Goal: Task Accomplishment & Management: Manage account settings

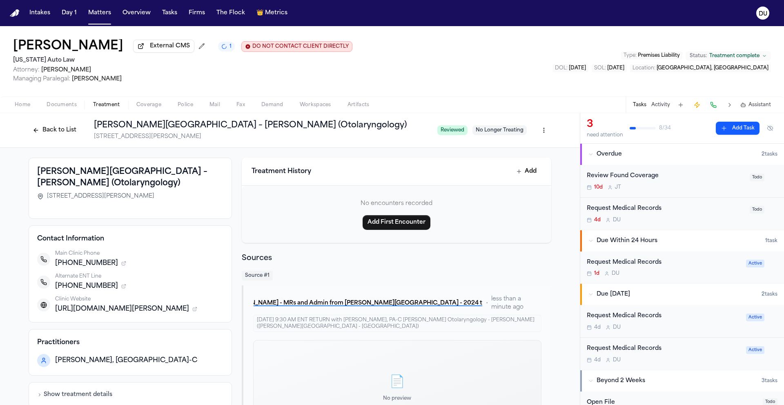
scroll to position [53, 0]
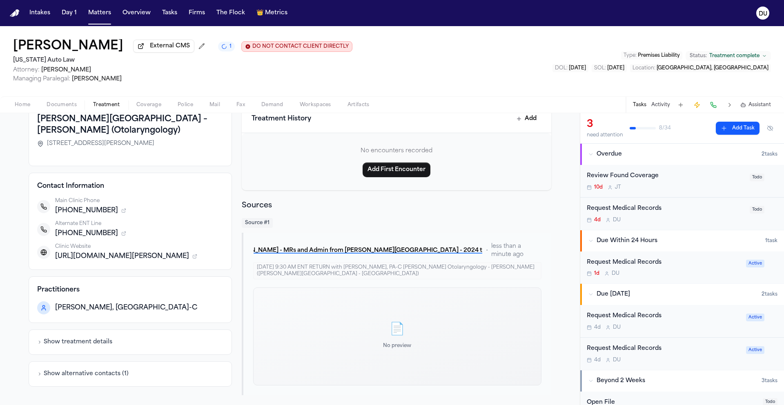
click at [13, 14] on img "Home" at bounding box center [15, 13] width 10 height 8
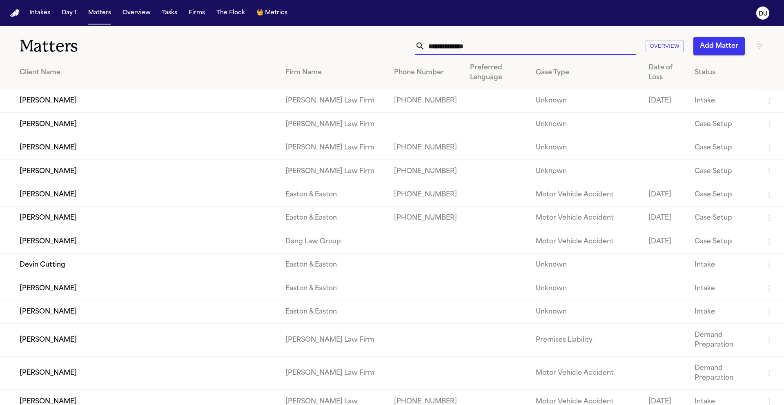
click at [467, 48] on input "text" at bounding box center [530, 46] width 211 height 18
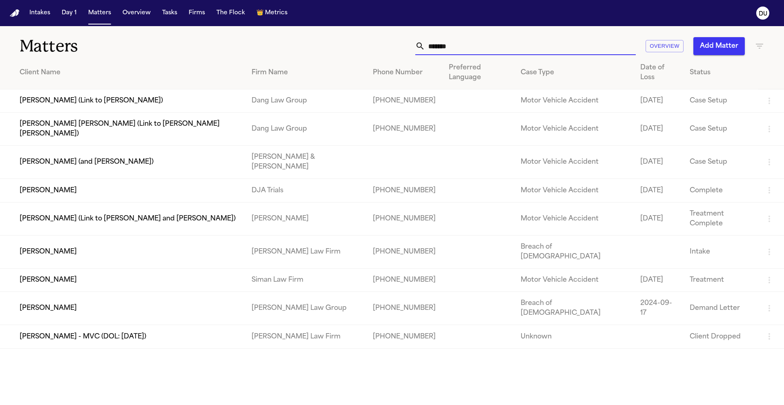
type input "********"
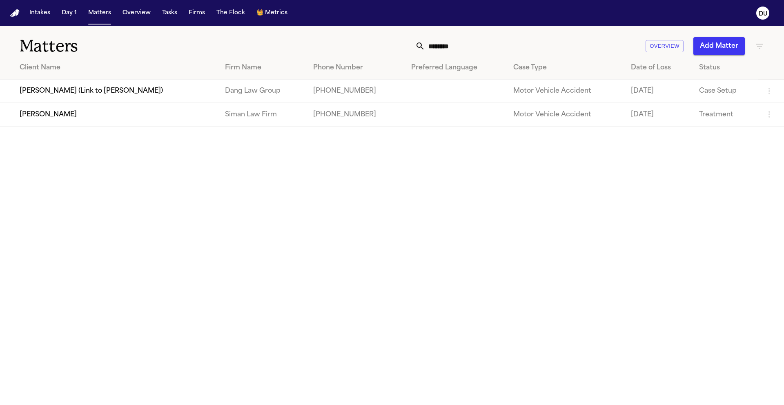
click at [218, 120] on td "[PERSON_NAME]" at bounding box center [109, 114] width 218 height 23
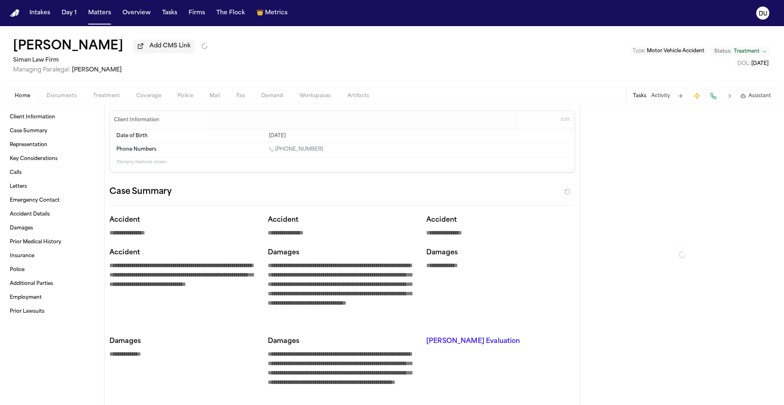
type textarea "*"
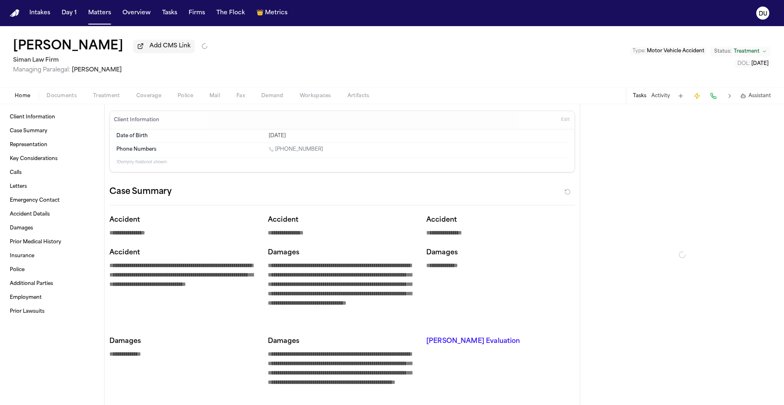
type textarea "*"
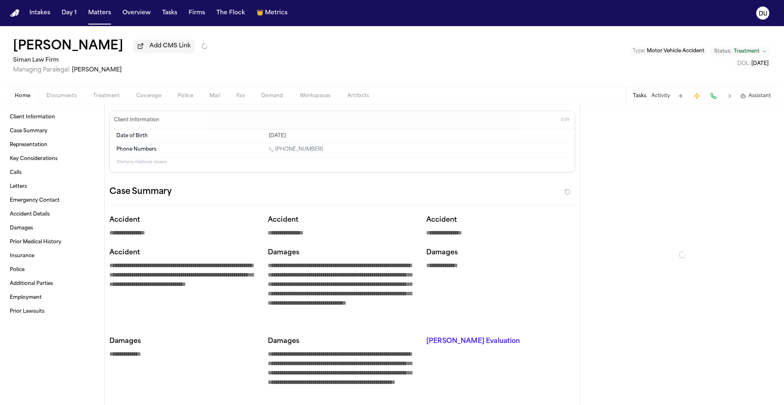
type textarea "*"
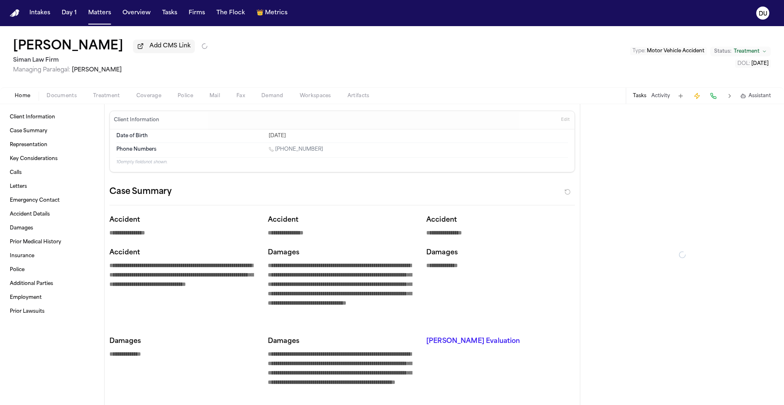
type textarea "*"
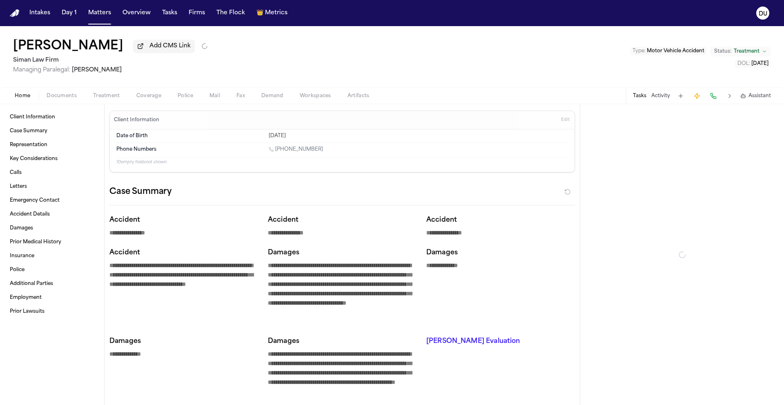
type textarea "*"
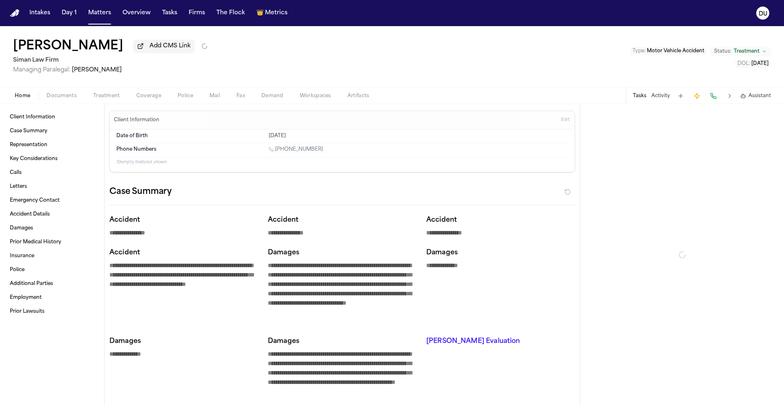
type textarea "*"
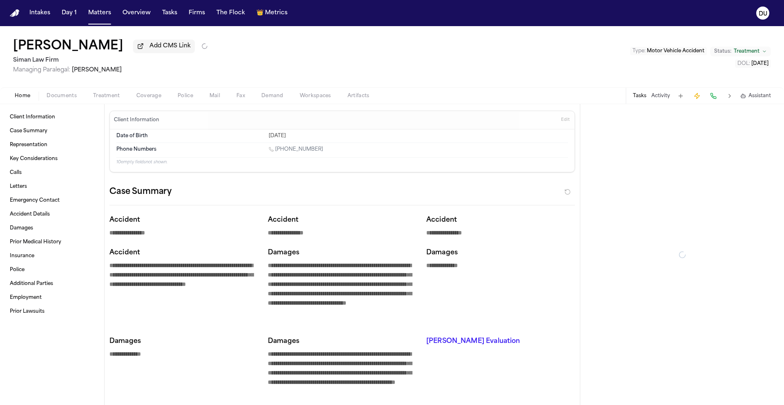
type textarea "*"
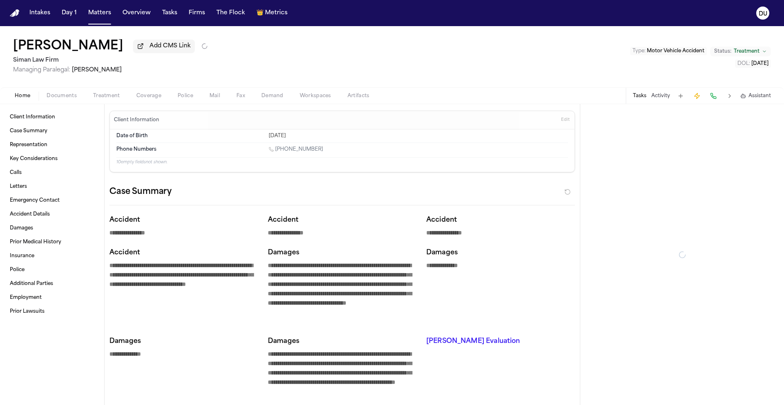
type textarea "*"
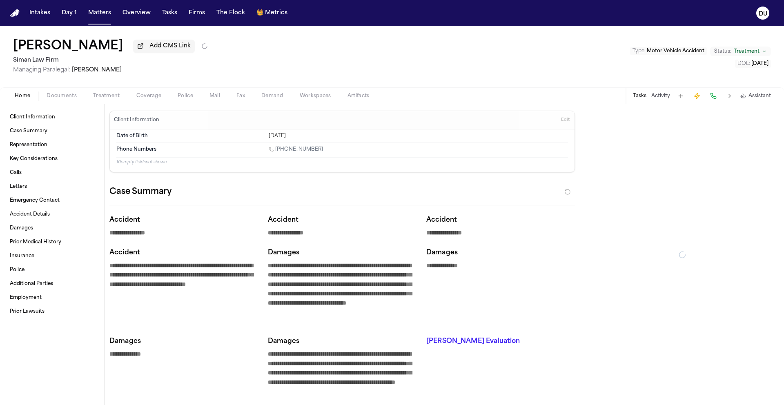
type textarea "*"
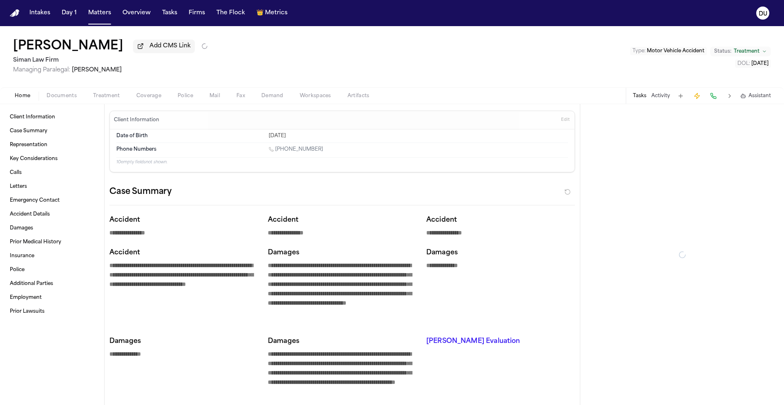
type textarea "*"
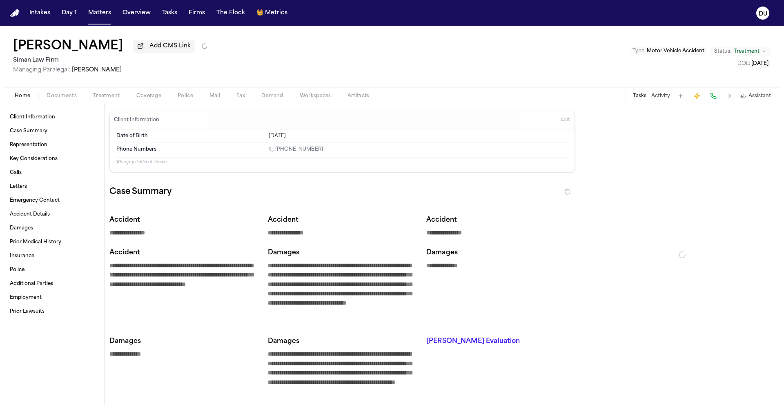
type textarea "*"
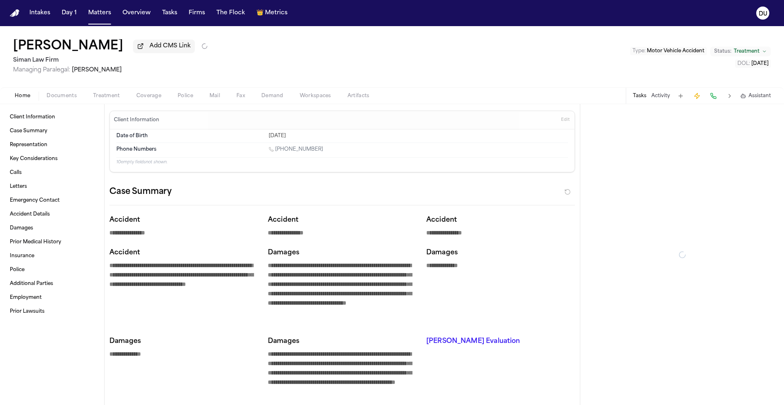
type textarea "*"
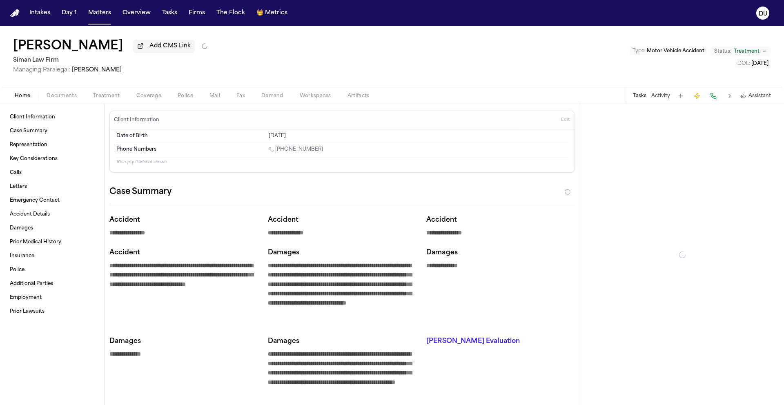
type textarea "*"
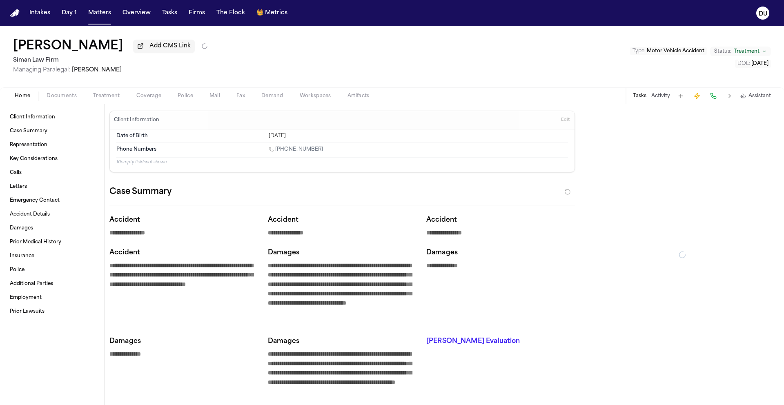
type textarea "*"
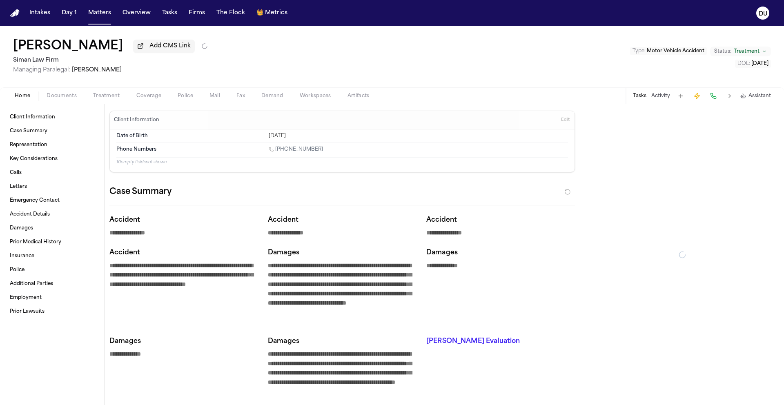
type textarea "*"
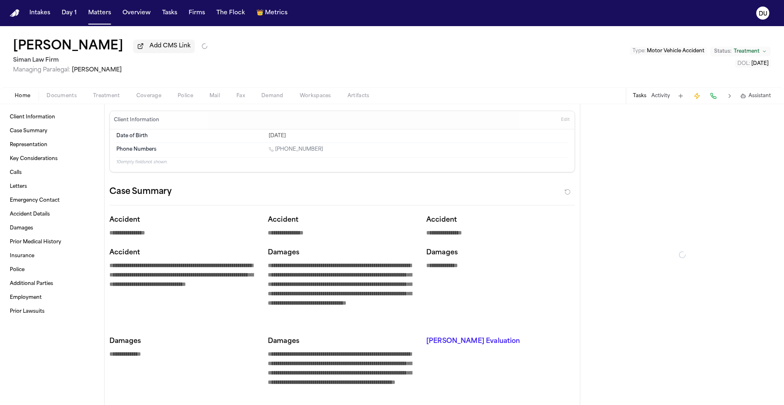
type textarea "*"
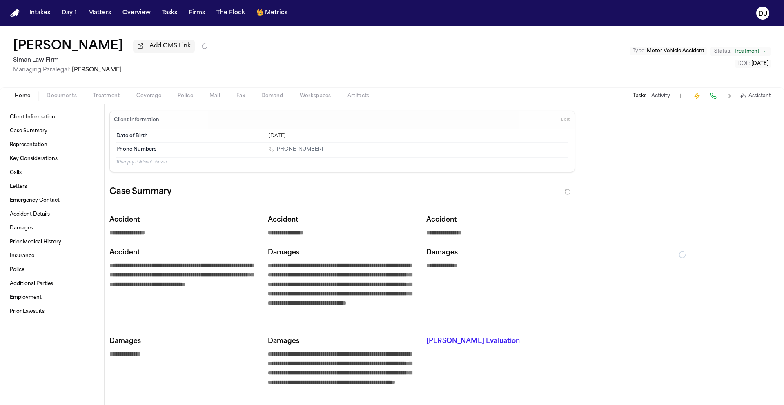
type textarea "*"
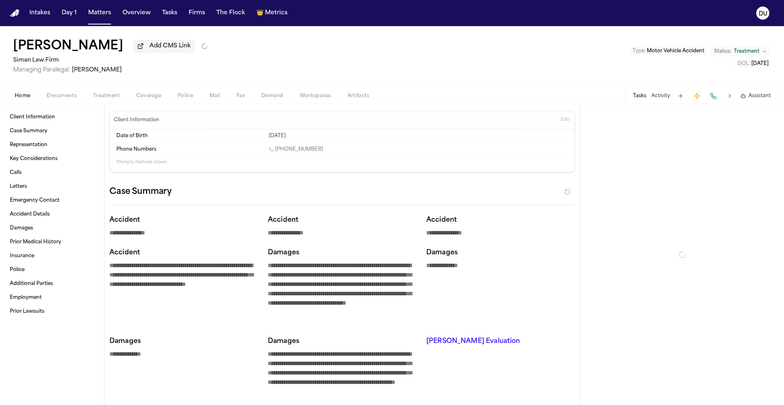
type textarea "*"
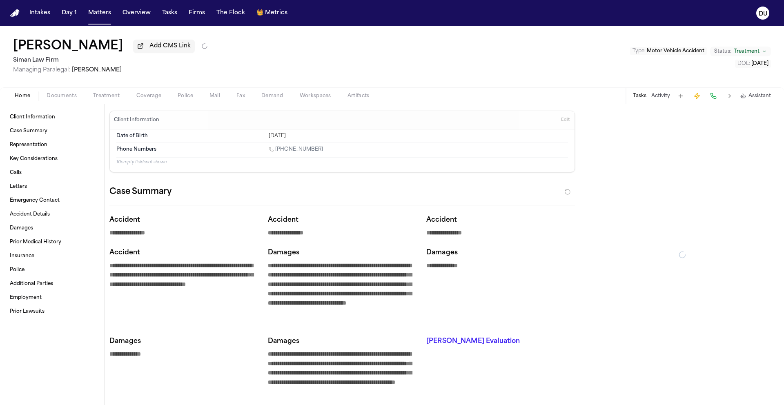
type textarea "*"
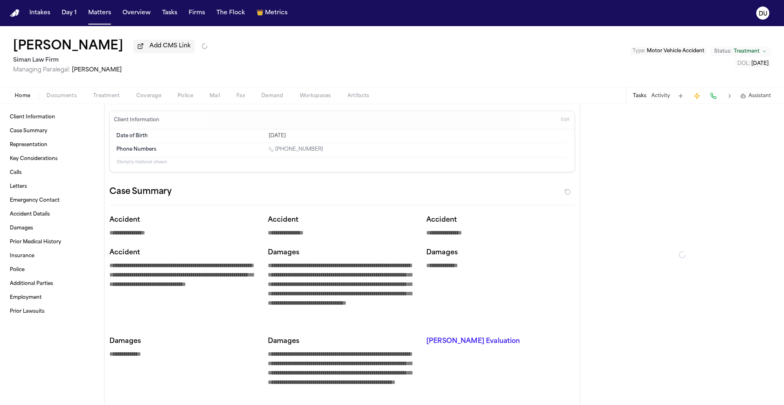
type textarea "*"
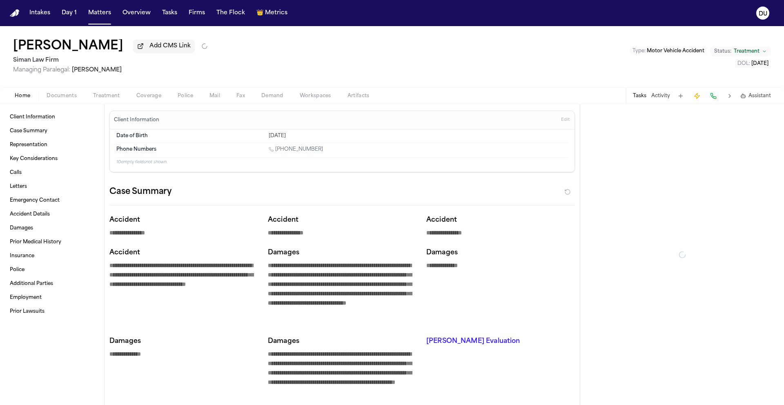
type textarea "*"
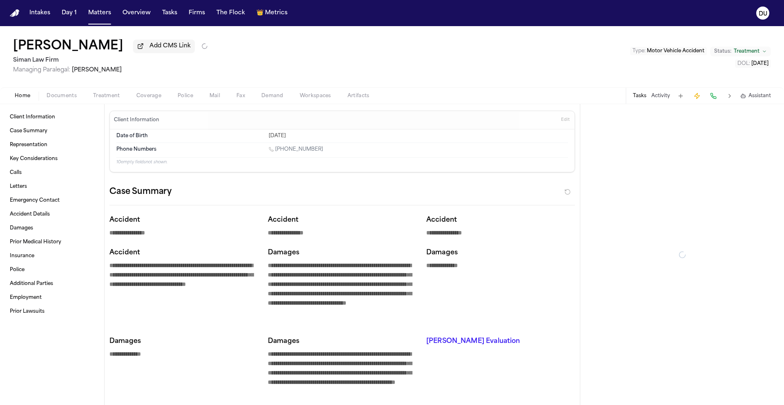
type textarea "*"
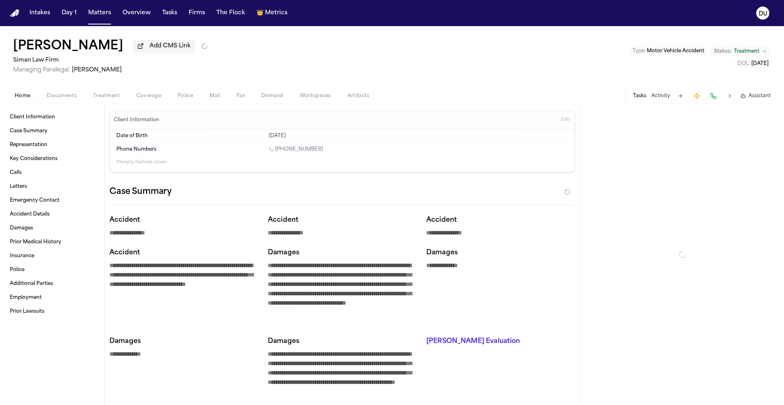
type textarea "*"
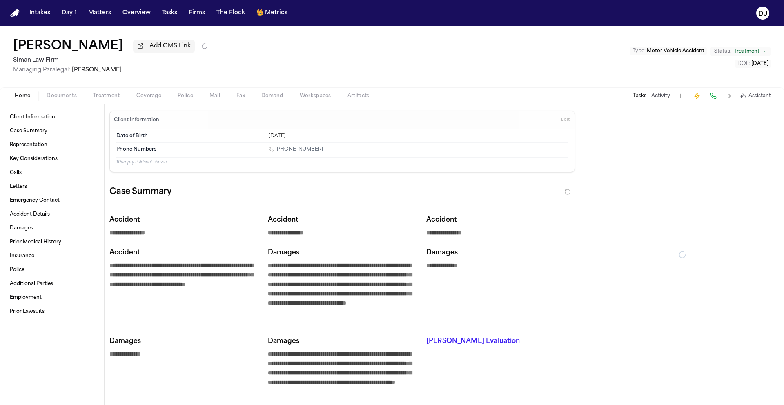
type textarea "*"
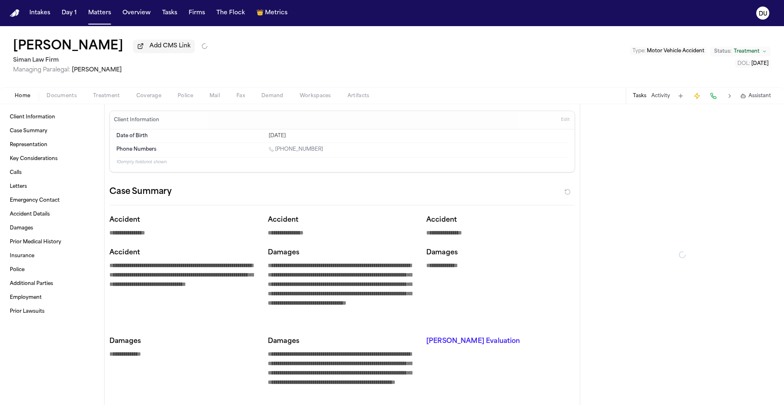
type textarea "*"
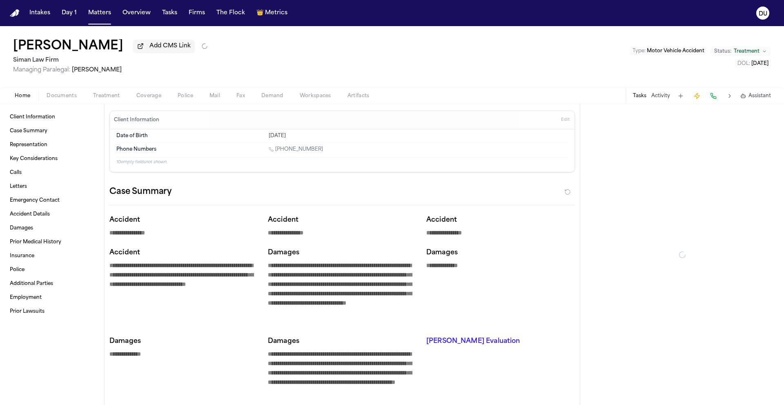
type textarea "*"
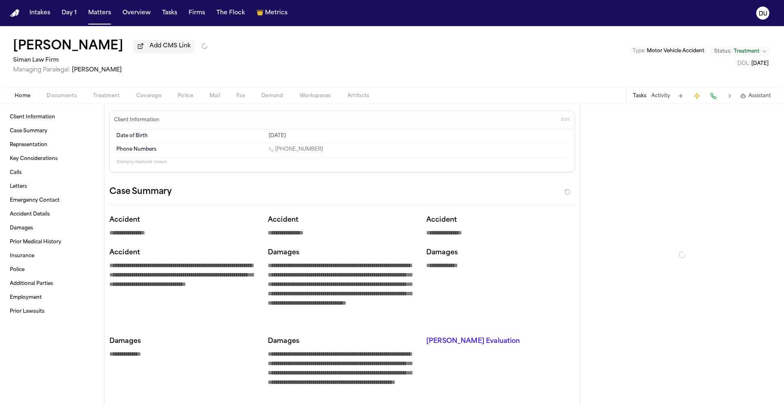
type textarea "*"
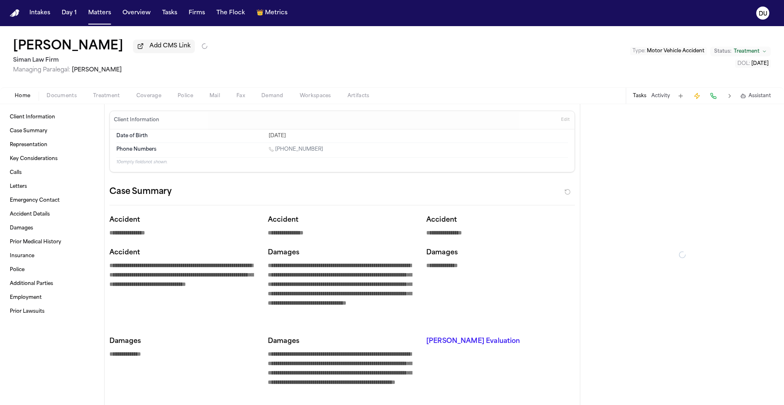
type textarea "*"
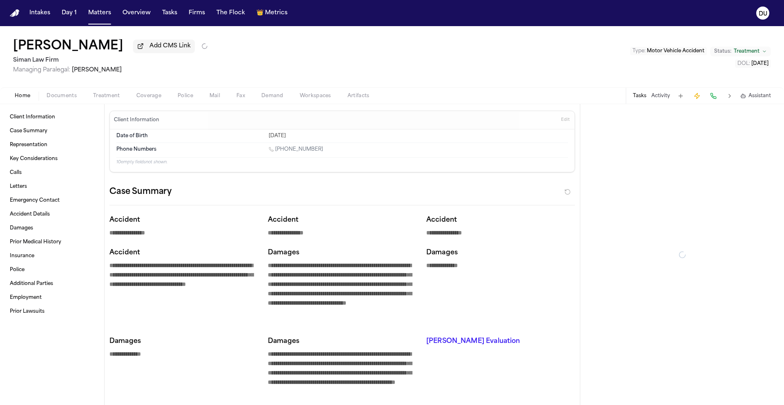
type textarea "*"
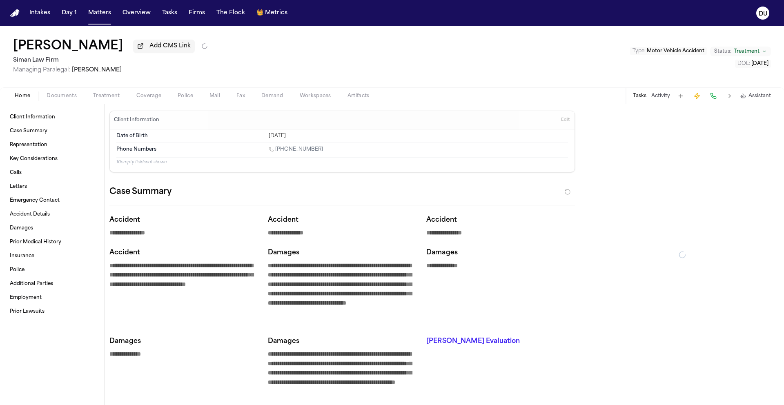
type textarea "*"
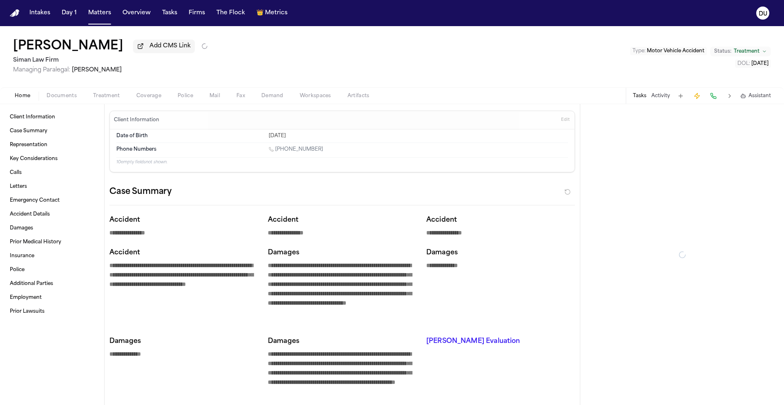
type textarea "*"
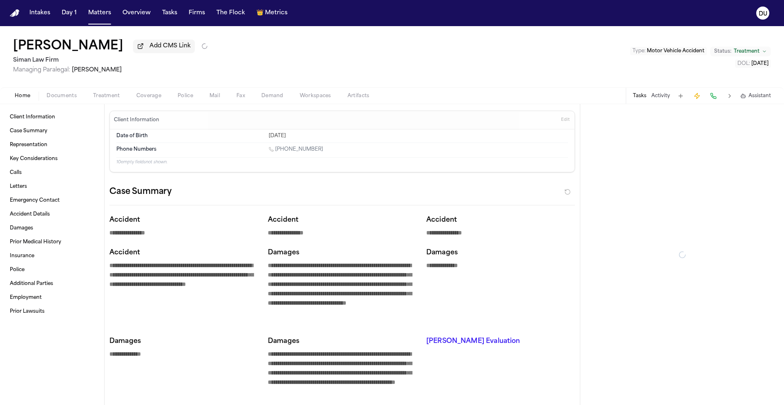
type textarea "*"
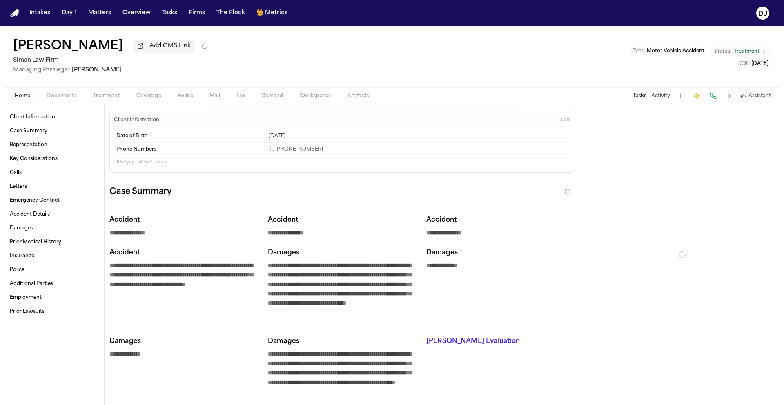
type textarea "*"
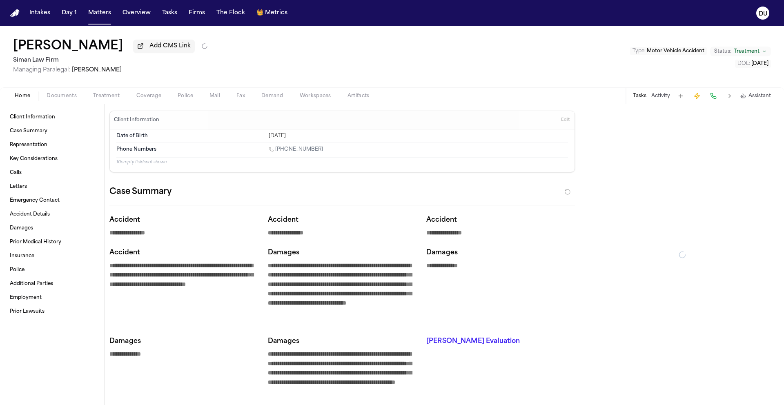
type textarea "*"
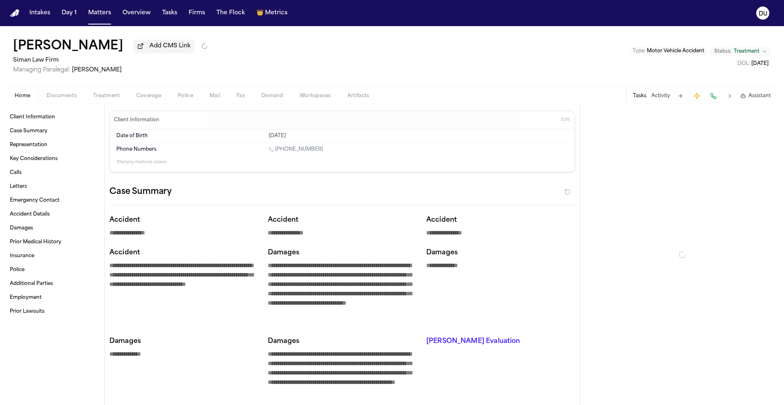
type textarea "*"
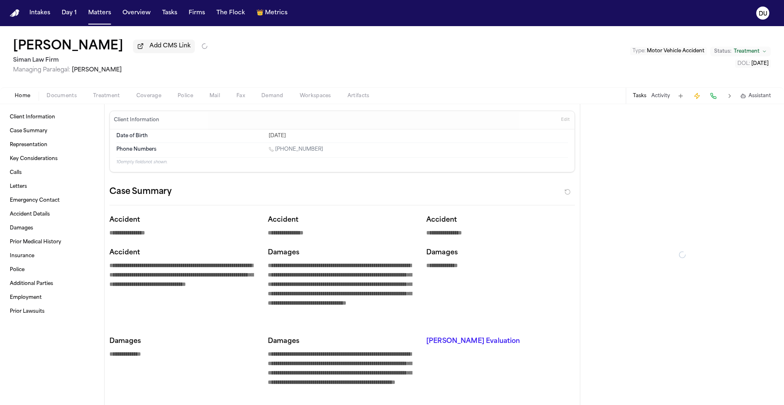
type textarea "*"
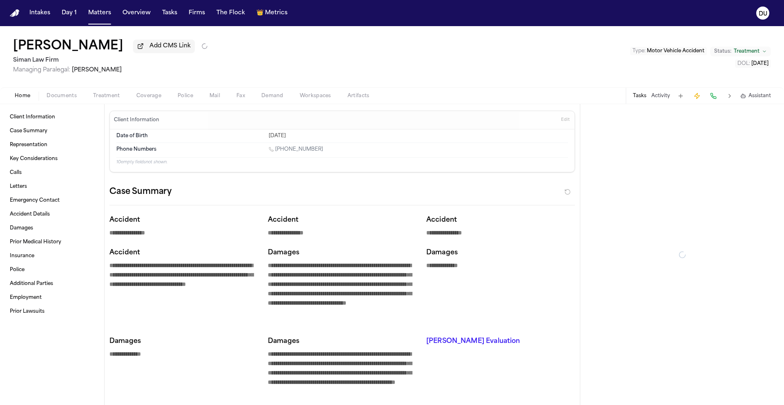
type textarea "*"
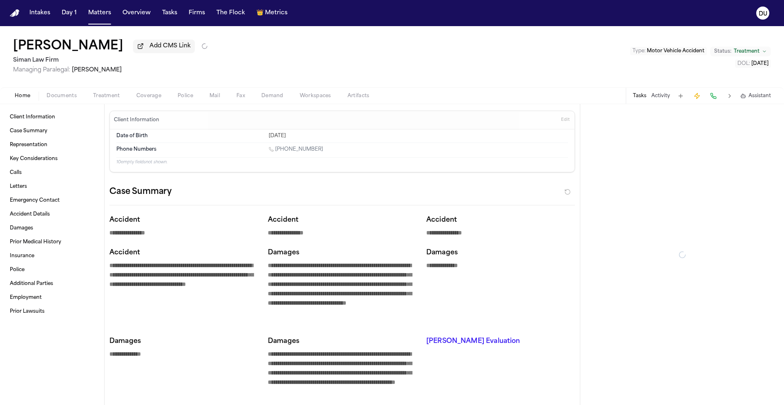
type textarea "*"
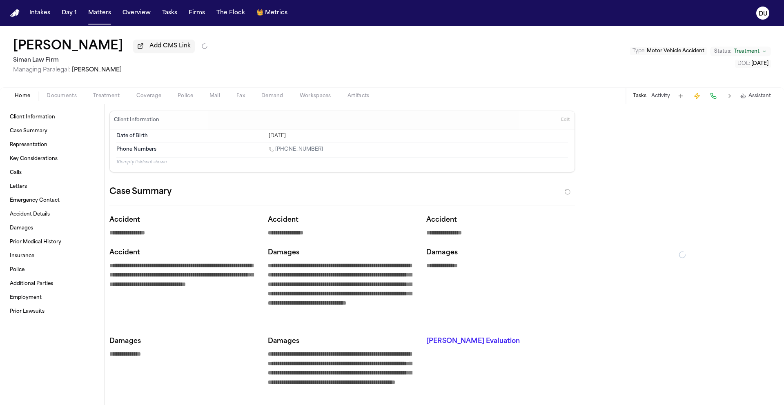
type textarea "*"
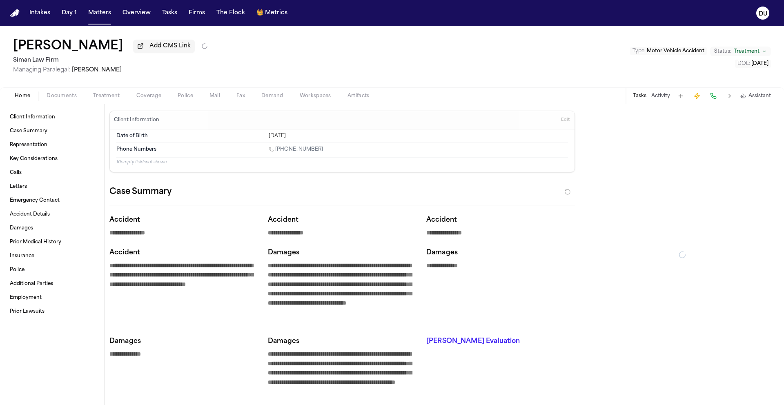
type textarea "*"
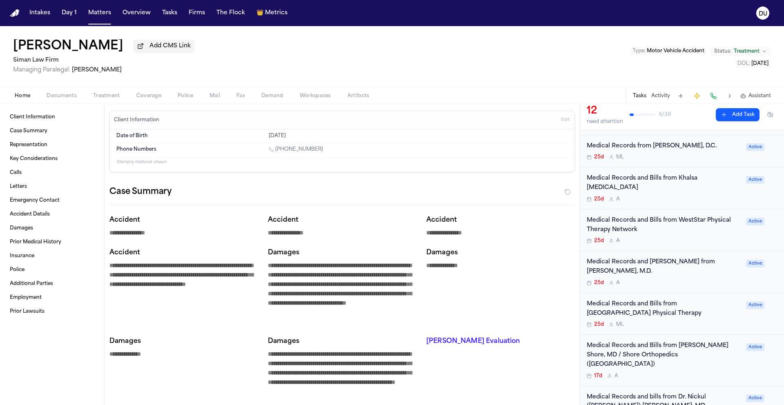
scroll to position [314, 0]
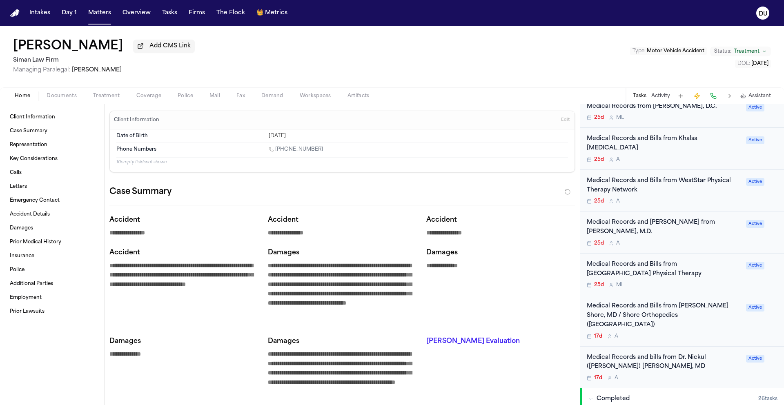
click at [669, 302] on div "Medical Records and Bills from Brett I. Shore, MD / Shore Orthopedics (Marina d…" at bounding box center [664, 316] width 154 height 28
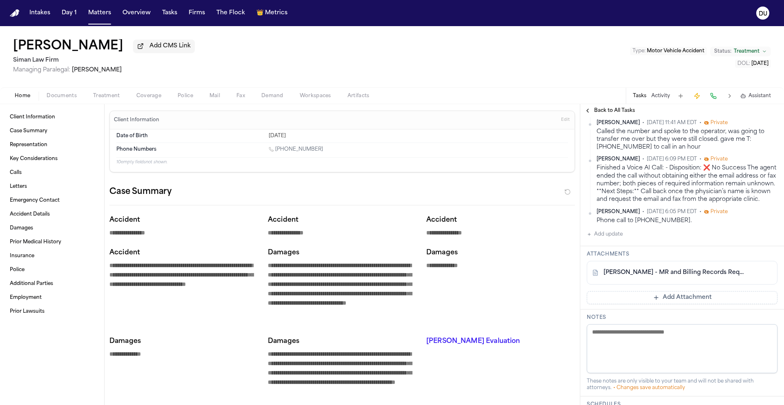
scroll to position [253, 0]
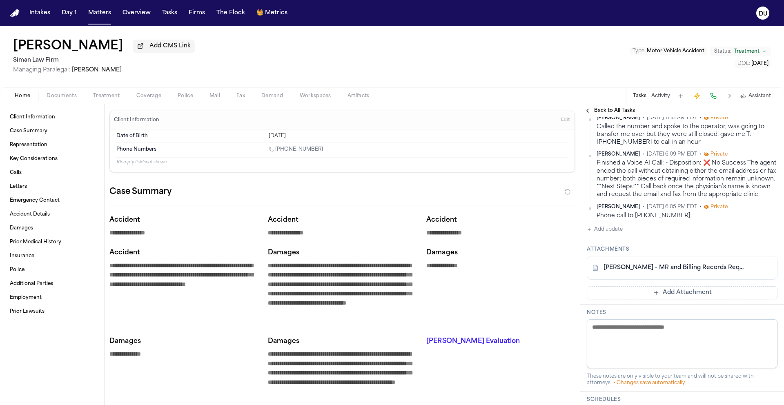
click at [676, 299] on button "Add Attachment" at bounding box center [682, 292] width 191 height 13
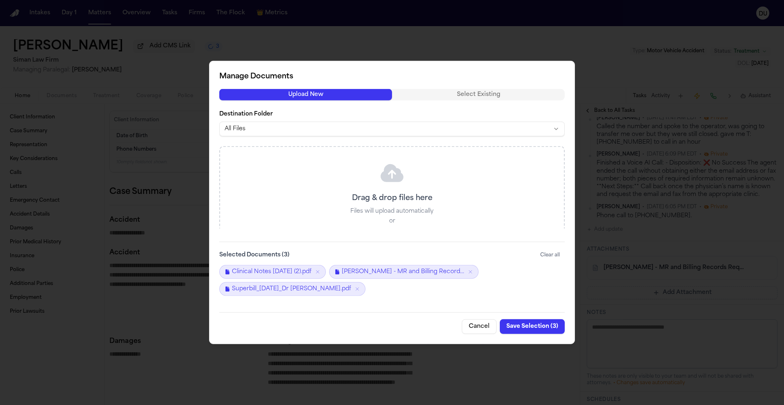
click at [531, 329] on button "Save Selection ( 3 )" at bounding box center [532, 326] width 65 height 15
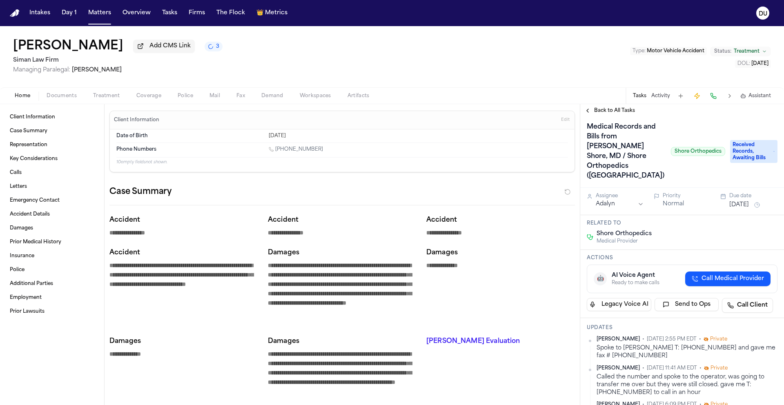
scroll to position [0, 0]
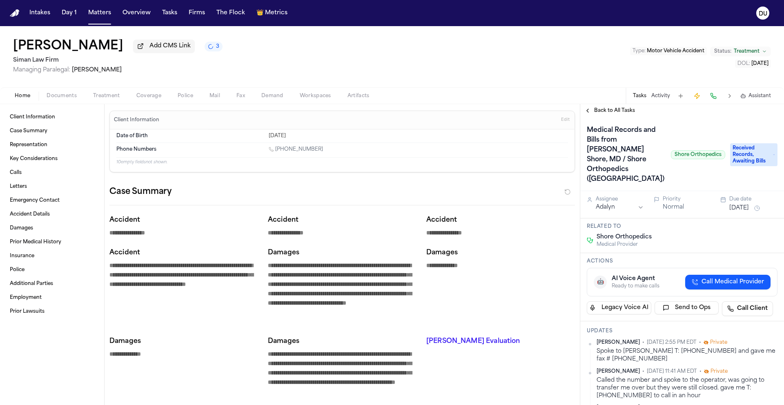
click at [757, 166] on span "Received Records, Awaiting Bills" at bounding box center [753, 154] width 47 height 23
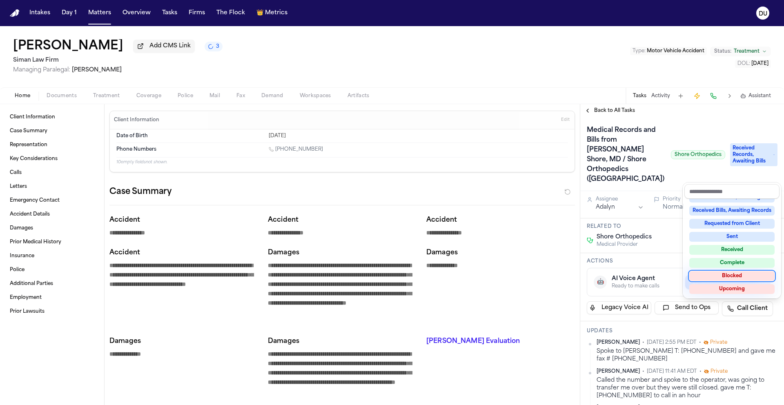
scroll to position [127, 0]
click at [731, 261] on div "Complete" at bounding box center [731, 263] width 85 height 10
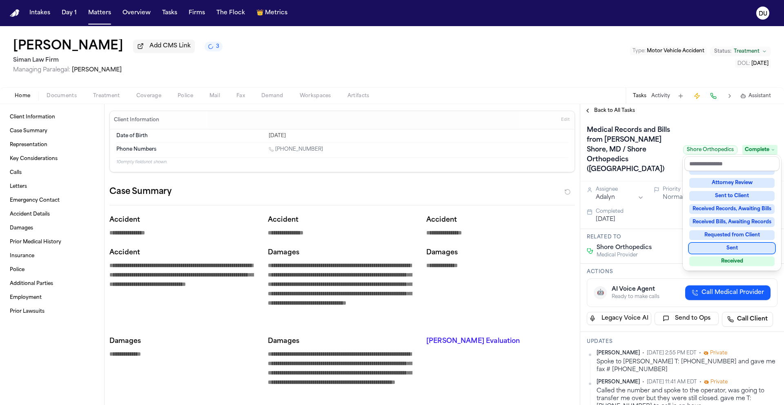
scroll to position [89, 0]
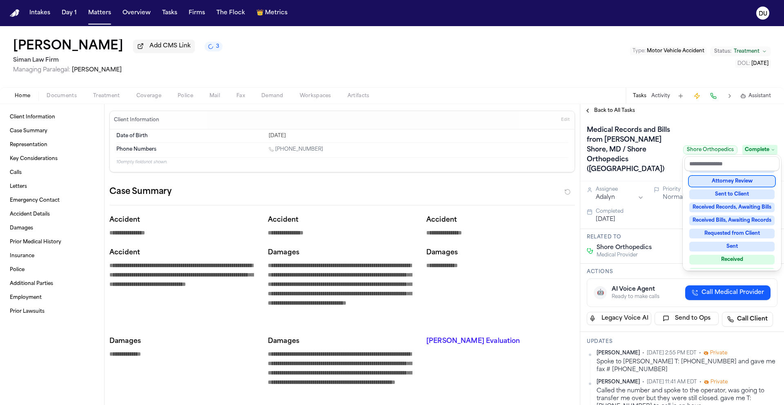
click at [733, 124] on div "Medical Records and Bills from Brett I. Shore, MD / Shore Orthopedics (Marina d…" at bounding box center [682, 149] width 204 height 64
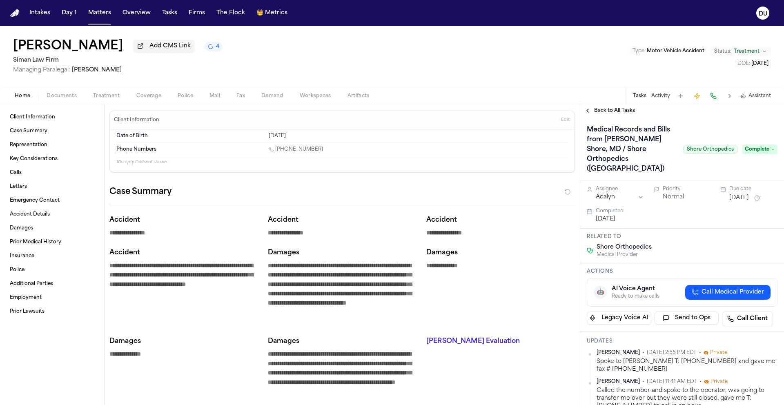
scroll to position [0, 0]
click at [624, 112] on span "Back to All Tasks" at bounding box center [614, 110] width 41 height 7
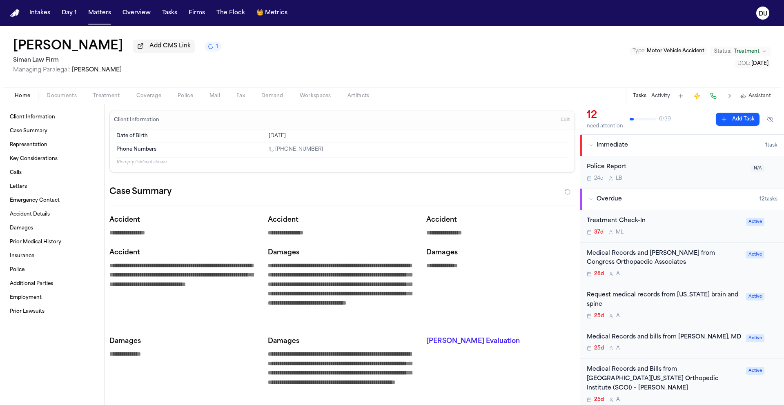
click at [15, 13] on img "Home" at bounding box center [15, 13] width 10 height 8
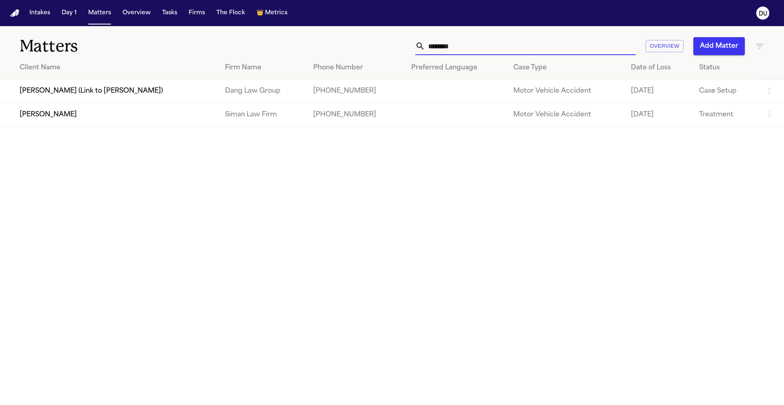
drag, startPoint x: 481, startPoint y: 45, endPoint x: 390, endPoint y: 47, distance: 91.0
click at [390, 47] on div "******** Overview Add Matter" at bounding box center [500, 46] width 528 height 18
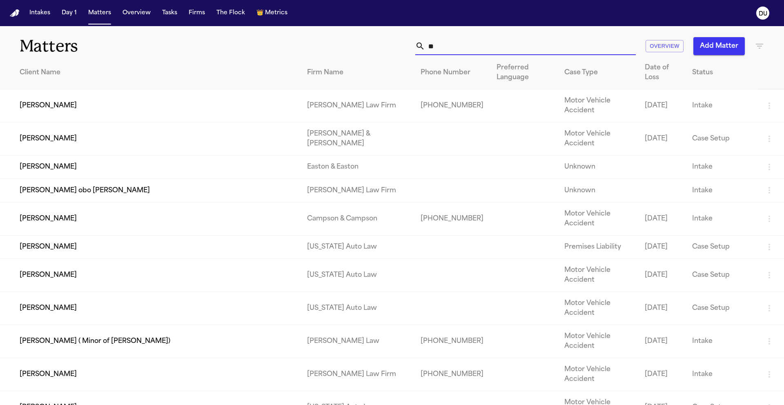
type input "*"
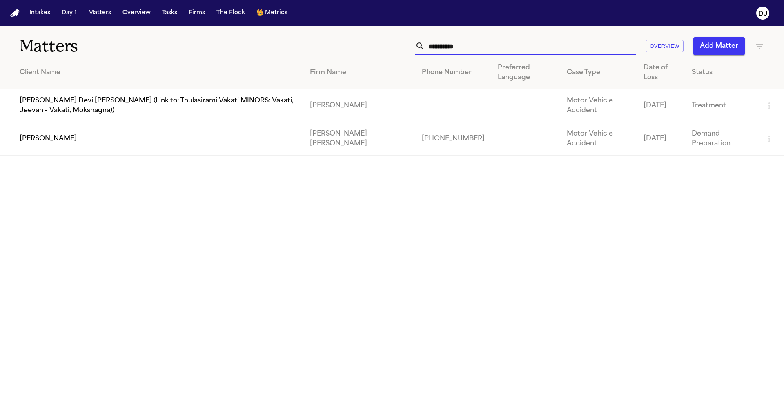
type input "**********"
click at [151, 138] on td "[PERSON_NAME]" at bounding box center [151, 138] width 303 height 33
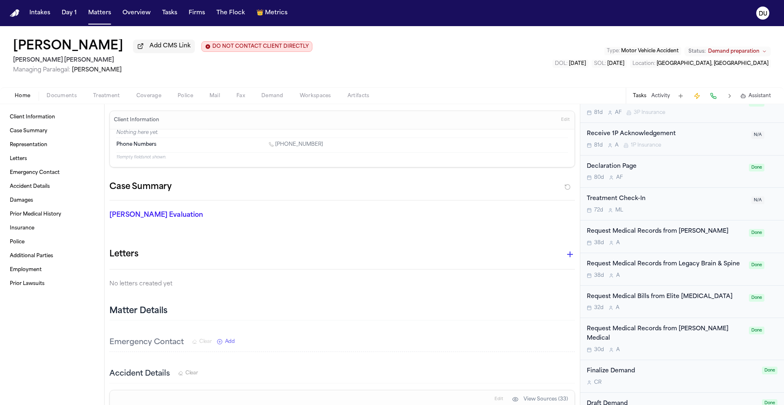
scroll to position [381, 0]
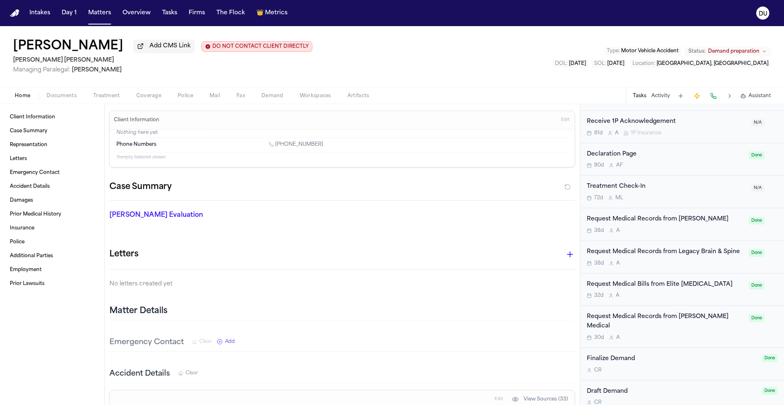
click at [669, 284] on div "Request Medical Bills from Elite Radiology" at bounding box center [665, 284] width 157 height 9
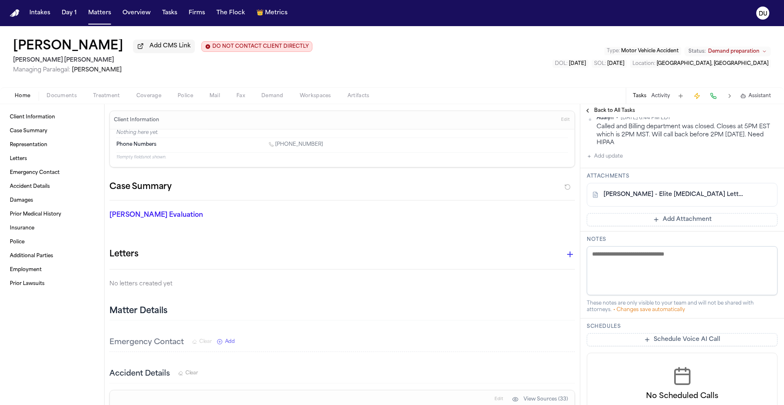
scroll to position [284, 0]
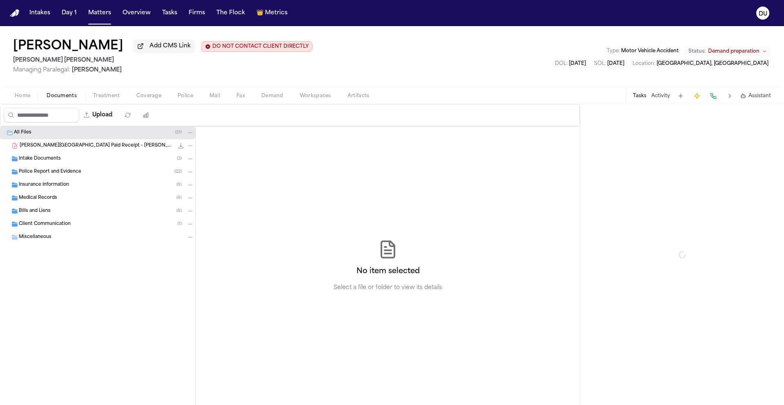
click at [70, 98] on span "Documents" at bounding box center [62, 96] width 30 height 7
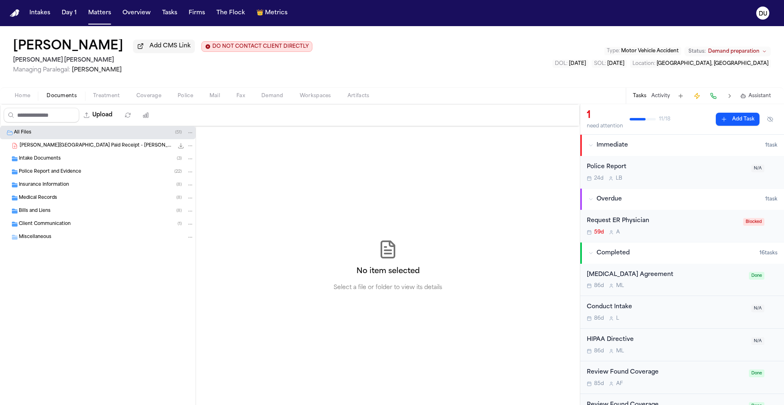
click at [60, 195] on div "Medical Records ( 8 )" at bounding box center [98, 197] width 196 height 13
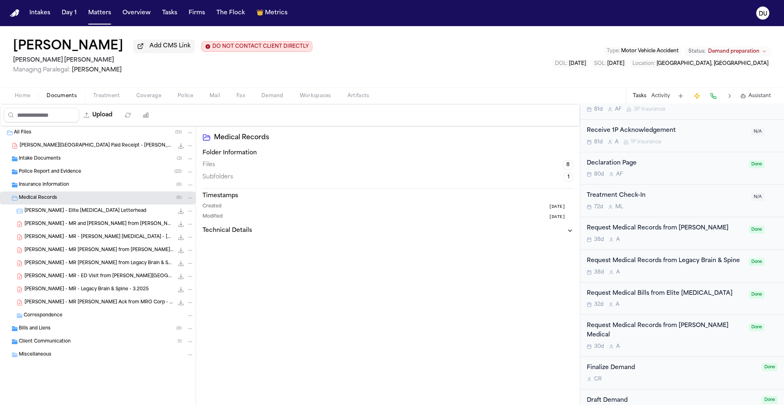
scroll to position [381, 0]
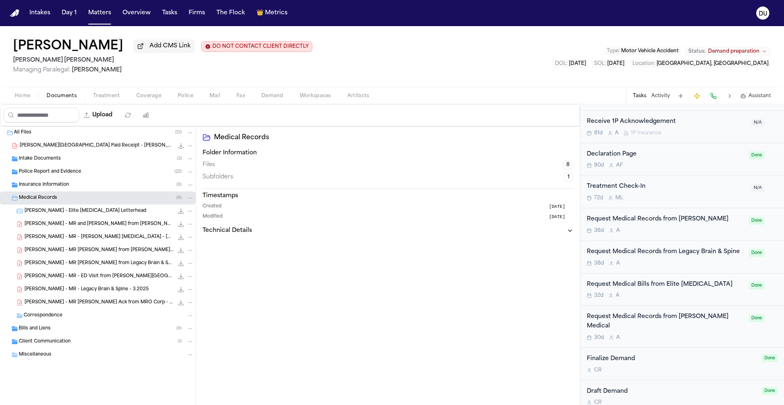
click at [667, 286] on div "Request Medical Bills from Elite Radiology" at bounding box center [665, 284] width 157 height 9
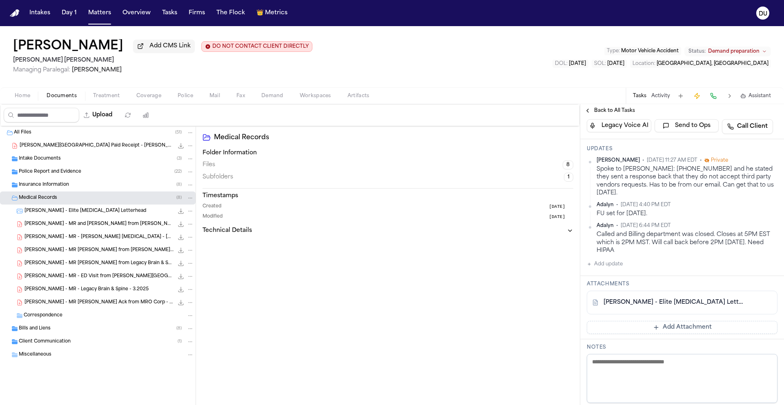
scroll to position [173, 0]
click at [654, 333] on button "Add Attachment" at bounding box center [682, 326] width 191 height 13
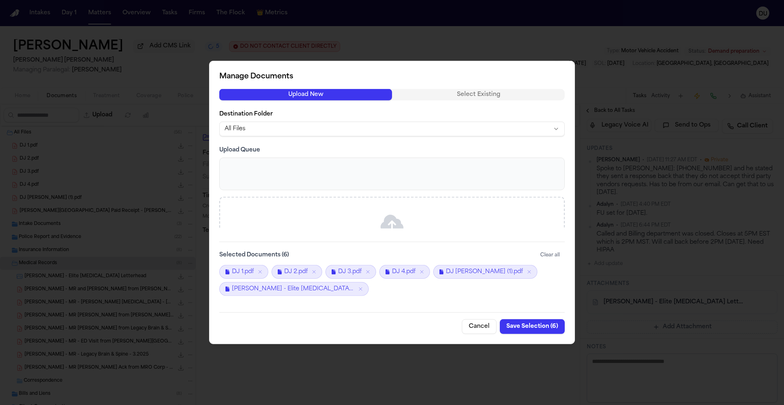
click at [535, 328] on button "Save Selection ( 6 )" at bounding box center [532, 326] width 65 height 15
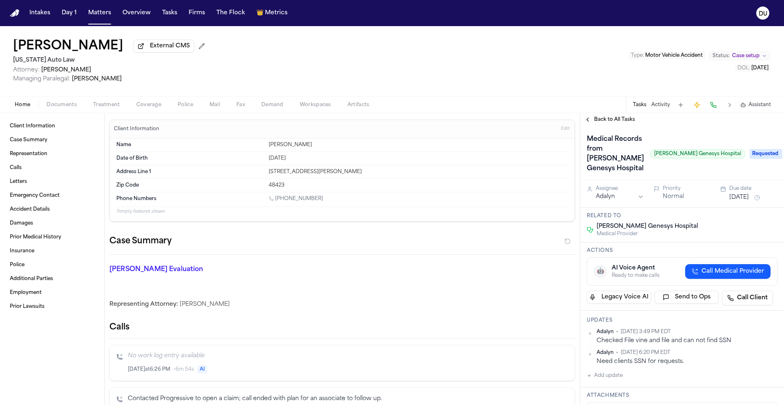
scroll to position [2, 0]
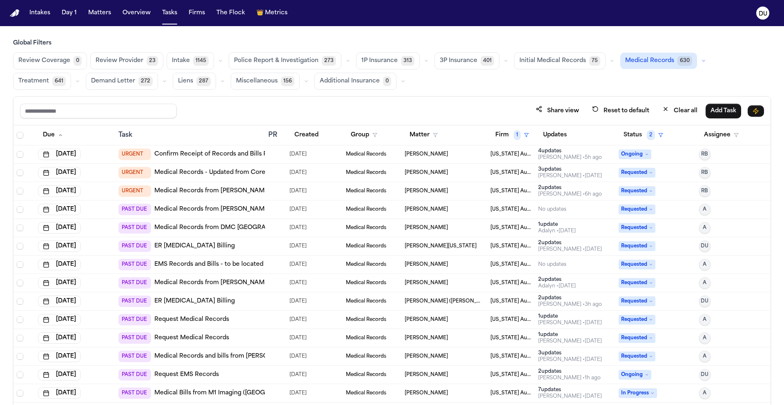
click at [7, 16] on nav "Intakes Day 1 Matters Overview Tasks Firms The Flock 👑 Metrics DU" at bounding box center [392, 13] width 784 height 26
click at [13, 13] on img "Home" at bounding box center [15, 13] width 10 height 8
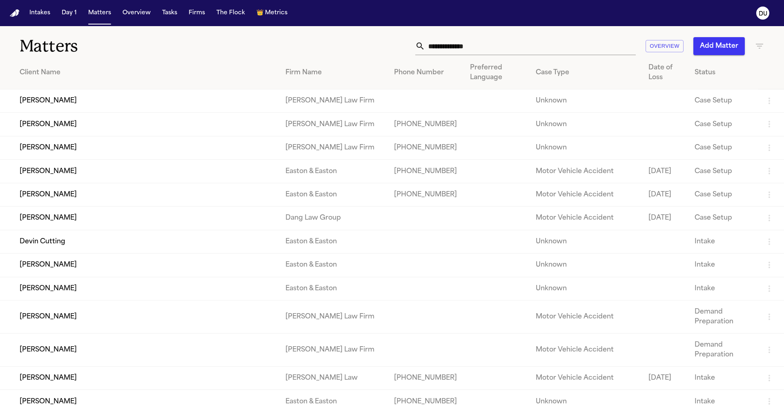
click at [524, 47] on input "text" at bounding box center [530, 46] width 211 height 18
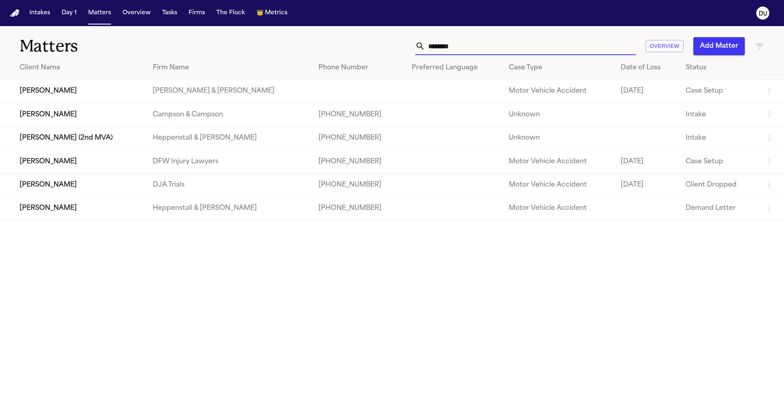
type input "*******"
click at [102, 164] on td "[PERSON_NAME]" at bounding box center [73, 161] width 146 height 23
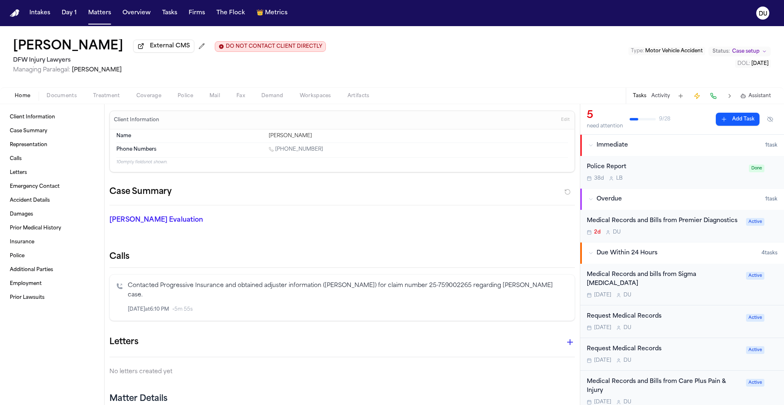
click at [662, 226] on div "Medical Records and Bills from Premier Diagnostics" at bounding box center [664, 220] width 154 height 9
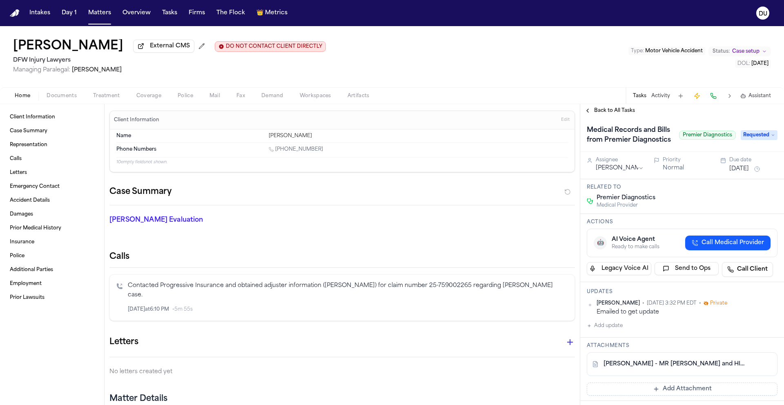
click at [750, 140] on span "Requested" at bounding box center [758, 135] width 37 height 10
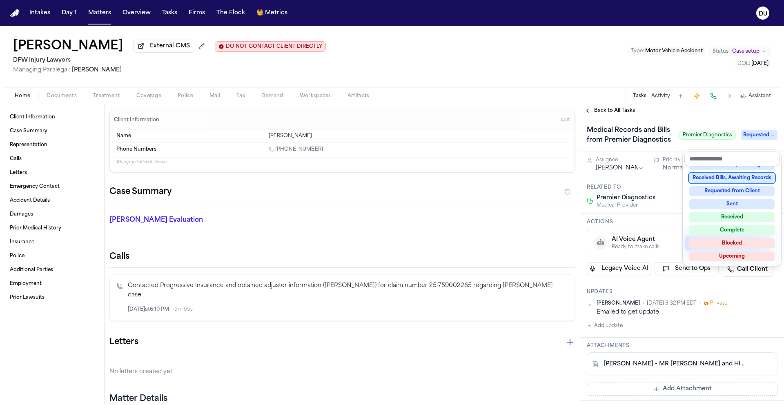
scroll to position [127, 0]
click at [725, 232] on div "Complete" at bounding box center [731, 230] width 85 height 10
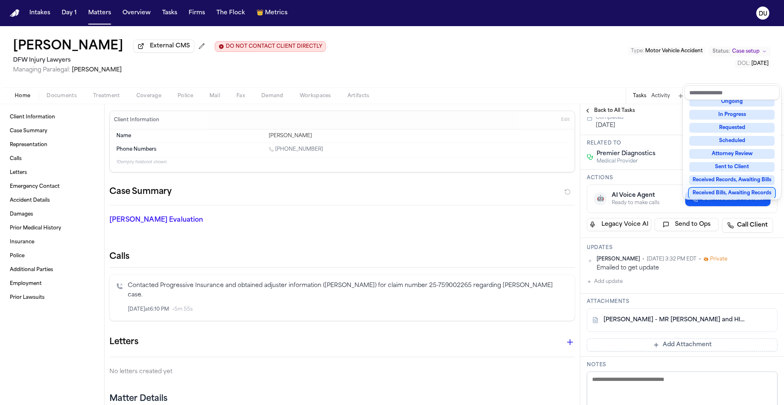
scroll to position [66, 0]
click at [611, 289] on div "Medical Records and Bills from Premier Diagnostics Premier Diagnostics Complete…" at bounding box center [682, 327] width 204 height 552
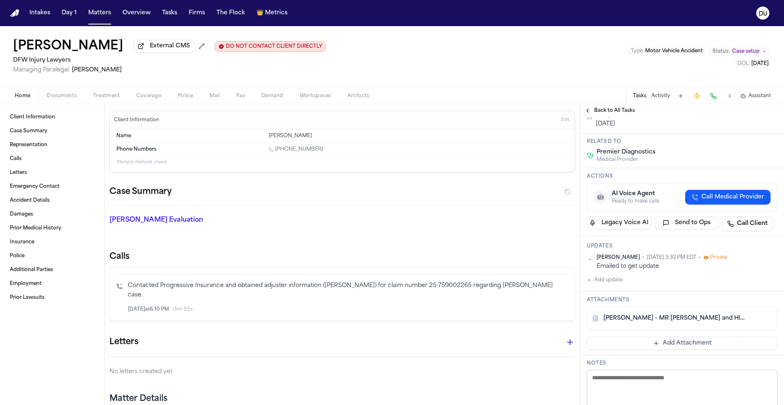
click at [609, 285] on button "Add update" at bounding box center [605, 280] width 36 height 10
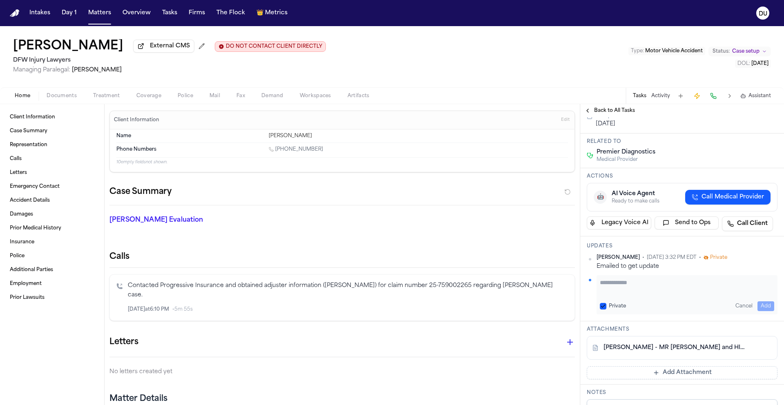
click at [646, 295] on textarea "Add your update" at bounding box center [687, 286] width 174 height 16
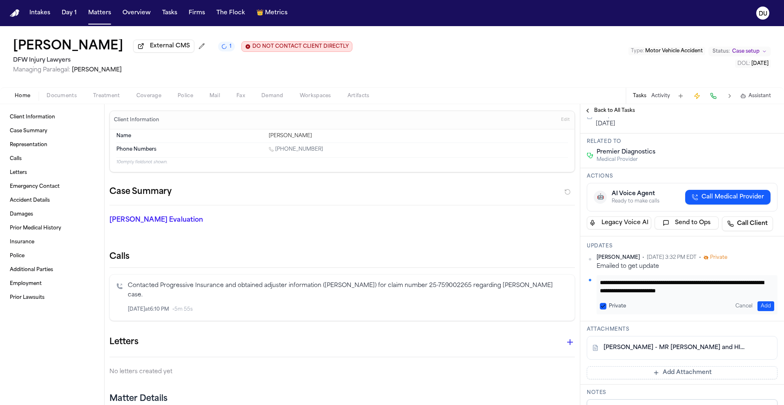
type textarea "**********"
click at [762, 311] on button "Add" at bounding box center [765, 306] width 17 height 10
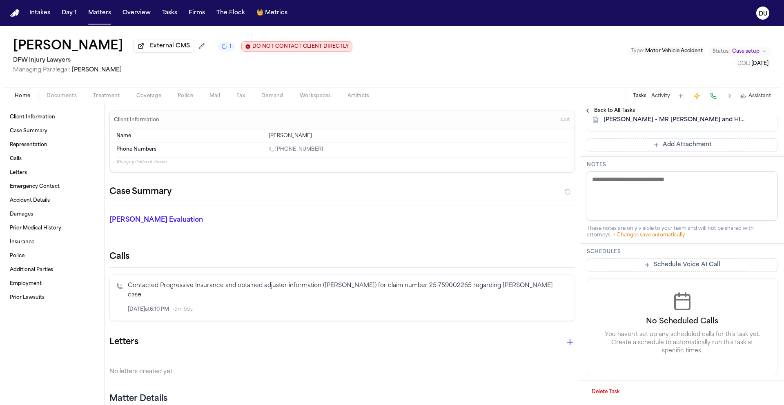
scroll to position [0, 0]
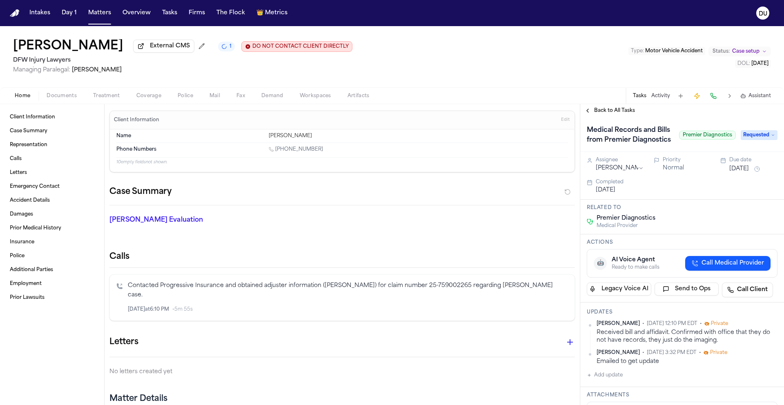
click at [771, 137] on icon at bounding box center [773, 135] width 4 height 4
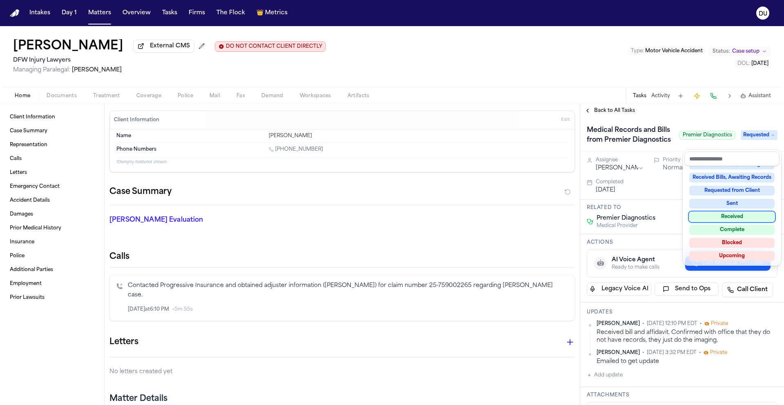
click at [740, 220] on div "Received" at bounding box center [731, 217] width 85 height 10
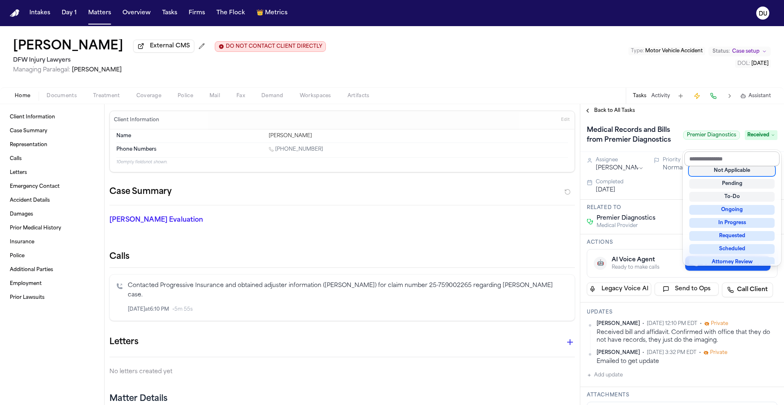
scroll to position [3, 0]
click at [606, 115] on div "Back to All Tasks Medical Records and Bills from Premier Diagnostics Premier Di…" at bounding box center [682, 254] width 204 height 301
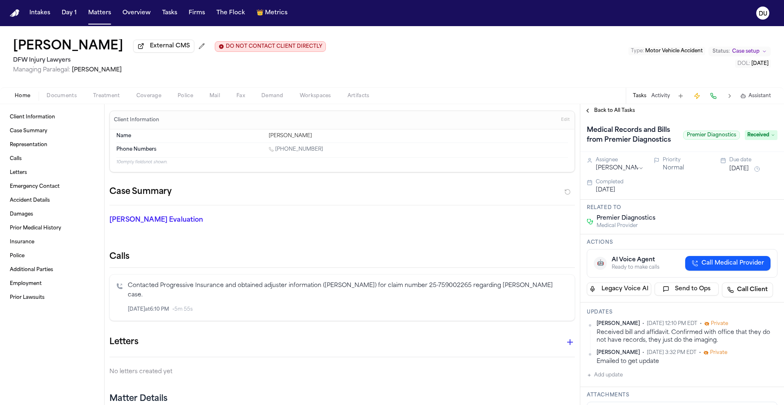
click at [608, 114] on span "Back to All Tasks" at bounding box center [614, 110] width 41 height 7
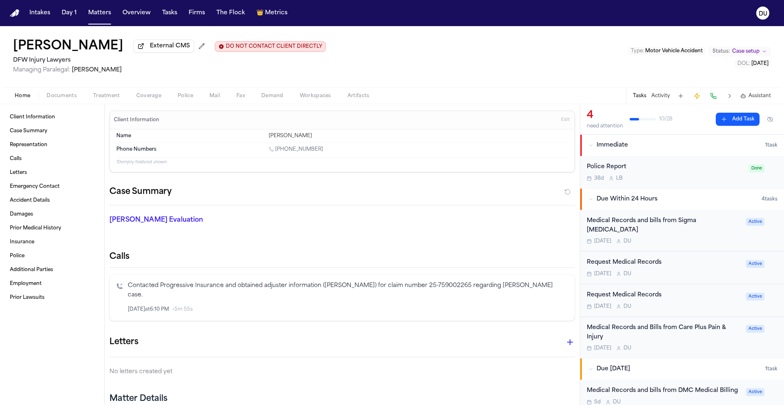
click at [686, 219] on div "Medical Records and bills from Sigma Radiology" at bounding box center [664, 225] width 154 height 19
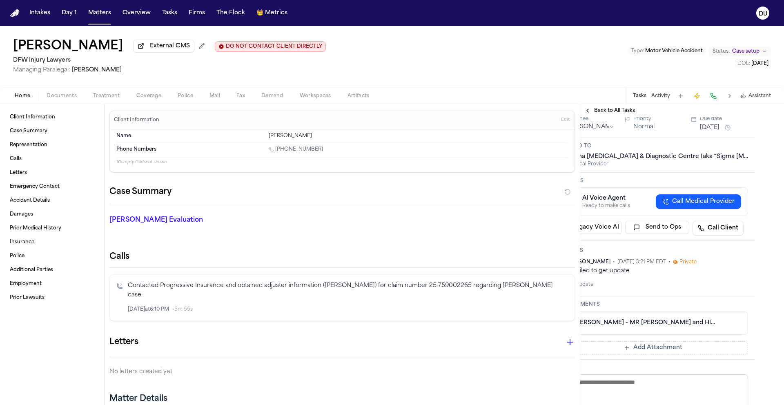
scroll to position [2, 29]
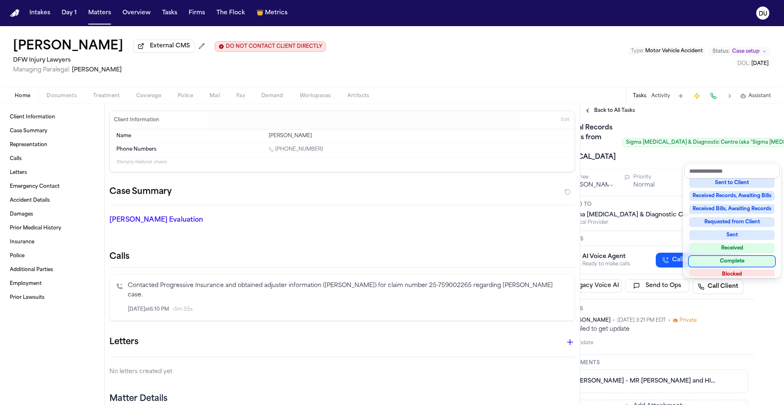
scroll to position [116, 0]
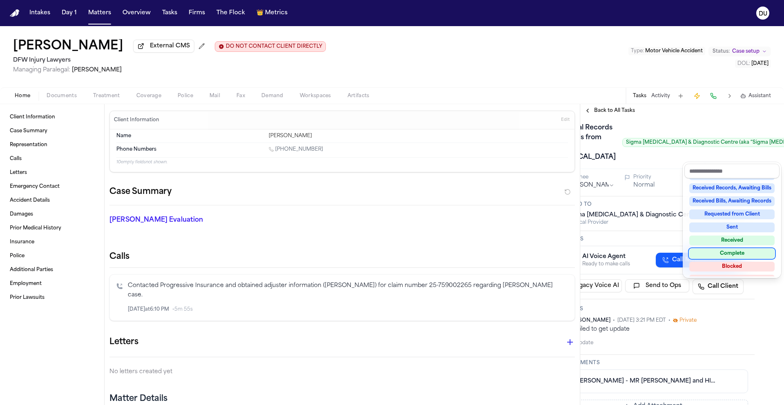
click at [732, 253] on div "Complete" at bounding box center [731, 254] width 85 height 10
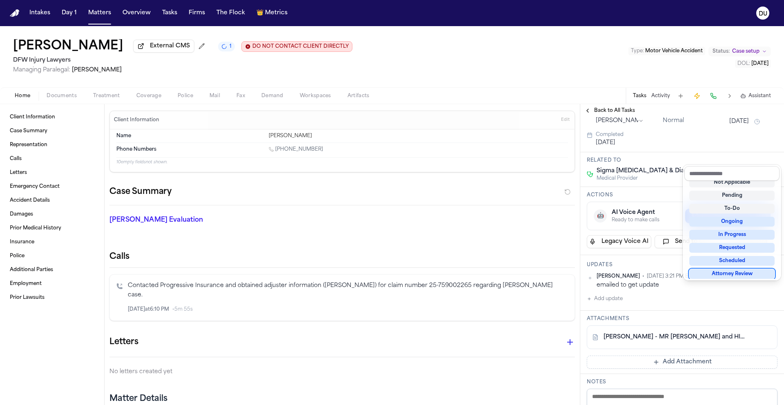
scroll to position [0, 0]
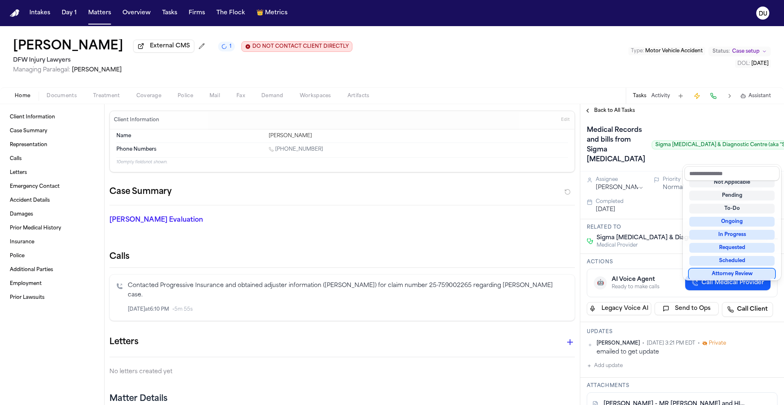
click at [650, 113] on div "Back to All Tasks Medical Records and bills from Sigma Radiology Sigma MRI & Di…" at bounding box center [682, 254] width 204 height 301
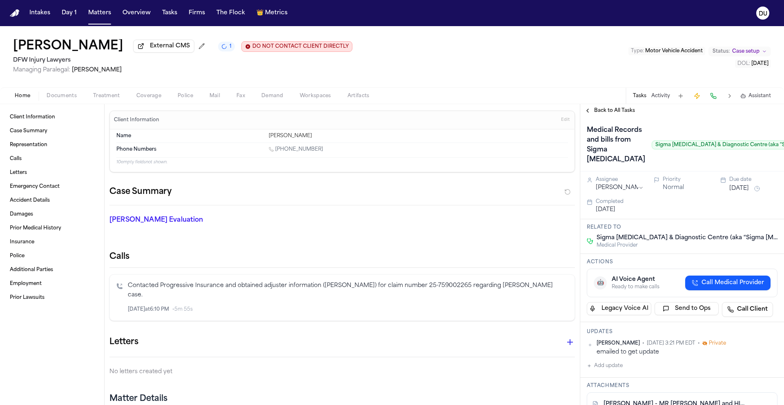
click at [603, 114] on span "Back to All Tasks" at bounding box center [614, 110] width 41 height 7
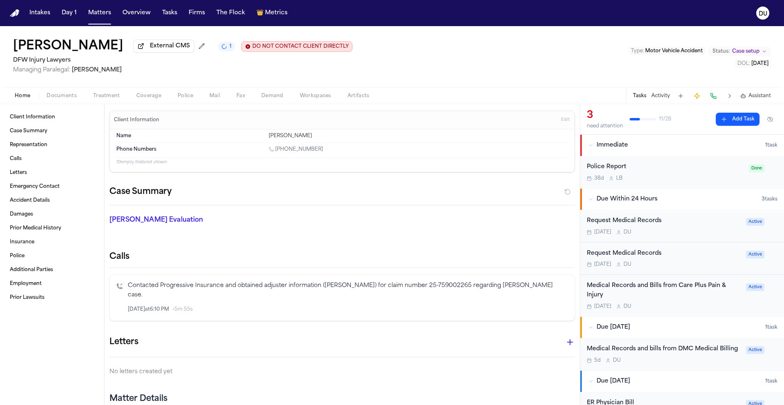
click at [645, 222] on div "Request Medical Records" at bounding box center [664, 220] width 154 height 9
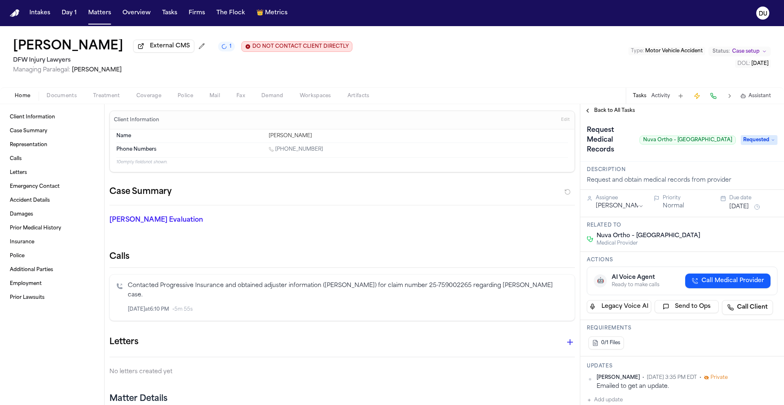
click at [750, 139] on span "Requested" at bounding box center [758, 140] width 37 height 10
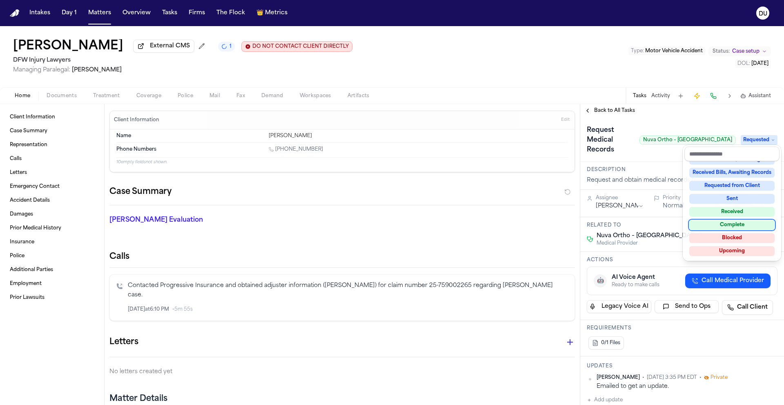
click at [718, 225] on div "Complete" at bounding box center [731, 225] width 85 height 10
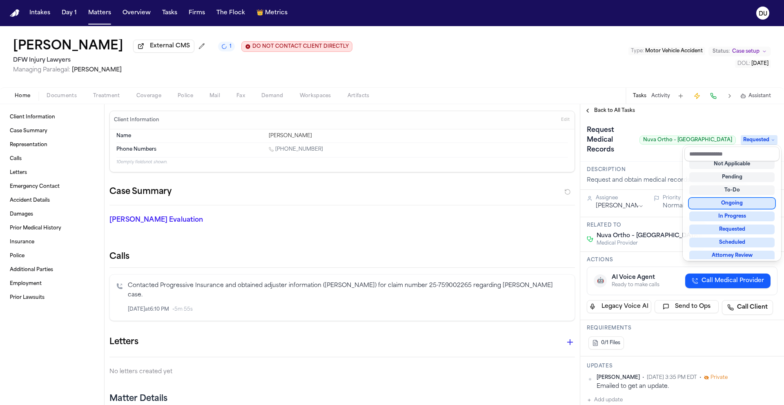
scroll to position [3, 0]
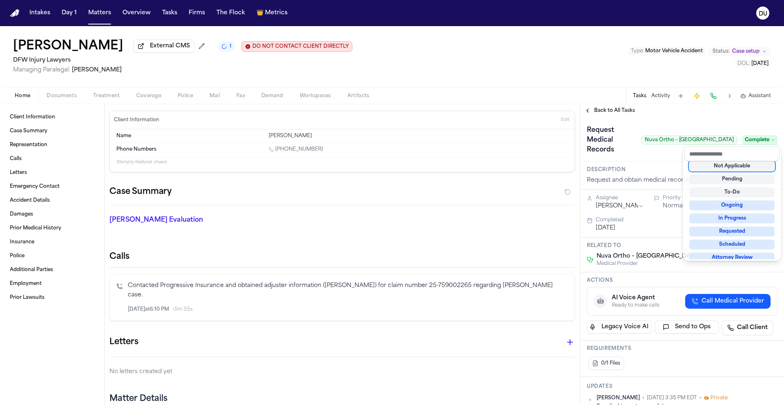
click at [697, 118] on div "**********" at bounding box center [682, 254] width 204 height 301
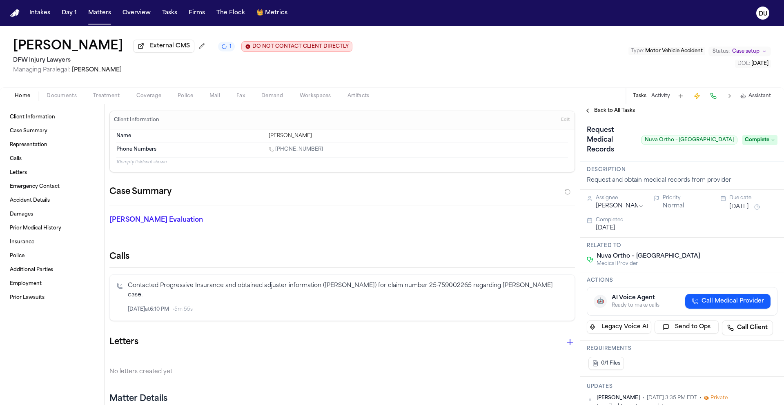
click at [619, 113] on span "Back to All Tasks" at bounding box center [614, 110] width 41 height 7
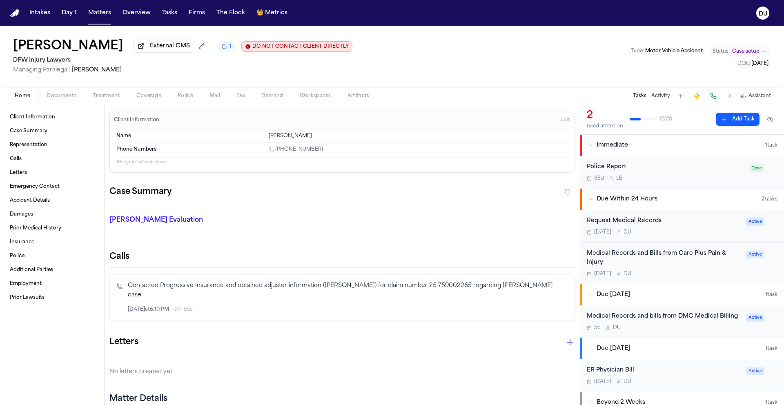
click at [640, 229] on div "Request Medical Records Today D U" at bounding box center [664, 225] width 154 height 19
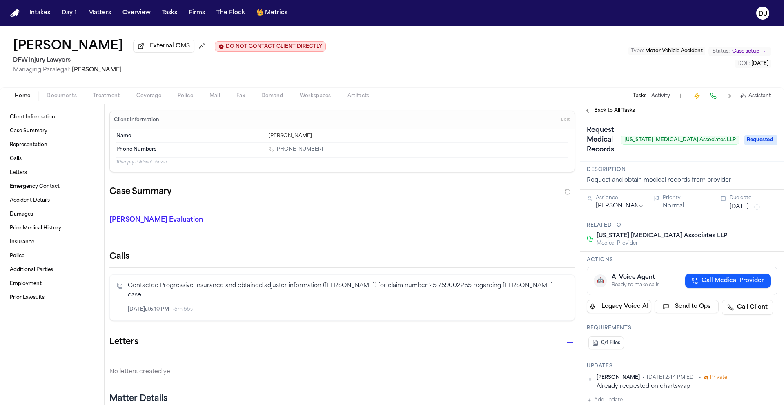
click at [18, 14] on img "Home" at bounding box center [15, 13] width 10 height 8
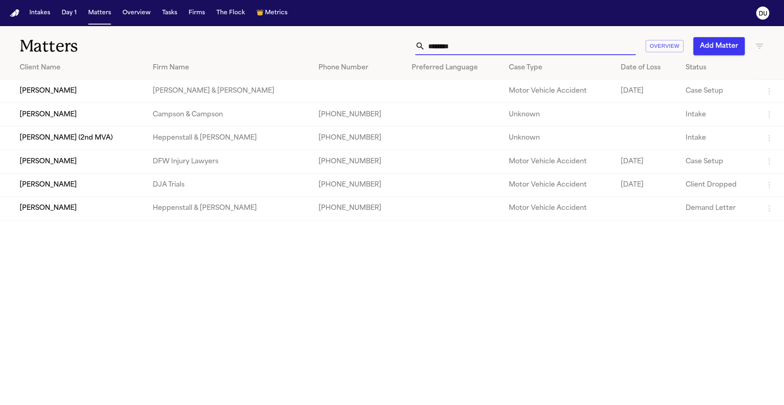
drag, startPoint x: 488, startPoint y: 43, endPoint x: 373, endPoint y: 45, distance: 114.7
click at [373, 45] on div "******* Overview Add Matter" at bounding box center [500, 46] width 528 height 18
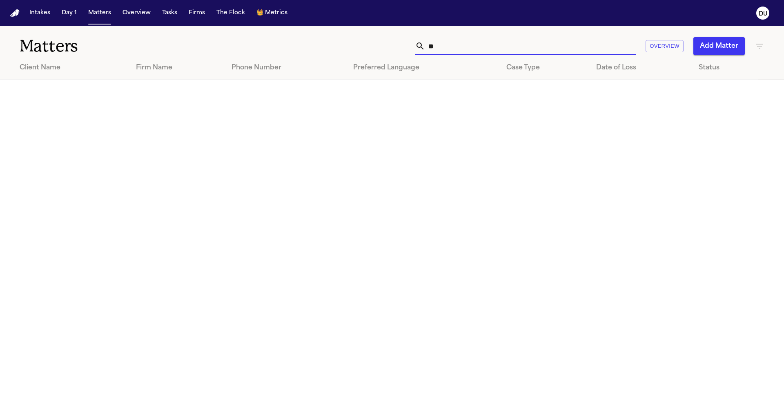
type input "*"
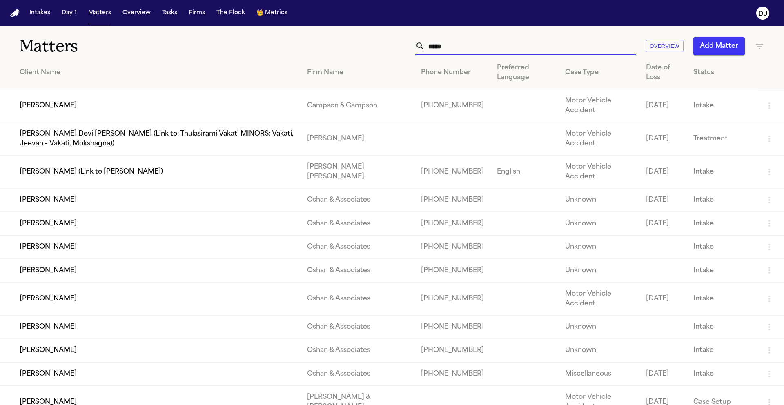
type input "*****"
drag, startPoint x: 469, startPoint y: 48, endPoint x: 415, endPoint y: 47, distance: 54.7
click at [415, 47] on div "***** Overview Add Matter" at bounding box center [500, 46] width 528 height 18
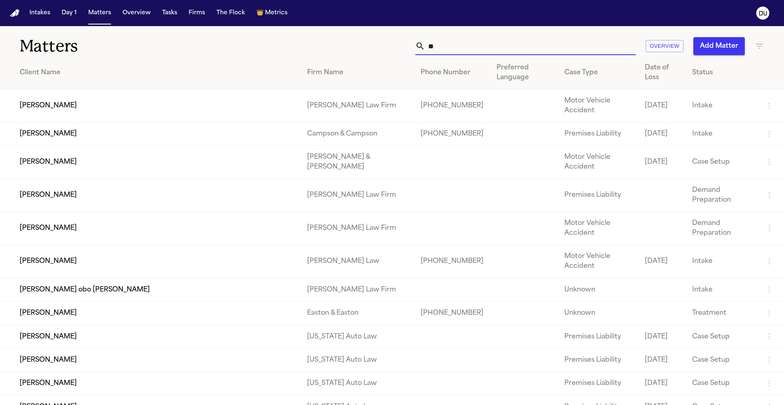
type input "*"
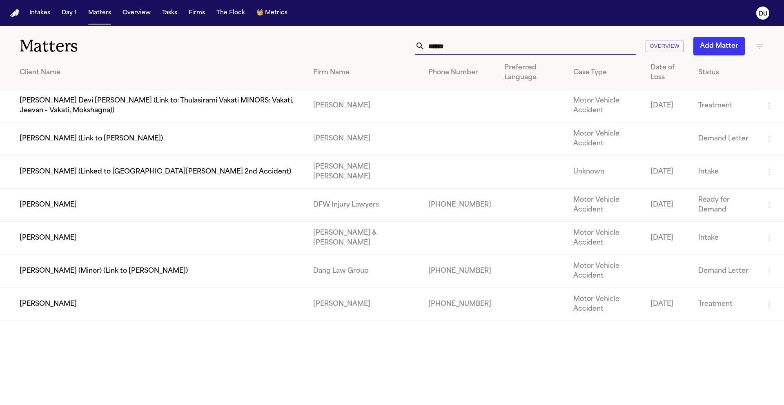
type input "******"
click at [324, 208] on td "DFW Injury Lawyers" at bounding box center [364, 205] width 115 height 33
click at [76, 211] on td "[PERSON_NAME]" at bounding box center [153, 205] width 307 height 33
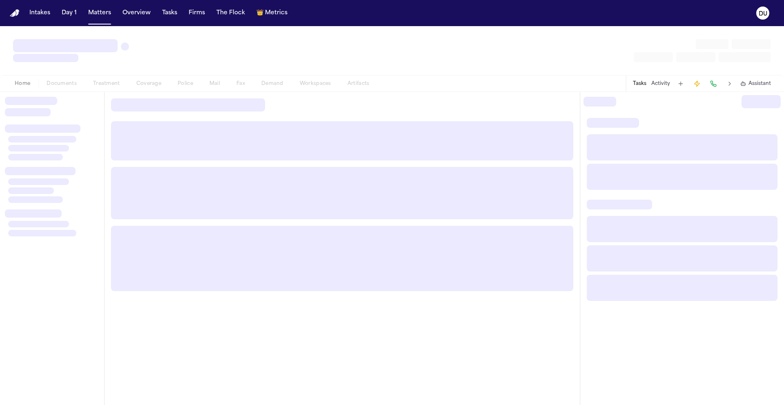
click at [76, 211] on div at bounding box center [52, 262] width 94 height 276
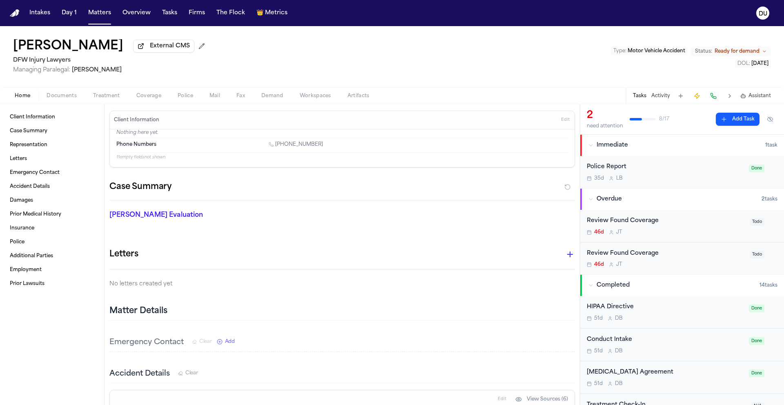
click at [20, 9] on nav "Intakes Day 1 Matters Overview Tasks Firms The Flock 👑 Metrics DU" at bounding box center [392, 13] width 784 height 26
click at [17, 13] on img "Home" at bounding box center [15, 13] width 10 height 8
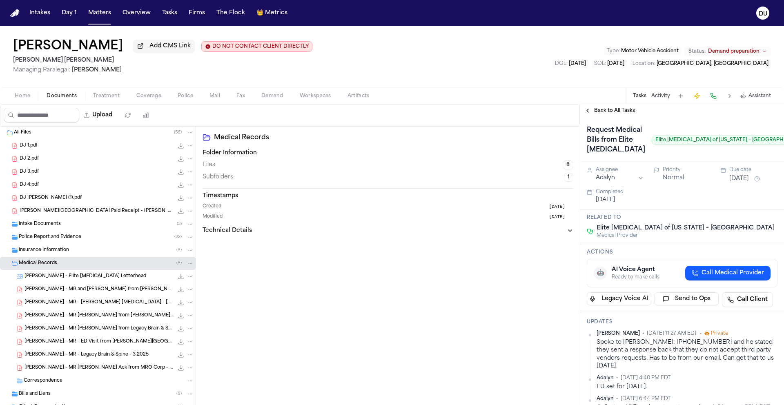
scroll to position [173, 0]
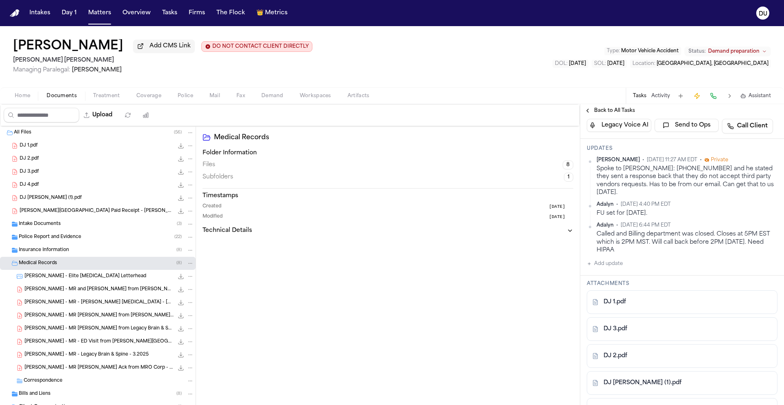
click at [9, 15] on nav "Intakes Day 1 Matters Overview Tasks Firms The Flock 👑 Metrics DU" at bounding box center [392, 13] width 784 height 26
click at [15, 14] on img "Home" at bounding box center [15, 13] width 10 height 8
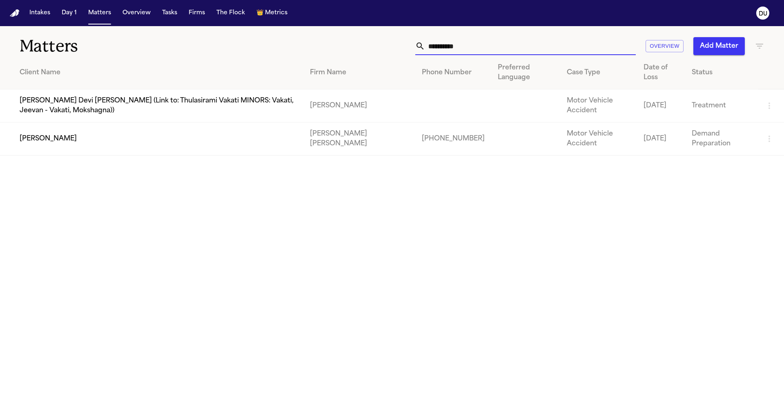
drag, startPoint x: 495, startPoint y: 48, endPoint x: 419, endPoint y: 48, distance: 76.3
click at [419, 48] on div "**********" at bounding box center [525, 46] width 220 height 18
click at [172, 14] on button "Tasks" at bounding box center [170, 13] width 22 height 15
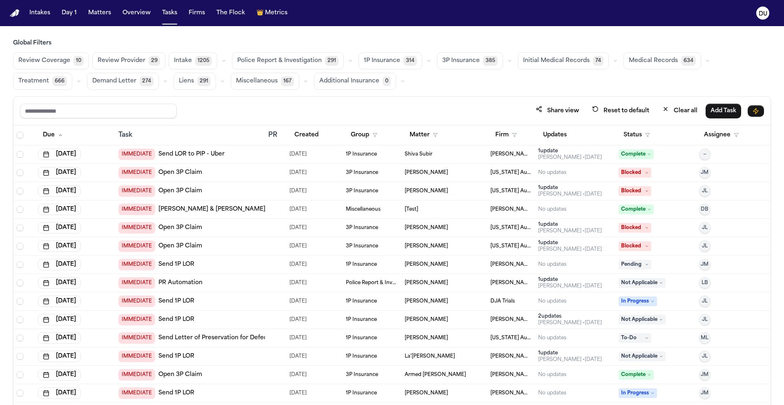
click at [643, 55] on button "Medical Records 634" at bounding box center [662, 60] width 78 height 17
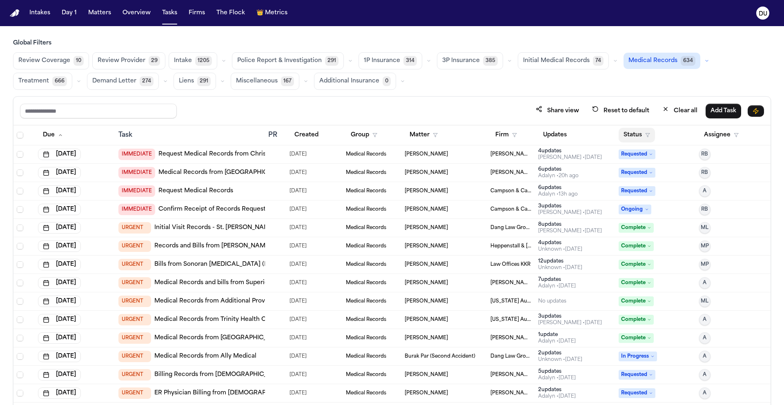
click at [633, 133] on button "Status" at bounding box center [636, 135] width 36 height 15
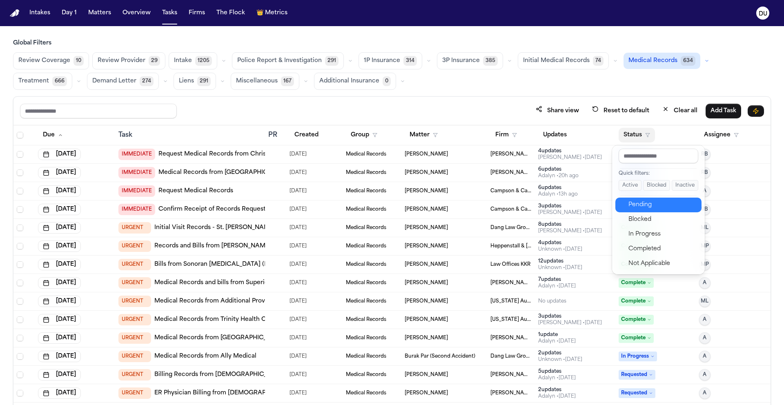
click at [636, 204] on div "Pending" at bounding box center [662, 205] width 68 height 10
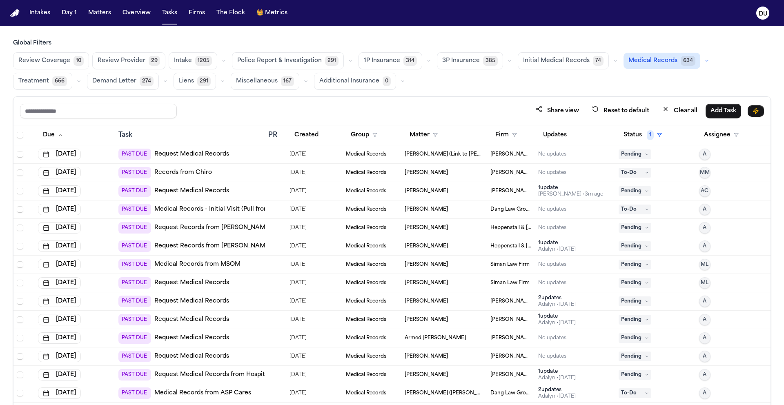
click at [487, 136] on th "Firm" at bounding box center [511, 135] width 48 height 20
click at [497, 137] on button "Firm" at bounding box center [505, 135] width 31 height 15
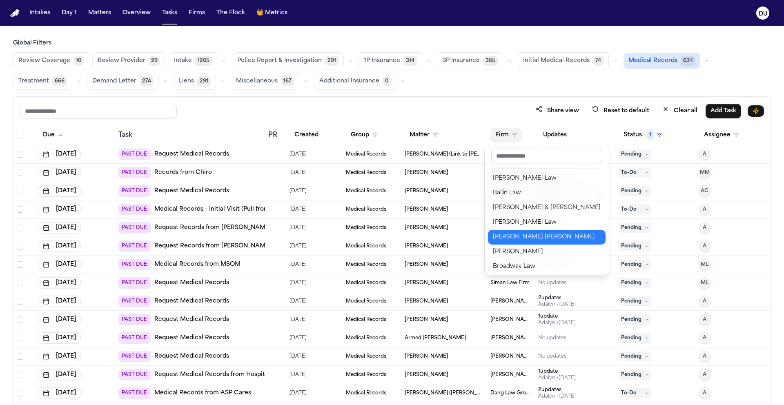
scroll to position [163, 0]
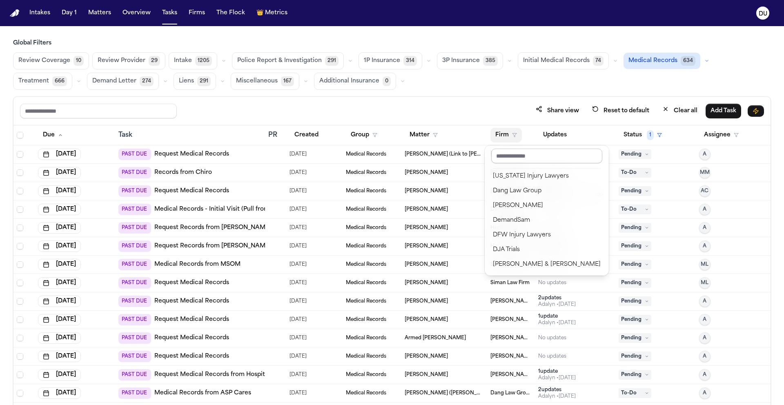
click at [523, 149] on input "text" at bounding box center [546, 156] width 111 height 15
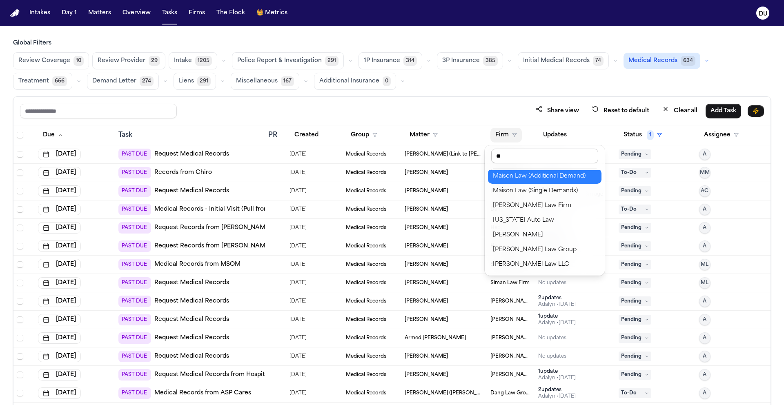
scroll to position [0, 0]
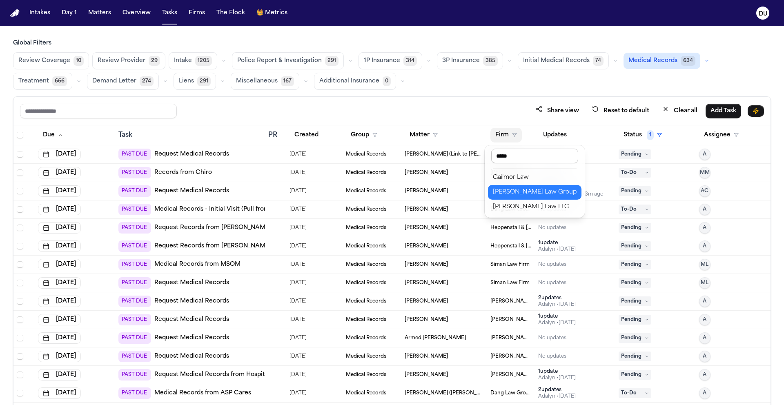
type input "******"
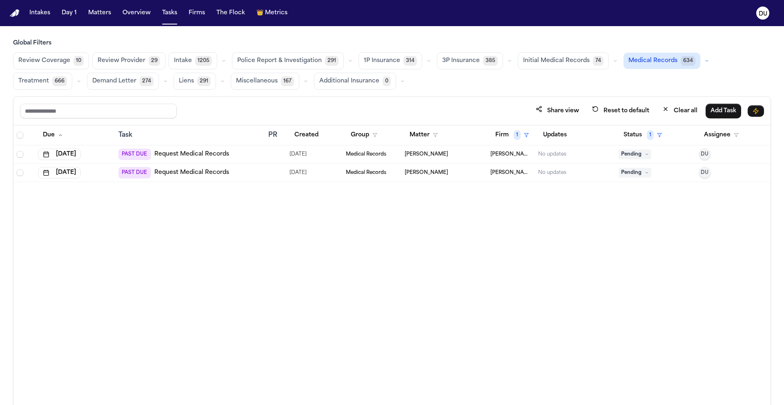
click at [165, 153] on link "Request Medical Records" at bounding box center [191, 154] width 75 height 8
click at [341, 250] on div "Due Task PR Created Group Matter Firm 1 Updates Status 1 Assignee Aug 21, 2025 …" at bounding box center [391, 282] width 757 height 315
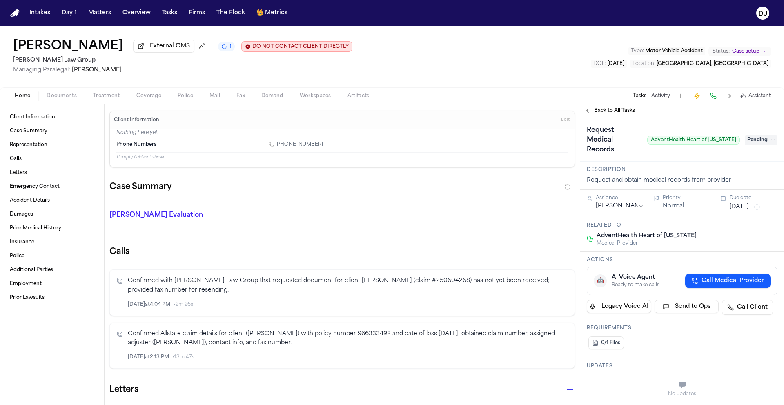
click at [764, 136] on span "Pending" at bounding box center [760, 140] width 33 height 10
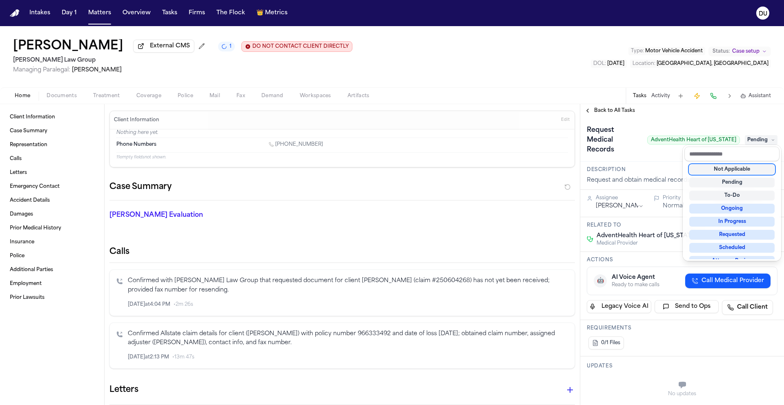
click at [740, 168] on div "Not Applicable" at bounding box center [731, 169] width 85 height 10
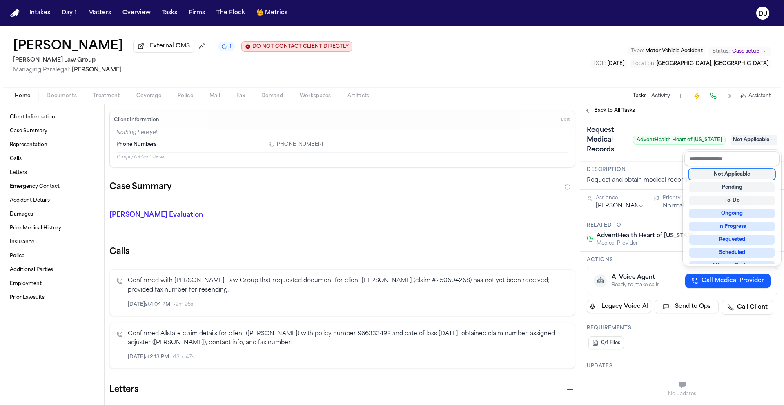
click at [614, 111] on div "**********" at bounding box center [682, 254] width 204 height 301
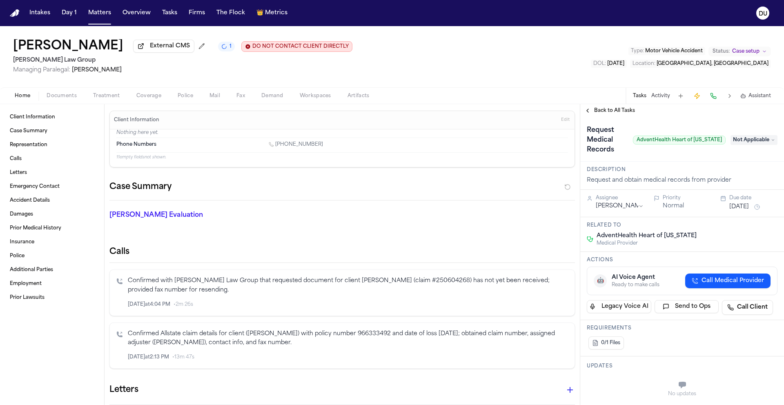
click at [620, 111] on span "Back to All Tasks" at bounding box center [614, 110] width 41 height 7
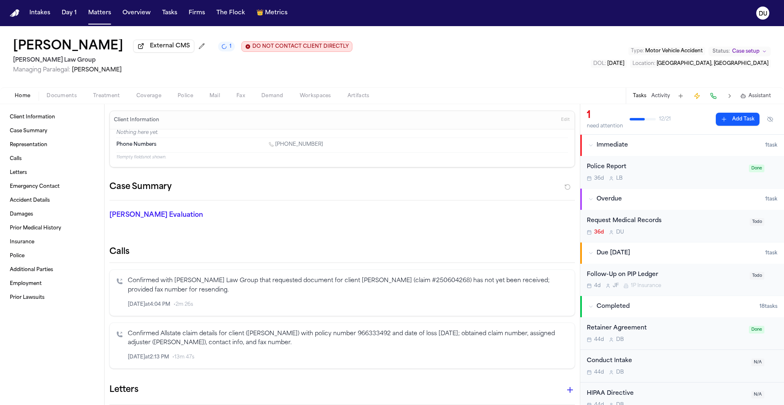
click at [647, 224] on div "Request Medical Records" at bounding box center [666, 220] width 158 height 9
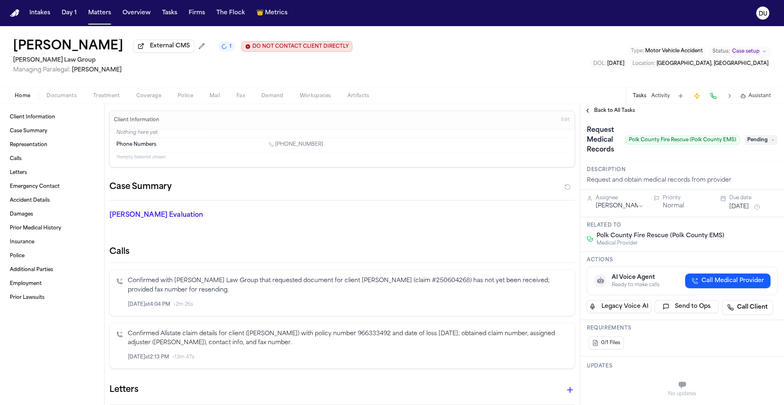
click at [766, 145] on span "Pending" at bounding box center [760, 140] width 33 height 10
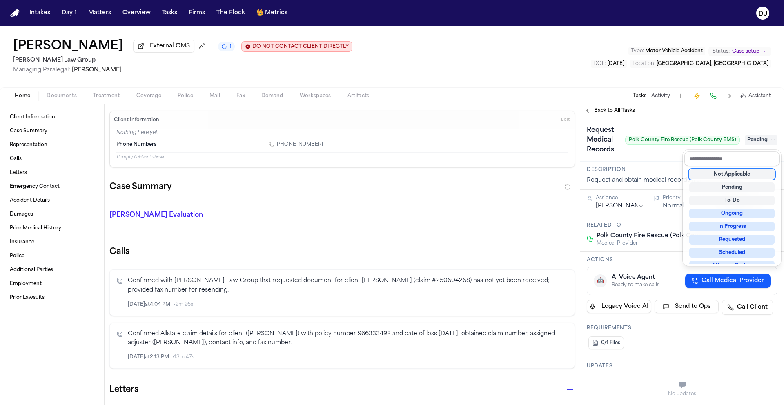
click at [737, 176] on div "Not Applicable" at bounding box center [731, 174] width 85 height 10
drag, startPoint x: 604, startPoint y: 113, endPoint x: 610, endPoint y: 117, distance: 7.0
click at [604, 113] on div "**********" at bounding box center [682, 254] width 204 height 301
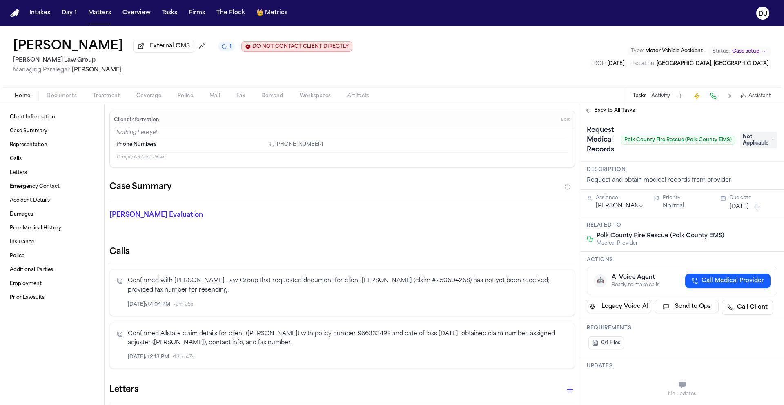
click at [607, 110] on span "Back to All Tasks" at bounding box center [614, 110] width 41 height 7
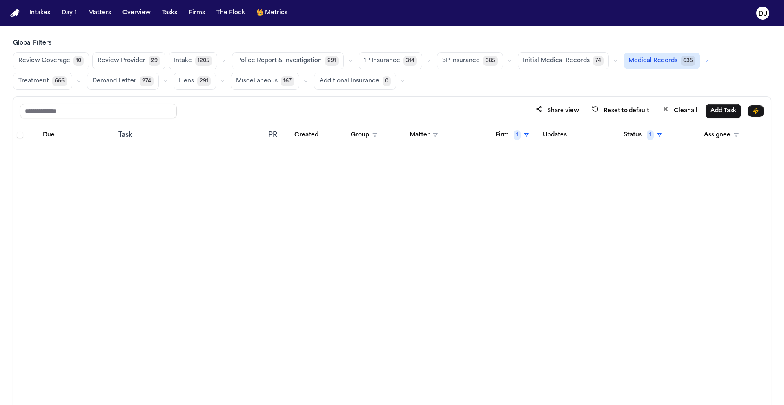
click at [544, 64] on span "Initial Medical Records" at bounding box center [556, 61] width 67 height 8
click at [562, 59] on span "Initial Medical Records" at bounding box center [555, 61] width 67 height 8
click at [552, 63] on span "Initial Medical Records" at bounding box center [556, 61] width 67 height 8
click at [645, 61] on span "Medical Records" at bounding box center [652, 61] width 49 height 8
click at [270, 100] on div "Share view Reset to default Clear all Add Task" at bounding box center [391, 111] width 757 height 29
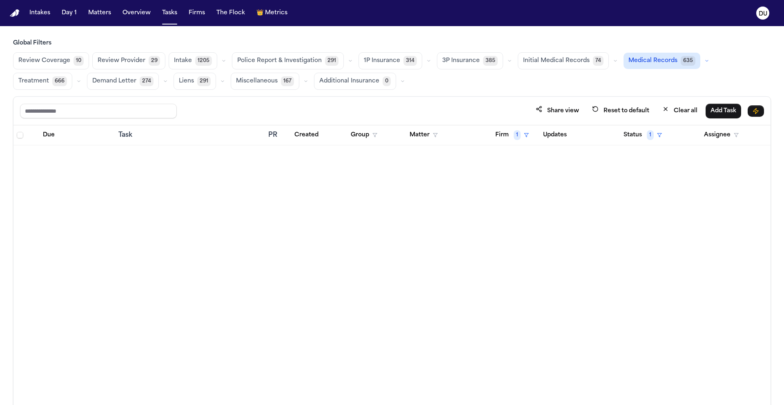
click at [16, 12] on img "Home" at bounding box center [15, 13] width 10 height 8
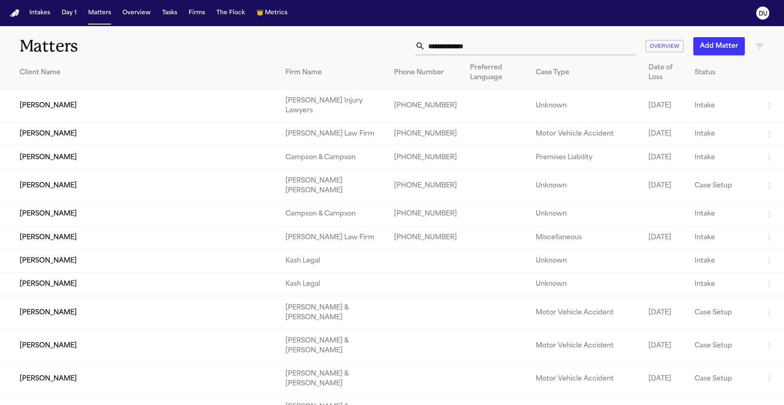
click at [485, 50] on input "text" at bounding box center [530, 46] width 211 height 18
type input "*"
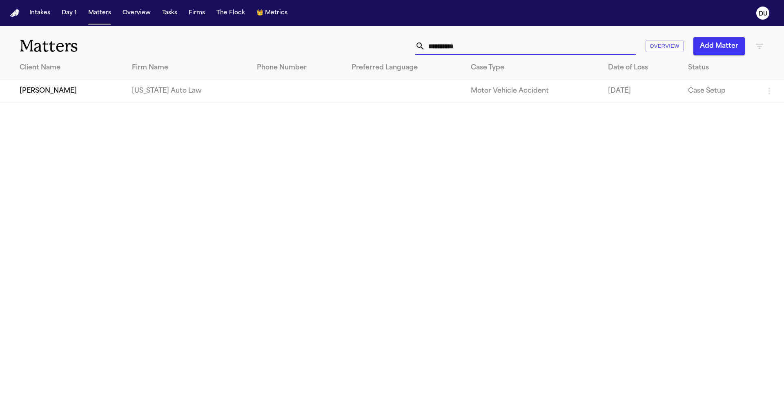
type input "**********"
click at [56, 96] on td "[PERSON_NAME]" at bounding box center [62, 91] width 125 height 23
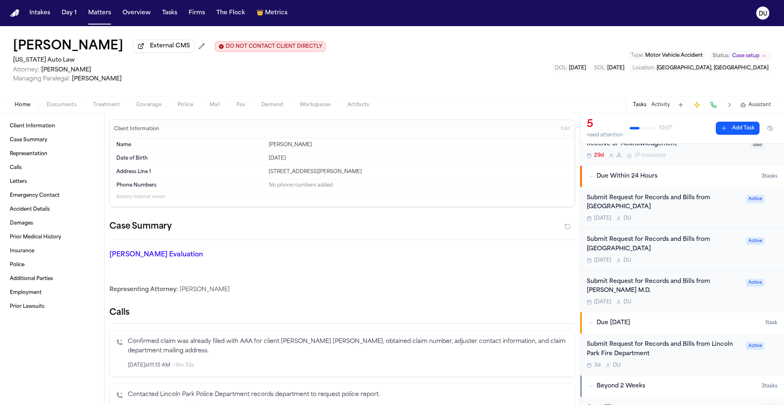
scroll to position [65, 0]
click at [638, 209] on div "Submit Request for Records and Bills from [GEOGRAPHIC_DATA]" at bounding box center [664, 202] width 154 height 19
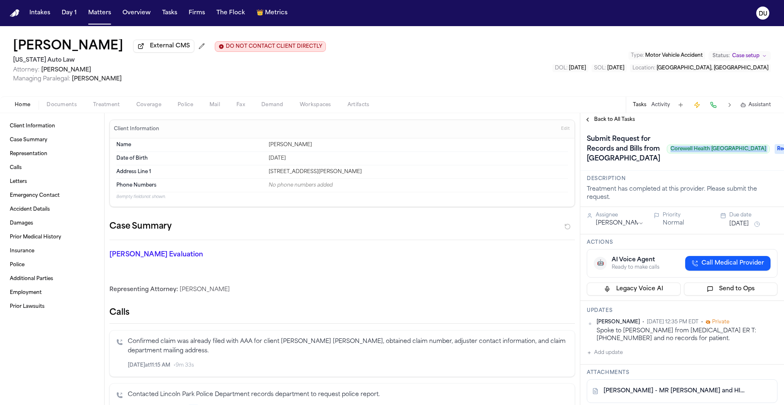
drag, startPoint x: 639, startPoint y: 177, endPoint x: 732, endPoint y: 176, distance: 92.7
click at [732, 165] on div "Submit Request for Records and Bills from [GEOGRAPHIC_DATA] [GEOGRAPHIC_DATA] R…" at bounding box center [682, 149] width 191 height 33
copy span "Corewell Health [GEOGRAPHIC_DATA]"
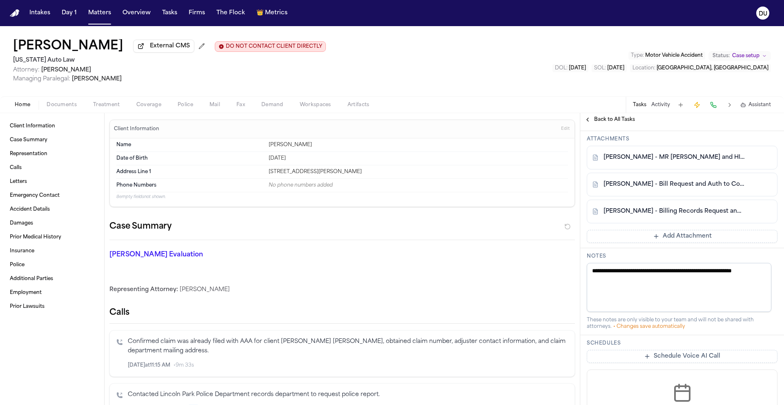
scroll to position [233, 0]
click at [678, 162] on link "[PERSON_NAME] - MR [PERSON_NAME] and HIPAA Auth to Corewell Health - [DATE]" at bounding box center [673, 158] width 141 height 8
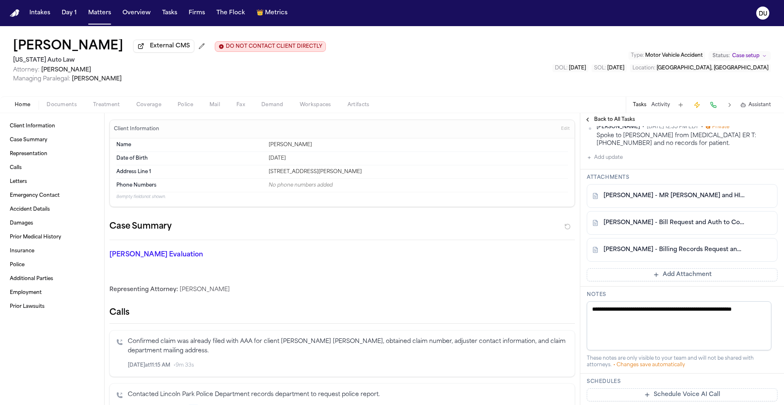
scroll to position [188, 0]
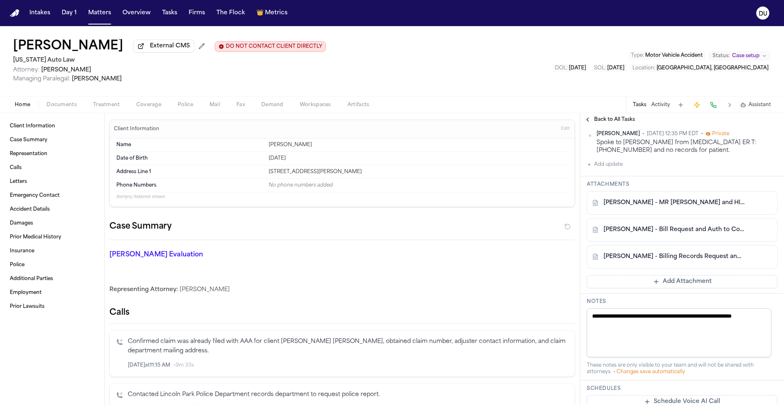
click at [681, 234] on link "[PERSON_NAME] - Bill Request and Auth to Corewell Health Dearborn - [DATE]" at bounding box center [673, 230] width 141 height 8
click at [655, 261] on link "[PERSON_NAME] - Billing Records Request and HIPAA Auth to Corewell Health Dearb…" at bounding box center [673, 257] width 141 height 8
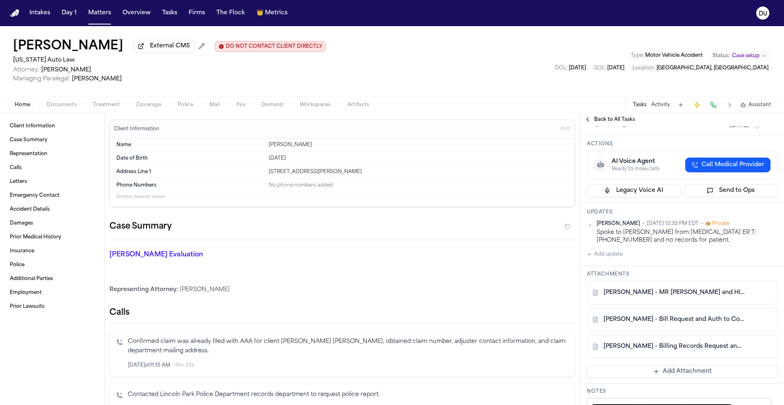
scroll to position [175, 0]
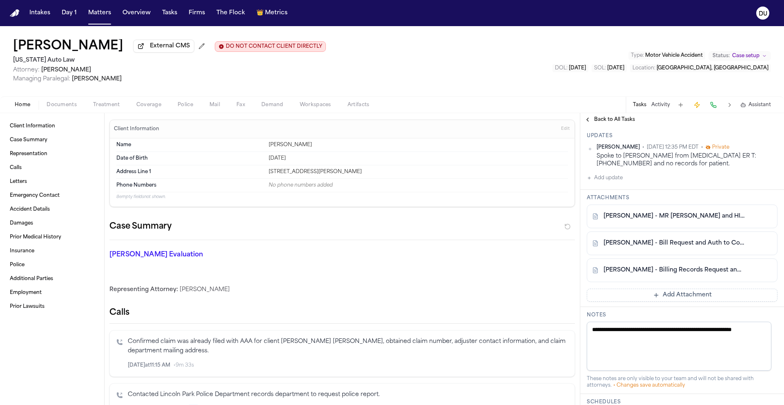
click at [658, 220] on link "[PERSON_NAME] - MR [PERSON_NAME] and HIPAA Auth to Corewell Health - [DATE]" at bounding box center [673, 216] width 141 height 8
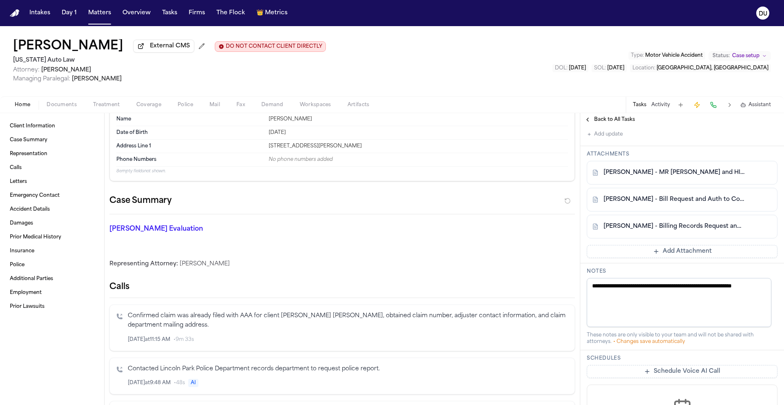
scroll to position [0, 0]
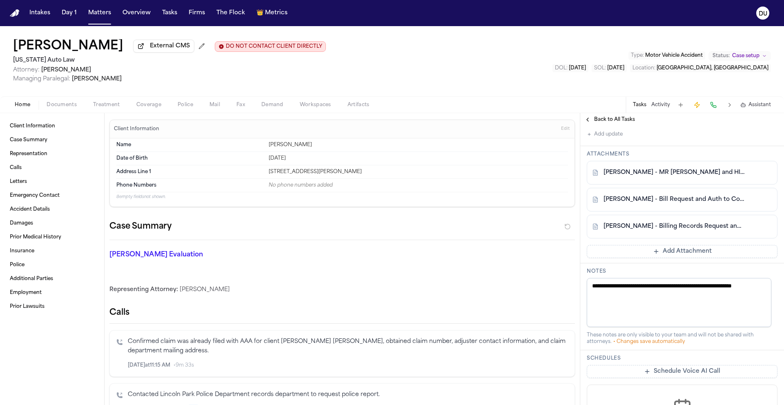
click at [680, 184] on div "[PERSON_NAME] - MR [PERSON_NAME] and HIPAA Auth to Corewell Health - [DATE]" at bounding box center [682, 173] width 191 height 24
click at [675, 177] on link "[PERSON_NAME] - MR [PERSON_NAME] and HIPAA Auth to Corewell Health - [DATE]" at bounding box center [673, 173] width 141 height 8
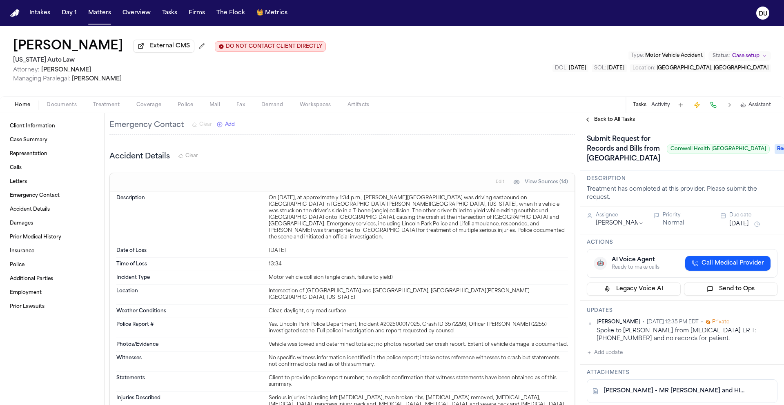
scroll to position [65, 0]
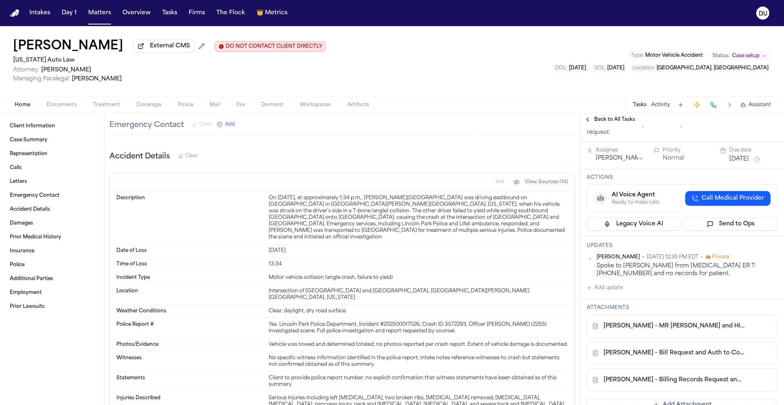
click at [609, 293] on button "Add update" at bounding box center [605, 288] width 36 height 10
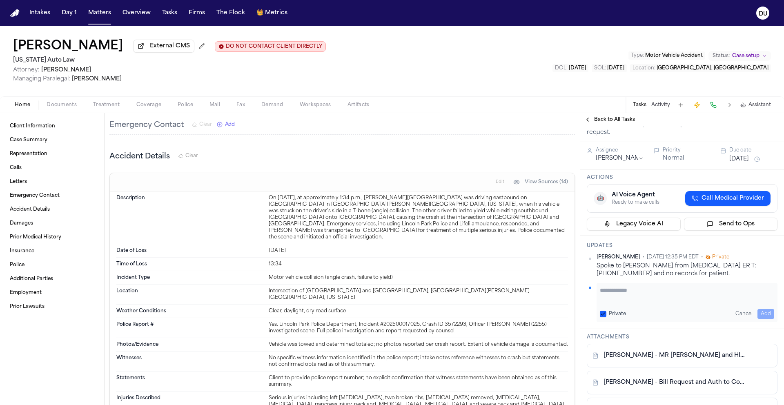
click at [647, 302] on textarea "Add your update" at bounding box center [687, 294] width 174 height 16
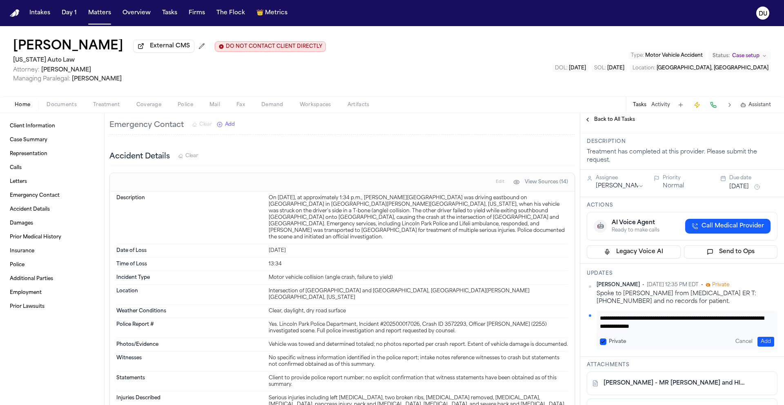
scroll to position [0, 0]
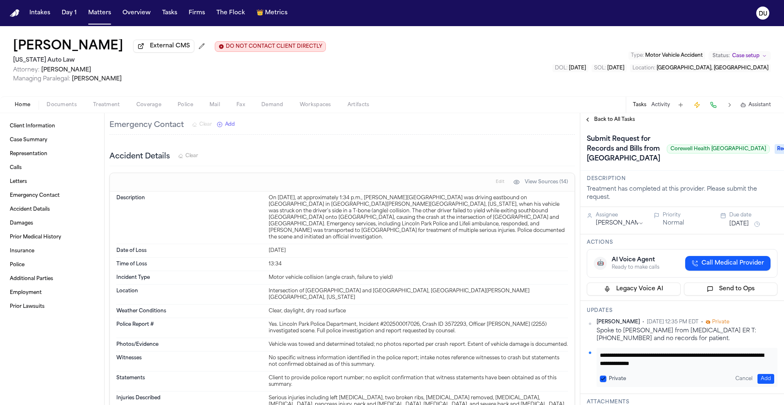
type textarea "**********"
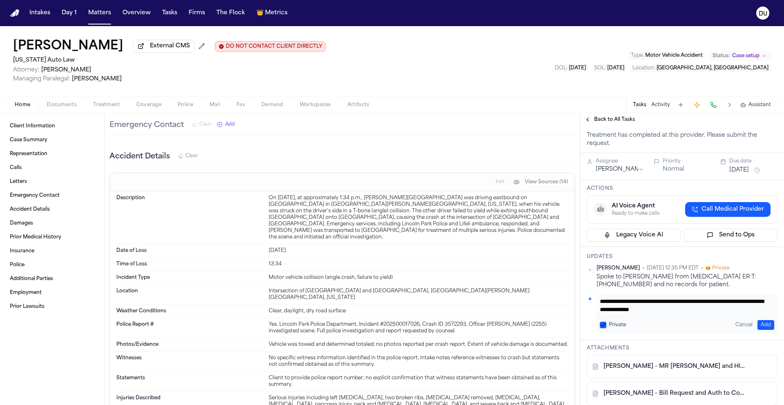
scroll to position [57, 0]
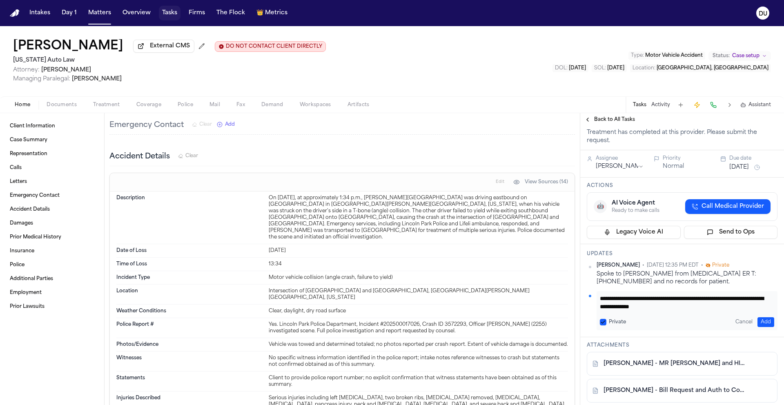
click at [168, 14] on button "Tasks" at bounding box center [170, 13] width 22 height 15
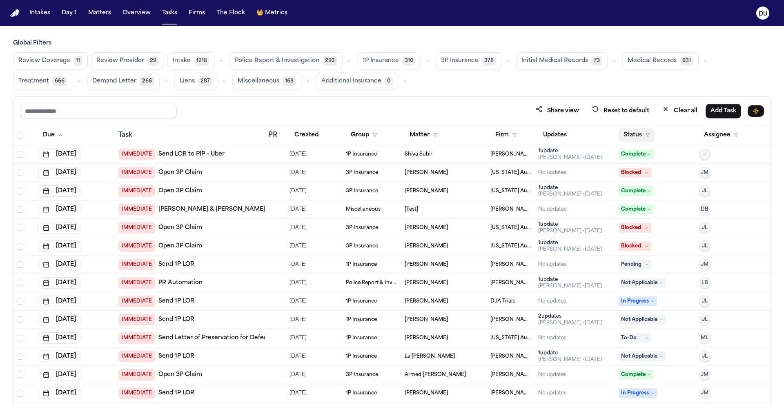
click at [629, 136] on button "Status" at bounding box center [636, 135] width 36 height 15
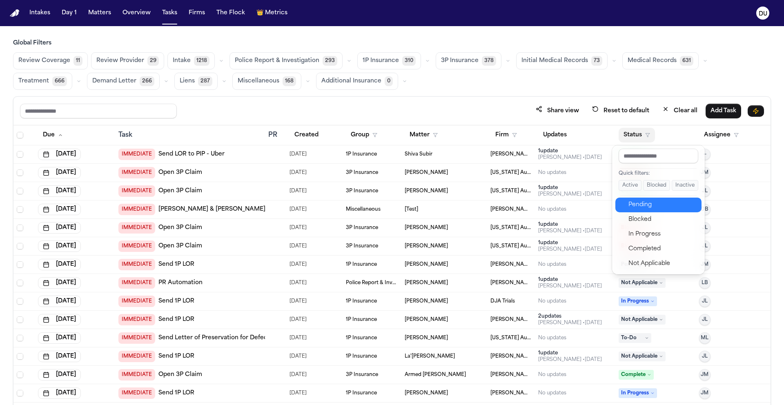
click at [650, 204] on div "Pending" at bounding box center [662, 205] width 68 height 10
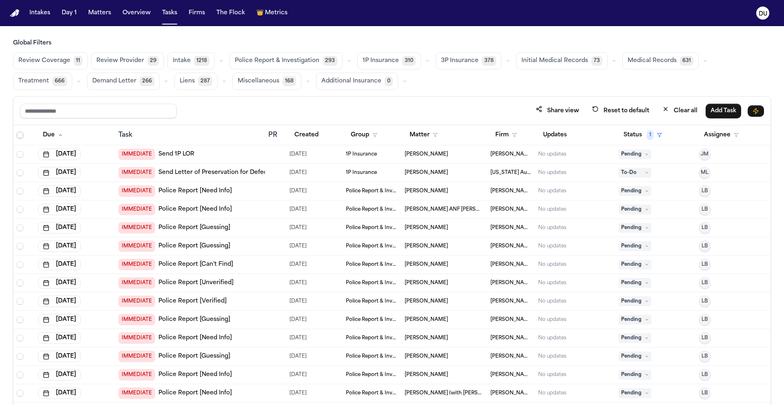
click at [18, 134] on span "Select all" at bounding box center [20, 135] width 7 height 7
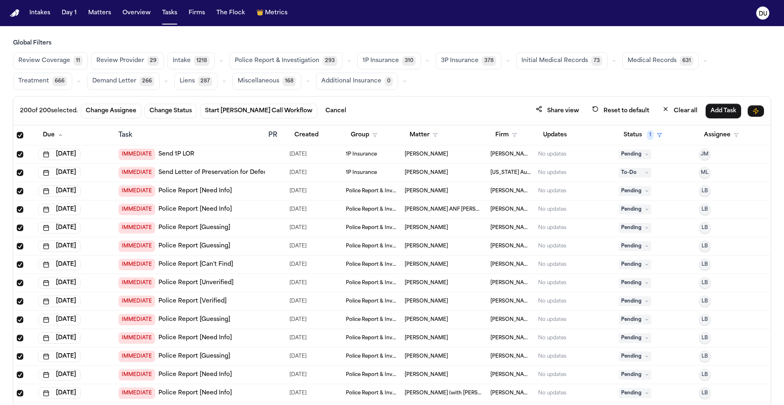
click at [18, 135] on span "Select all" at bounding box center [20, 135] width 7 height 7
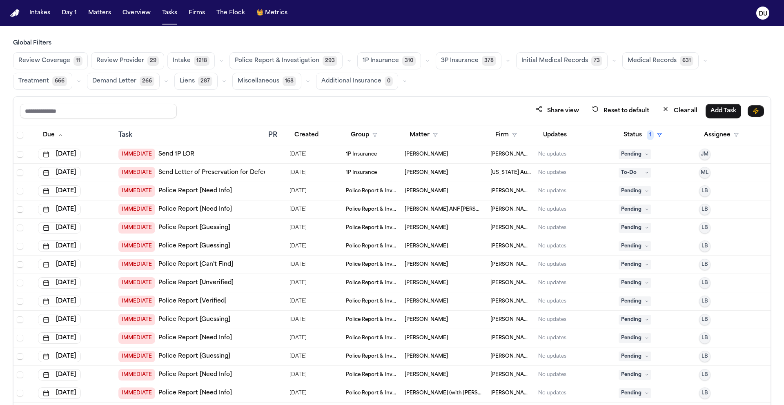
click at [656, 58] on span "Medical Records" at bounding box center [651, 61] width 49 height 8
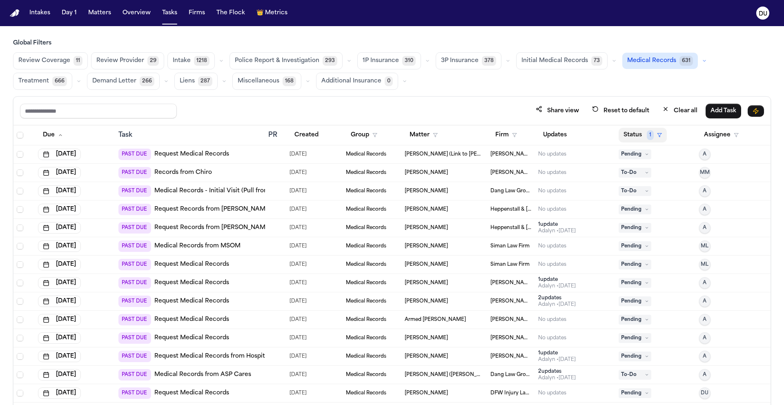
click at [641, 137] on button "Status 1" at bounding box center [642, 135] width 48 height 15
drag, startPoint x: 535, startPoint y: 86, endPoint x: 548, endPoint y: 91, distance: 13.7
click at [535, 86] on div "Global Filters Review Coverage 11 Review Provider 29 Intake 1218 Police Report …" at bounding box center [392, 240] width 758 height 402
click at [20, 135] on span "Select all" at bounding box center [20, 135] width 7 height 7
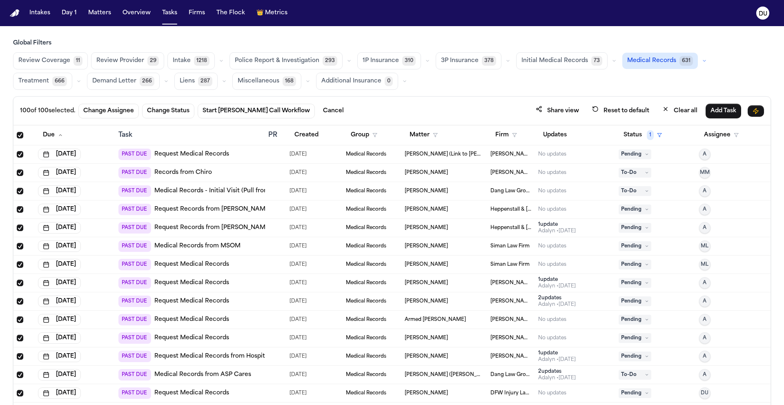
click at [20, 135] on span "Select all" at bounding box center [20, 135] width 7 height 7
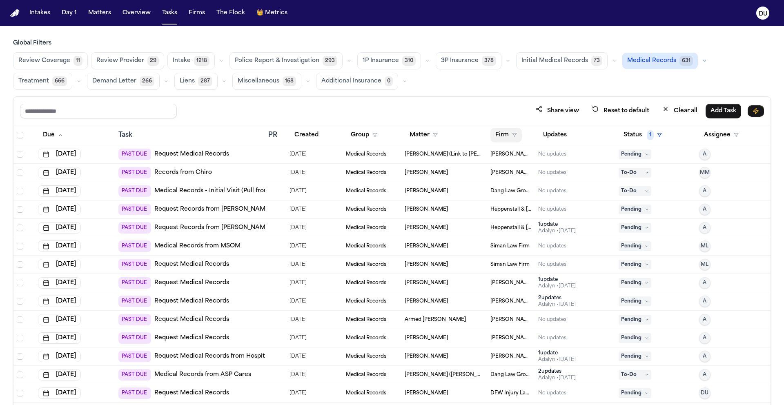
click at [500, 136] on button "Firm" at bounding box center [505, 135] width 31 height 15
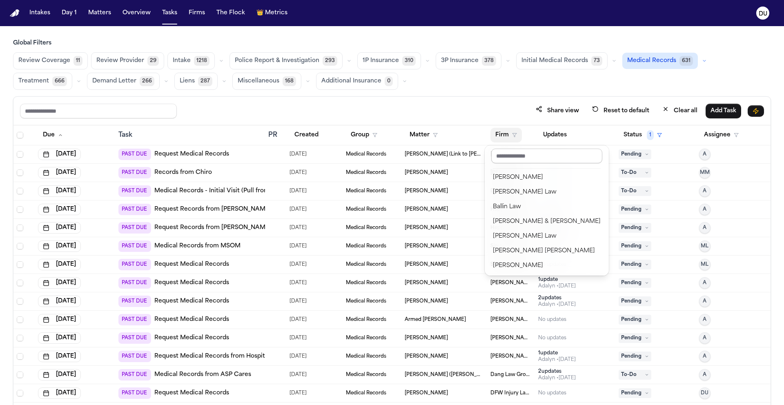
click at [516, 153] on input "text" at bounding box center [546, 156] width 111 height 15
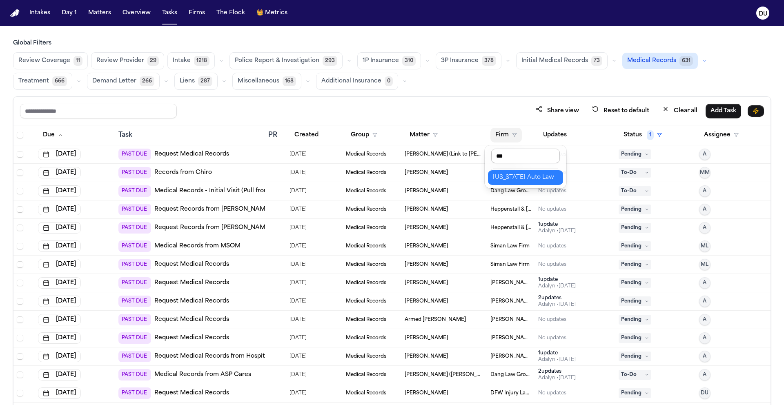
type input "****"
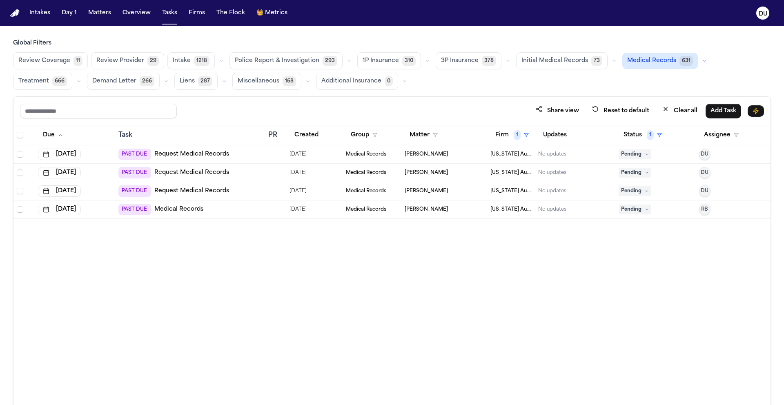
click at [190, 157] on link "Request Medical Records" at bounding box center [191, 154] width 75 height 8
click at [16, 10] on img "Home" at bounding box center [15, 13] width 10 height 8
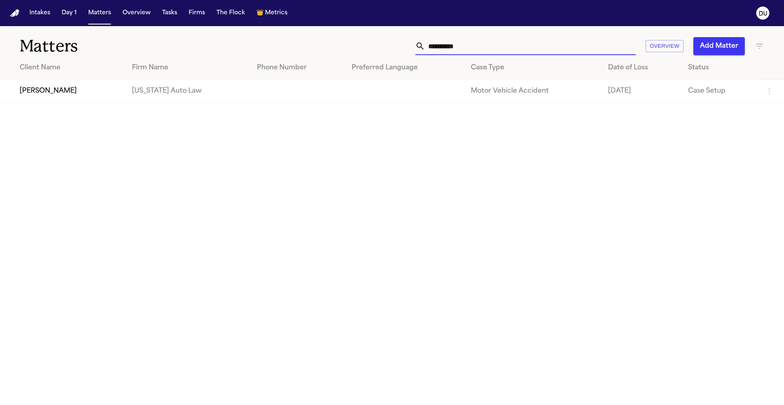
drag, startPoint x: 517, startPoint y: 52, endPoint x: 349, endPoint y: 46, distance: 168.7
click at [349, 46] on div "**********" at bounding box center [500, 46] width 528 height 18
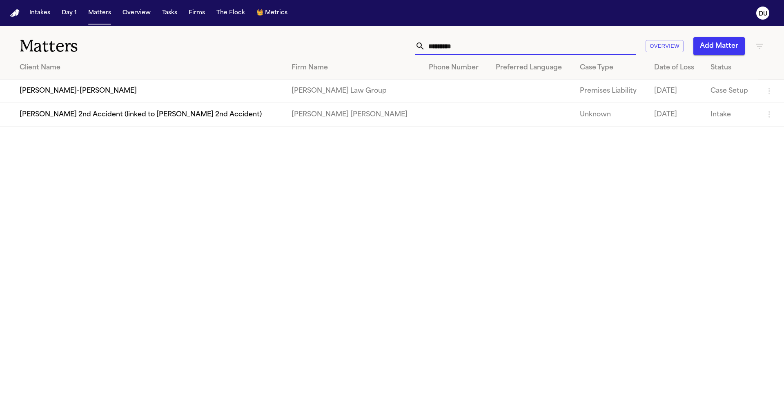
type input "*********"
click at [221, 101] on td "Linda San-Pedro" at bounding box center [142, 91] width 285 height 23
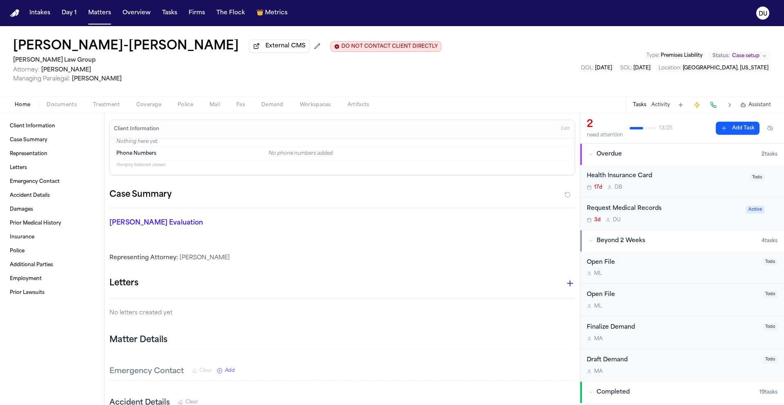
scroll to position [2, 0]
click at [639, 208] on div "Request Medical Records" at bounding box center [664, 206] width 154 height 9
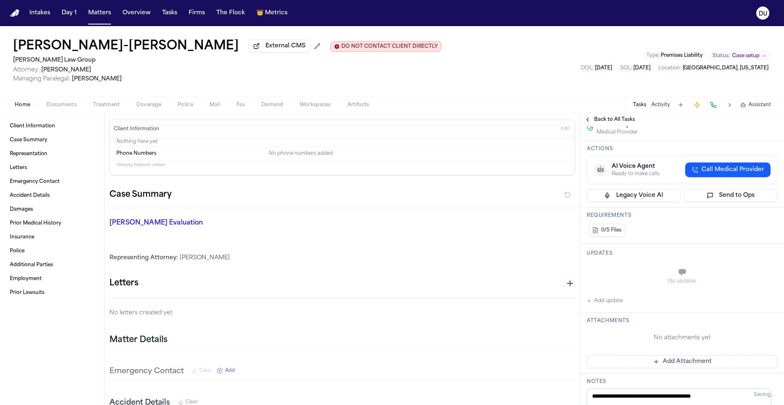
scroll to position [74, 0]
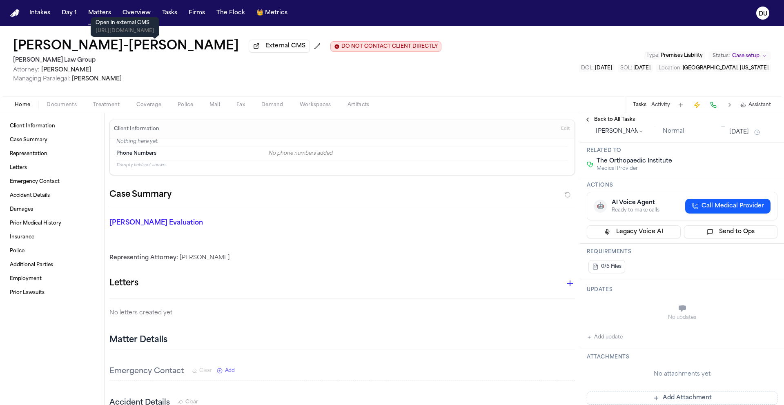
click at [265, 50] on span "External CMS" at bounding box center [285, 46] width 40 height 8
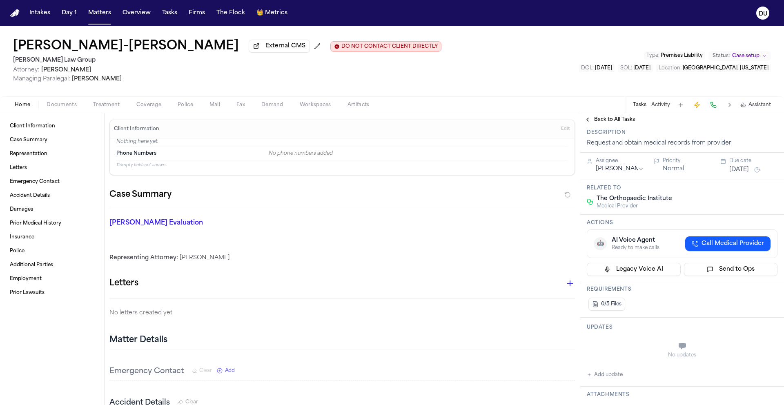
scroll to position [0, 0]
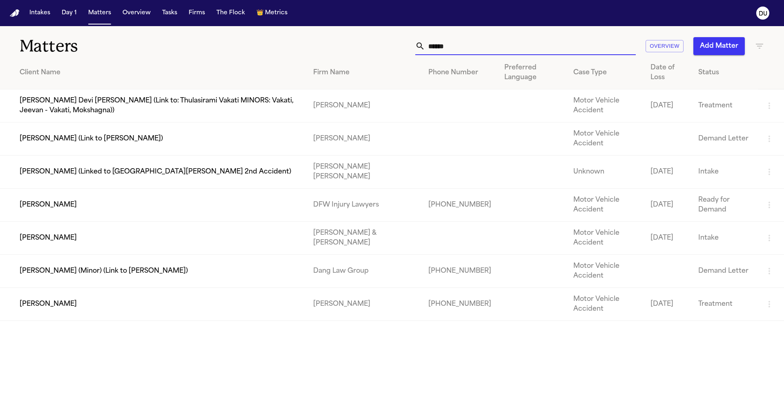
drag, startPoint x: 476, startPoint y: 48, endPoint x: 400, endPoint y: 50, distance: 75.5
click at [400, 50] on div "****** Overview Add Matter" at bounding box center [500, 46] width 528 height 18
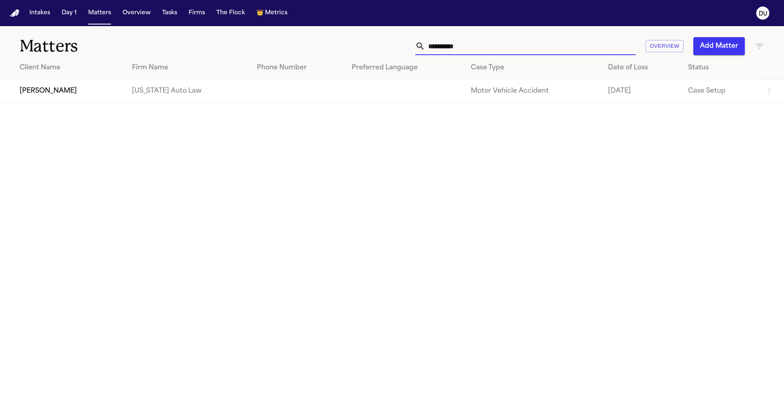
type input "**********"
click at [53, 95] on td "[PERSON_NAME]" at bounding box center [62, 91] width 125 height 23
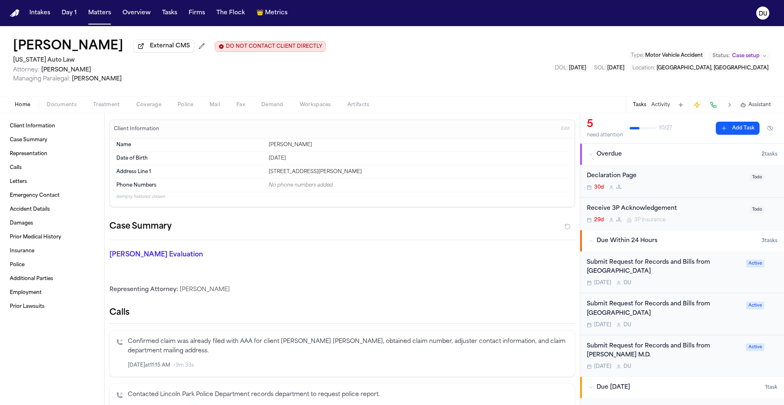
click at [649, 269] on div "Submit Request for Records and Bills from [GEOGRAPHIC_DATA]" at bounding box center [664, 267] width 154 height 19
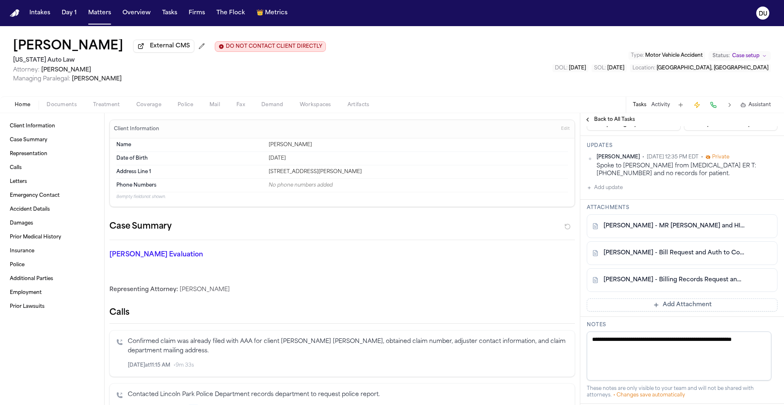
scroll to position [173, 0]
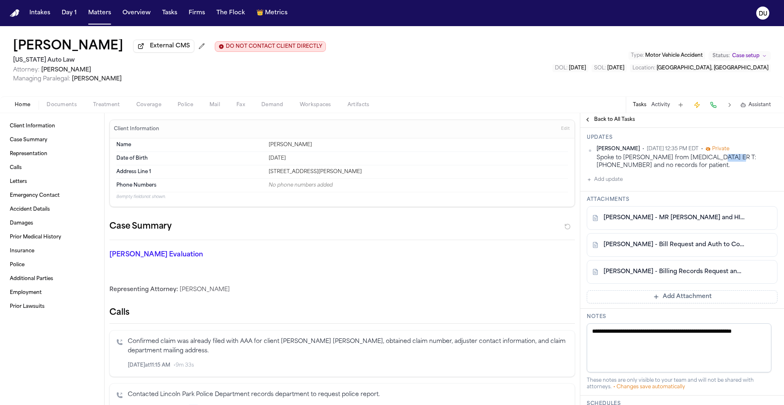
drag, startPoint x: 709, startPoint y: 208, endPoint x: 727, endPoint y: 208, distance: 17.6
click at [727, 170] on div "Spoke to Johanna from Radiology ER T: 616-301-7078 and no records for patient." at bounding box center [686, 162] width 181 height 16
click at [666, 170] on div "Spoke to Johanna from Radiology ER T: 616-301-7078 and no records for patient." at bounding box center [686, 162] width 181 height 16
drag, startPoint x: 709, startPoint y: 209, endPoint x: 746, endPoint y: 209, distance: 36.3
click at [746, 170] on div "Spoke to Johanna from Radiology ER T: 616-301-7078 and no records for patient." at bounding box center [686, 162] width 181 height 16
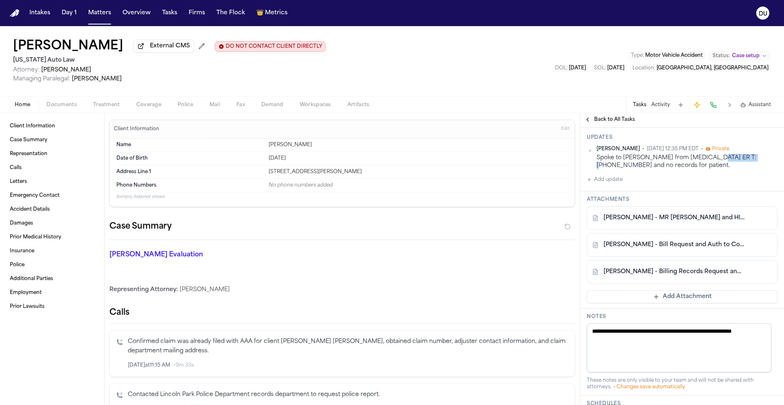
copy div "616-301-7078"
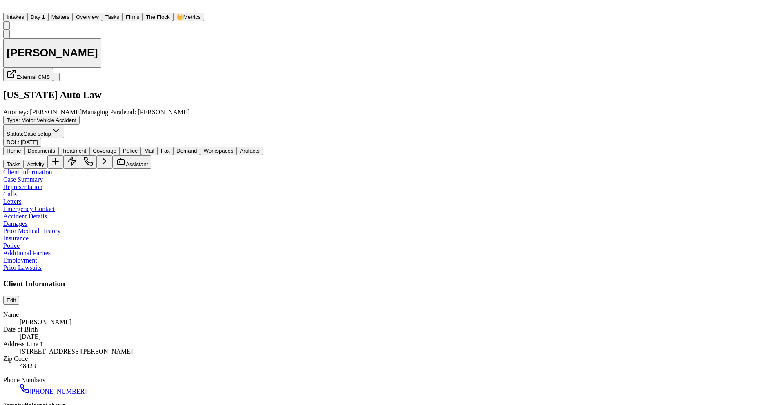
scroll to position [2, 0]
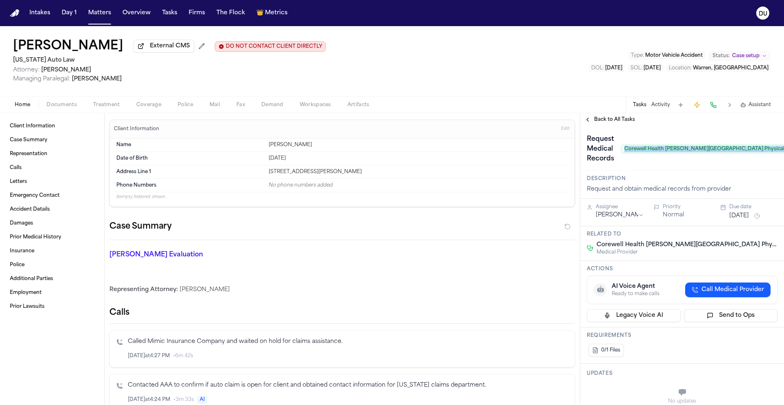
scroll to position [0, 63]
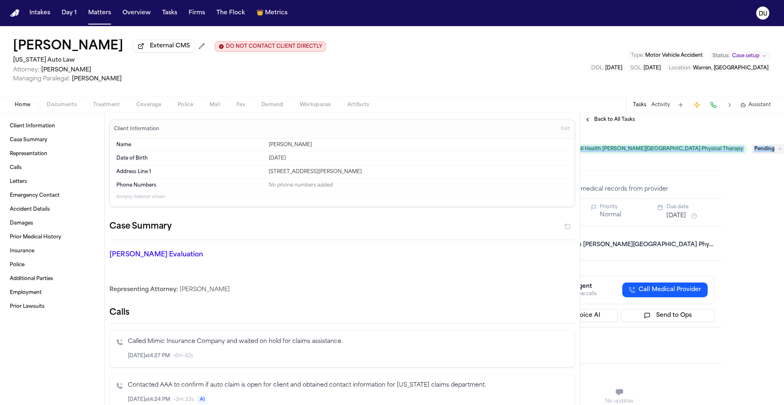
drag, startPoint x: 624, startPoint y: 152, endPoint x: 804, endPoint y: 153, distance: 180.8
click at [783, 153] on html "Intakes Day 1 Matters Overview Tasks Firms The Flock 👑 Metrics DU [PERSON_NAME]…" at bounding box center [392, 202] width 784 height 405
click at [667, 169] on div "Request Medical Records Corewell Health [PERSON_NAME][GEOGRAPHIC_DATA] Physical…" at bounding box center [619, 148] width 204 height 44
drag, startPoint x: 624, startPoint y: 151, endPoint x: 736, endPoint y: 152, distance: 112.2
click at [736, 152] on span "Corewell Health William Beaumont University Hospital Physical Therapy" at bounding box center [652, 148] width 189 height 9
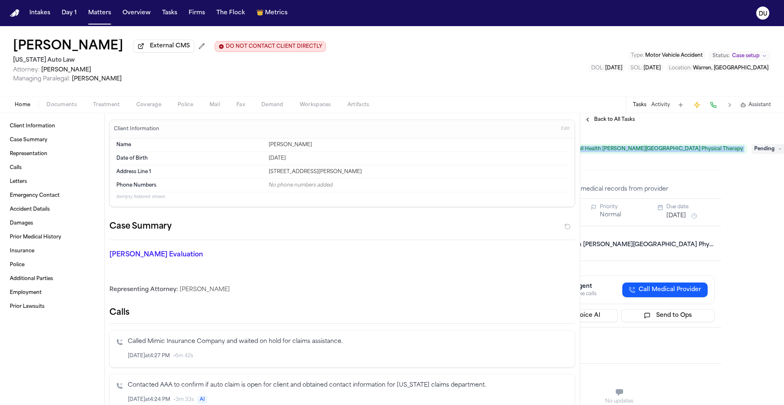
copy span "Corewell Health William Beaumont University Hospital Physical Therapy"
click at [767, 154] on span "Pending" at bounding box center [767, 149] width 33 height 10
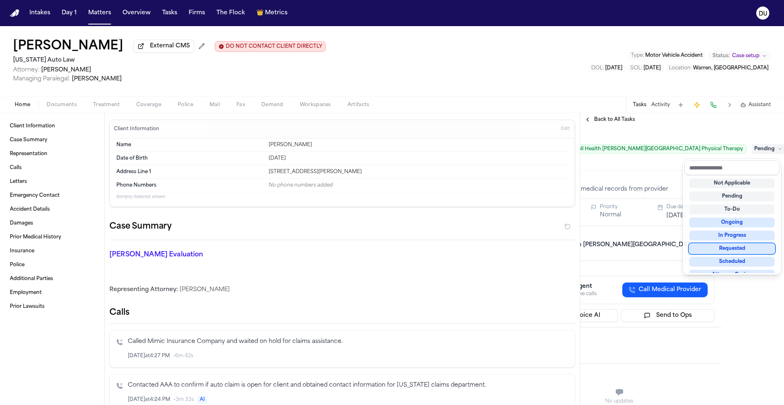
click at [723, 252] on div "Requested" at bounding box center [731, 249] width 85 height 10
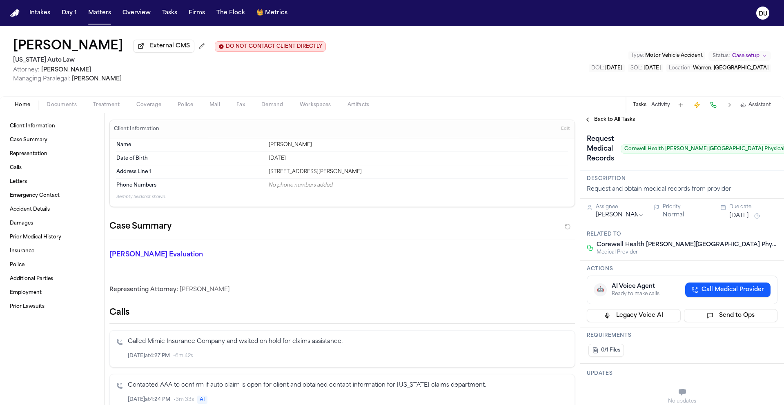
click at [749, 218] on button "[DATE]" at bounding box center [739, 216] width 20 height 8
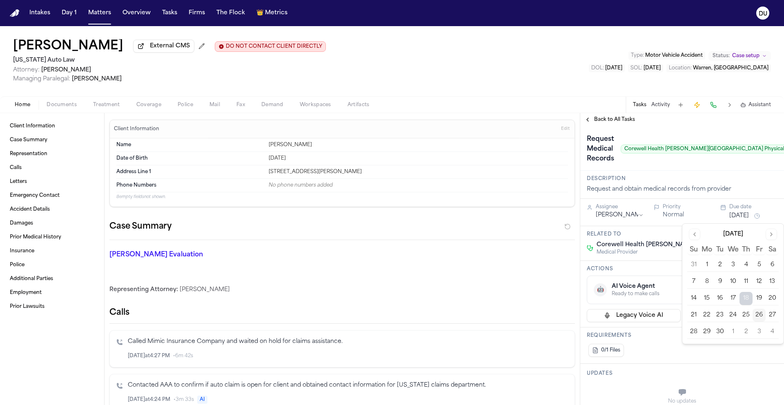
click at [718, 330] on button "30" at bounding box center [719, 331] width 13 height 13
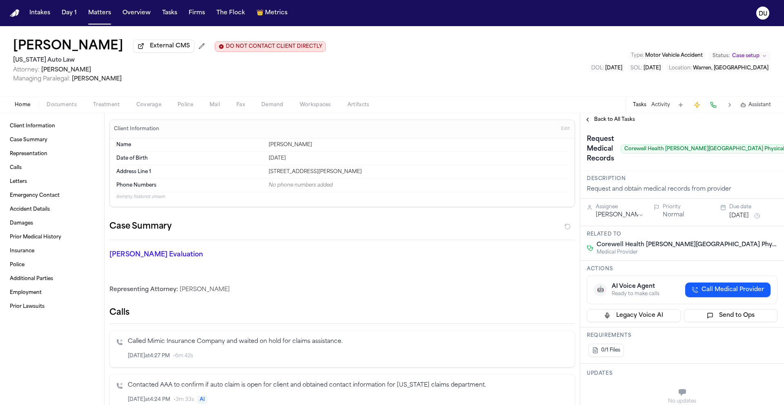
click at [637, 358] on div "0/1 Files" at bounding box center [682, 350] width 191 height 16
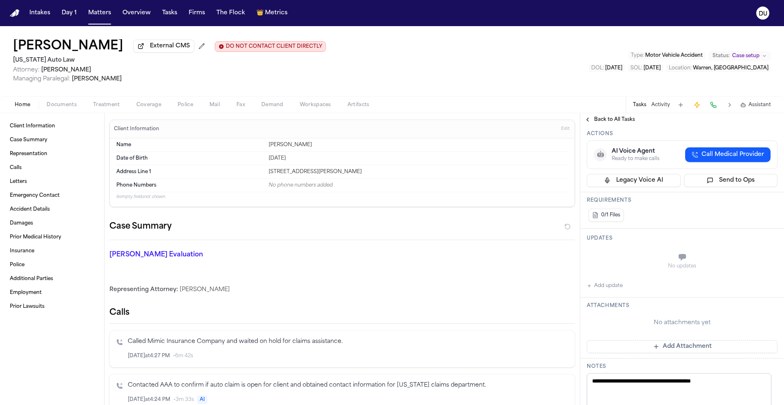
scroll to position [136, 0]
click at [632, 347] on button "Add Attachment" at bounding box center [682, 345] width 191 height 13
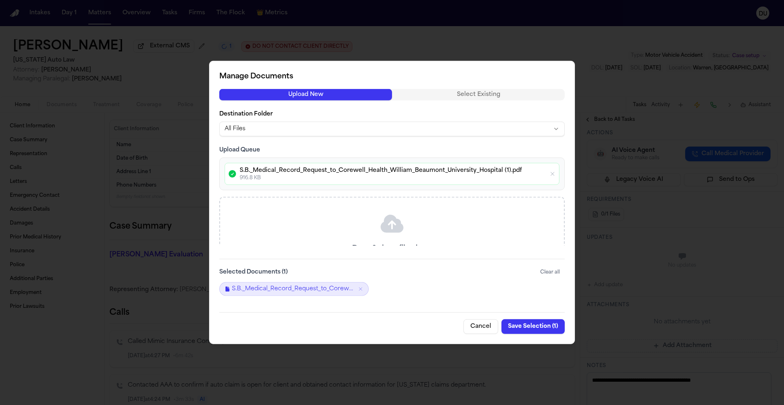
click at [536, 328] on button "Save Selection ( 1 )" at bounding box center [532, 326] width 63 height 15
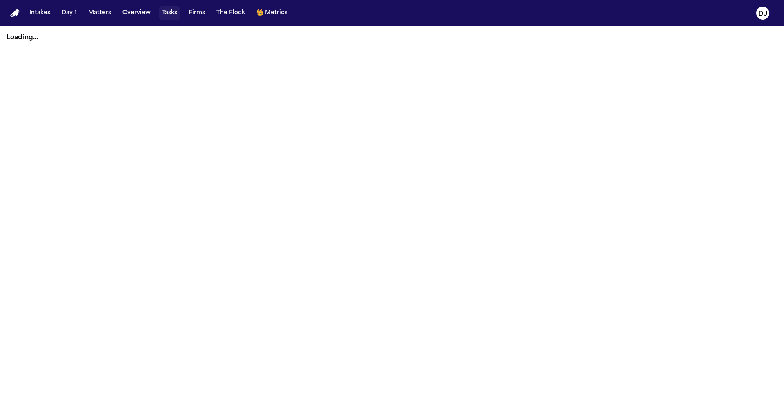
click at [171, 15] on button "Tasks" at bounding box center [170, 13] width 22 height 15
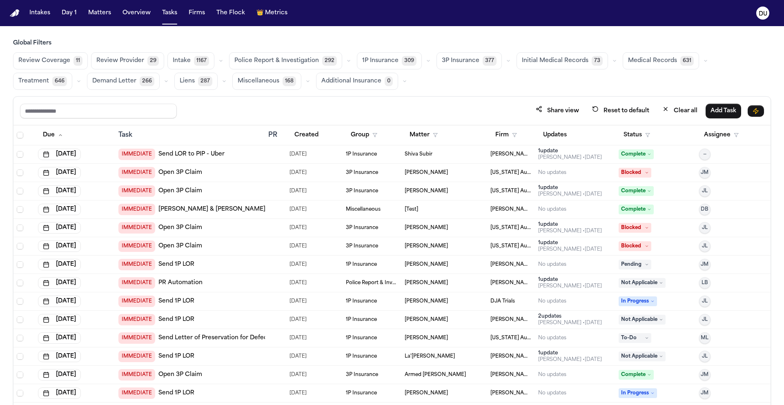
click at [652, 60] on span "Medical Records" at bounding box center [652, 61] width 49 height 8
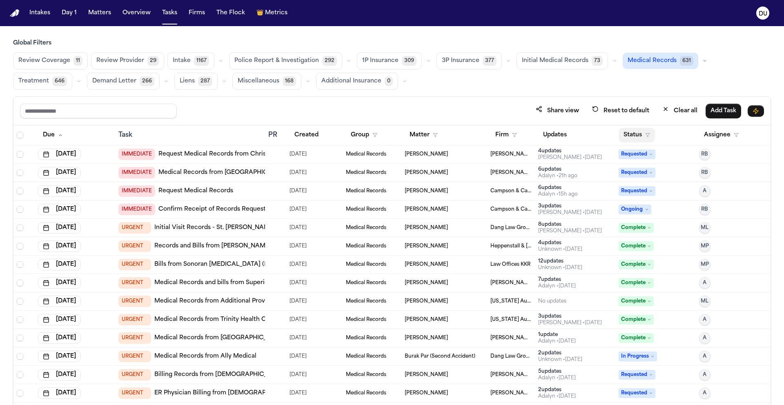
click at [633, 135] on button "Status" at bounding box center [636, 135] width 36 height 15
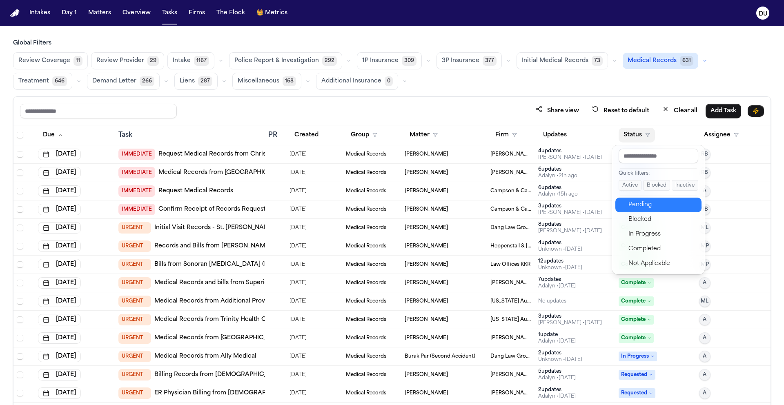
click at [642, 204] on div "Pending" at bounding box center [662, 205] width 68 height 10
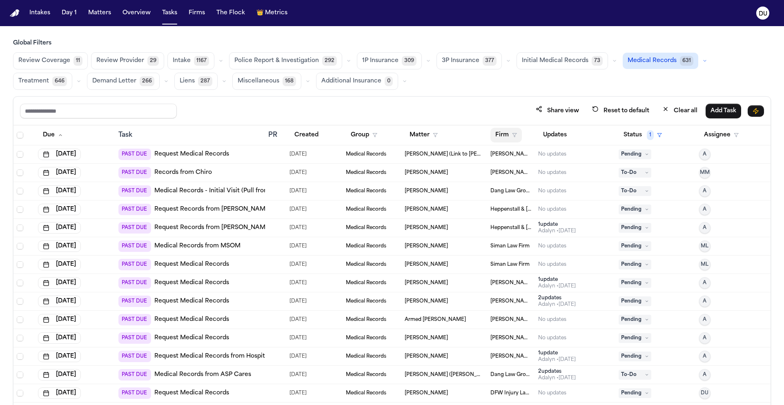
click at [497, 136] on button "Firm" at bounding box center [505, 135] width 31 height 15
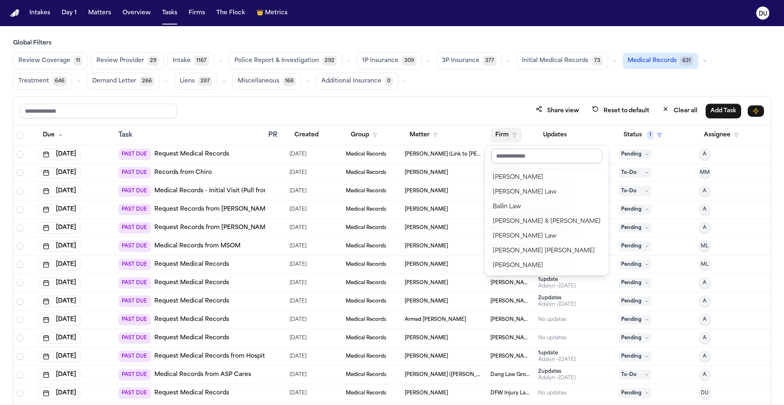
click at [522, 157] on input "text" at bounding box center [546, 156] width 111 height 15
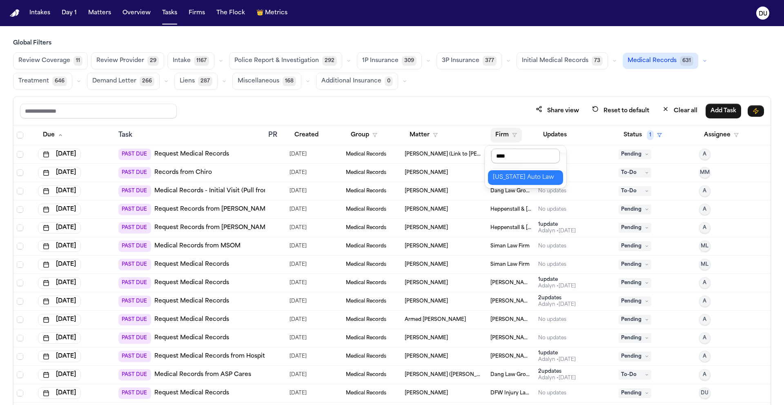
type input "*****"
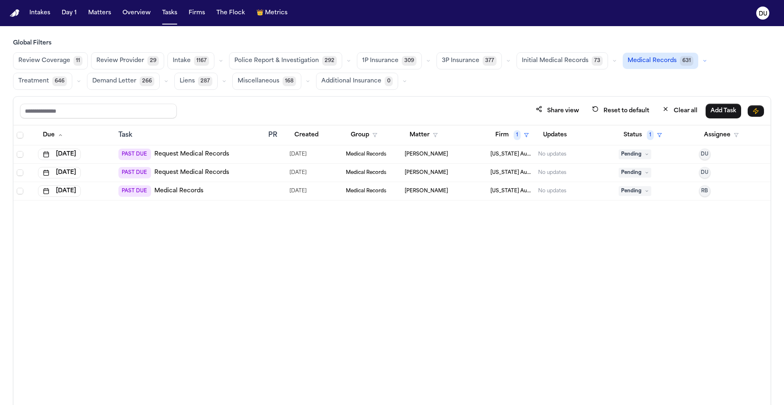
click at [214, 155] on link "Request Medical Records" at bounding box center [191, 154] width 75 height 8
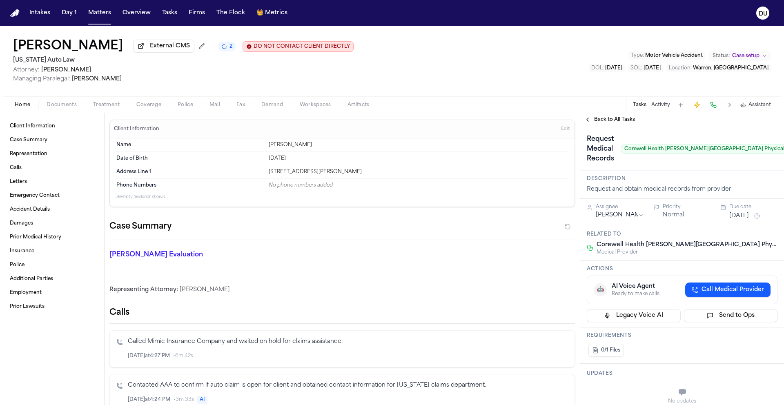
click at [611, 121] on span "Back to All Tasks" at bounding box center [614, 119] width 41 height 7
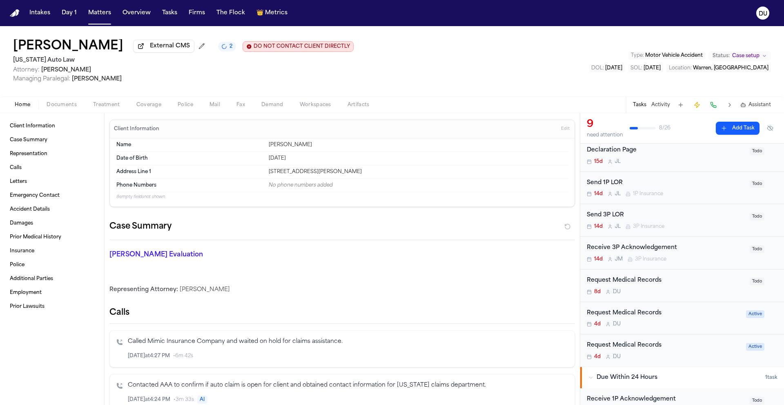
scroll to position [60, 0]
click at [621, 343] on div "Request Medical Records" at bounding box center [664, 343] width 154 height 9
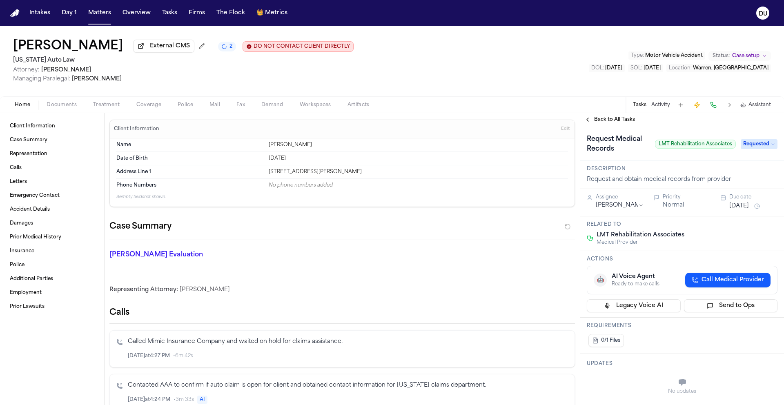
click at [614, 121] on span "Back to All Tasks" at bounding box center [614, 119] width 41 height 7
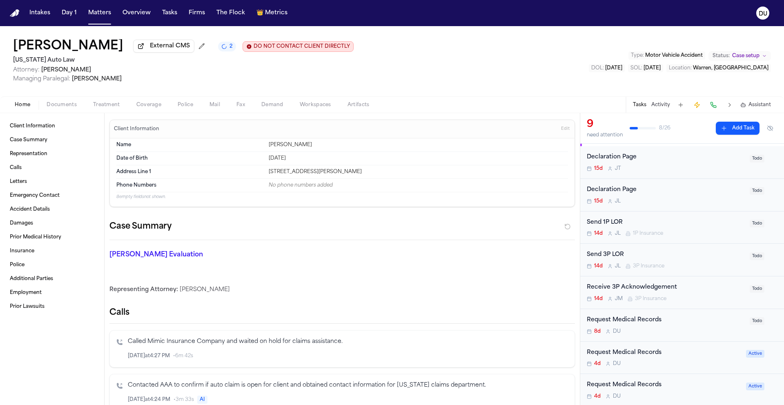
scroll to position [69, 0]
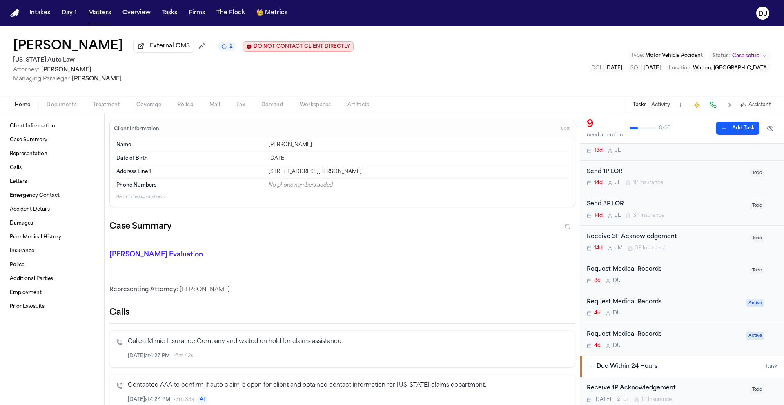
click at [624, 302] on div "Request Medical Records" at bounding box center [664, 302] width 154 height 9
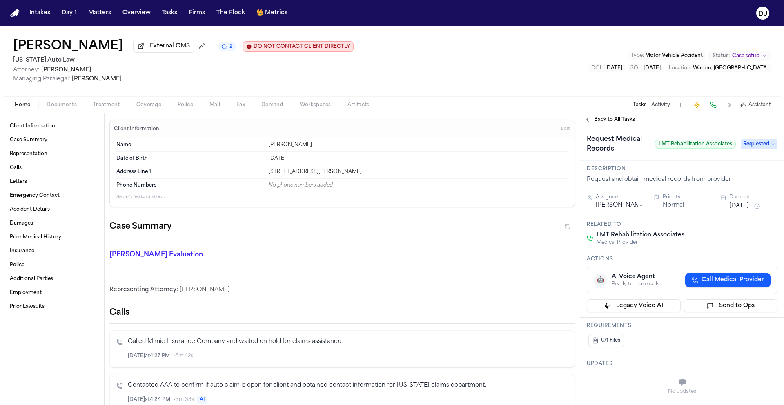
click at [616, 123] on span "Back to All Tasks" at bounding box center [614, 119] width 41 height 7
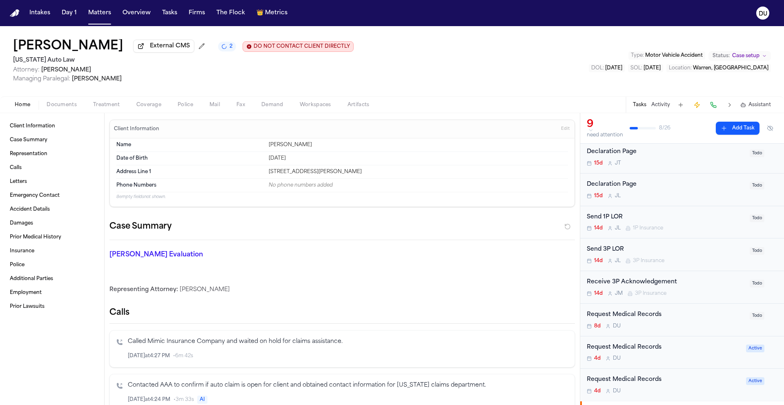
scroll to position [68, 0]
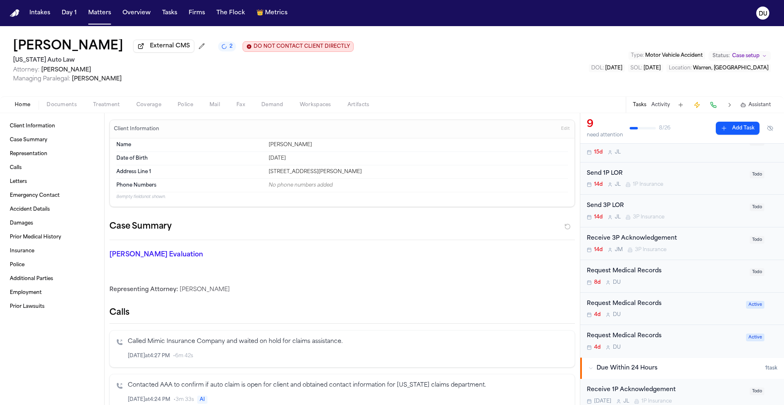
click at [631, 335] on div "Request Medical Records" at bounding box center [664, 335] width 154 height 9
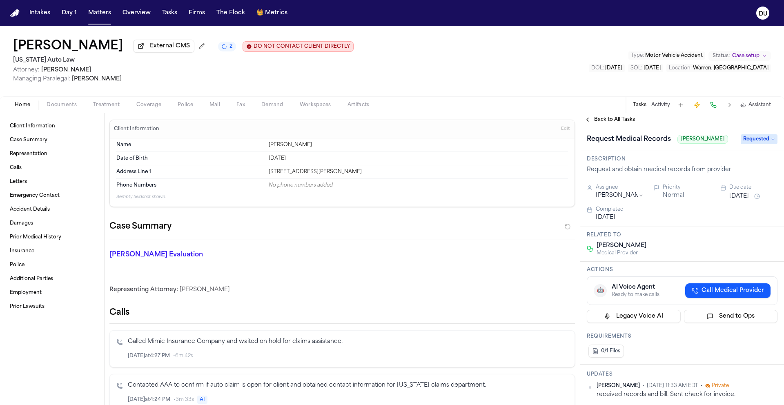
click at [614, 122] on span "Back to All Tasks" at bounding box center [614, 119] width 41 height 7
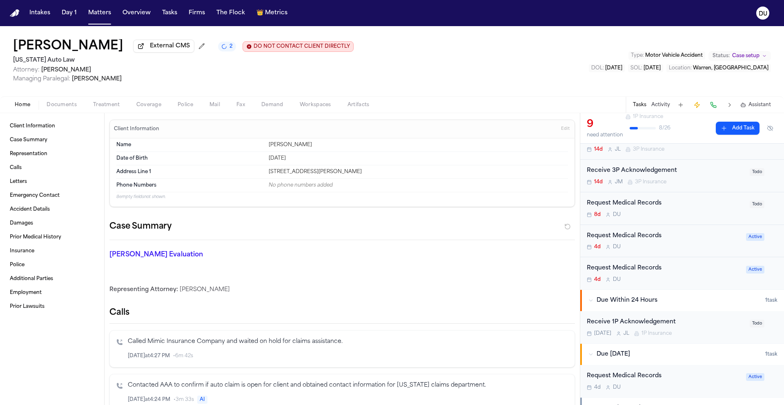
scroll to position [136, 0]
click at [636, 205] on div "Request Medical Records" at bounding box center [666, 202] width 158 height 9
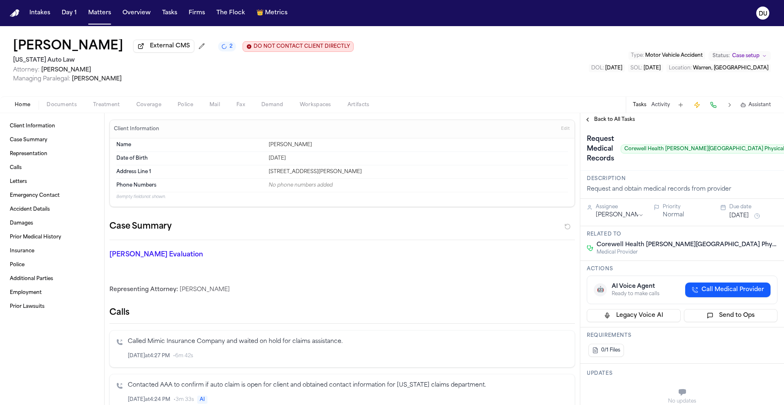
scroll to position [0, 63]
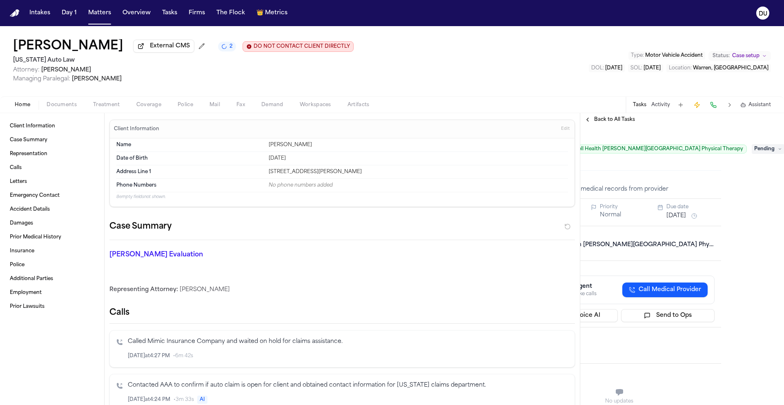
click at [756, 151] on span "Pending" at bounding box center [767, 149] width 33 height 10
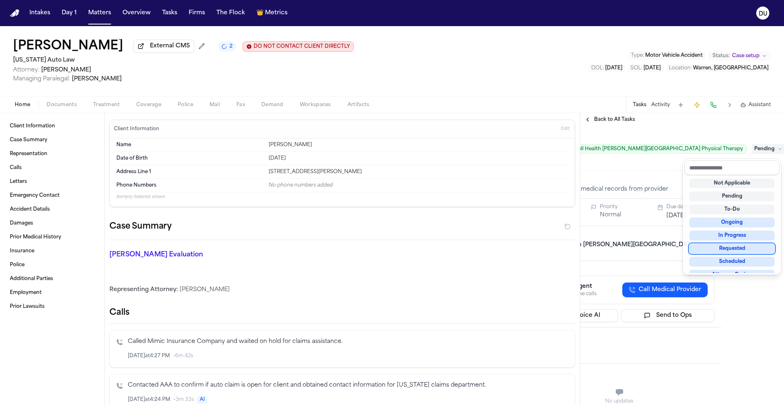
click at [732, 251] on div "Requested" at bounding box center [731, 249] width 85 height 10
click at [640, 170] on div "Request Medical Records Corewell Health [PERSON_NAME][GEOGRAPHIC_DATA] Physical…" at bounding box center [619, 148] width 204 height 44
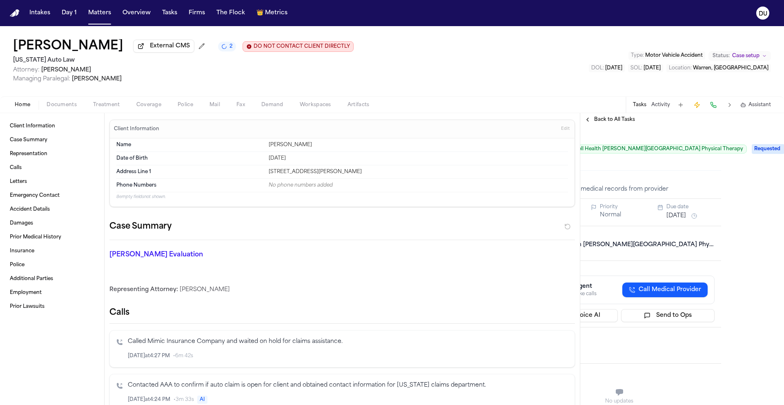
click at [682, 217] on button "[DATE]" at bounding box center [676, 216] width 20 height 8
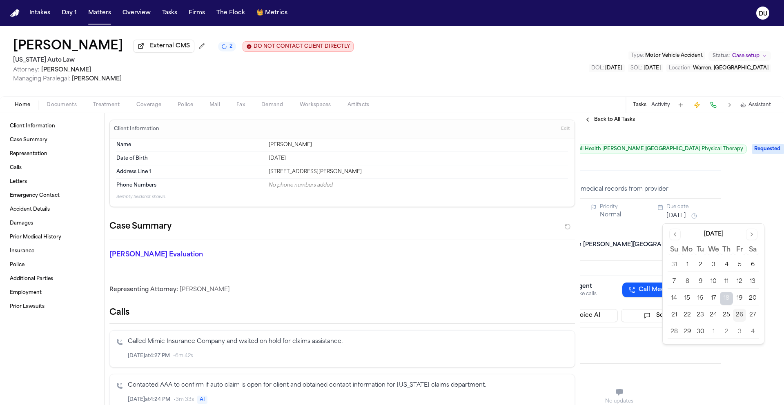
click at [701, 333] on button "30" at bounding box center [699, 331] width 13 height 13
click at [660, 344] on div "0/1 Files" at bounding box center [619, 350] width 191 height 16
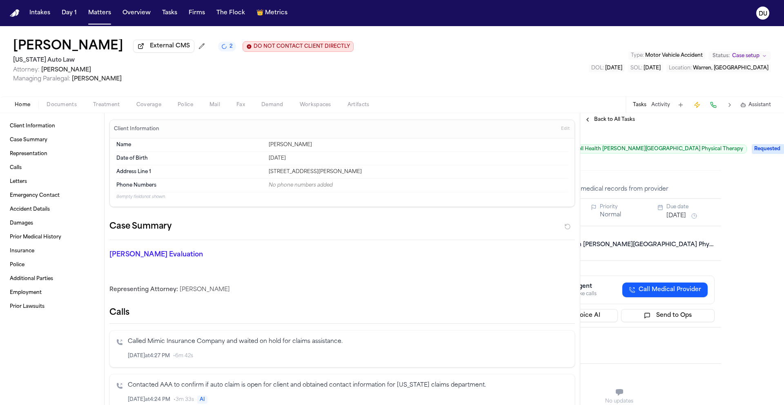
scroll to position [0, 14]
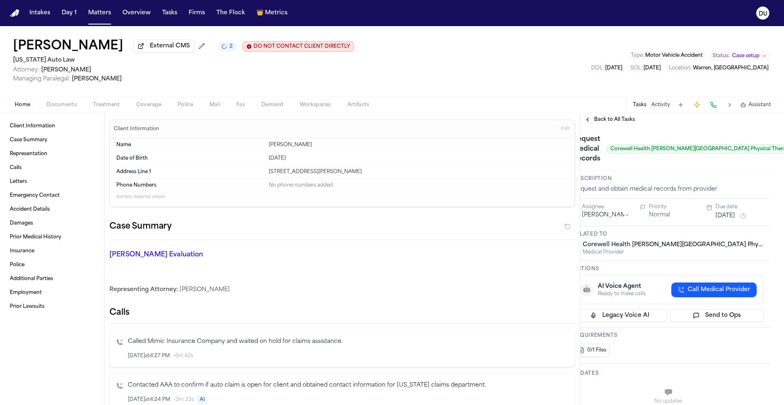
click at [609, 121] on span "Back to All Tasks" at bounding box center [614, 119] width 41 height 7
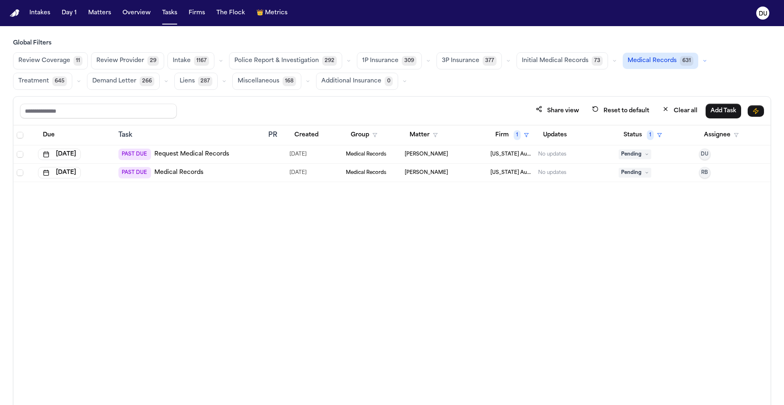
click at [200, 157] on link "Request Medical Records" at bounding box center [191, 154] width 75 height 8
click at [182, 176] on link "Medical Records" at bounding box center [178, 173] width 49 height 8
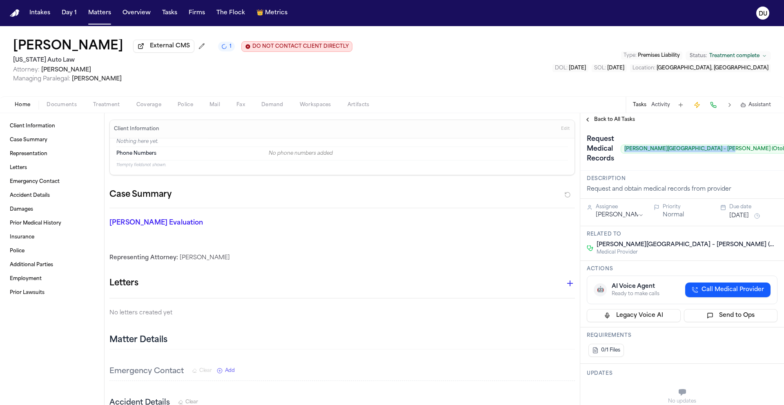
drag, startPoint x: 623, startPoint y: 150, endPoint x: 716, endPoint y: 151, distance: 92.7
click at [716, 151] on span "[PERSON_NAME][GEOGRAPHIC_DATA] – [PERSON_NAME] (Otolaryngology)" at bounding box center [718, 148] width 197 height 9
copy span "[PERSON_NAME][GEOGRAPHIC_DATA] – [GEOGRAPHIC_DATA]"
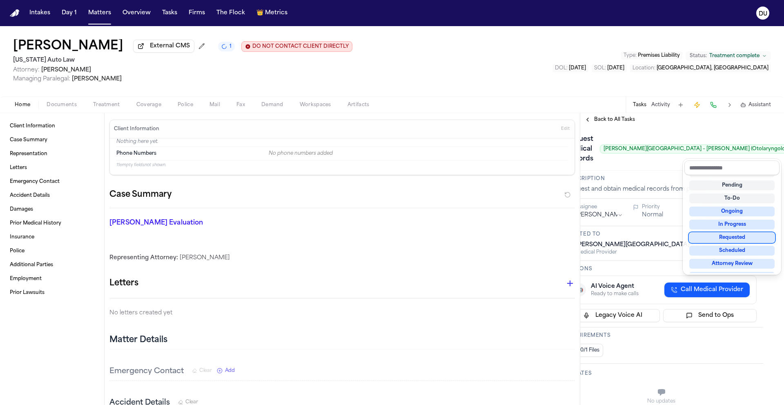
click at [729, 239] on div "Requested" at bounding box center [731, 238] width 85 height 10
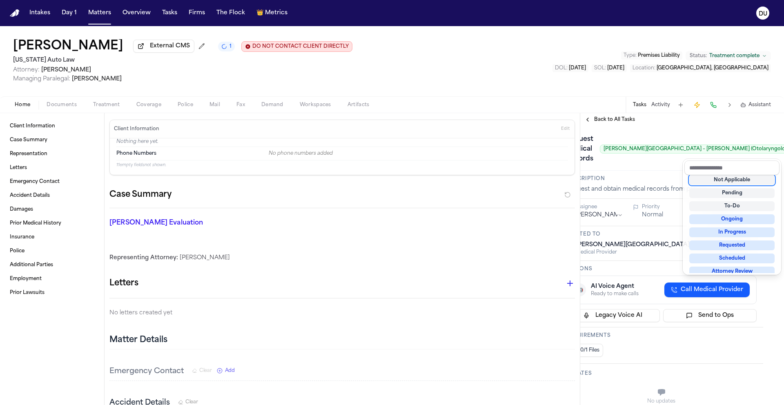
click at [655, 163] on div "Request Medical Records [PERSON_NAME][GEOGRAPHIC_DATA] – [PERSON_NAME] (Otolary…" at bounding box center [661, 149] width 191 height 33
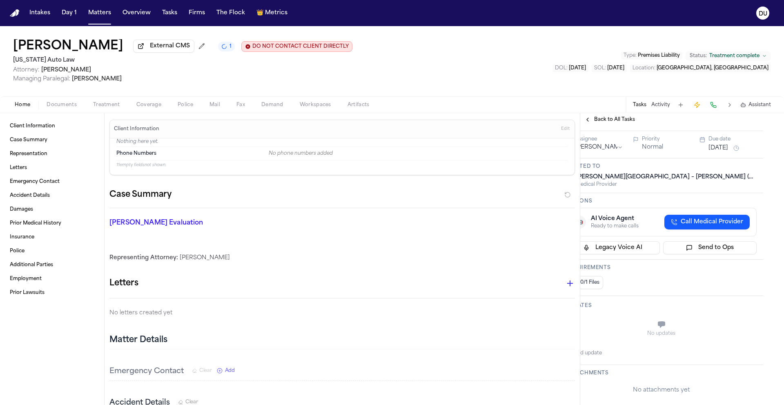
scroll to position [68, 0]
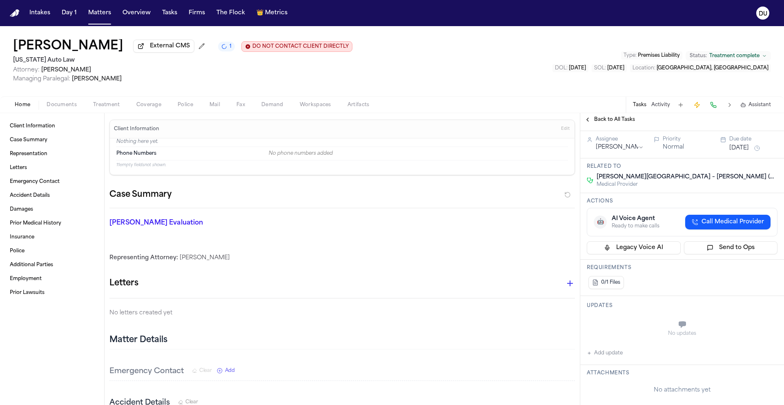
click at [607, 353] on button "Add update" at bounding box center [605, 353] width 36 height 10
click at [664, 276] on div "0/1 Files" at bounding box center [682, 282] width 191 height 16
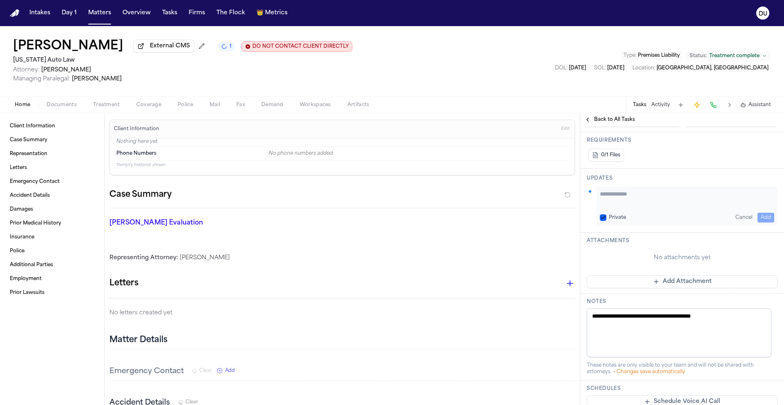
scroll to position [238, 0]
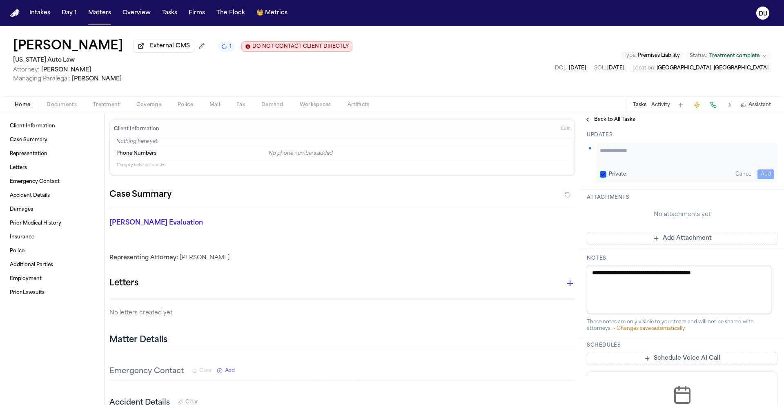
click at [664, 237] on button "Add Attachment" at bounding box center [682, 238] width 191 height 13
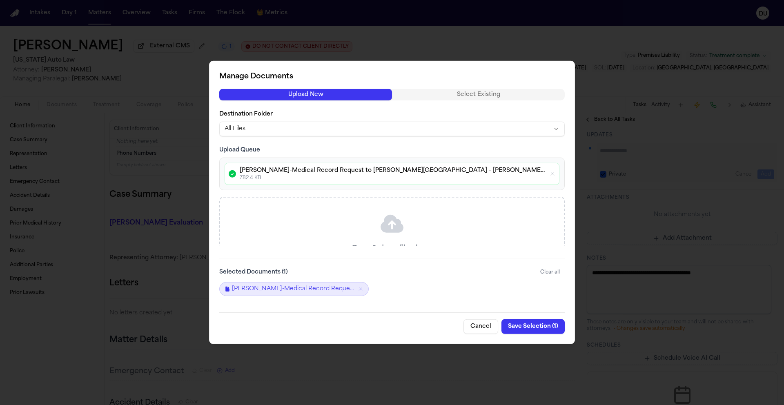
click at [519, 327] on button "Save Selection ( 1 )" at bounding box center [532, 326] width 63 height 15
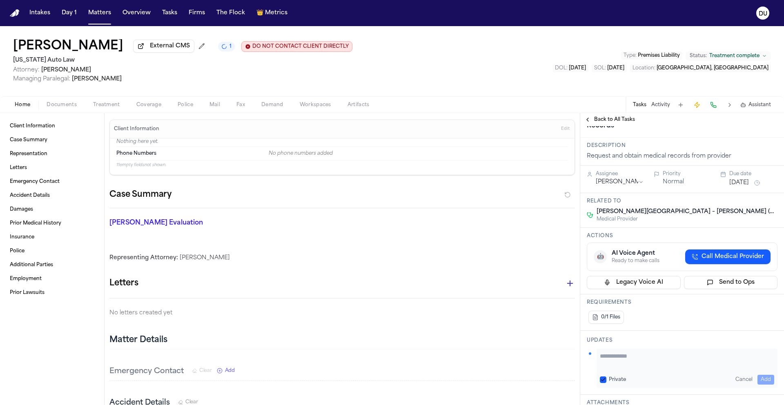
scroll to position [0, 0]
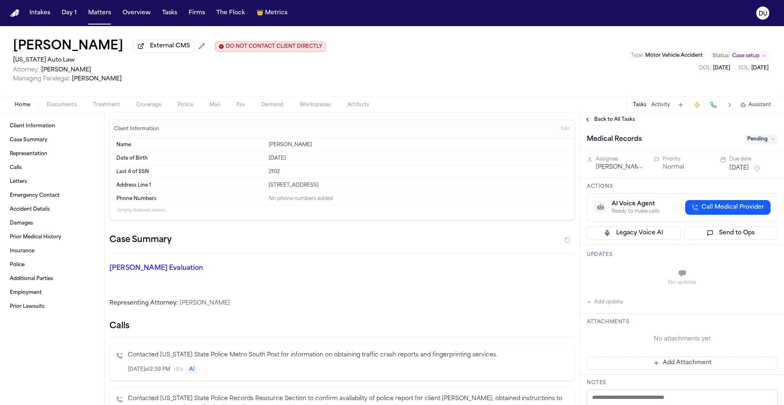
click at [619, 121] on span "Back to All Tasks" at bounding box center [614, 119] width 41 height 7
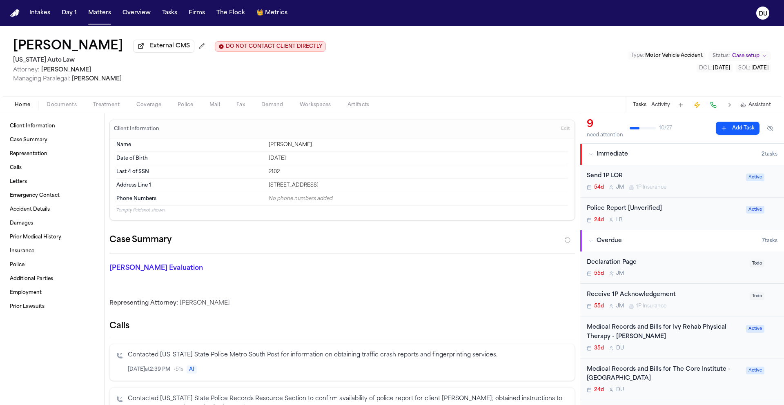
scroll to position [272, 0]
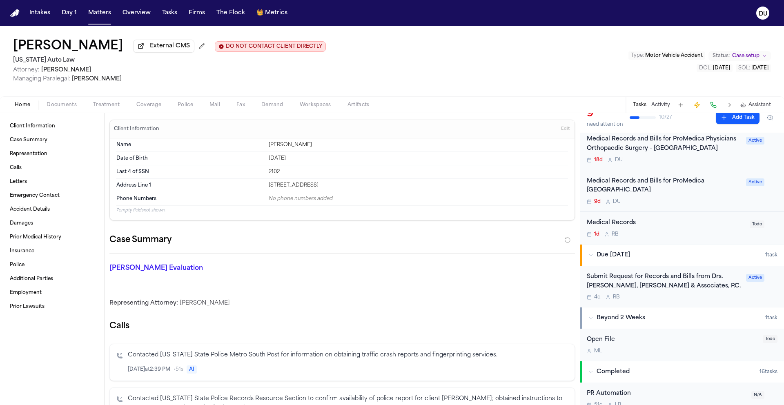
click at [614, 227] on div "Medical Records" at bounding box center [666, 222] width 158 height 9
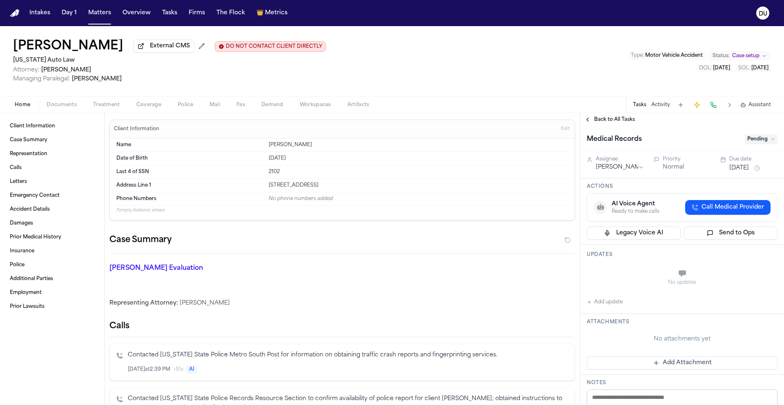
click at [771, 139] on span "Pending" at bounding box center [760, 139] width 33 height 10
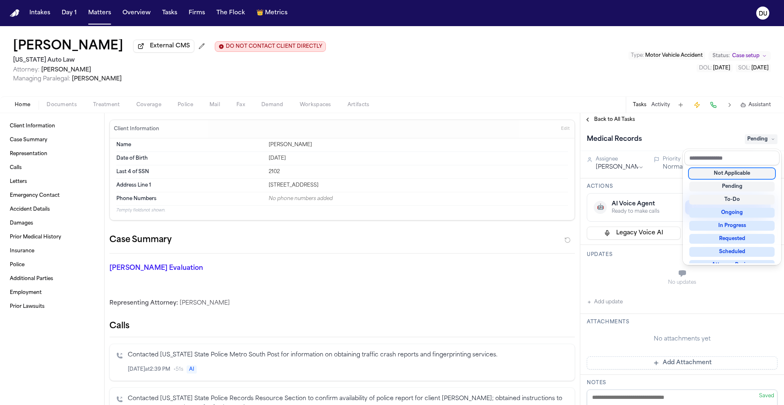
click at [735, 171] on div "Not Applicable" at bounding box center [731, 174] width 85 height 10
click at [688, 125] on div "Back to All Tasks Medical Records Not Applicable Assignee Richelle Bauman Prior…" at bounding box center [682, 259] width 204 height 292
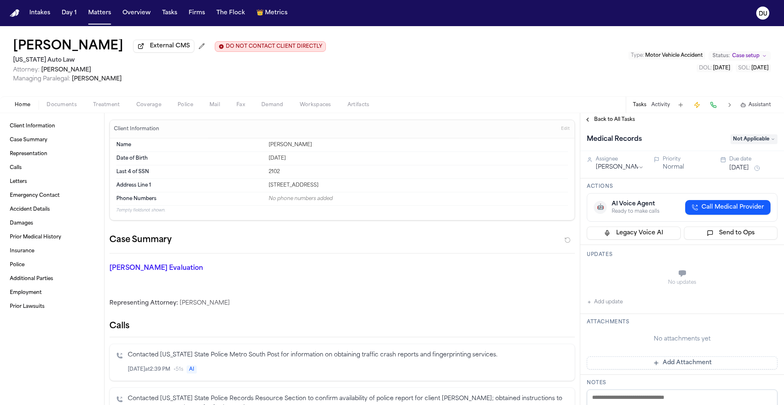
click at [607, 123] on span "Back to All Tasks" at bounding box center [614, 119] width 41 height 7
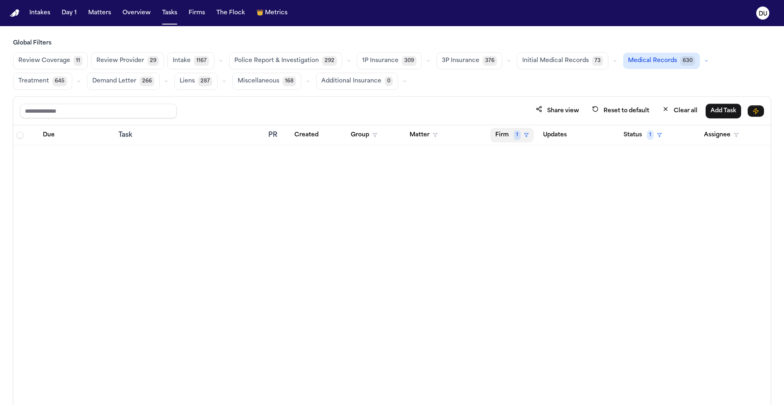
click at [508, 134] on button "Firm 1" at bounding box center [511, 135] width 43 height 15
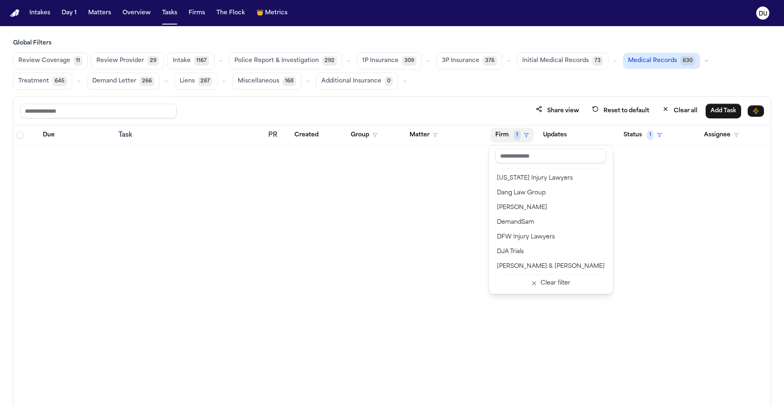
scroll to position [161, 0]
click at [531, 238] on div "DFW Injury Lawyers" at bounding box center [551, 237] width 108 height 10
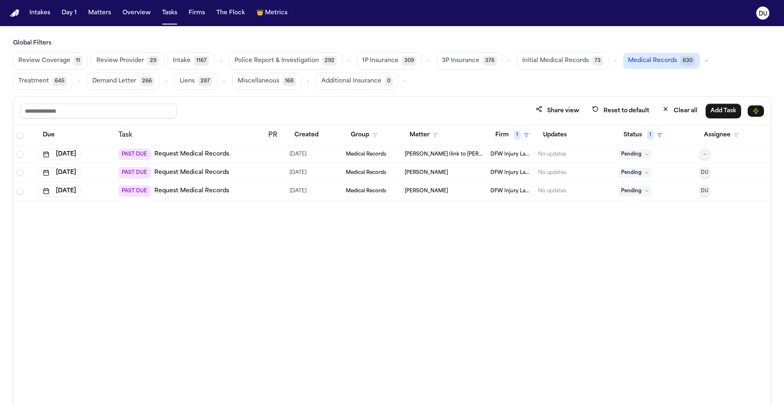
click at [185, 155] on link "Request Medical Records" at bounding box center [191, 154] width 75 height 8
click at [172, 173] on link "Request Medical Records" at bounding box center [191, 173] width 75 height 8
click at [193, 188] on link "Request Medical Records" at bounding box center [191, 191] width 75 height 8
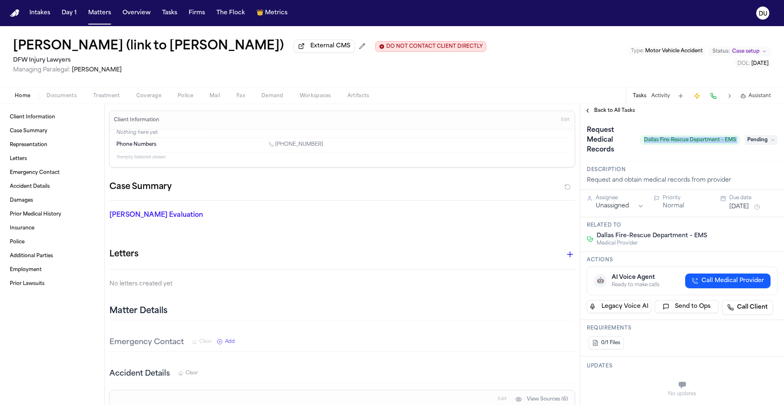
drag, startPoint x: 638, startPoint y: 142, endPoint x: 736, endPoint y: 143, distance: 98.4
click at [736, 143] on div "Request Medical Records Dallas Fire-Rescue Department – EMS Pending" at bounding box center [682, 140] width 191 height 33
copy span "Dallas Fire-Rescue Department – EMS"
click at [753, 141] on span "Pending" at bounding box center [760, 140] width 33 height 10
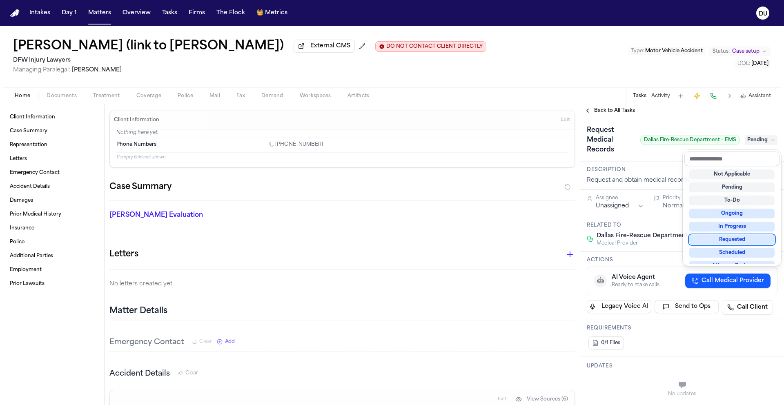
drag, startPoint x: 740, startPoint y: 243, endPoint x: 722, endPoint y: 256, distance: 22.0
click at [740, 243] on div "Requested" at bounding box center [731, 240] width 85 height 10
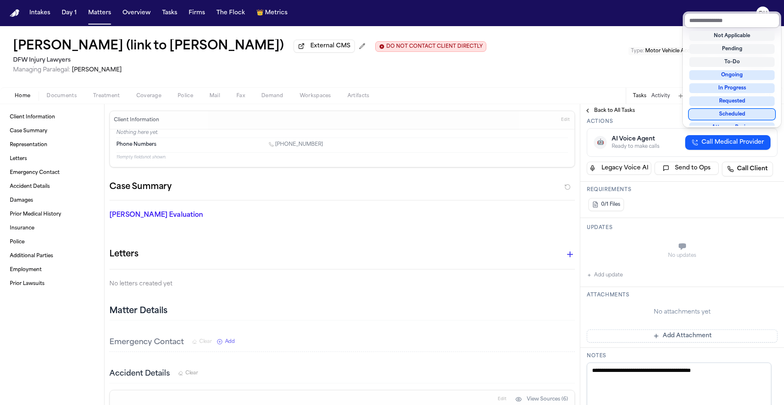
scroll to position [76, 0]
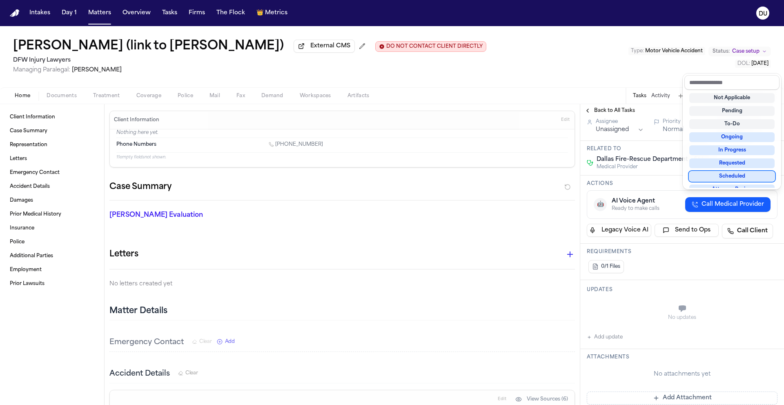
click at [617, 130] on div "**********" at bounding box center [682, 349] width 204 height 617
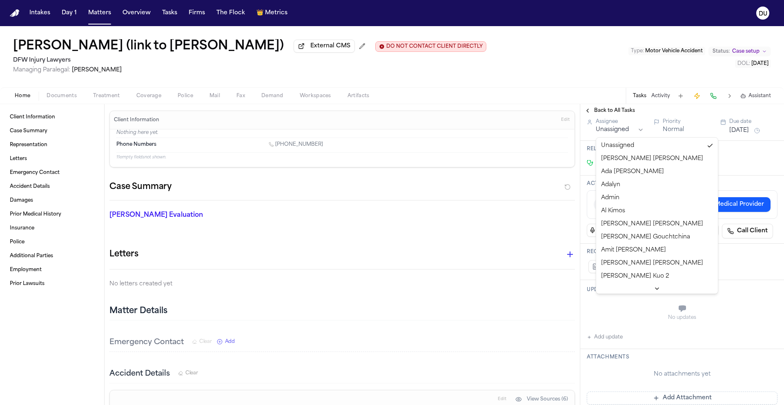
click at [626, 131] on html "Intakes Day 1 Matters Overview Tasks Firms The Flock 👑 Metrics DU [PERSON_NAME]…" at bounding box center [392, 202] width 784 height 405
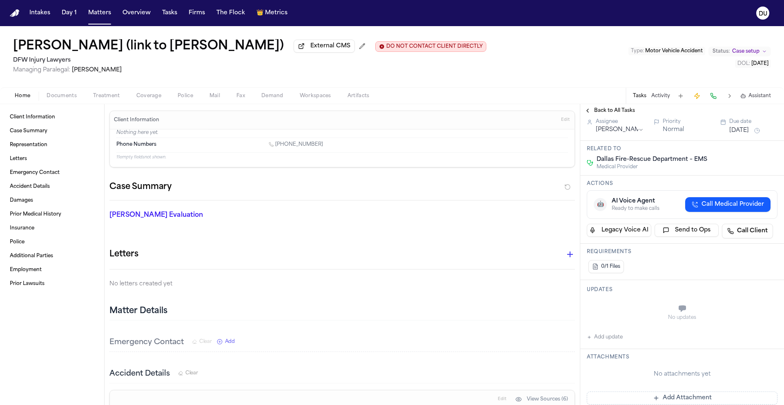
click at [752, 125] on div "Due date" at bounding box center [753, 121] width 48 height 7
click at [749, 131] on button "Aug 17, 2025" at bounding box center [739, 131] width 20 height 8
click at [717, 248] on button "30" at bounding box center [719, 246] width 13 height 13
click at [616, 309] on div "No updates" at bounding box center [682, 312] width 191 height 29
click at [606, 336] on button "Add update" at bounding box center [605, 337] width 36 height 10
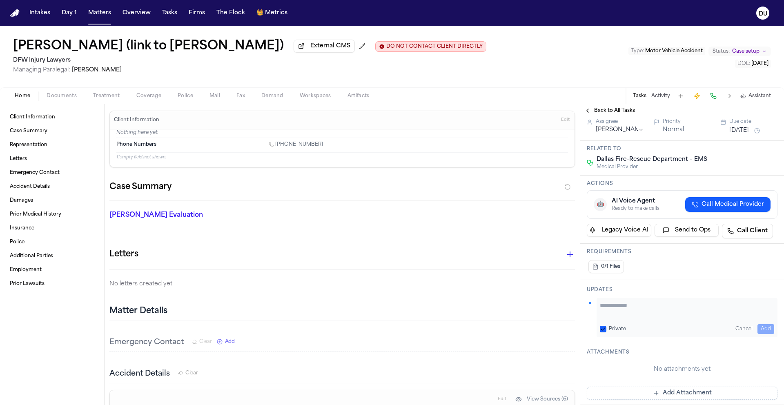
click at [622, 314] on textarea "Add your update" at bounding box center [687, 309] width 174 height 16
type textarea "**********"
click at [760, 330] on button "Add" at bounding box center [765, 329] width 17 height 10
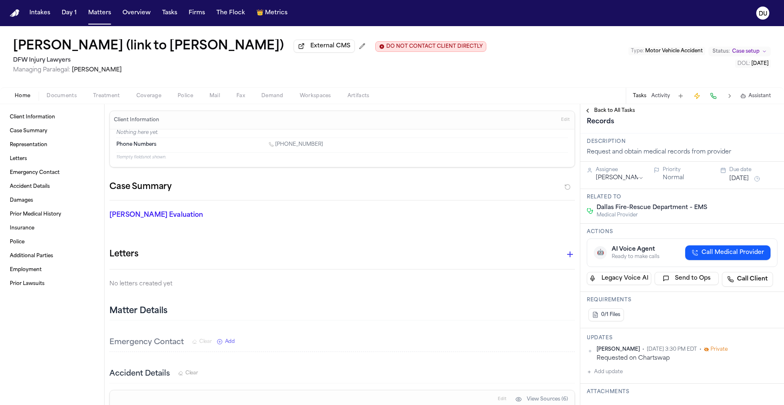
scroll to position [0, 0]
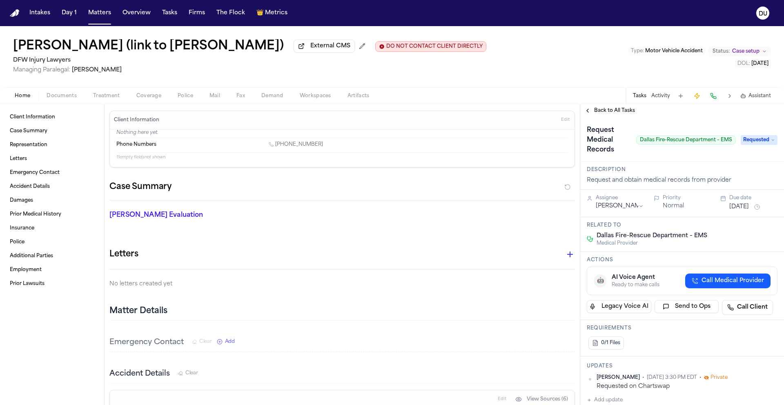
click at [747, 211] on button "Sep 30, 2025" at bounding box center [739, 207] width 20 height 8
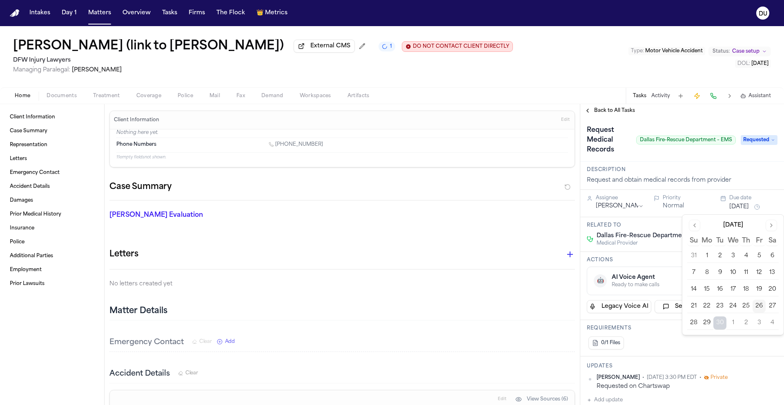
click at [759, 327] on button "3" at bounding box center [758, 322] width 13 height 13
click at [673, 117] on div "Back to All Tasks" at bounding box center [682, 110] width 204 height 13
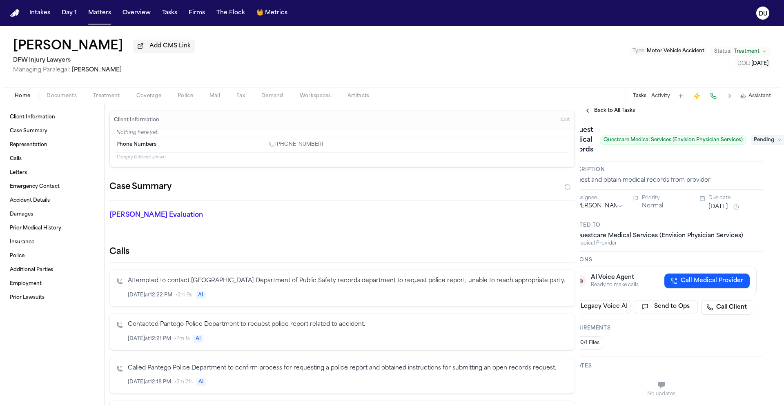
scroll to position [0, 27]
click at [764, 140] on span "Pending" at bounding box center [767, 140] width 33 height 10
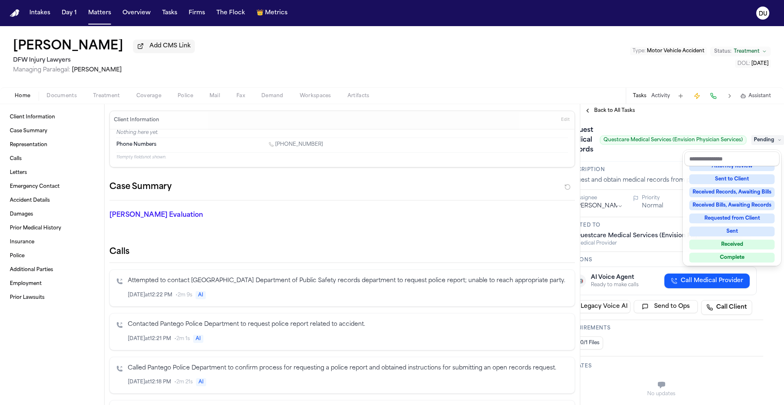
scroll to position [100, 0]
click at [733, 253] on div "Complete" at bounding box center [731, 257] width 85 height 10
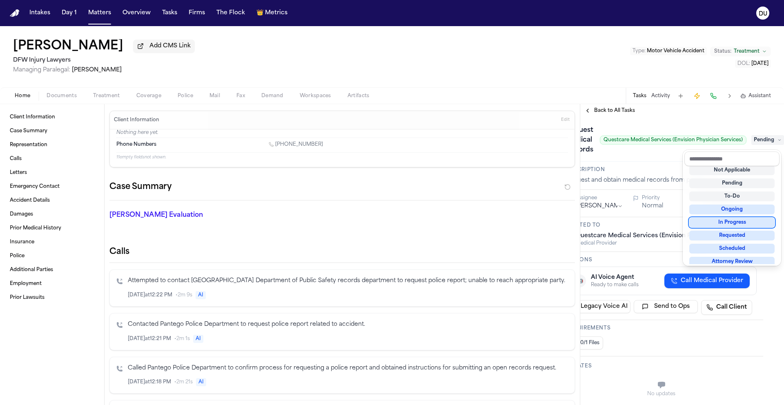
scroll to position [4, 0]
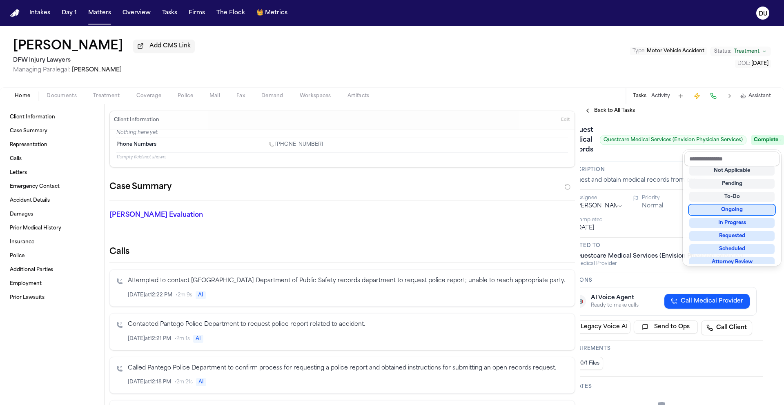
click at [602, 113] on div "**********" at bounding box center [682, 254] width 204 height 301
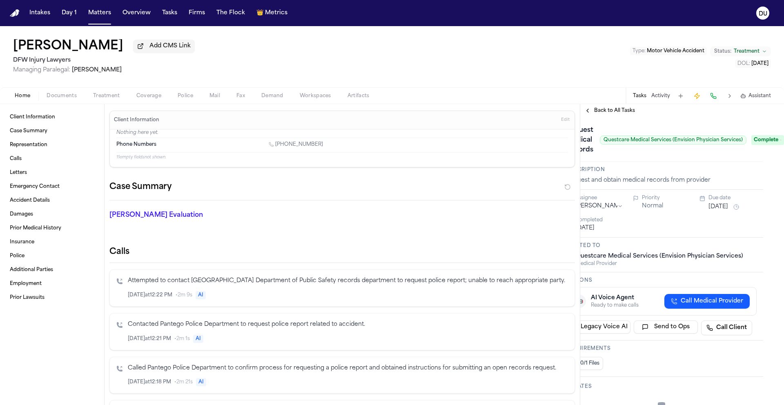
click at [606, 112] on span "Back to All Tasks" at bounding box center [614, 110] width 41 height 7
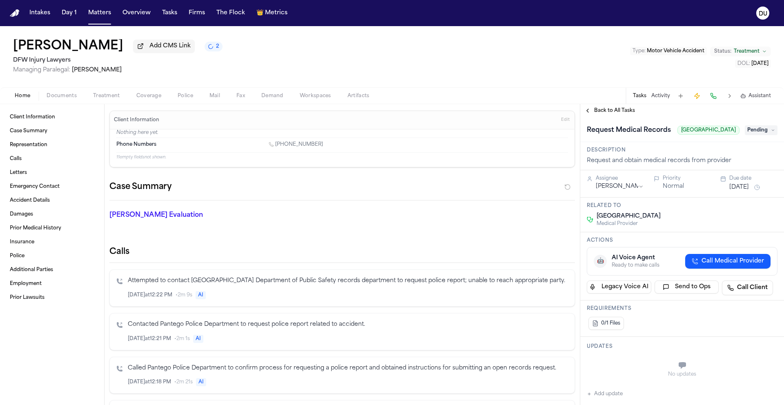
drag, startPoint x: 676, startPoint y: 138, endPoint x: 734, endPoint y: 138, distance: 58.4
click at [734, 137] on div "Request Medical Records [GEOGRAPHIC_DATA] [GEOGRAPHIC_DATA] Pending" at bounding box center [682, 130] width 191 height 13
copy span "[GEOGRAPHIC_DATA]"
click at [760, 135] on span "Pending" at bounding box center [760, 130] width 33 height 10
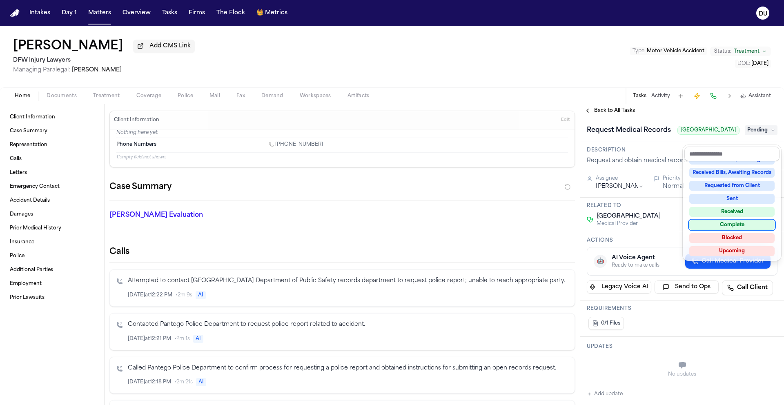
click at [739, 222] on div "Complete" at bounding box center [731, 225] width 85 height 10
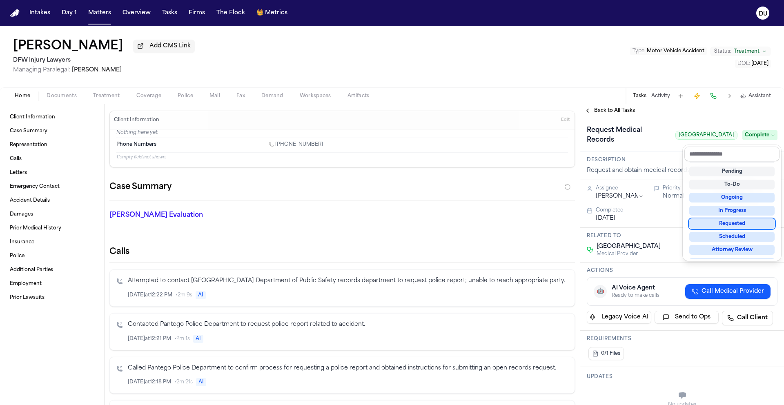
click at [600, 115] on div "**********" at bounding box center [682, 254] width 204 height 301
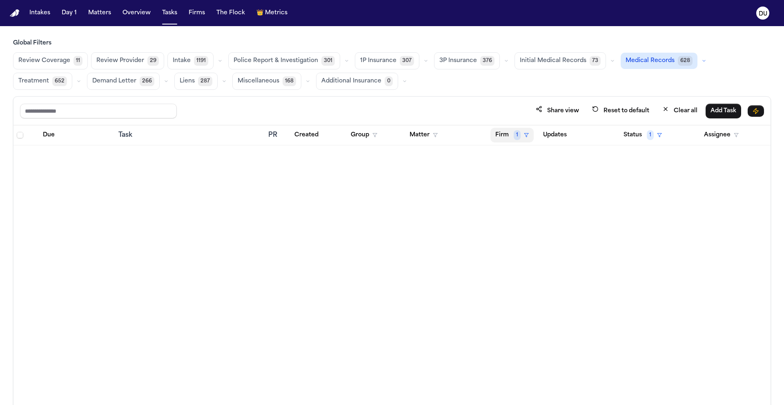
click at [504, 135] on button "Firm 1" at bounding box center [511, 135] width 43 height 15
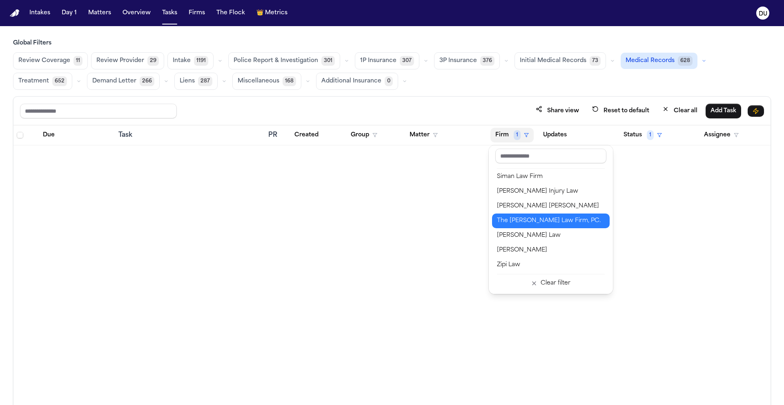
scroll to position [837, 0]
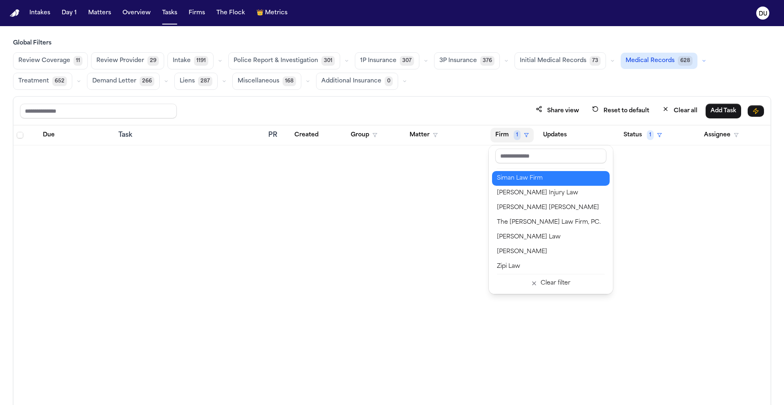
click at [530, 176] on div "Siman Law Firm" at bounding box center [551, 178] width 108 height 10
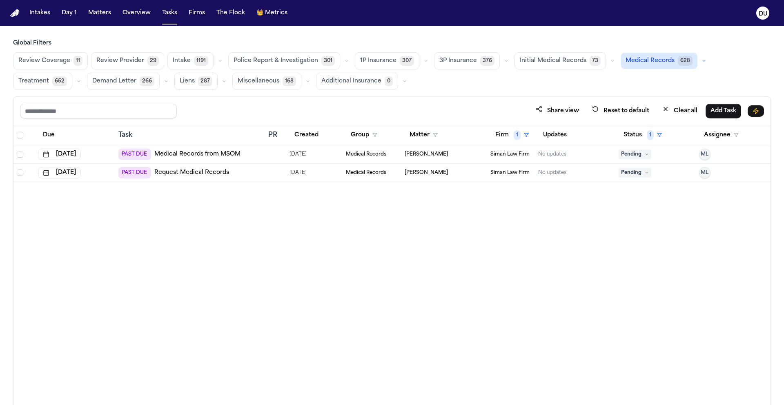
click at [169, 156] on link "Medical Records from MSOM" at bounding box center [197, 154] width 86 height 8
click at [175, 173] on link "Request Medical Records" at bounding box center [191, 173] width 75 height 8
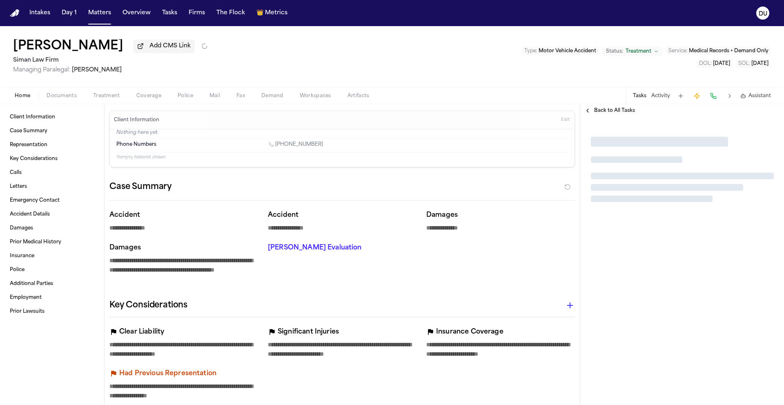
type textarea "*"
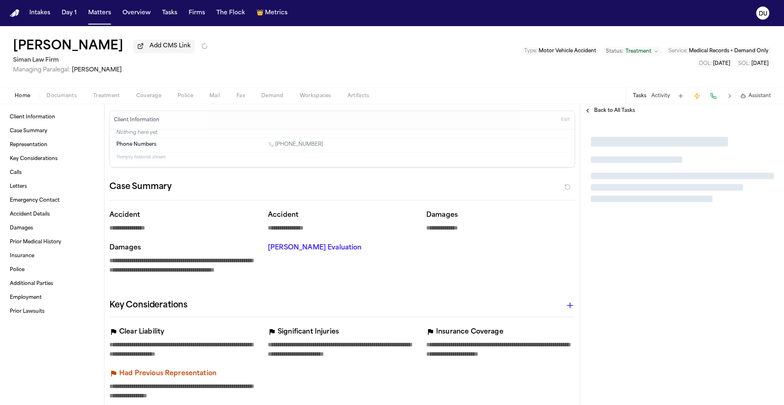
type textarea "*"
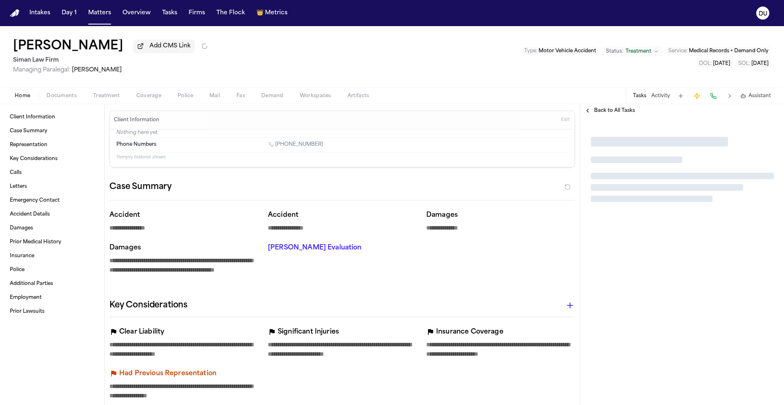
type textarea "*"
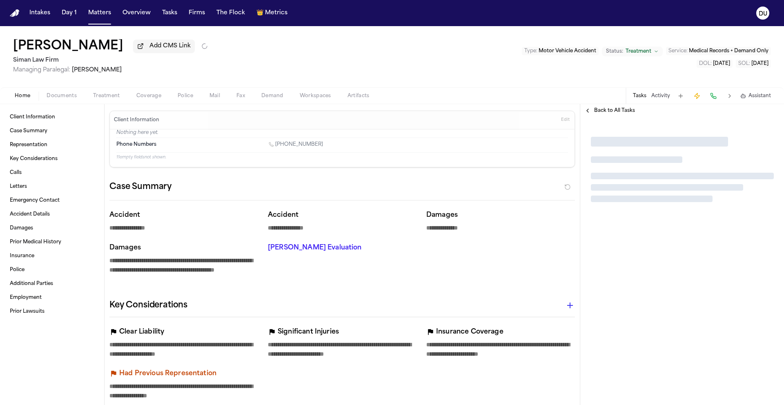
type textarea "*"
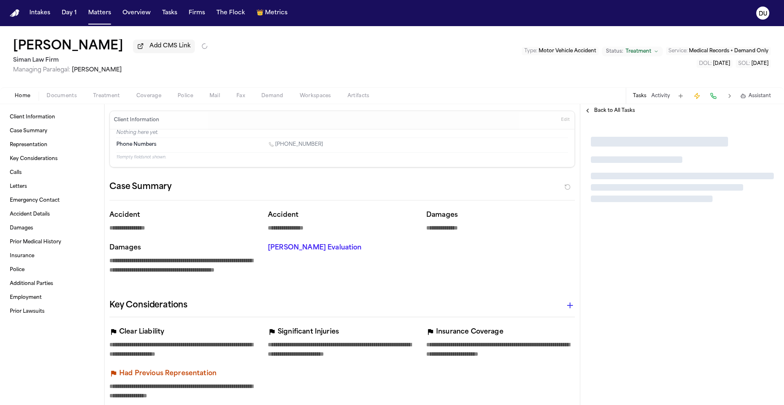
type textarea "*"
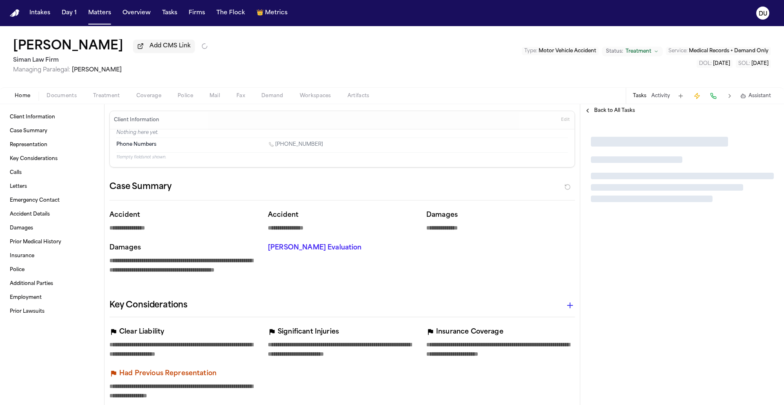
type textarea "*"
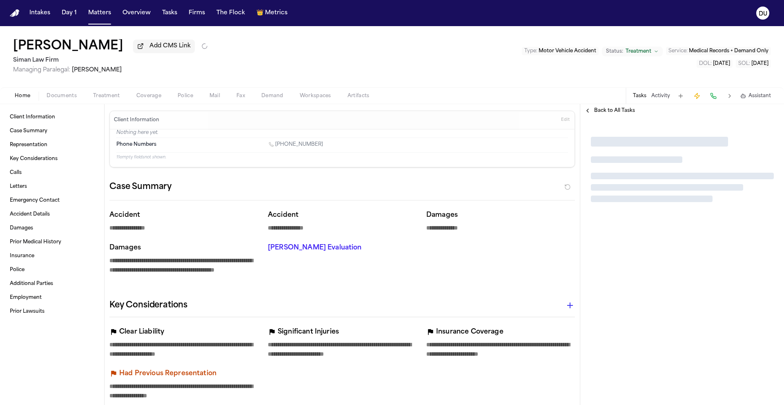
type textarea "*"
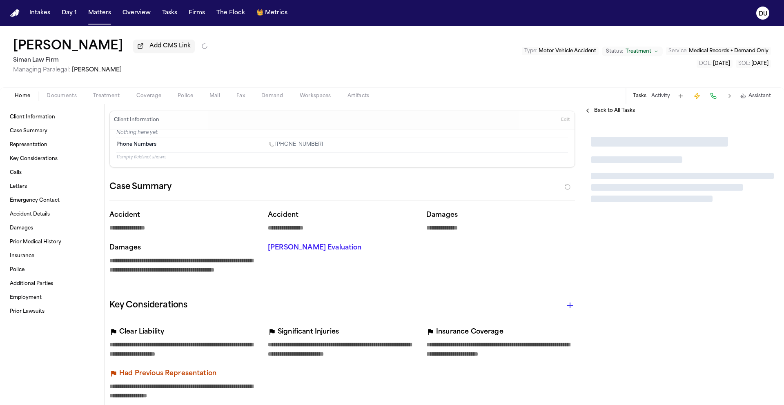
type textarea "*"
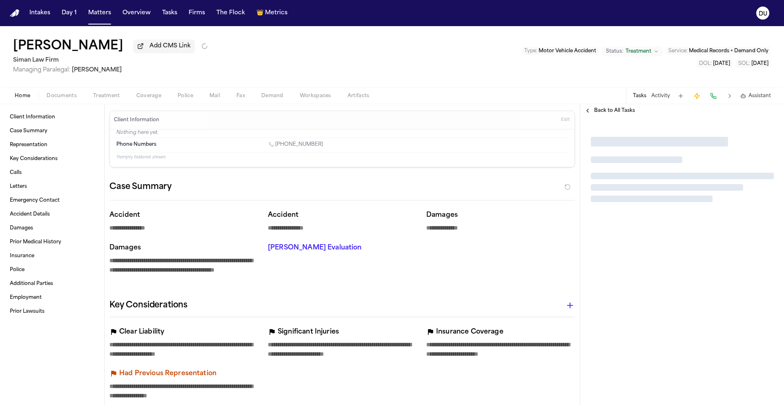
type textarea "*"
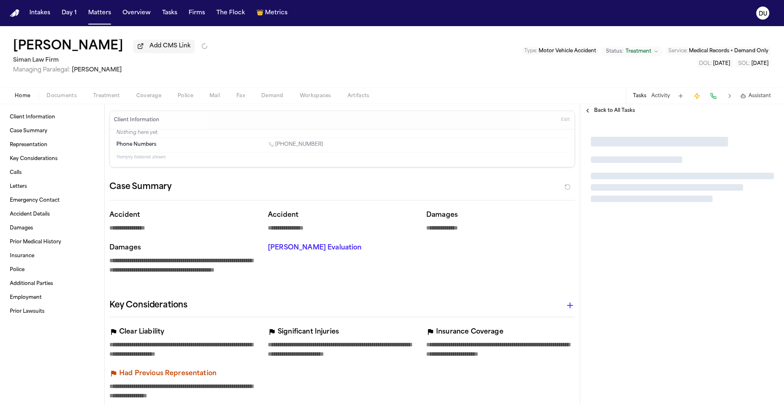
type textarea "*"
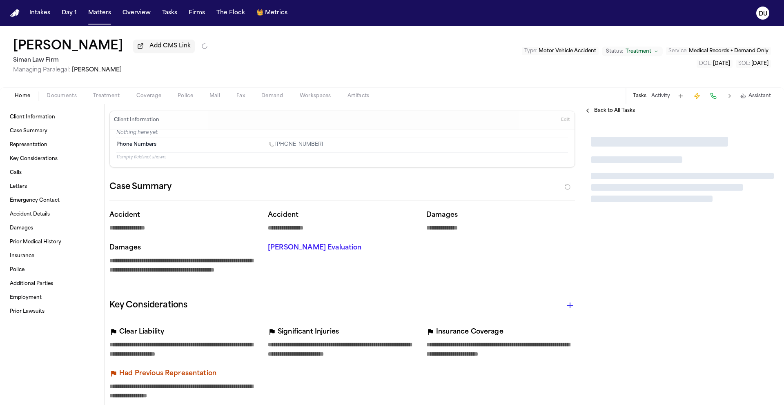
type textarea "*"
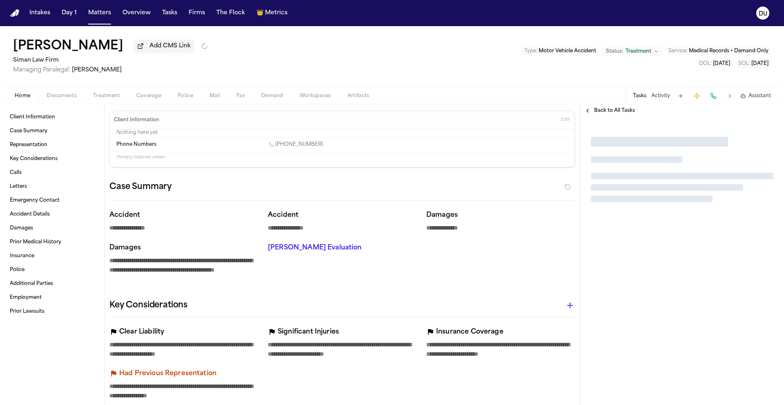
type textarea "*"
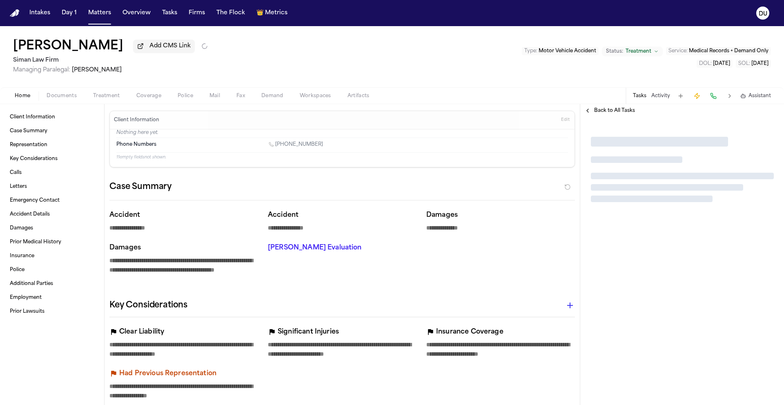
type textarea "*"
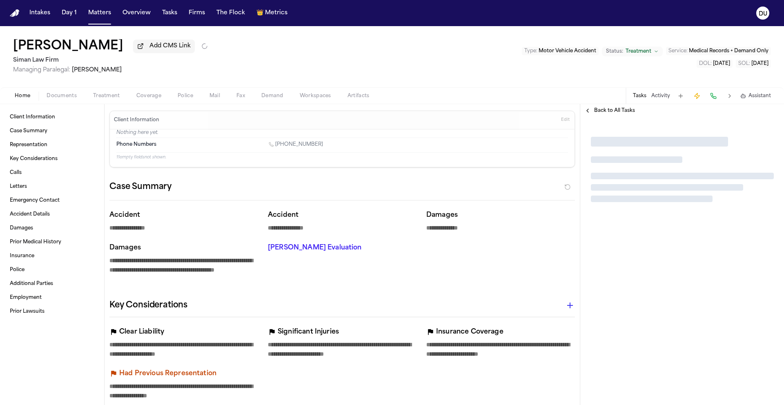
type textarea "*"
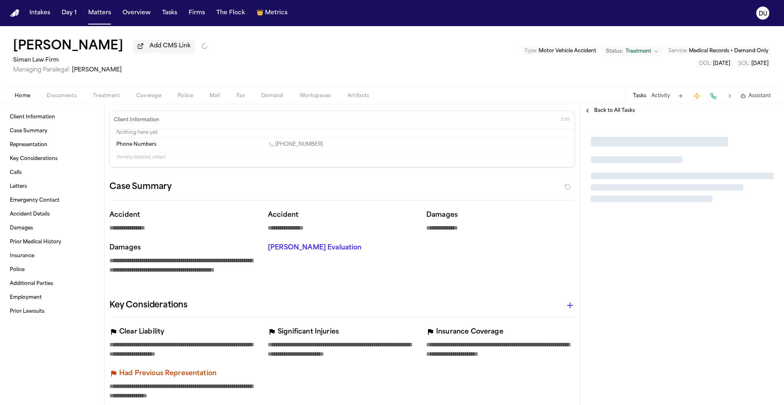
type textarea "*"
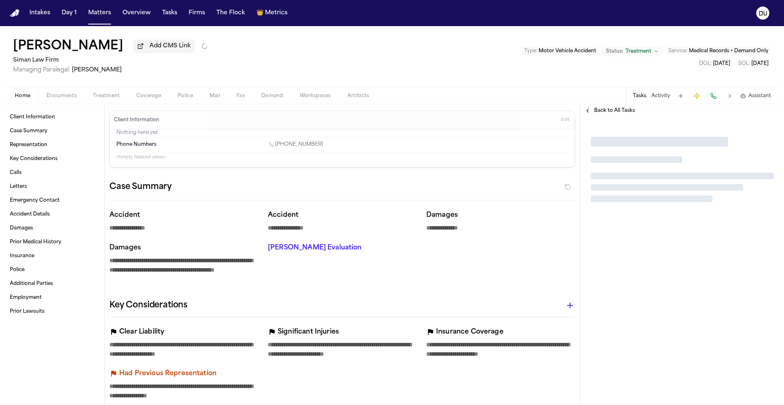
type textarea "*"
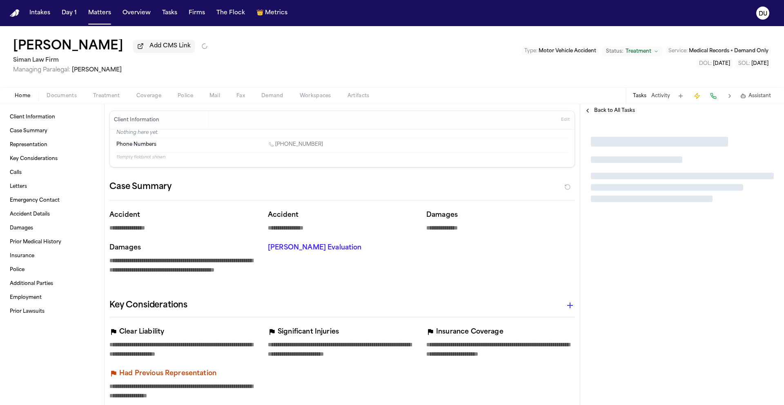
type textarea "*"
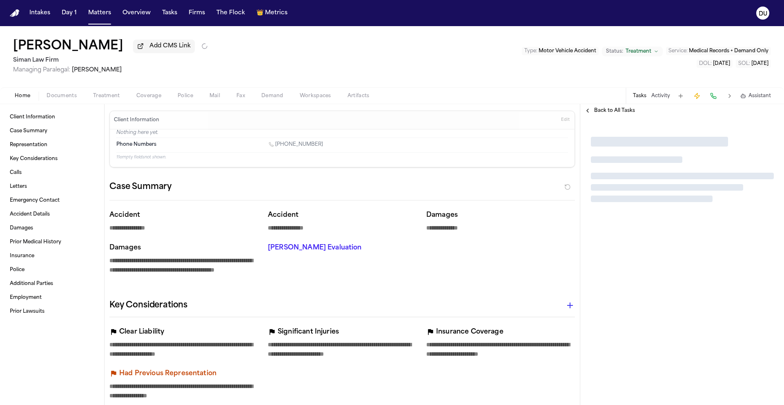
type textarea "*"
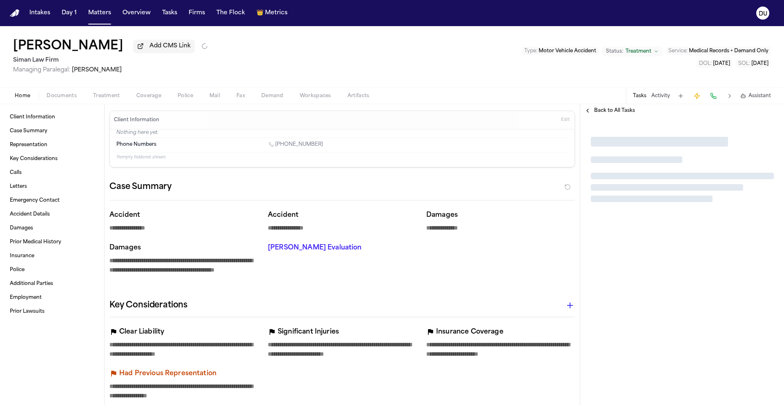
type textarea "*"
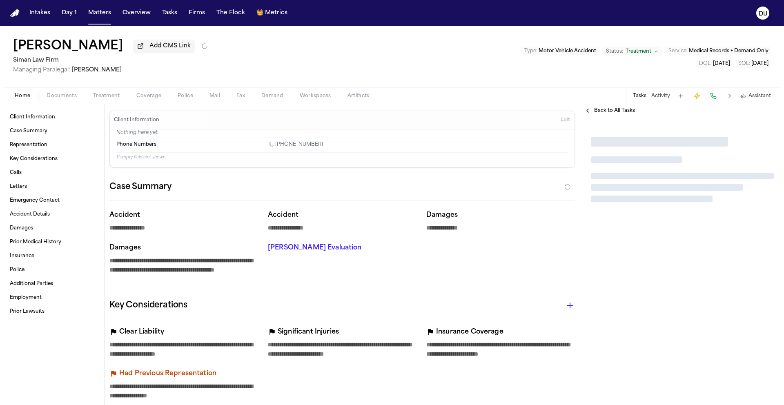
type textarea "*"
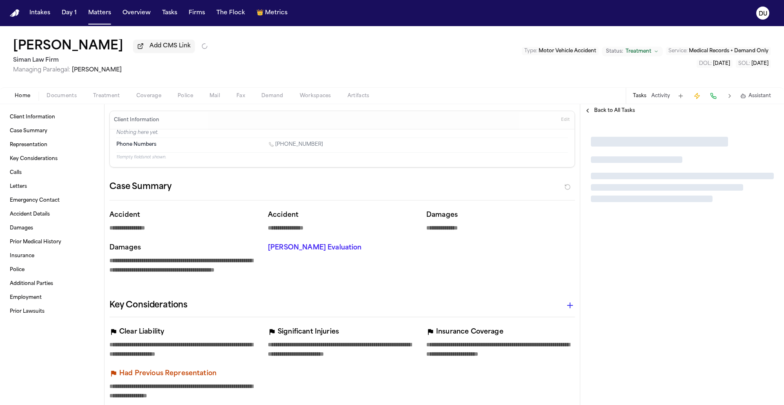
type textarea "*"
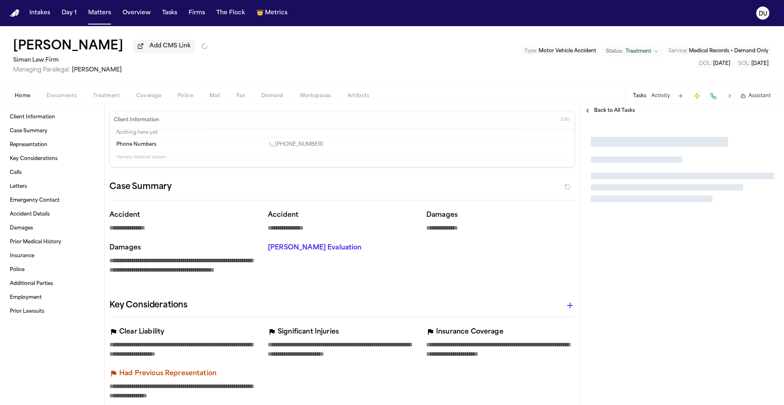
type textarea "*"
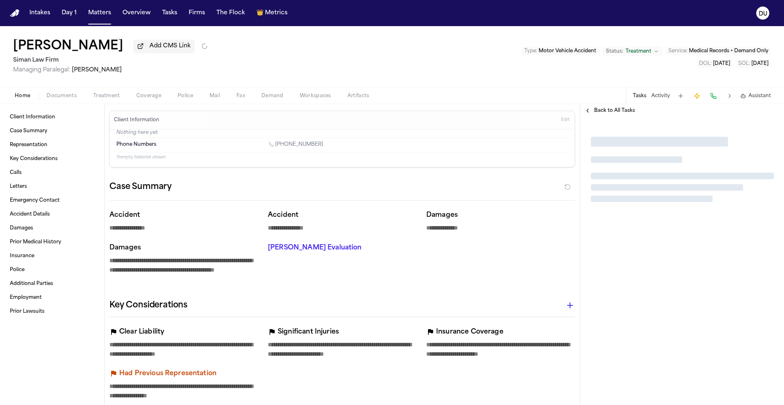
type textarea "*"
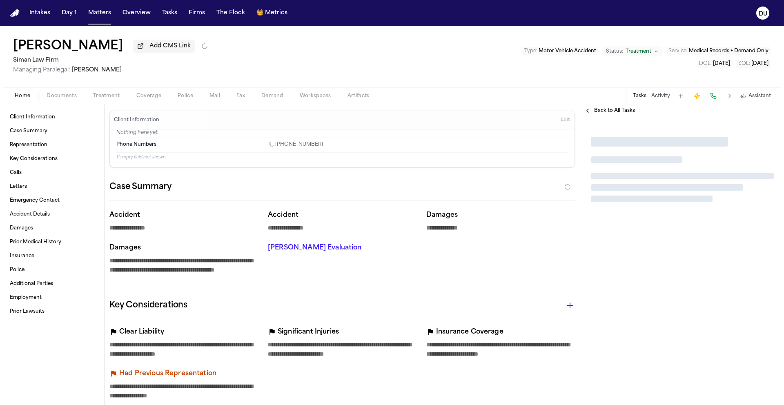
type textarea "*"
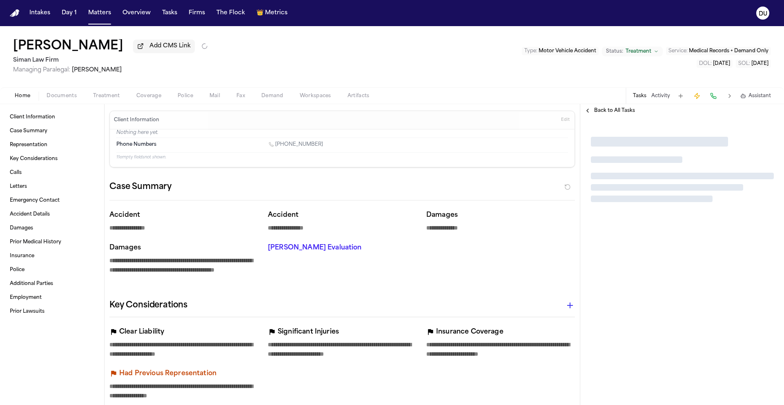
type textarea "*"
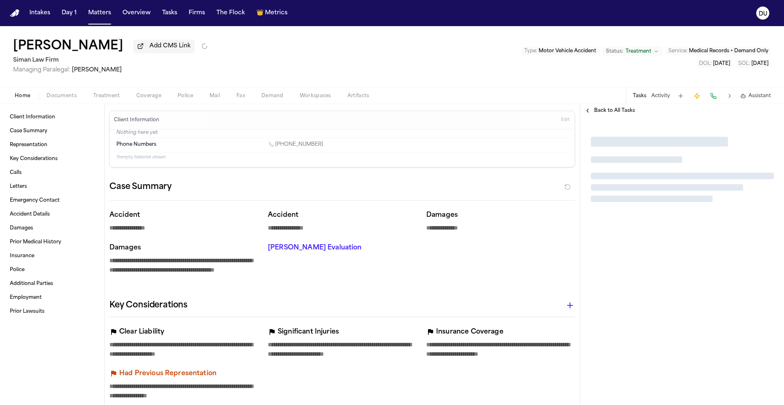
type textarea "*"
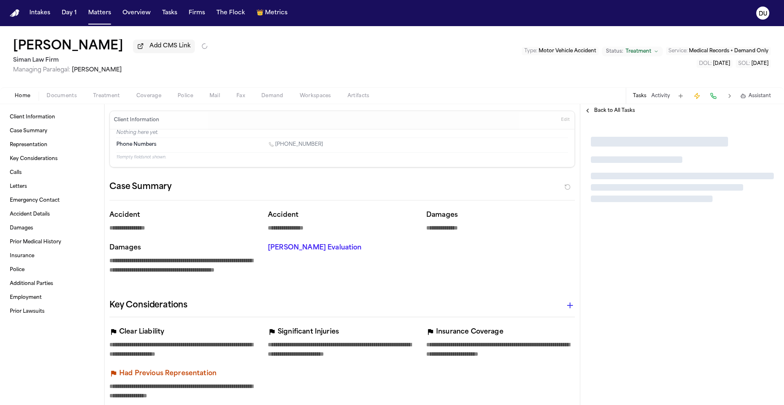
type textarea "*"
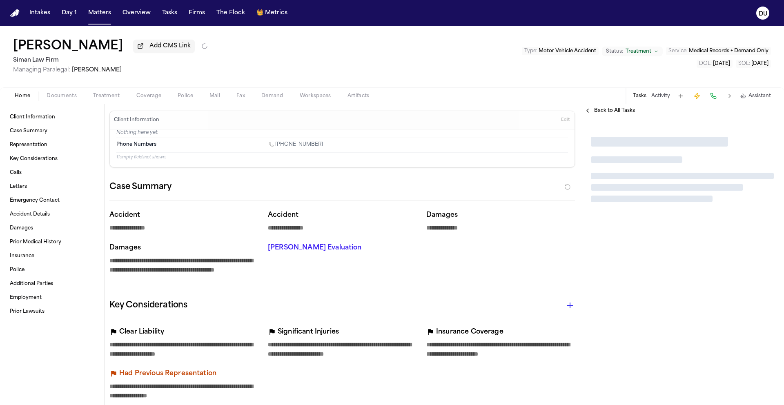
type textarea "*"
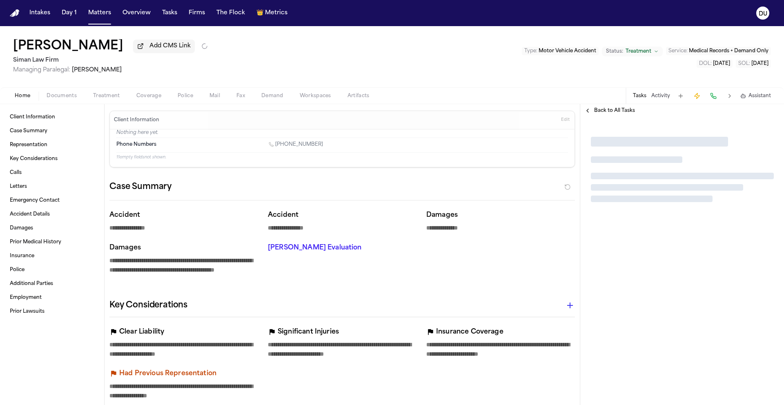
type textarea "*"
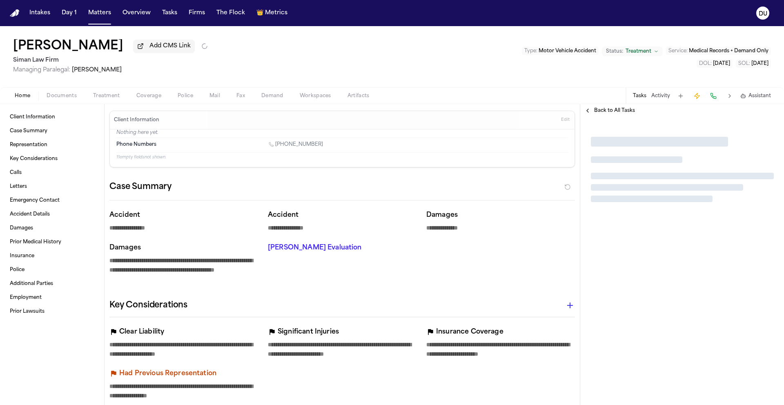
type textarea "*"
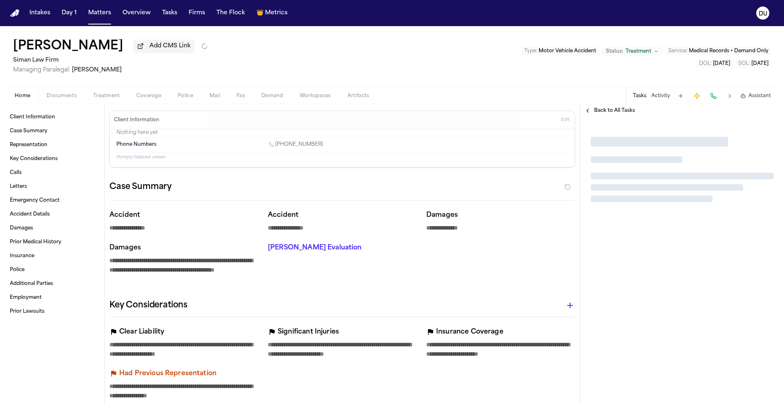
type textarea "*"
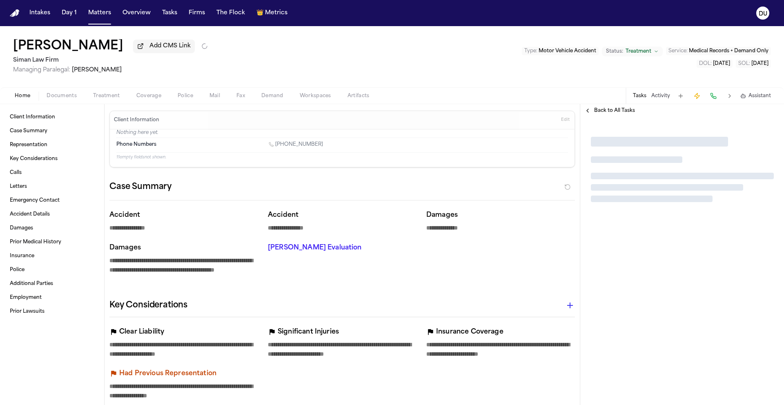
type textarea "*"
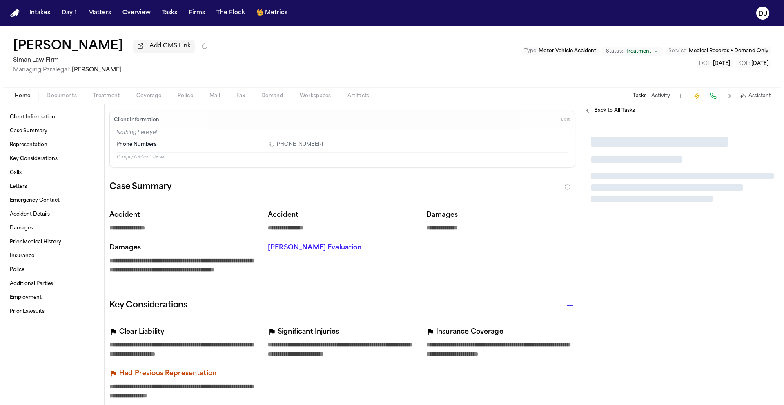
type textarea "*"
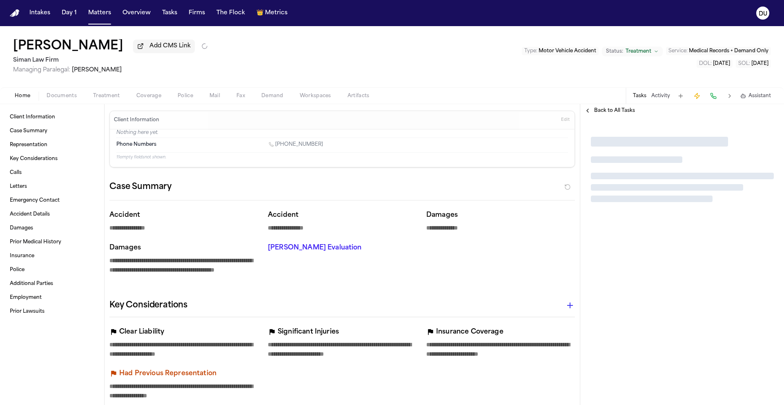
type textarea "*"
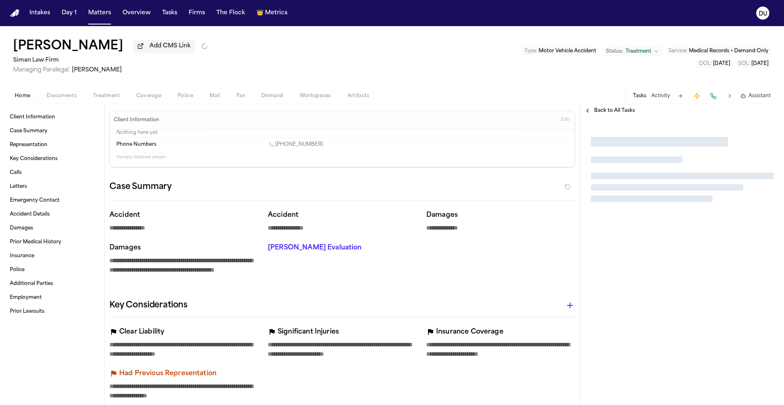
type textarea "*"
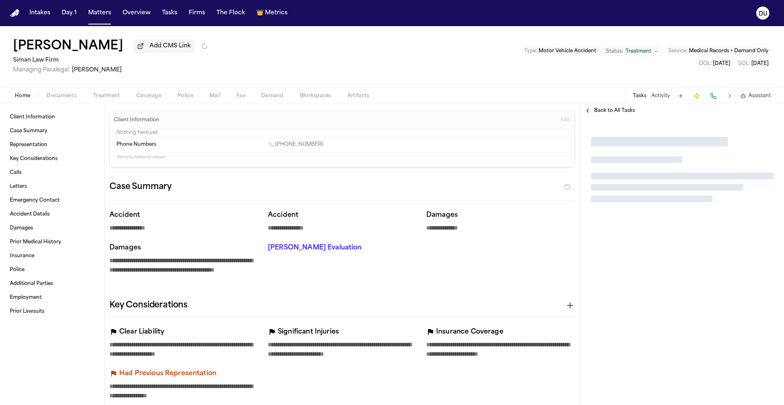
type textarea "*"
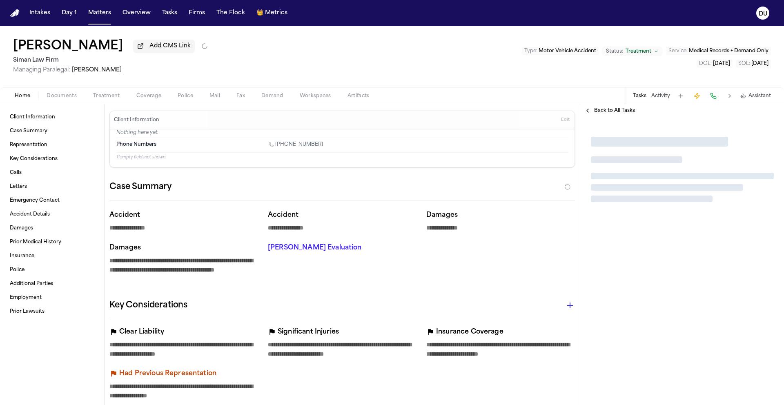
type textarea "*"
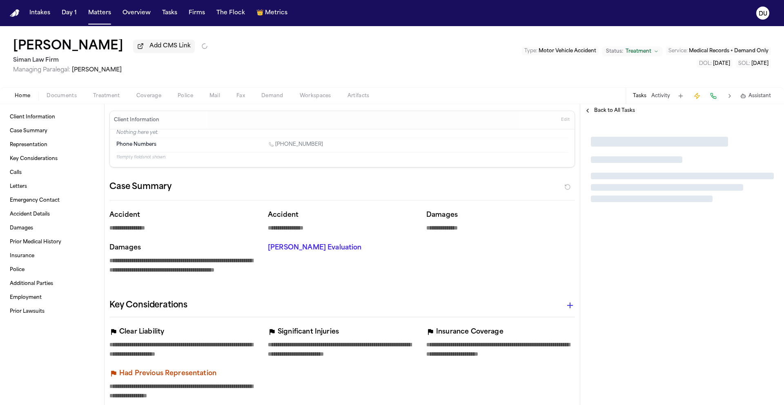
type textarea "*"
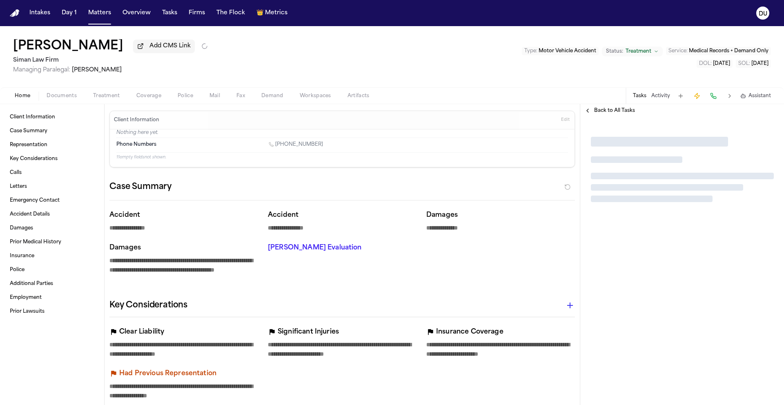
type textarea "*"
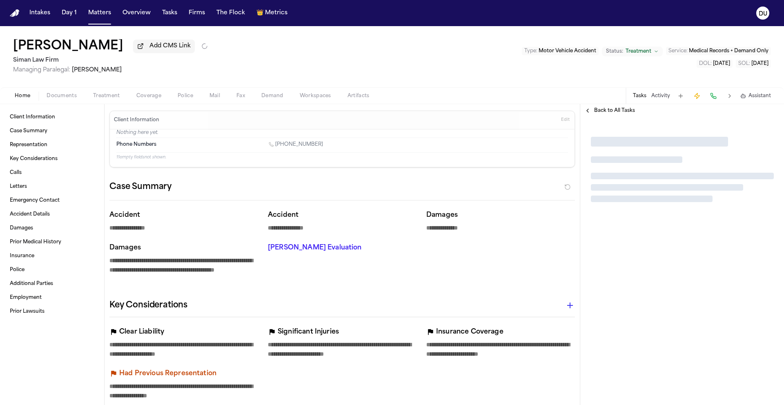
type textarea "*"
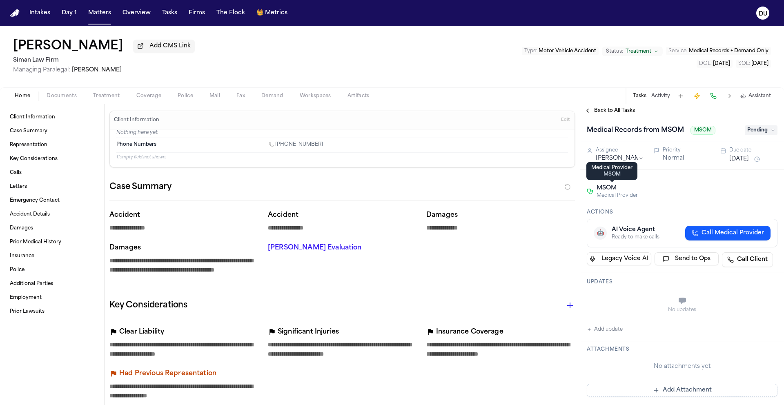
click at [607, 191] on span "MSOM" at bounding box center [616, 188] width 41 height 8
click at [609, 190] on span "MSOM" at bounding box center [616, 188] width 41 height 8
click at [669, 130] on h1 "Medical Records from MSOM" at bounding box center [635, 130] width 104 height 13
drag, startPoint x: 687, startPoint y: 133, endPoint x: 664, endPoint y: 133, distance: 22.9
click at [664, 133] on input "**********" at bounding box center [663, 130] width 153 height 13
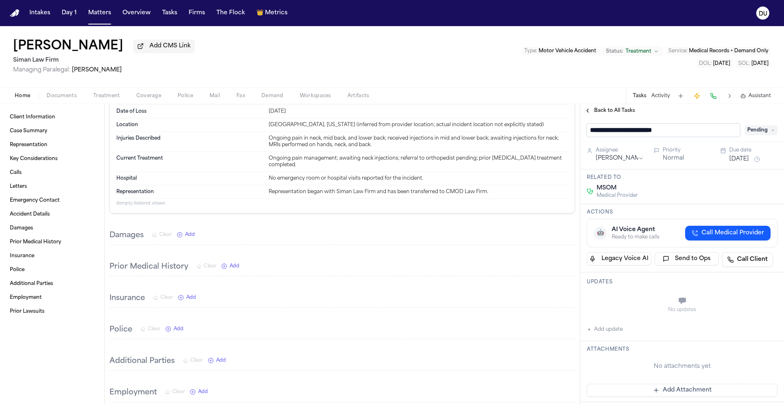
scroll to position [594, 0]
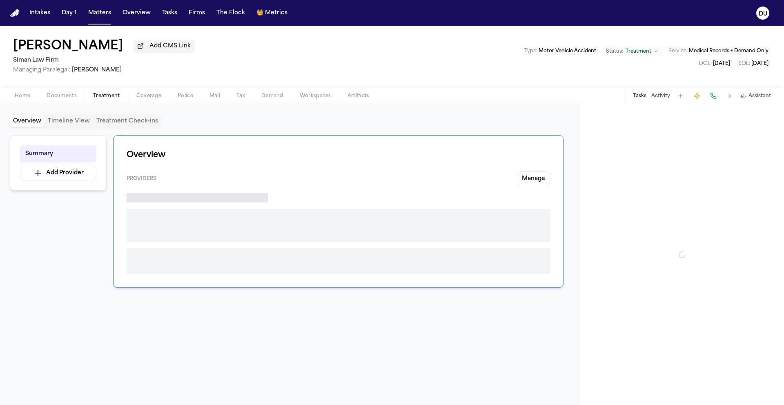
click at [111, 98] on span "Treatment" at bounding box center [106, 96] width 27 height 7
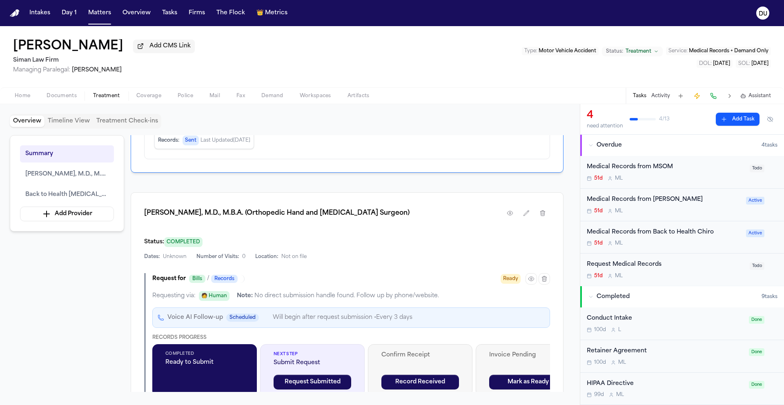
scroll to position [166, 0]
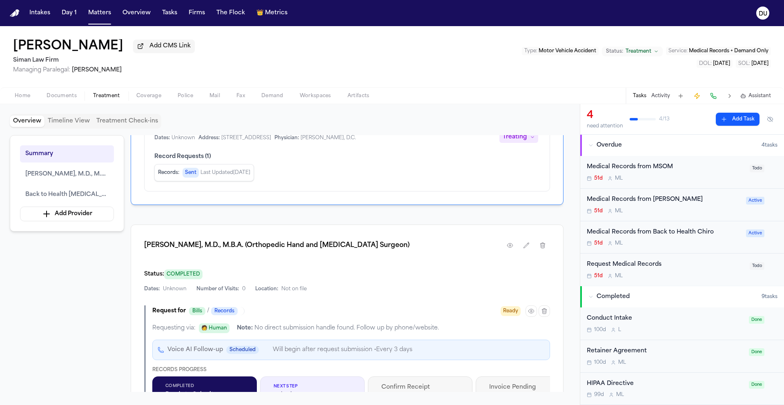
click at [636, 171] on div "Medical Records from MSOM" at bounding box center [666, 166] width 158 height 9
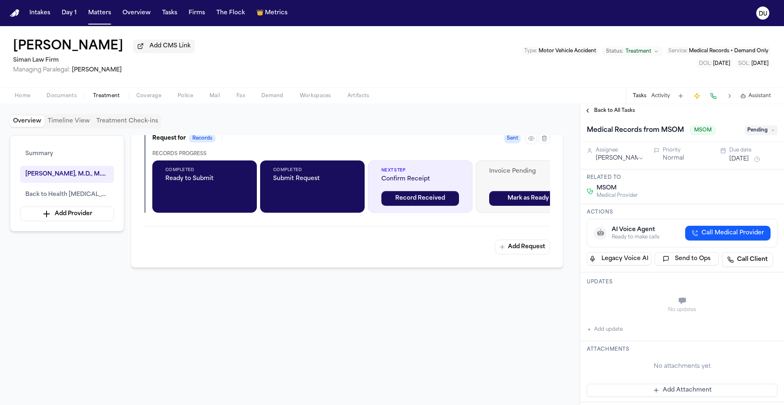
scroll to position [644, 0]
click at [613, 331] on button "Add update" at bounding box center [605, 329] width 36 height 10
click at [641, 306] on textarea "Add your update" at bounding box center [687, 301] width 174 height 16
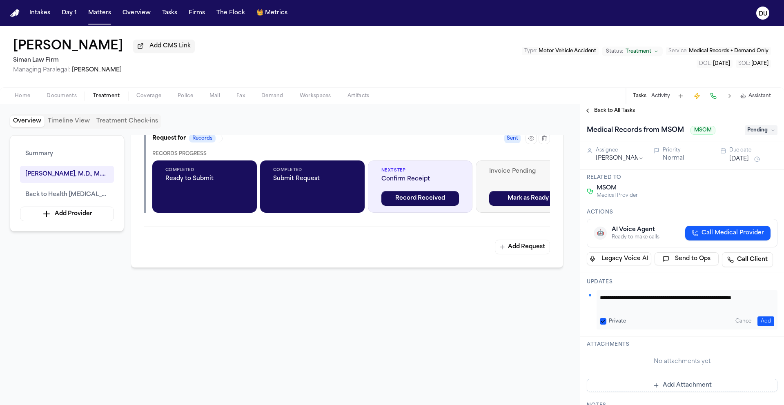
scroll to position [0, 0]
click at [760, 324] on button "Add" at bounding box center [765, 321] width 17 height 10
click at [756, 133] on span "Pending" at bounding box center [760, 130] width 33 height 10
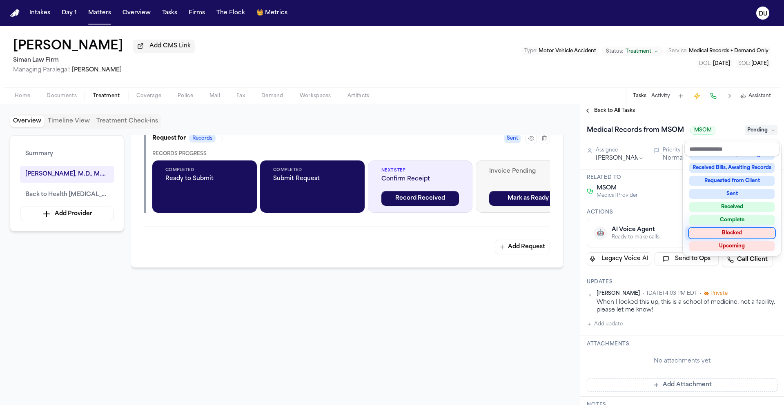
click at [732, 231] on div "Blocked" at bounding box center [731, 233] width 85 height 10
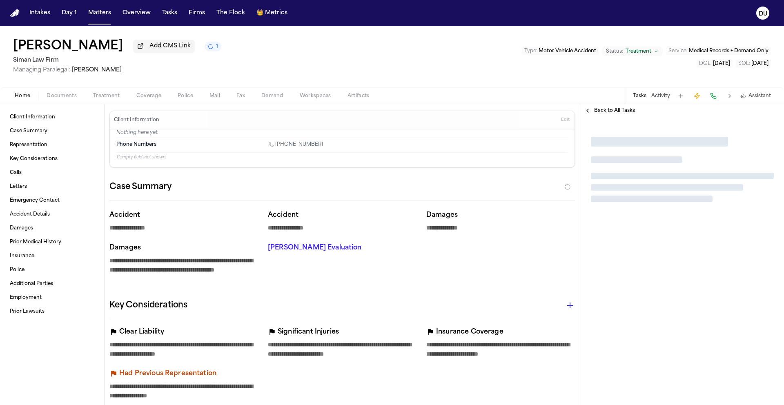
type textarea "*"
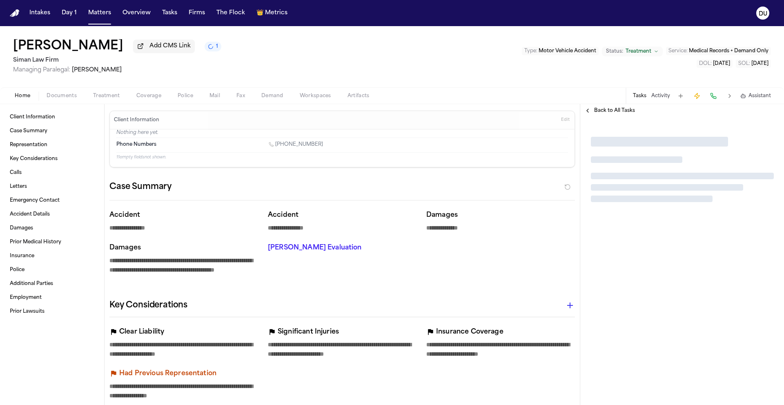
type textarea "*"
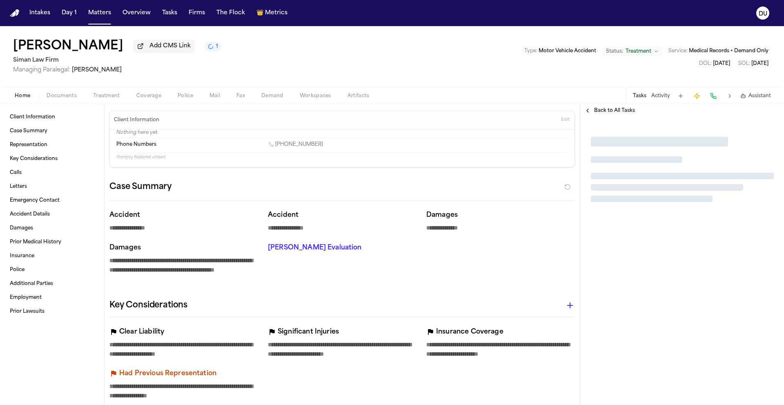
type textarea "*"
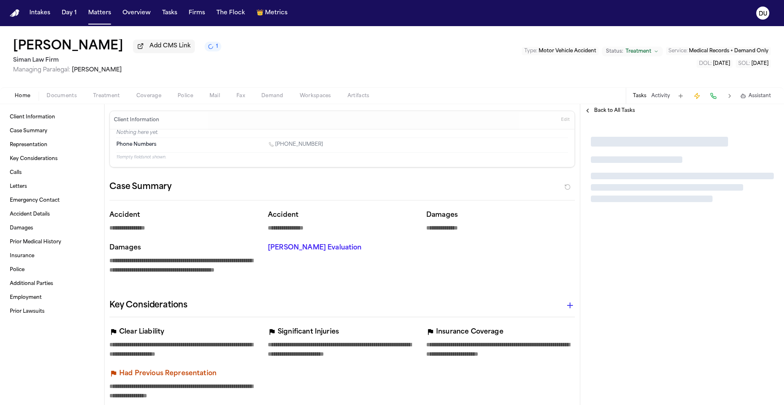
type textarea "*"
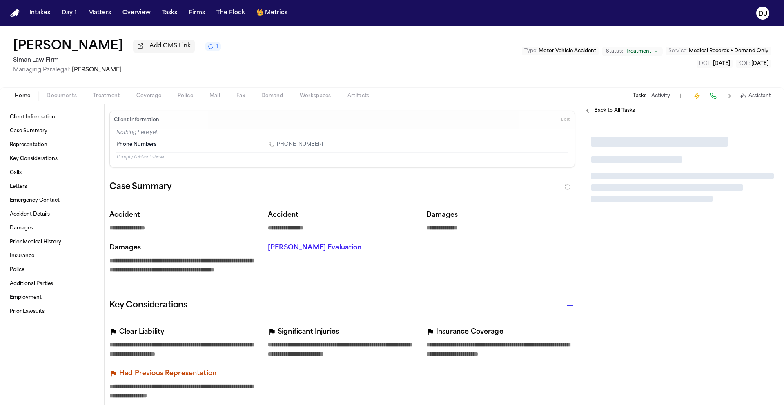
type textarea "*"
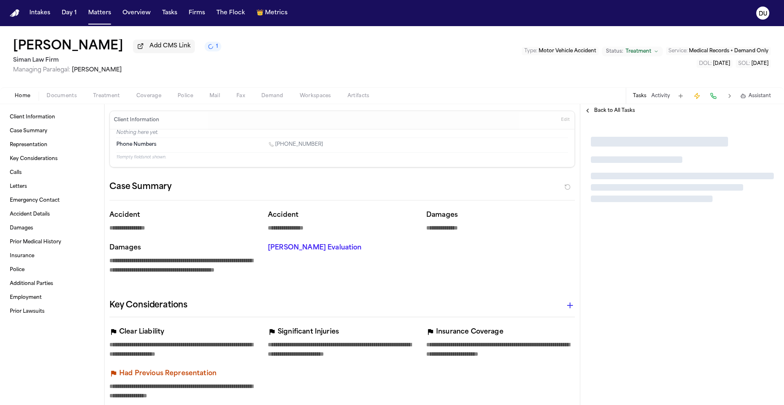
type textarea "*"
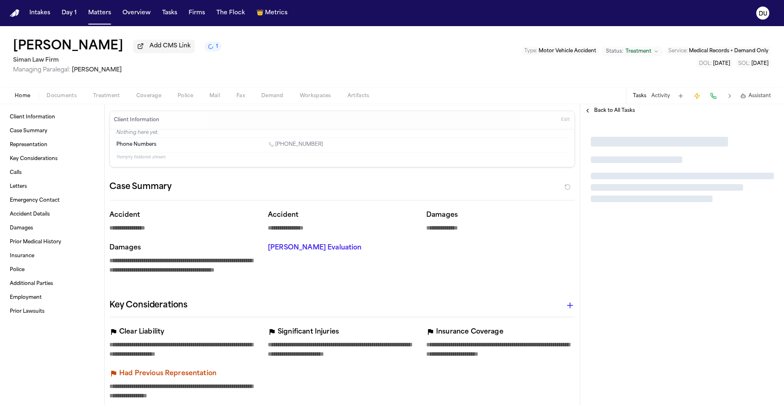
type textarea "*"
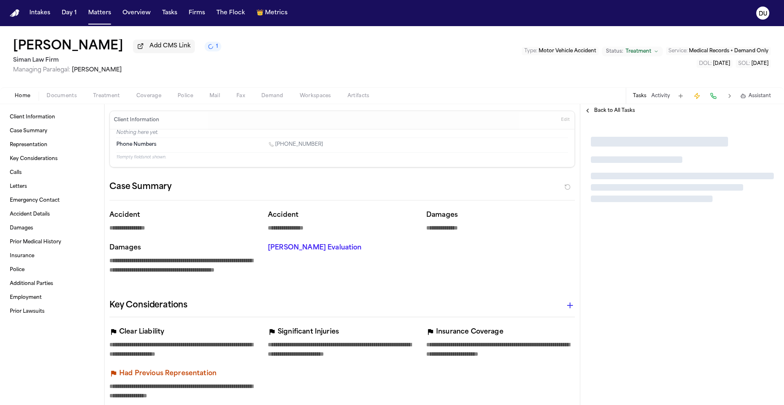
type textarea "*"
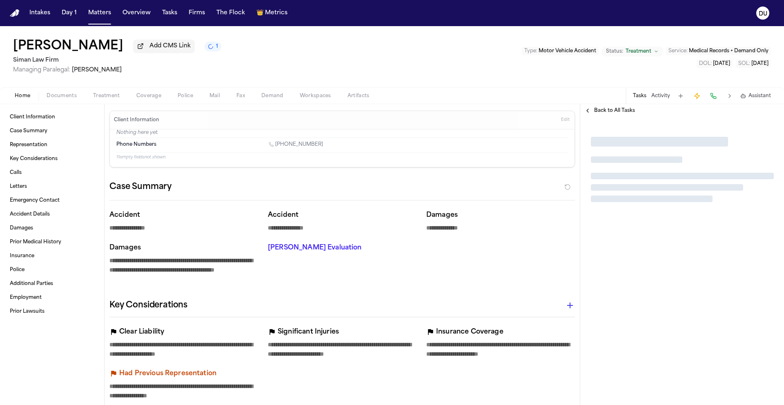
type textarea "*"
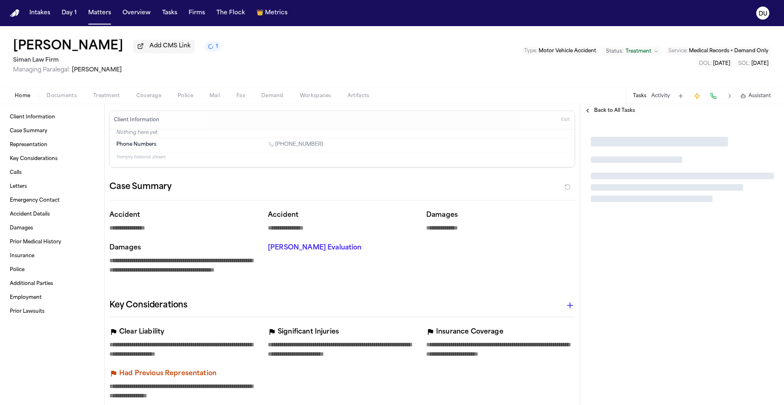
type textarea "*"
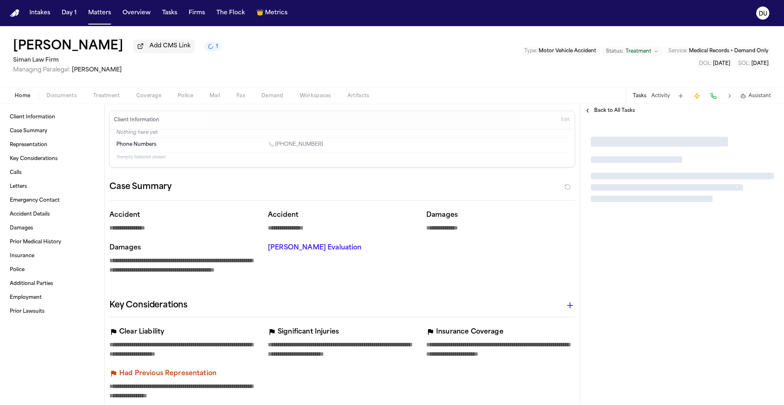
type textarea "*"
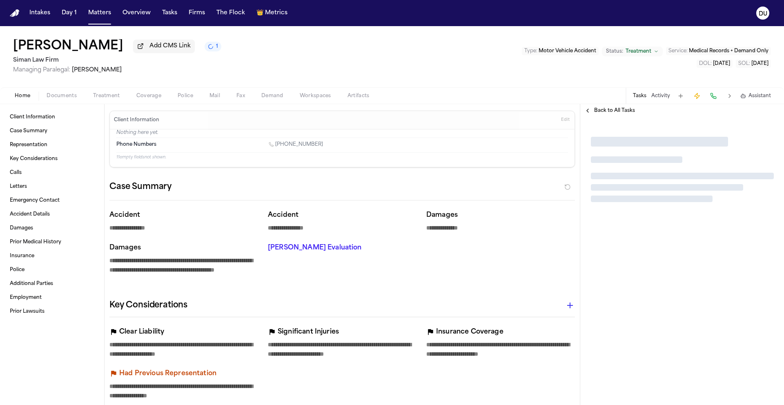
type textarea "*"
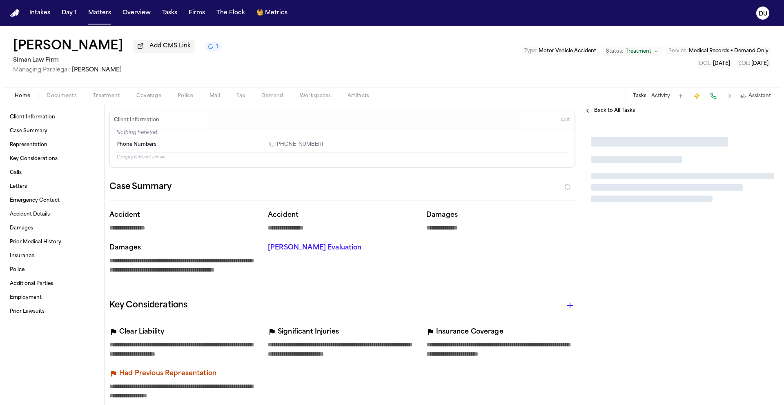
type textarea "*"
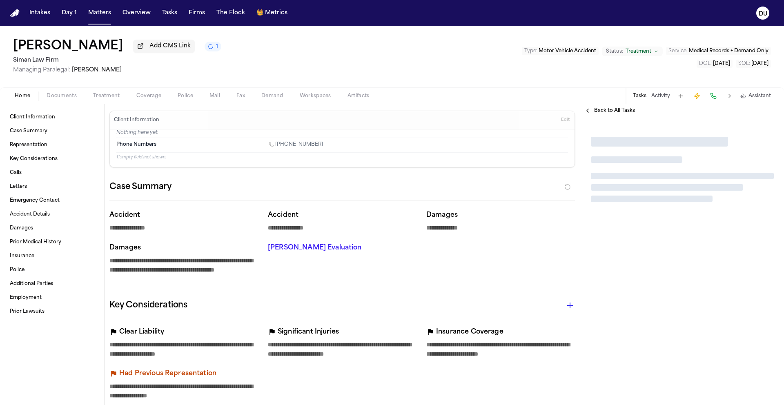
type textarea "*"
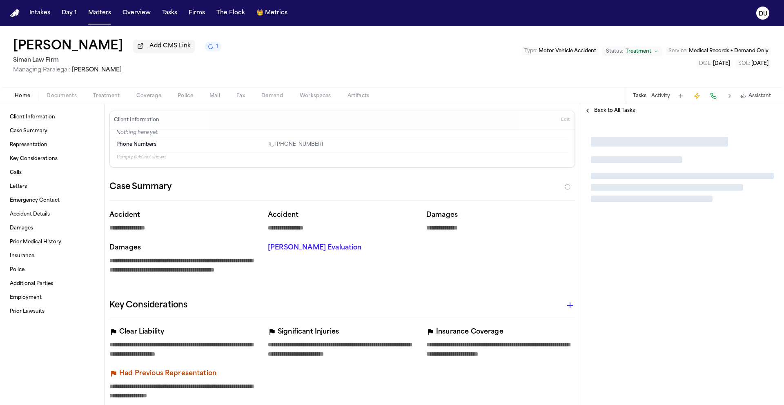
type textarea "*"
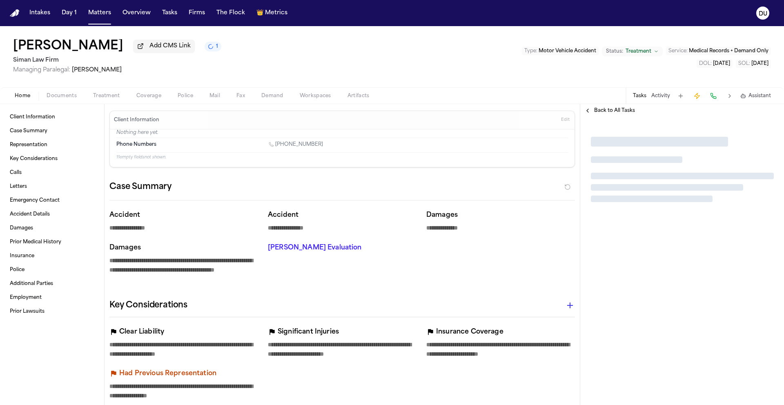
type textarea "*"
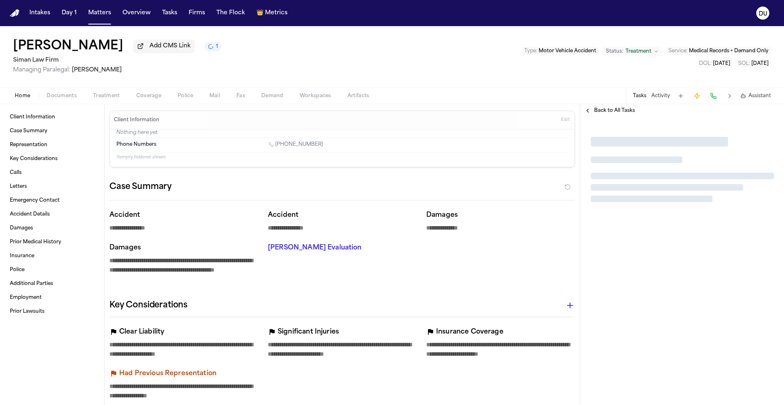
type textarea "*"
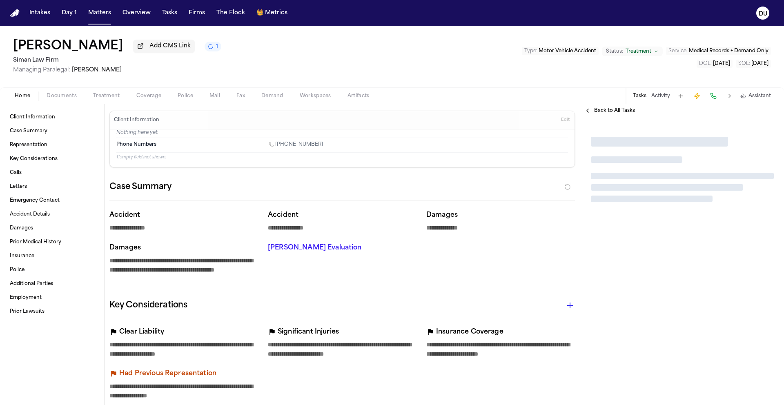
type textarea "*"
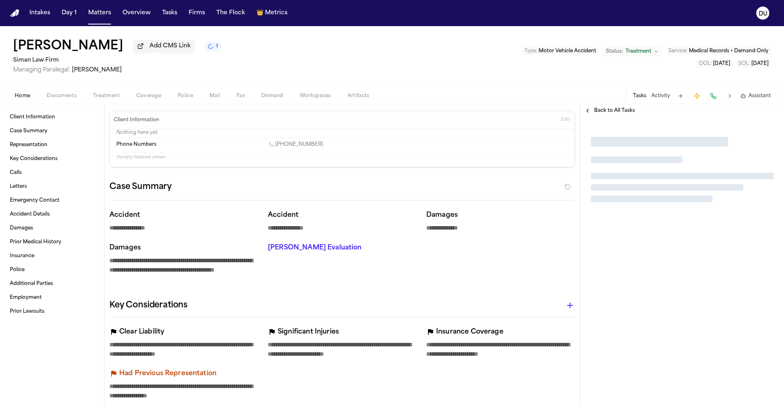
type textarea "*"
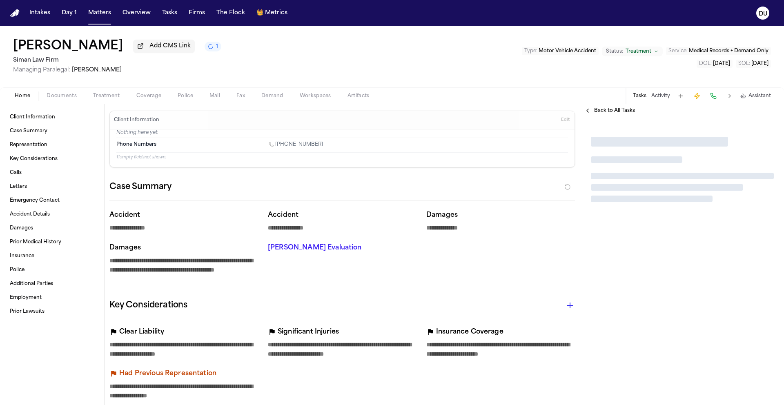
type textarea "*"
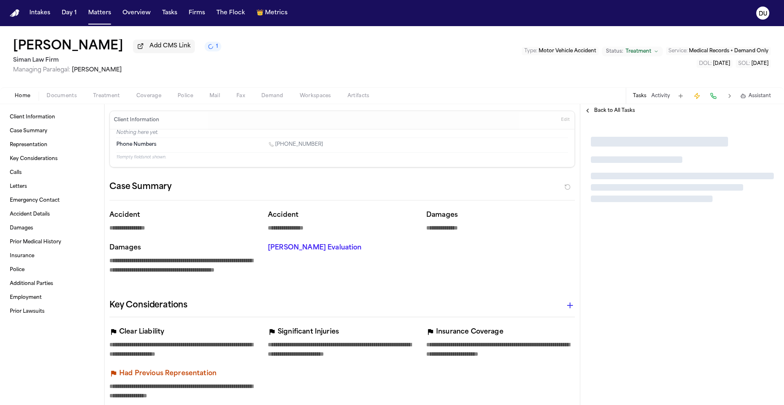
type textarea "*"
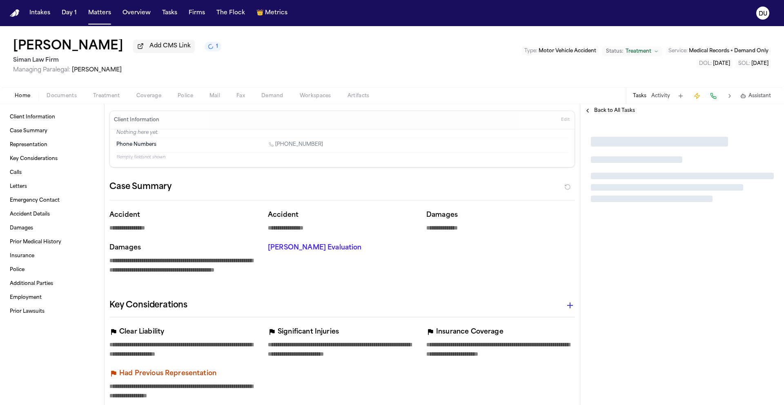
type textarea "*"
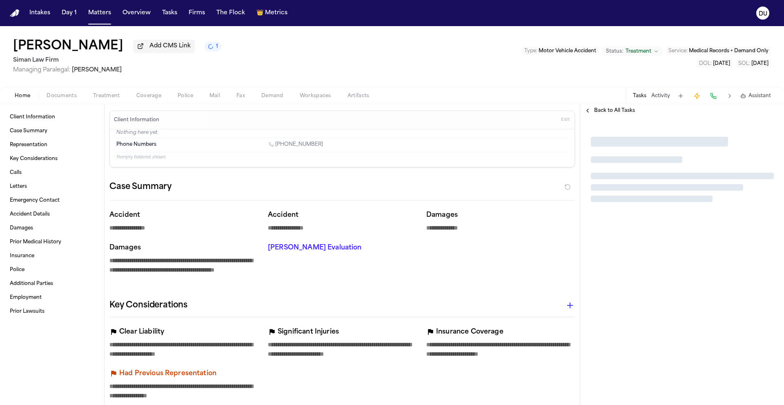
type textarea "*"
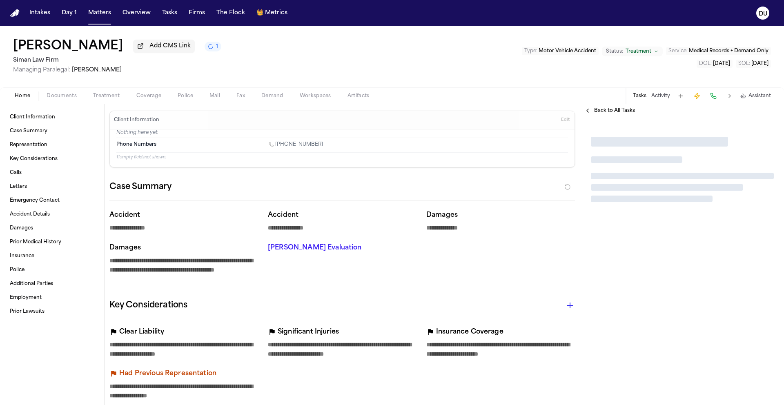
type textarea "*"
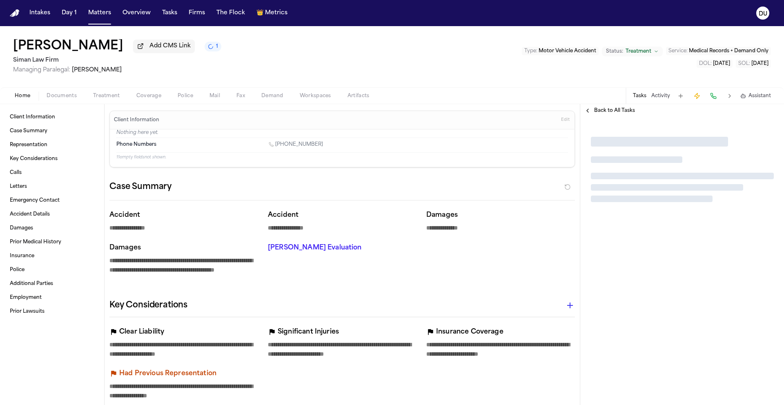
type textarea "*"
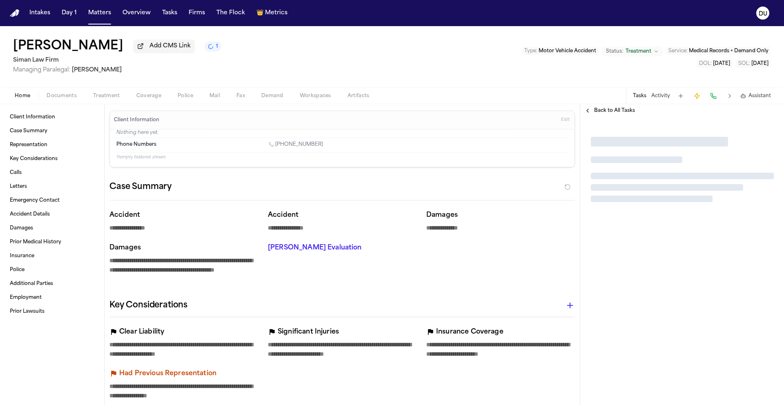
type textarea "*"
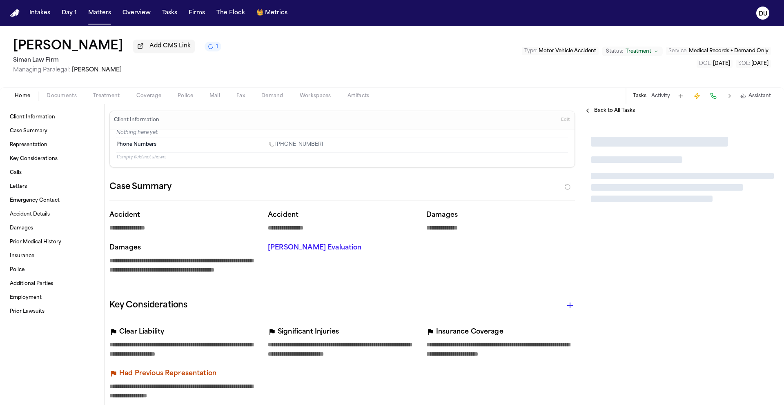
type textarea "*"
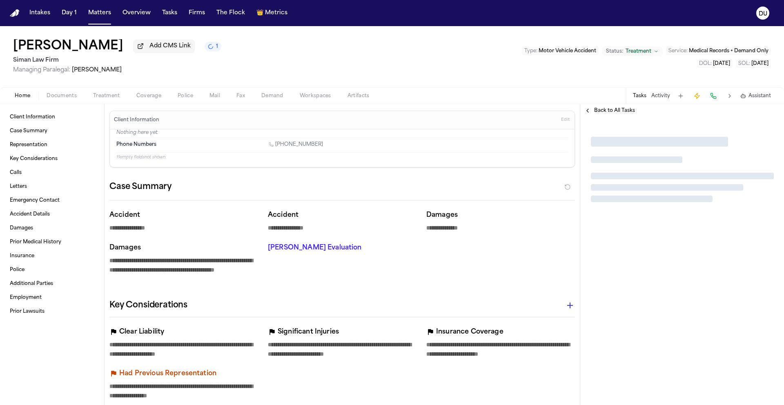
type textarea "*"
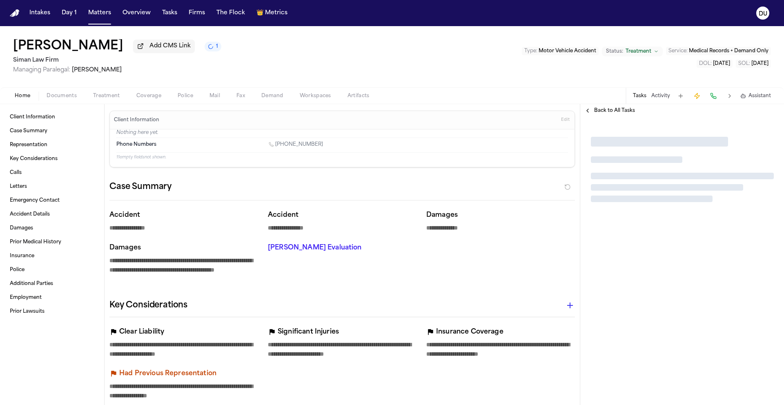
type textarea "*"
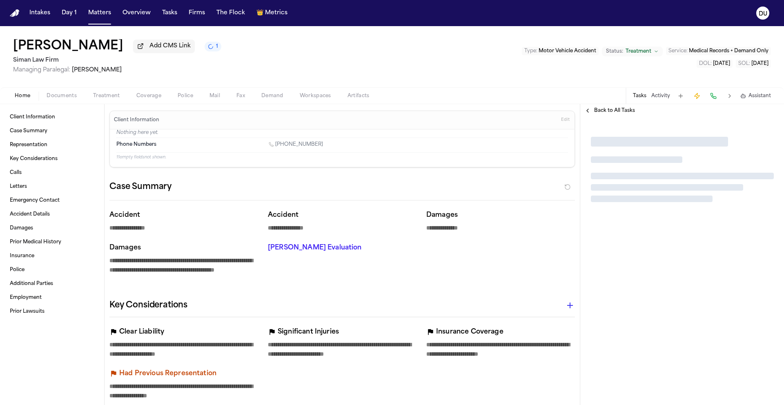
type textarea "*"
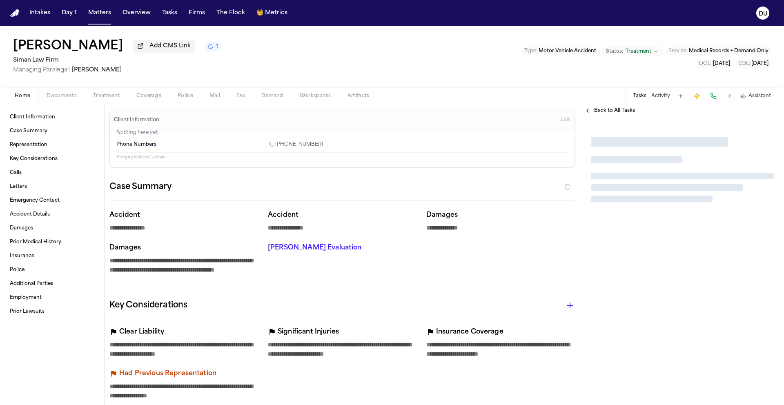
type textarea "*"
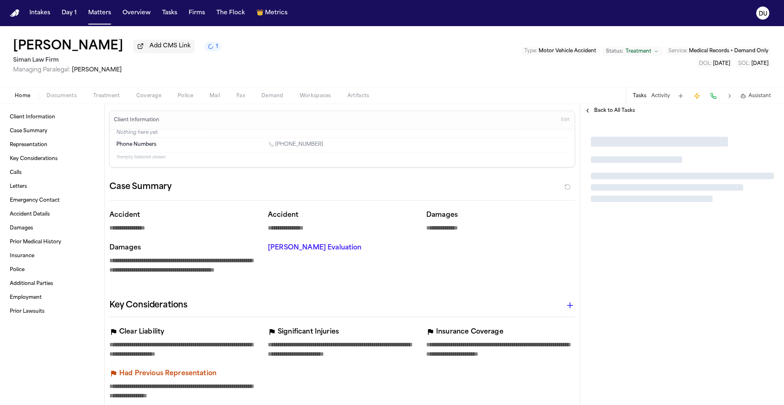
type textarea "*"
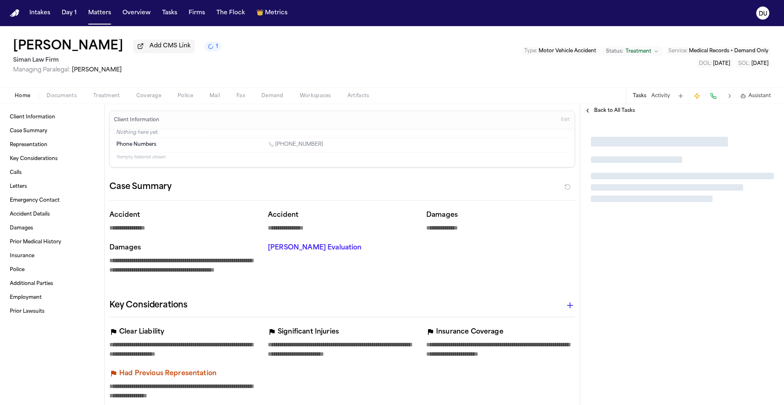
type textarea "*"
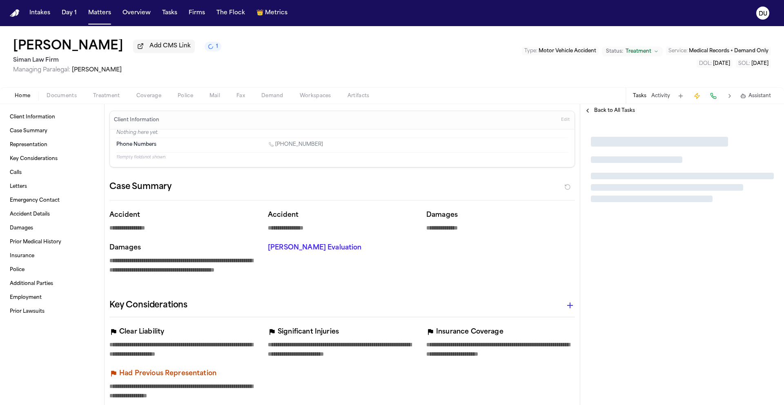
type textarea "*"
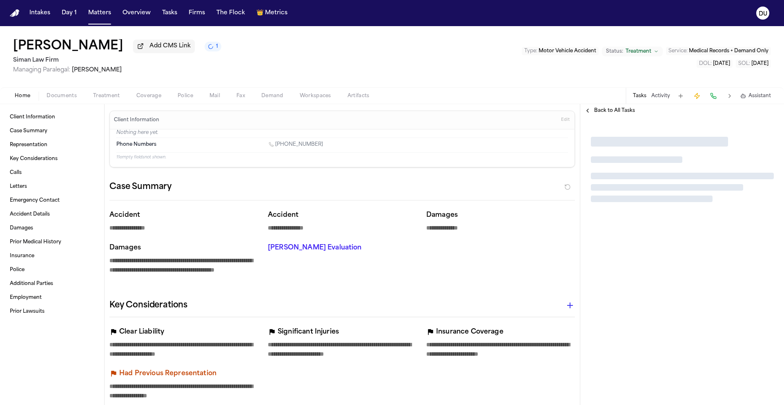
type textarea "*"
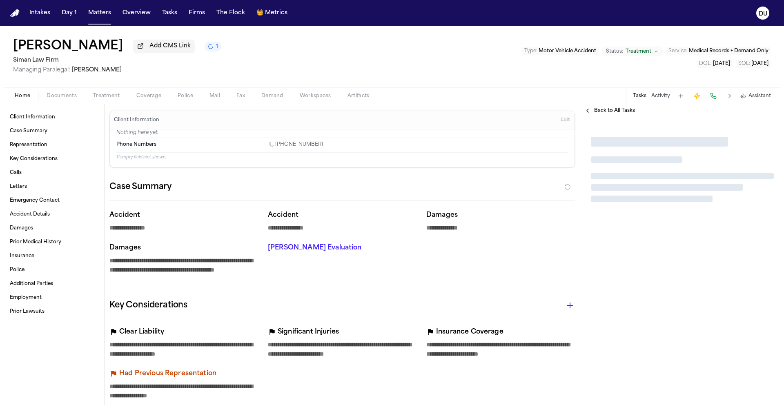
type textarea "*"
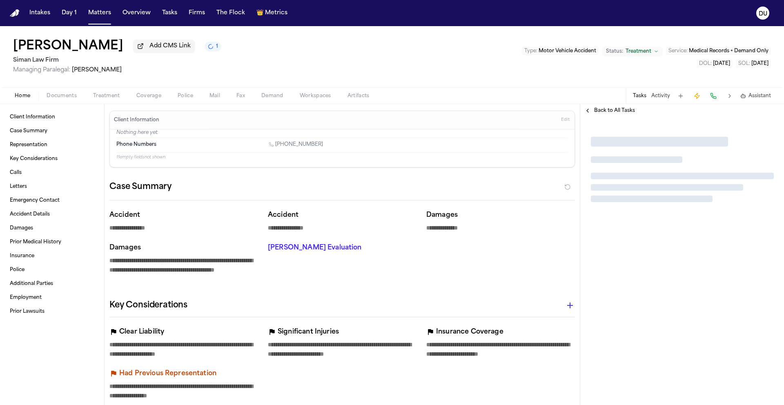
type textarea "*"
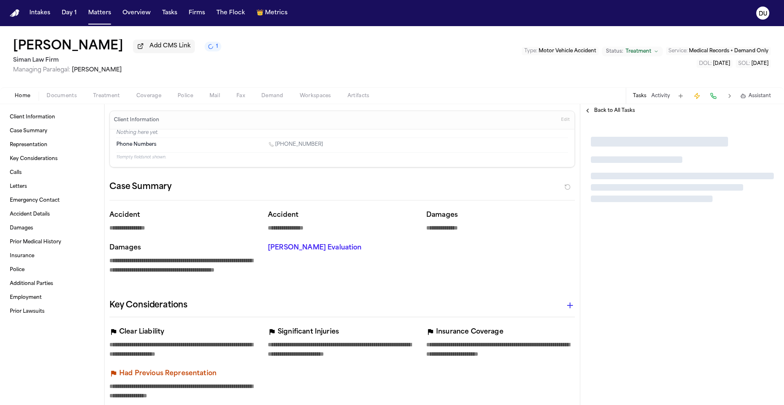
type textarea "*"
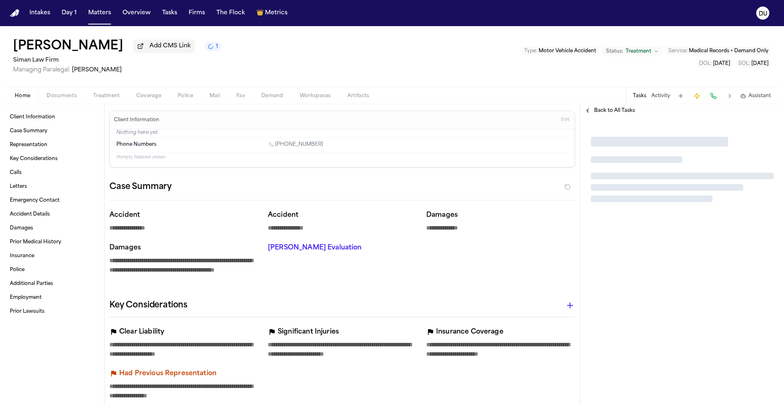
type textarea "*"
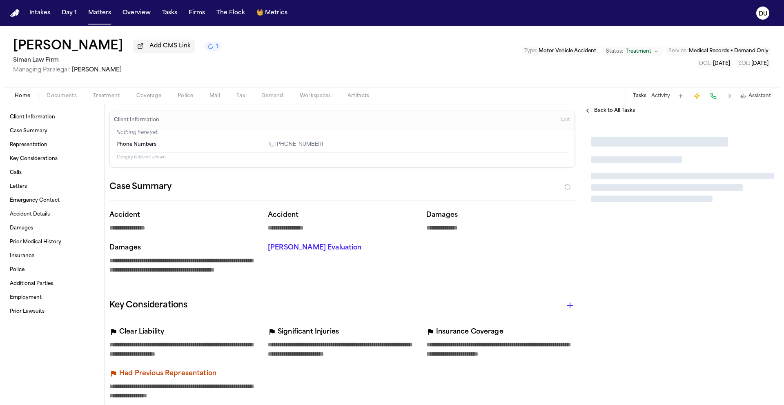
type textarea "*"
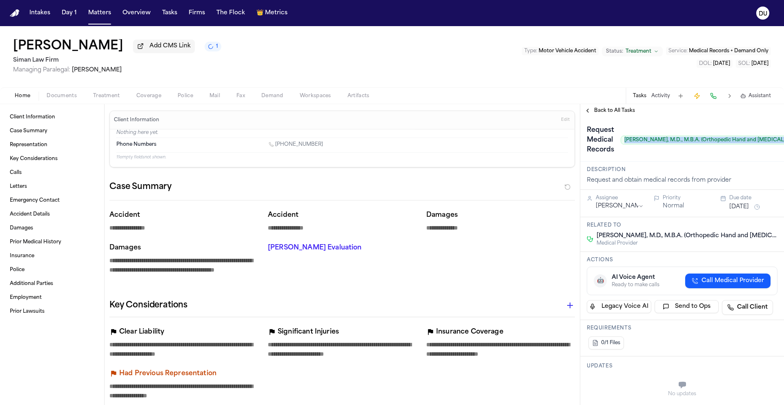
scroll to position [0, 78]
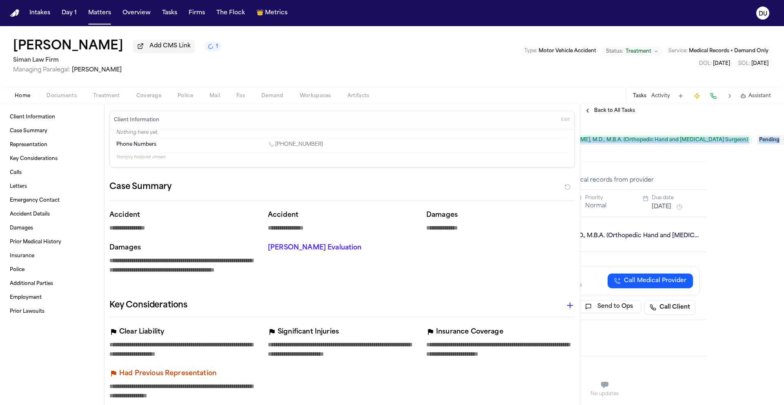
drag, startPoint x: 624, startPoint y: 141, endPoint x: 791, endPoint y: 142, distance: 166.9
click at [783, 142] on html "**********" at bounding box center [392, 202] width 784 height 405
click at [684, 142] on span "Jonathan Oheb, M.D., M.B.A. (Orthopedic Hand and Upper Extremity Surgeon)" at bounding box center [647, 140] width 209 height 9
drag, startPoint x: 608, startPoint y: 143, endPoint x: 736, endPoint y: 143, distance: 128.2
click at [736, 143] on span "Jonathan Oheb, M.D., M.B.A. (Orthopedic Hand and Upper Extremity Surgeon)" at bounding box center [647, 140] width 209 height 9
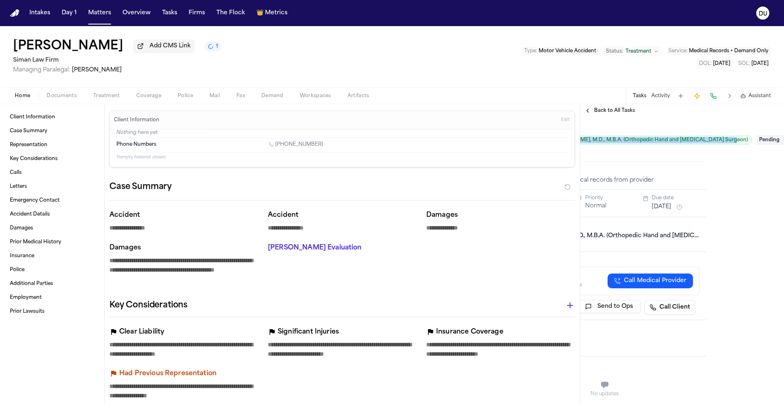
copy span "Jonathan Oheb, M.D., M.B.A. (Orthopedic Hand and Upper Extremity Surgeon)"
click at [600, 114] on span "Back to All Tasks" at bounding box center [614, 110] width 41 height 7
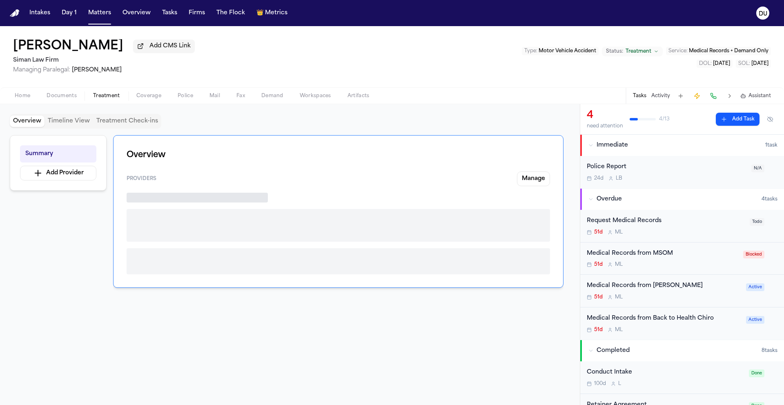
click at [103, 95] on span "Treatment" at bounding box center [106, 96] width 27 height 7
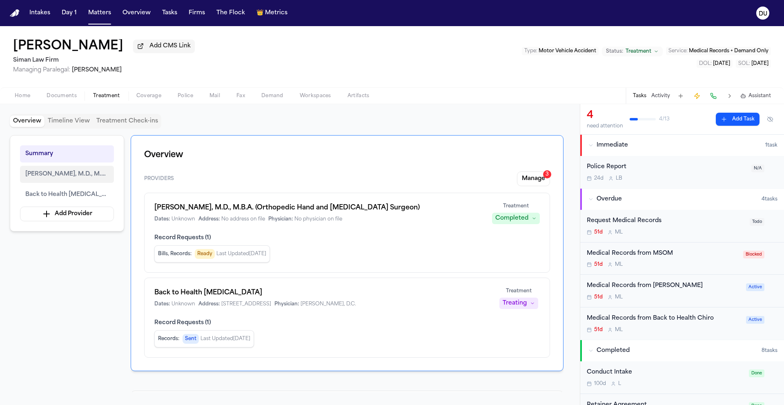
click at [68, 176] on span "Jonathan Oheb, M.D., M.B.A. (Orthopedic Hand and Upper Extremity Surgeon)" at bounding box center [66, 174] width 83 height 10
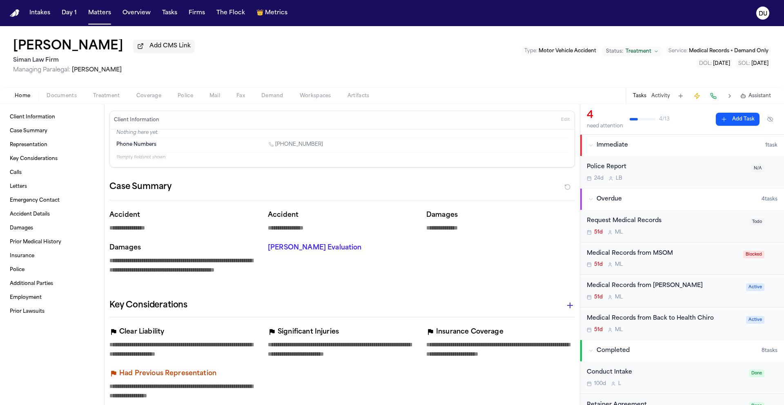
click at [27, 97] on span "Home" at bounding box center [23, 96] width 16 height 7
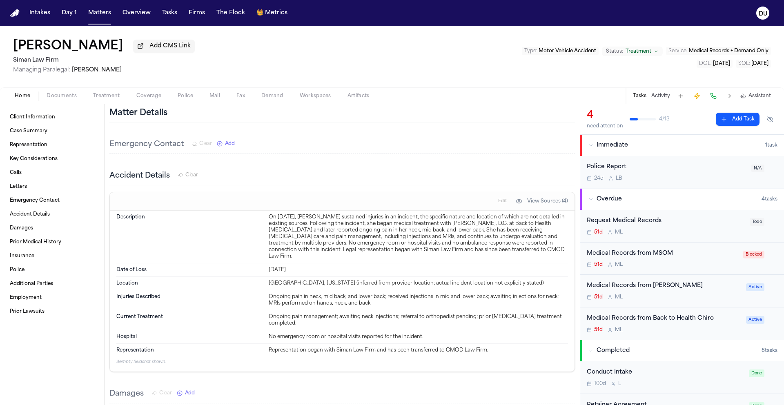
scroll to position [509, 0]
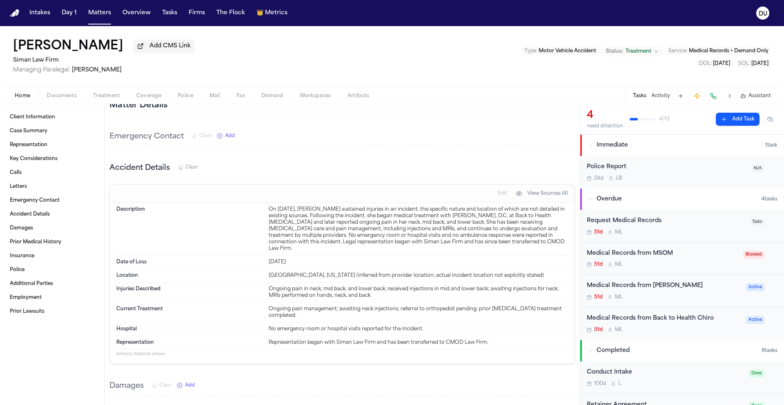
click at [627, 221] on div "Request Medical Records" at bounding box center [666, 220] width 158 height 9
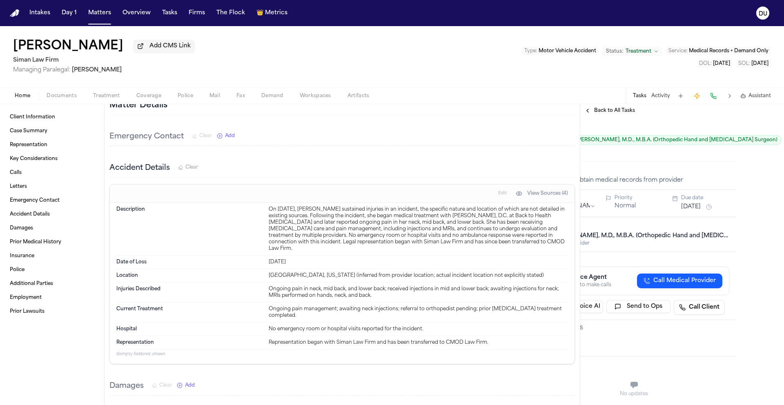
scroll to position [0, 78]
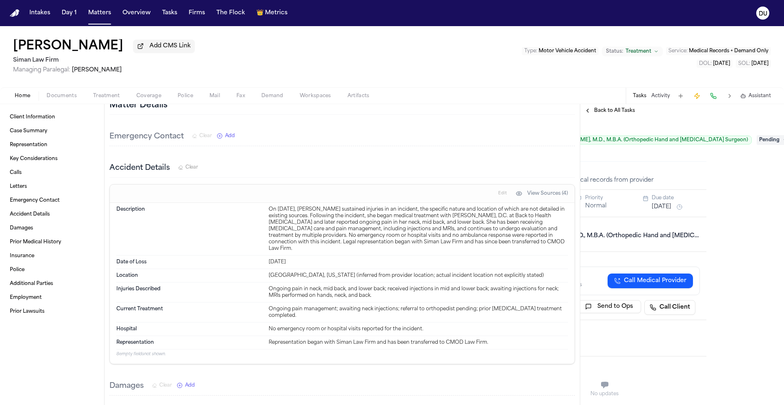
drag, startPoint x: 628, startPoint y: 404, endPoint x: 735, endPoint y: 394, distance: 107.9
click at [735, 394] on div "**********" at bounding box center [682, 261] width 204 height 288
click at [757, 142] on span "Pending" at bounding box center [772, 140] width 33 height 10
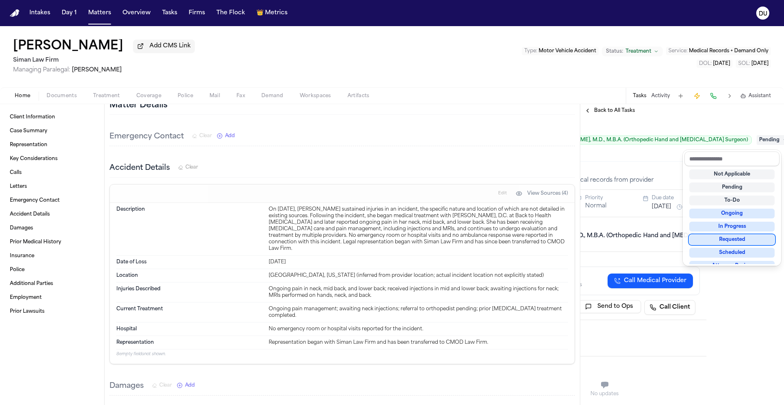
click at [733, 240] on div "Requested" at bounding box center [731, 240] width 85 height 10
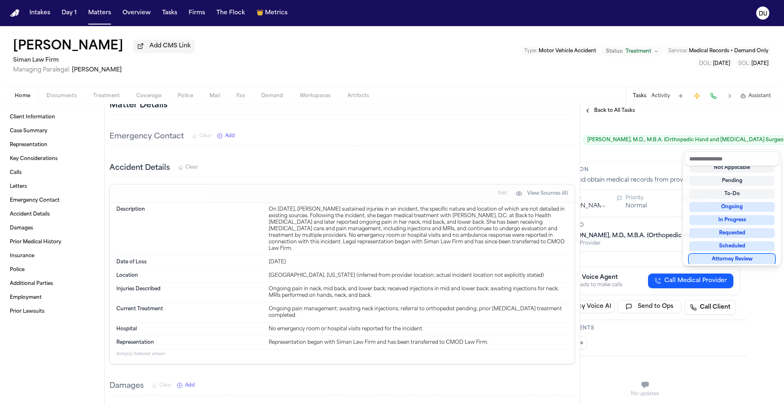
scroll to position [0, 0]
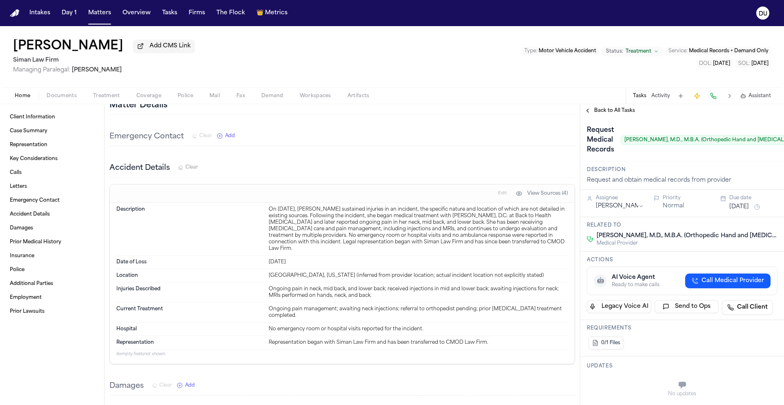
click at [632, 206] on html "**********" at bounding box center [392, 202] width 784 height 405
click at [735, 207] on button "Aug 6, 2025" at bounding box center [739, 207] width 20 height 8
click at [757, 324] on button "3" at bounding box center [758, 322] width 13 height 13
click at [662, 347] on div "0/1 Files" at bounding box center [682, 343] width 191 height 16
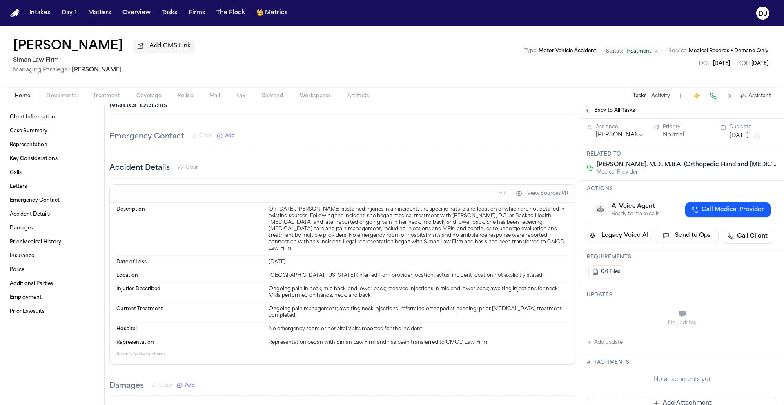
scroll to position [73, 0]
click at [603, 342] on button "Add update" at bounding box center [605, 341] width 36 height 10
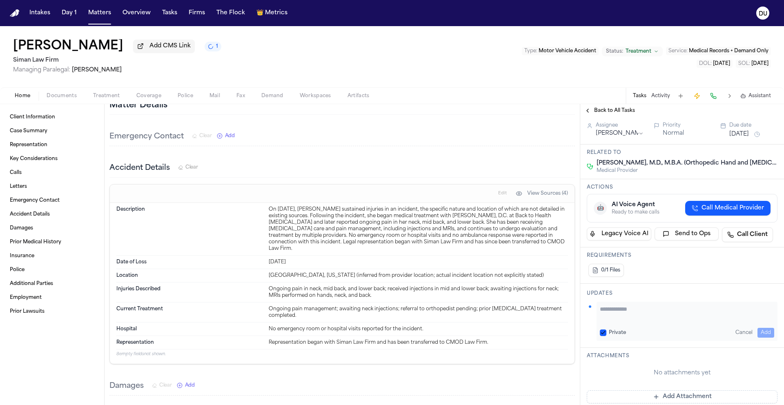
click at [642, 318] on textarea "Add your update" at bounding box center [687, 313] width 174 height 16
click at [757, 331] on button "Add" at bounding box center [765, 333] width 17 height 10
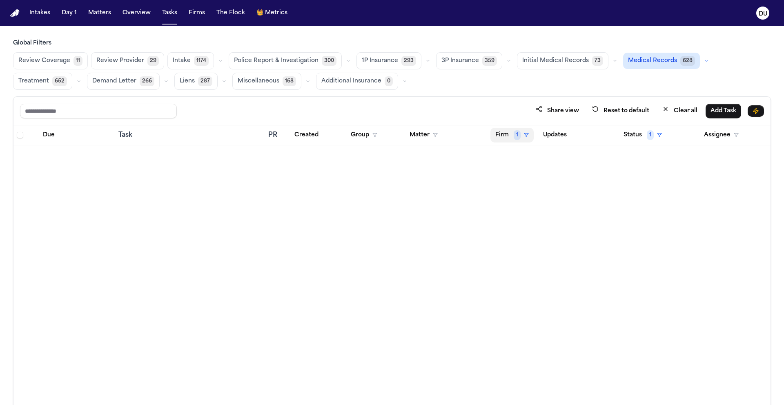
click at [501, 138] on button "Firm 1" at bounding box center [511, 135] width 43 height 15
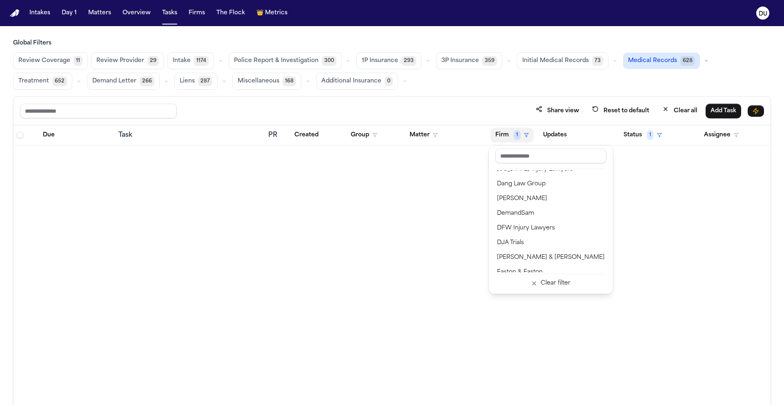
scroll to position [176, 0]
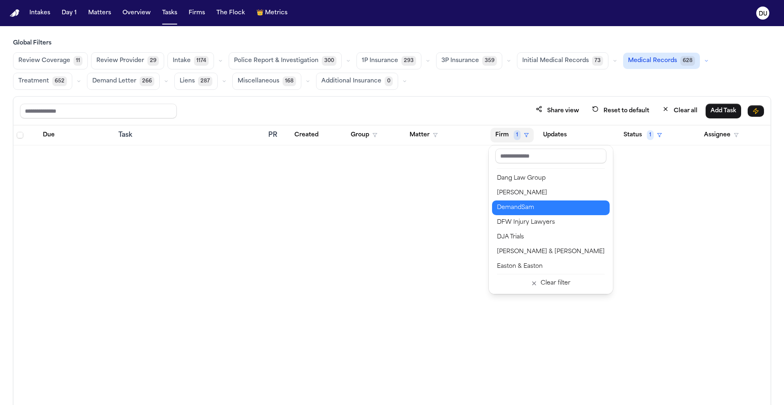
click at [523, 209] on div "DemandSam" at bounding box center [551, 208] width 108 height 10
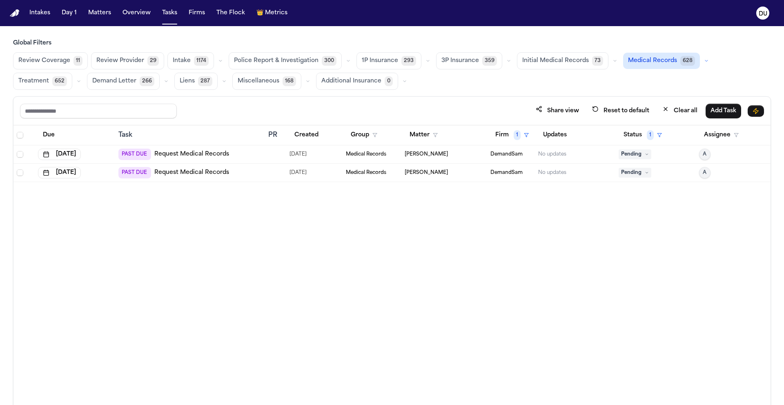
click at [189, 155] on link "Request Medical Records" at bounding box center [191, 154] width 75 height 8
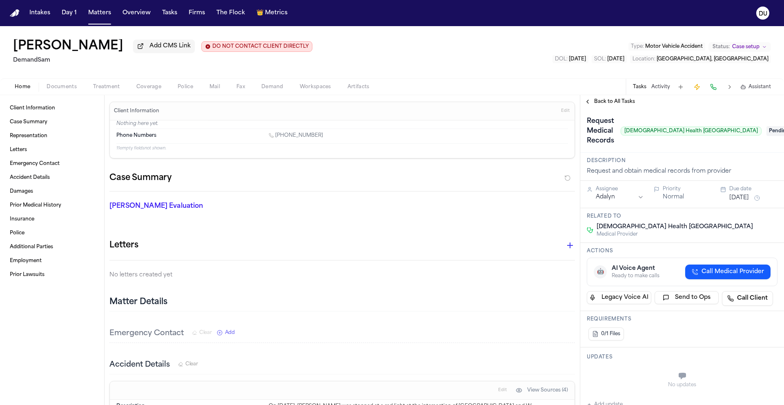
click at [613, 104] on span "Back to All Tasks" at bounding box center [614, 101] width 41 height 7
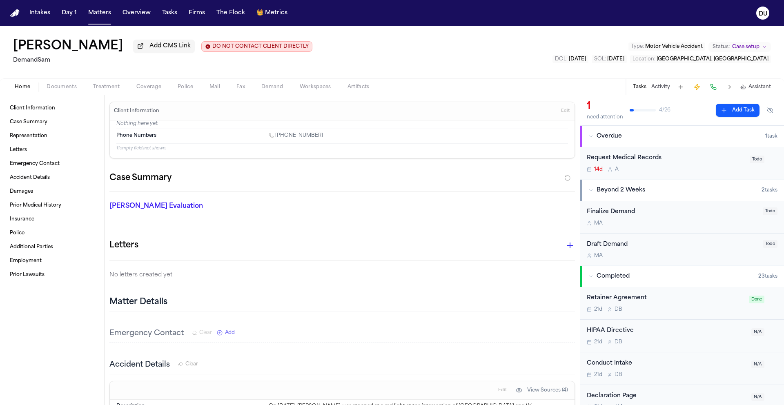
click at [17, 16] on img "Home" at bounding box center [15, 13] width 10 height 8
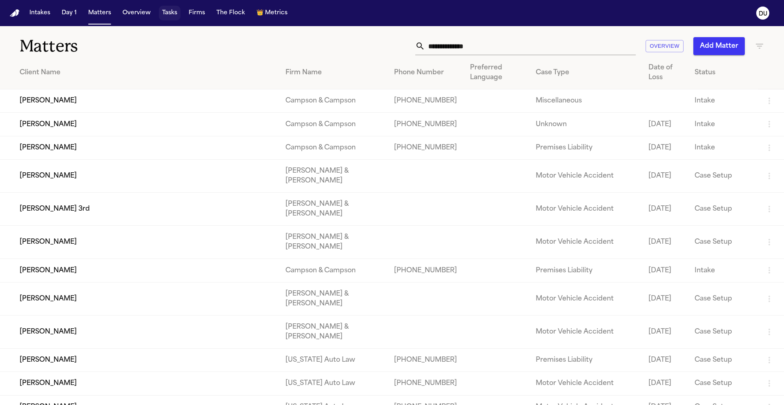
click at [176, 13] on button "Tasks" at bounding box center [170, 13] width 22 height 15
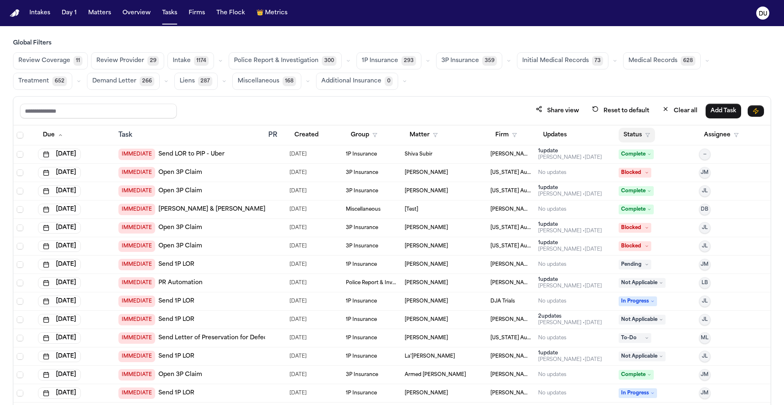
click at [622, 135] on button "Status" at bounding box center [636, 135] width 36 height 15
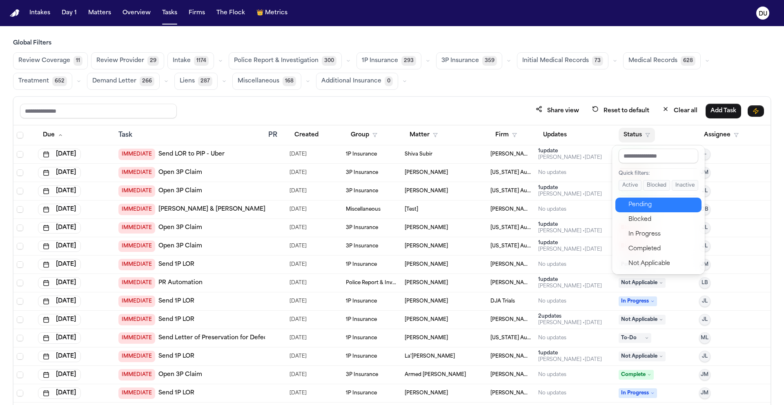
click at [638, 205] on div "Pending" at bounding box center [662, 205] width 68 height 10
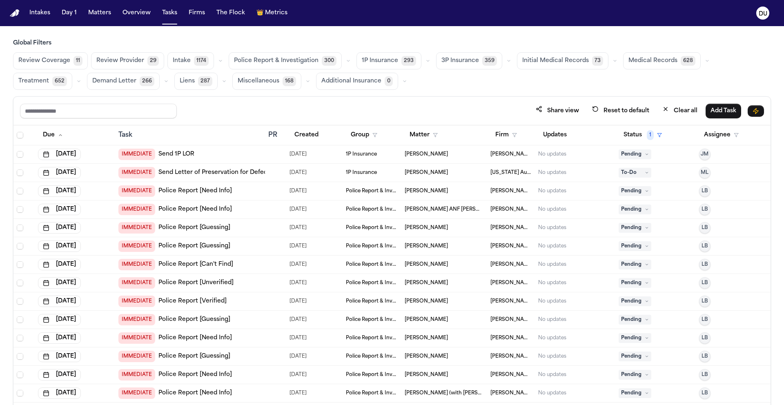
click at [646, 60] on span "Medical Records" at bounding box center [652, 61] width 49 height 8
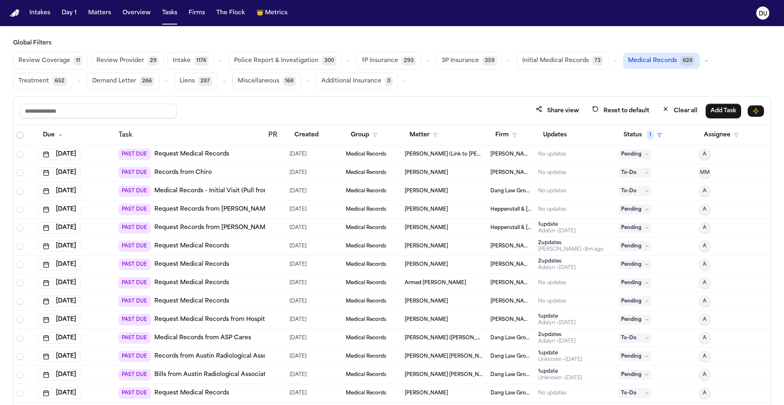
click at [20, 136] on span "Select all" at bounding box center [20, 135] width 7 height 7
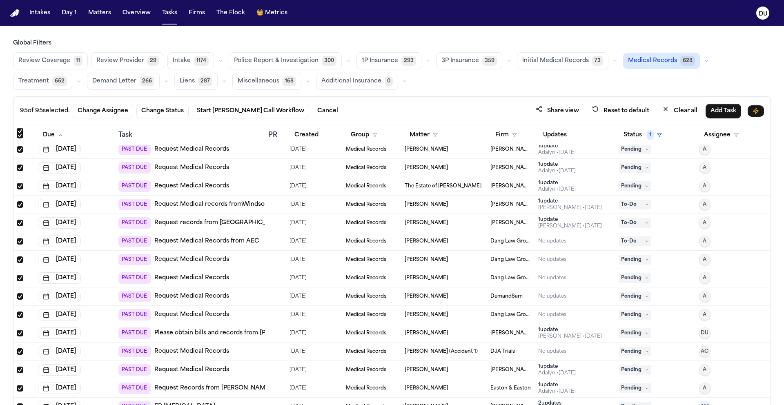
scroll to position [754, 0]
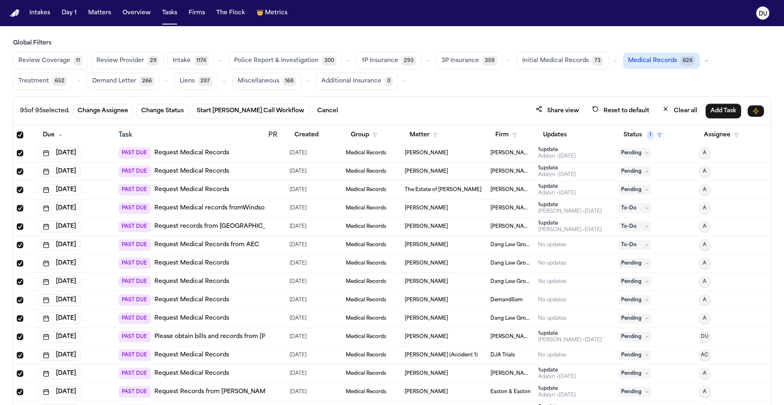
click at [212, 336] on link "Please obtain bills and records from [PERSON_NAME]/West View Emergency Medical …" at bounding box center [292, 337] width 276 height 8
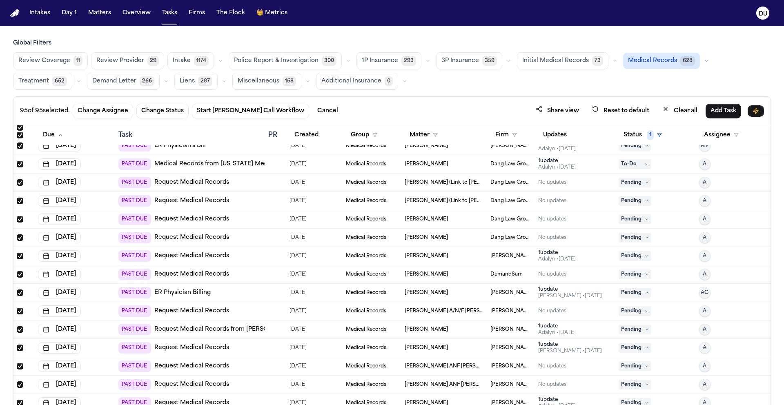
scroll to position [463, 0]
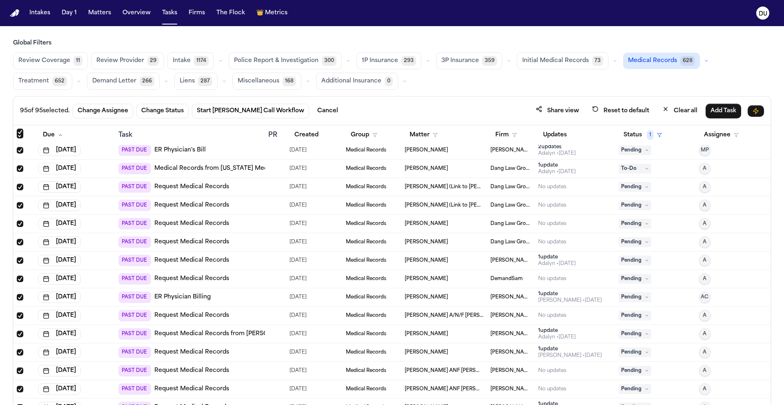
click at [219, 258] on link "Request Medical Records" at bounding box center [191, 260] width 75 height 8
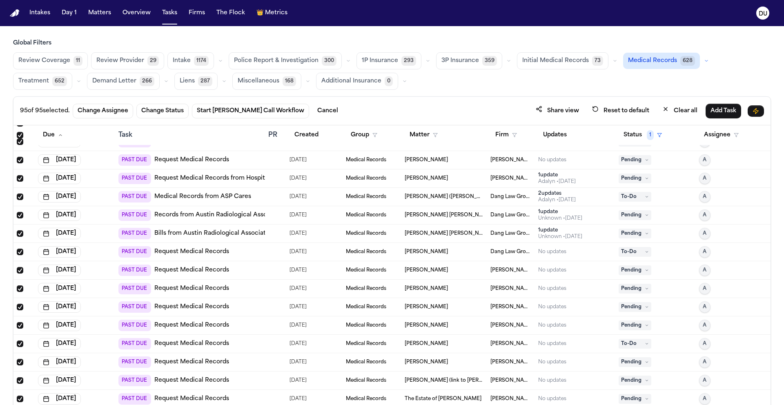
scroll to position [0, 0]
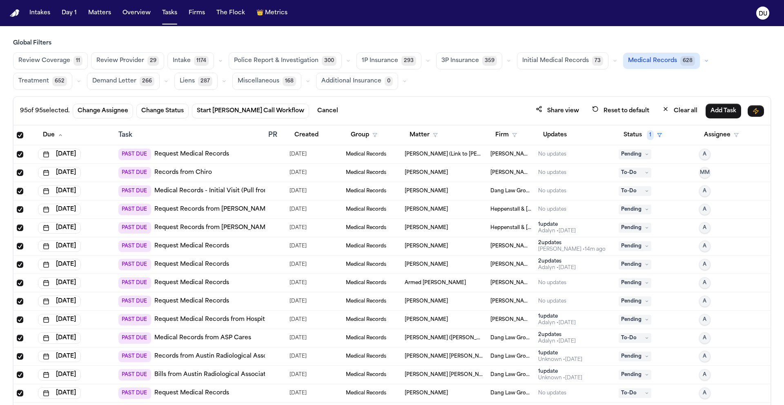
click at [243, 211] on link "Request Records from Dr. Hougen" at bounding box center [212, 209] width 117 height 8
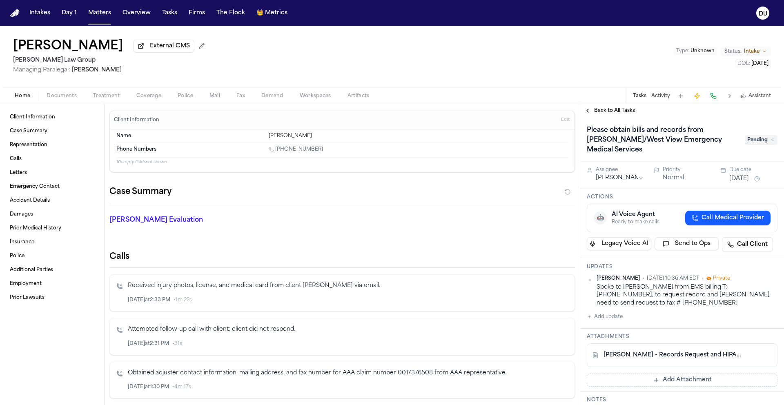
click at [759, 142] on span "Pending" at bounding box center [760, 140] width 33 height 10
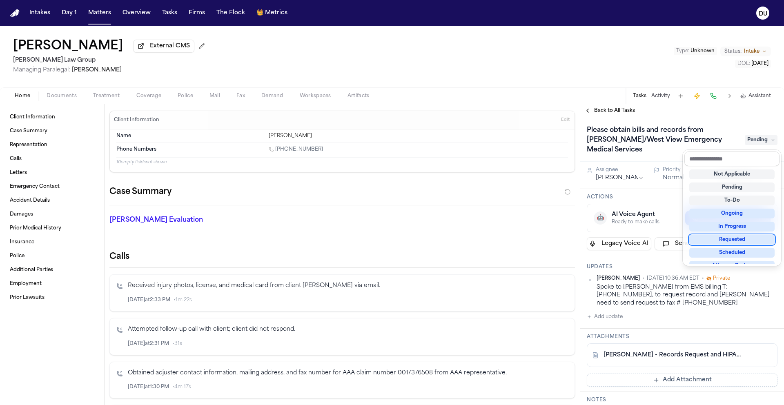
click at [743, 242] on div "Requested" at bounding box center [731, 240] width 85 height 10
click at [620, 116] on div "Back to All Tasks Please obtain bills and records from [PERSON_NAME]/West View …" at bounding box center [682, 254] width 204 height 301
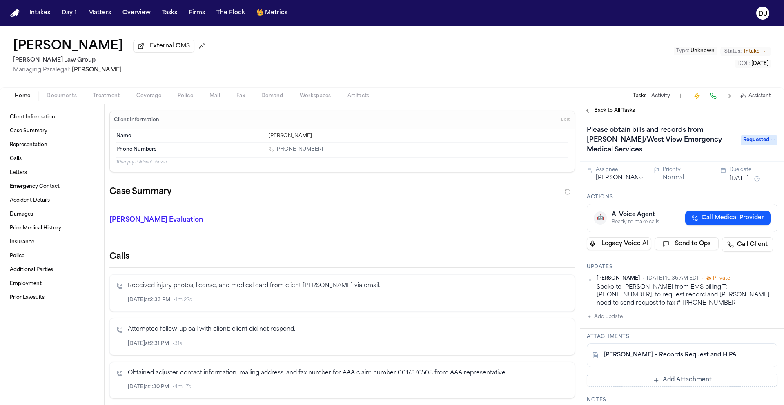
click at [748, 178] on button "[DATE]" at bounding box center [739, 179] width 20 height 8
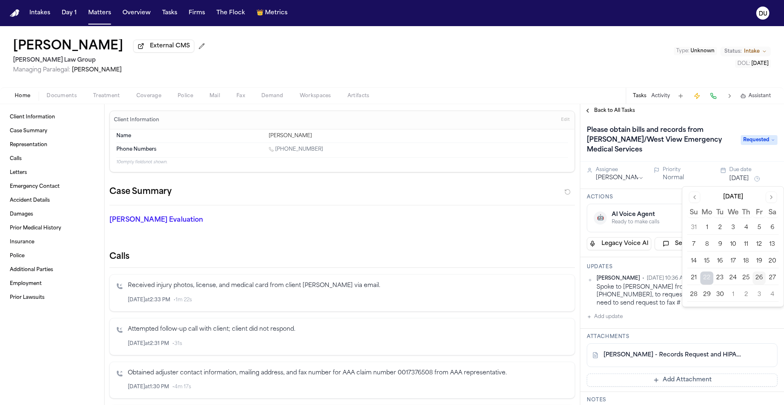
click at [733, 295] on button "1" at bounding box center [732, 294] width 13 height 13
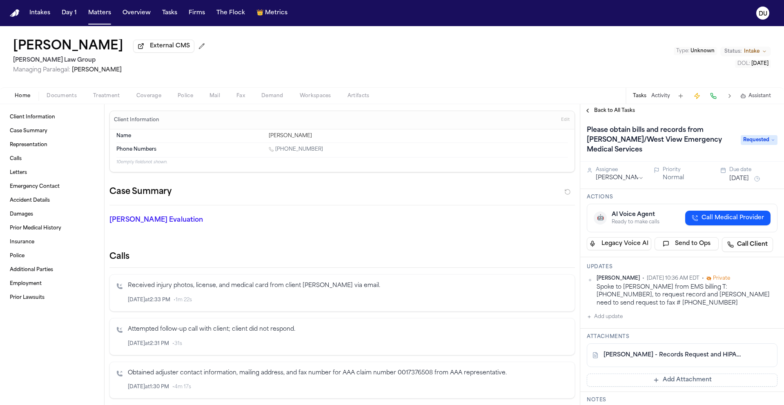
click at [696, 117] on div "Back to All Tasks" at bounding box center [682, 110] width 204 height 13
click at [603, 112] on span "Back to All Tasks" at bounding box center [614, 110] width 41 height 7
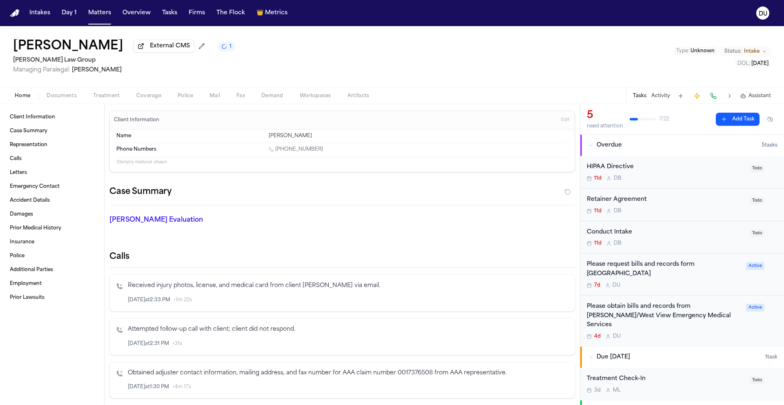
click at [612, 271] on div "Please request bills and records form Allegheny General Hospital" at bounding box center [664, 269] width 154 height 19
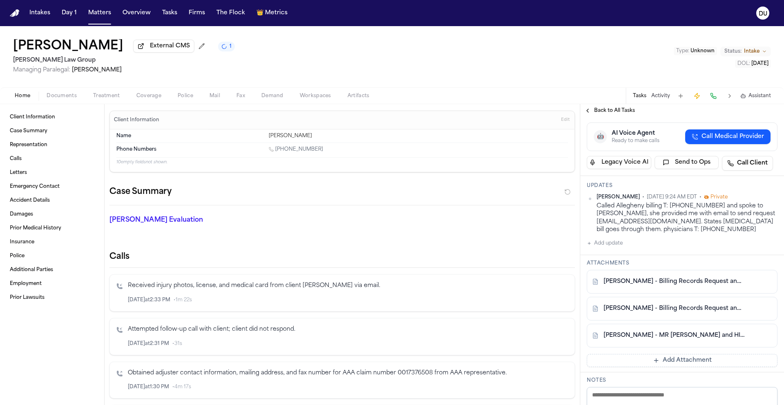
scroll to position [39, 0]
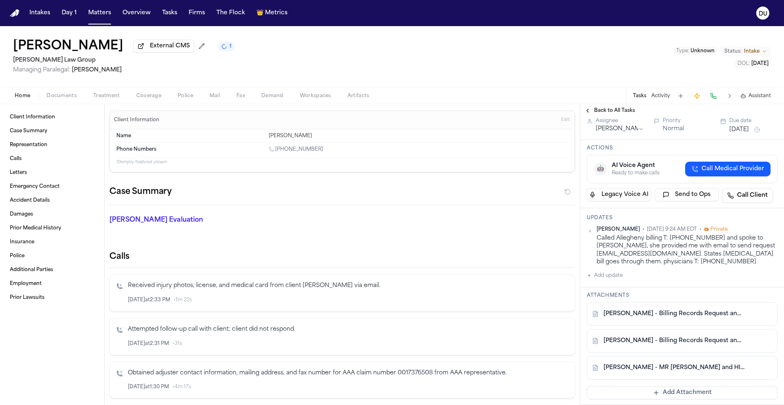
click at [667, 317] on link "D. Gasser - Billing Records Request and HIPAA Auth to Allegheny General Hospita…" at bounding box center [673, 314] width 141 height 8
click at [683, 344] on link "D. Gasser - Billing Records Request and HIPAA Auth to Allegheny General Hospita…" at bounding box center [673, 341] width 141 height 8
click at [674, 372] on link "D. Gasser - MR Request and HIPAA Auth to Allegheny General Hospital - 9.16.25" at bounding box center [673, 368] width 141 height 8
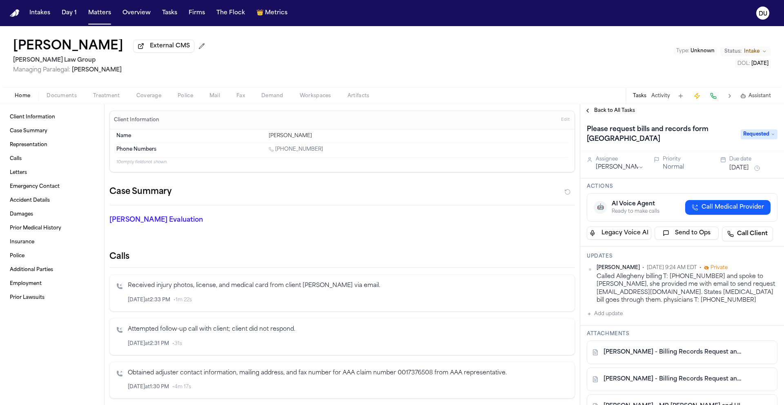
scroll to position [0, 0]
click at [625, 110] on span "Back to All Tasks" at bounding box center [614, 110] width 41 height 7
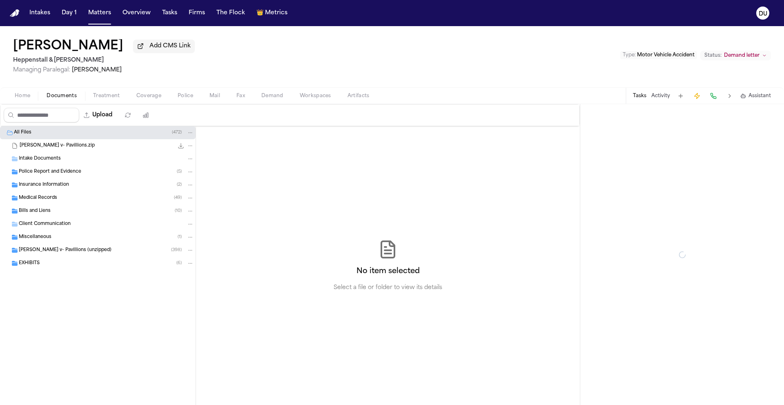
click at [60, 99] on span "Documents" at bounding box center [62, 96] width 30 height 7
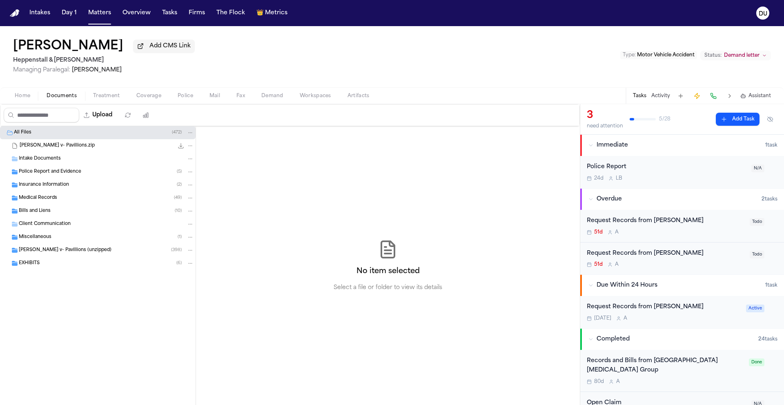
click at [36, 162] on div "Intake Documents" at bounding box center [106, 158] width 175 height 7
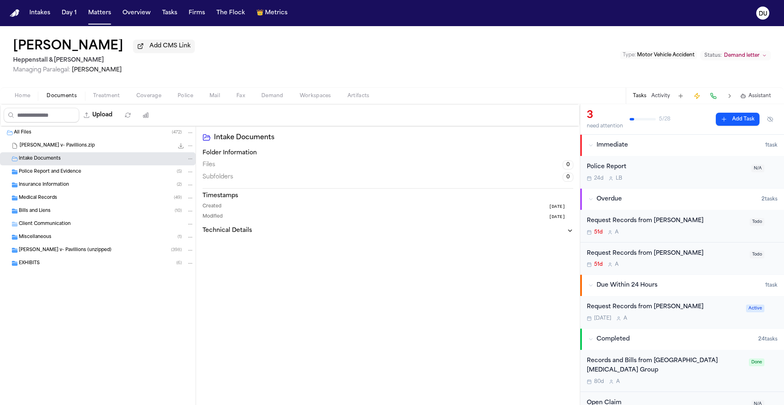
click at [46, 175] on span "Police Report and Evidence" at bounding box center [50, 172] width 62 height 7
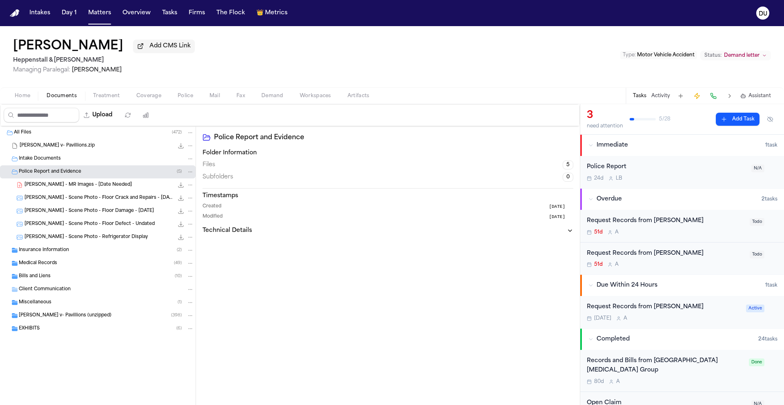
click at [52, 251] on span "Insurance Information" at bounding box center [44, 250] width 50 height 7
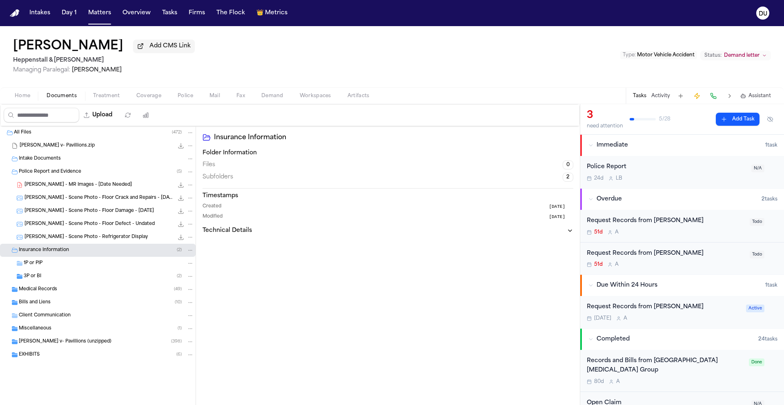
click at [46, 289] on span "Medical Records" at bounding box center [38, 289] width 38 height 7
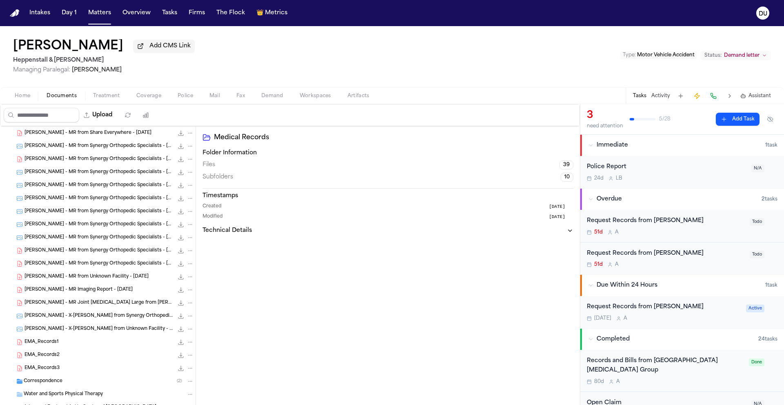
scroll to position [538, 0]
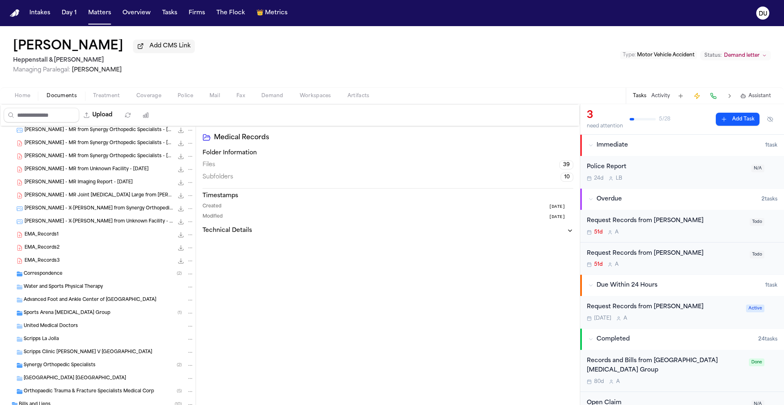
click at [57, 277] on span "Correspondence" at bounding box center [43, 274] width 39 height 7
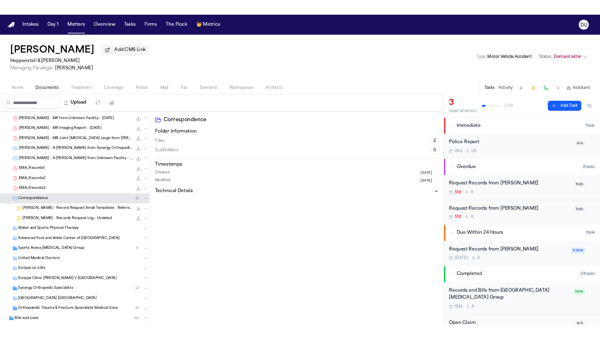
scroll to position [572, 0]
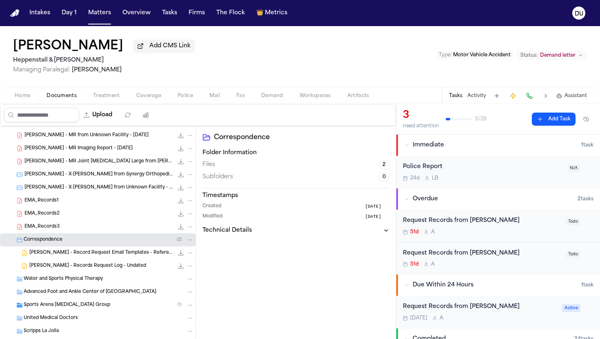
click at [16, 16] on img "Home" at bounding box center [15, 13] width 10 height 8
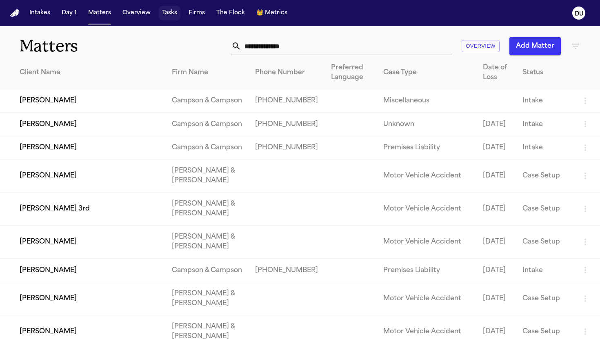
click at [175, 13] on button "Tasks" at bounding box center [170, 13] width 22 height 15
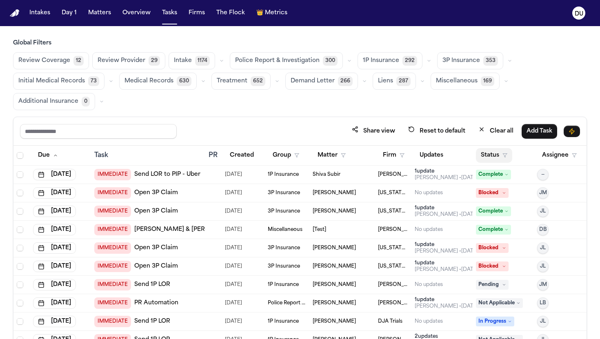
click at [493, 157] on button "Status" at bounding box center [494, 155] width 36 height 15
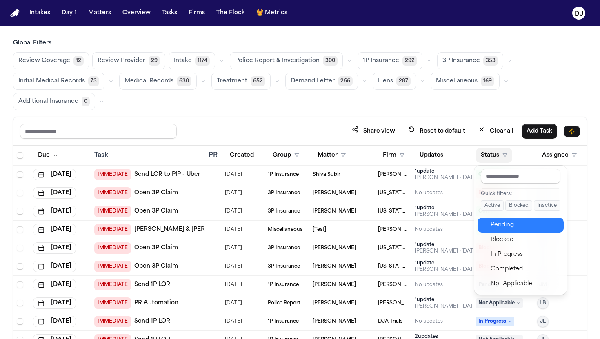
click at [501, 223] on div "Pending" at bounding box center [525, 225] width 68 height 10
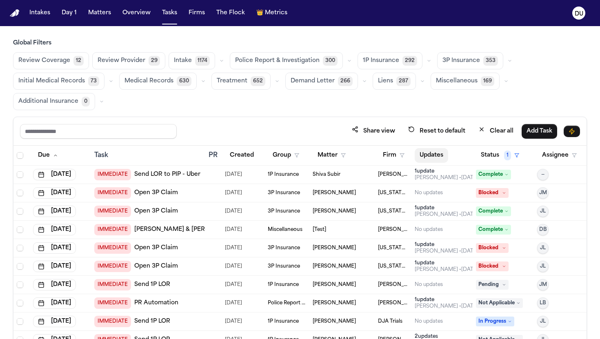
click at [431, 154] on button "Updates" at bounding box center [431, 155] width 33 height 15
click at [389, 154] on button "Firm" at bounding box center [393, 155] width 31 height 15
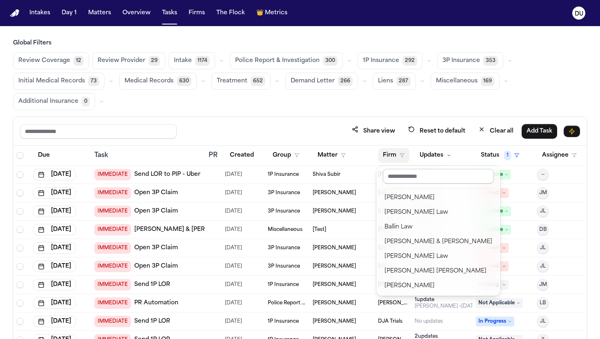
click at [407, 182] on input "text" at bounding box center [438, 176] width 111 height 15
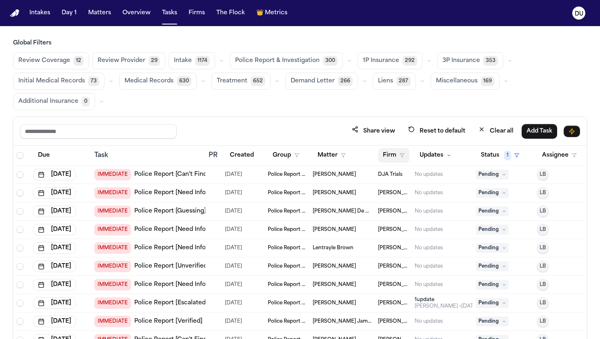
click at [391, 156] on button "Firm" at bounding box center [393, 155] width 31 height 15
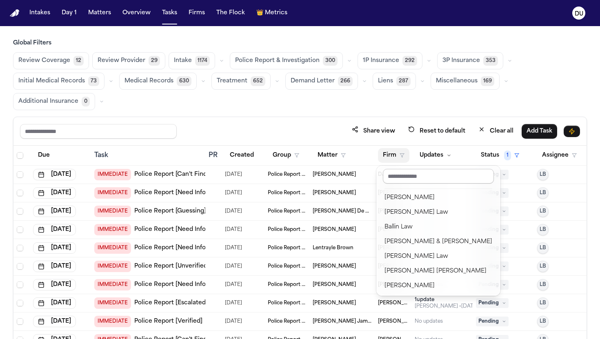
click at [398, 171] on input "text" at bounding box center [438, 176] width 111 height 15
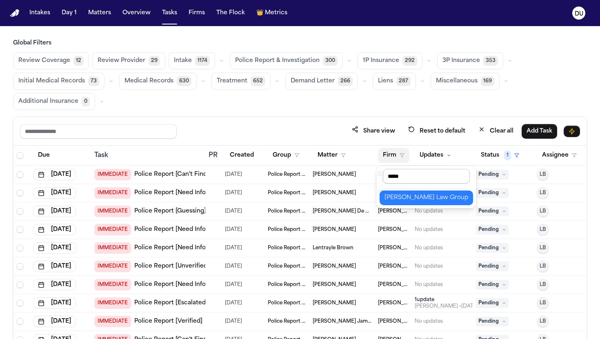
type input "******"
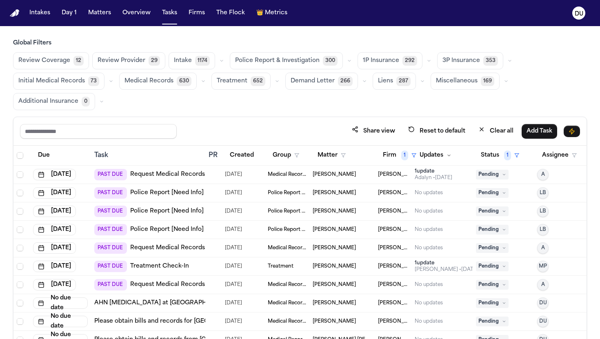
click at [168, 174] on link "Request Medical Records" at bounding box center [167, 175] width 75 height 8
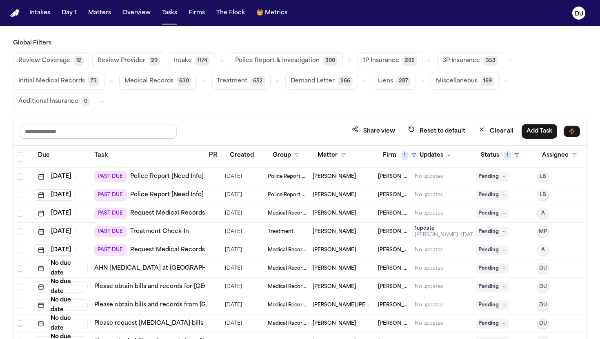
scroll to position [47, 0]
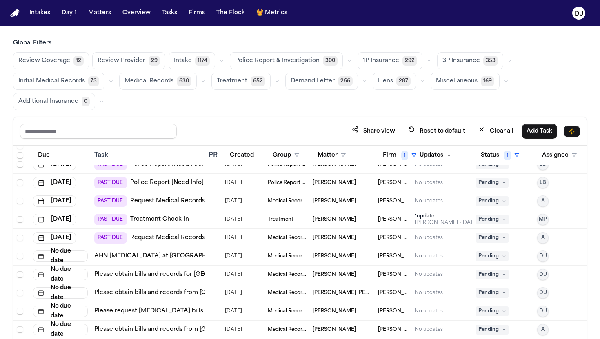
click at [189, 197] on link "Request Medical Records" at bounding box center [167, 201] width 75 height 8
click at [178, 237] on link "Request Medical Records" at bounding box center [167, 238] width 75 height 8
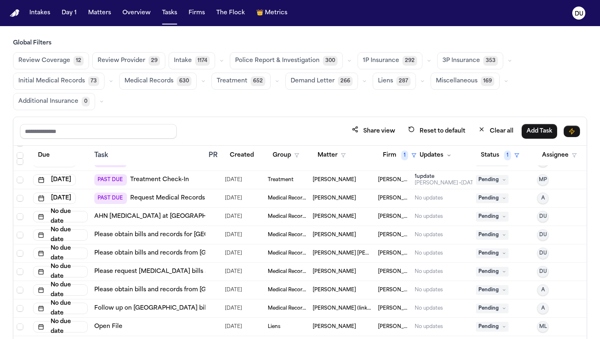
scroll to position [87, 0]
click at [162, 216] on link "AHN Neurosurgery at Allegheny General Hospital" at bounding box center [164, 216] width 140 height 8
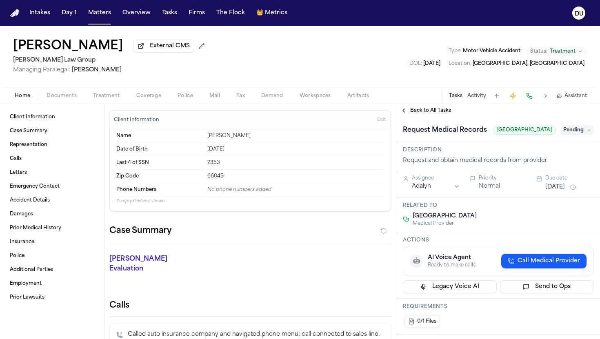
drag, startPoint x: 486, startPoint y: 139, endPoint x: 555, endPoint y: 138, distance: 69.4
click at [555, 135] on span "[GEOGRAPHIC_DATA]" at bounding box center [524, 130] width 62 height 9
click at [542, 135] on span "[GEOGRAPHIC_DATA]" at bounding box center [524, 130] width 62 height 9
drag, startPoint x: 487, startPoint y: 137, endPoint x: 551, endPoint y: 142, distance: 63.9
click at [551, 137] on div "Request Medical Records [GEOGRAPHIC_DATA]" at bounding box center [479, 130] width 153 height 13
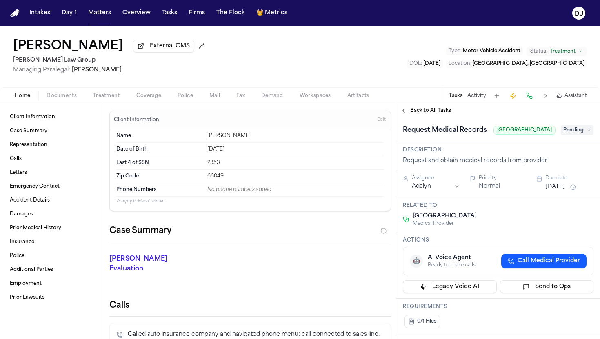
copy span "[GEOGRAPHIC_DATA]"
click at [61, 94] on span "Documents" at bounding box center [62, 96] width 30 height 7
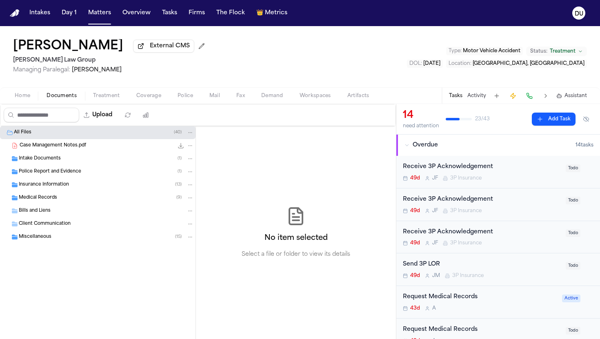
click at [53, 162] on div "Intake Documents ( 1 )" at bounding box center [106, 158] width 175 height 7
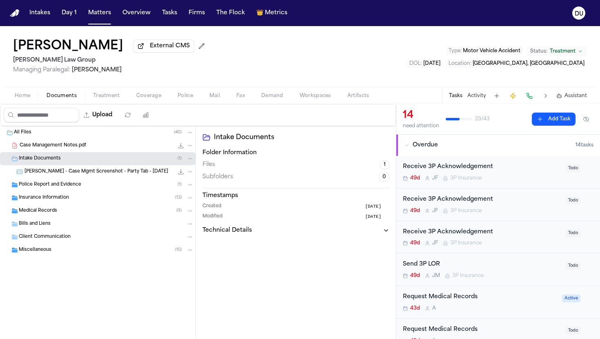
click at [56, 189] on span "Police Report and Evidence" at bounding box center [50, 185] width 62 height 7
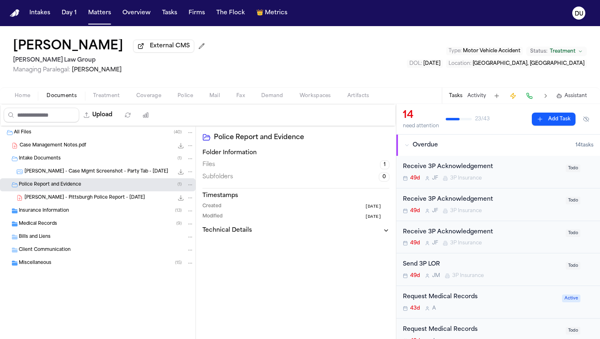
click at [57, 218] on div "Insurance Information ( 13 )" at bounding box center [98, 210] width 196 height 13
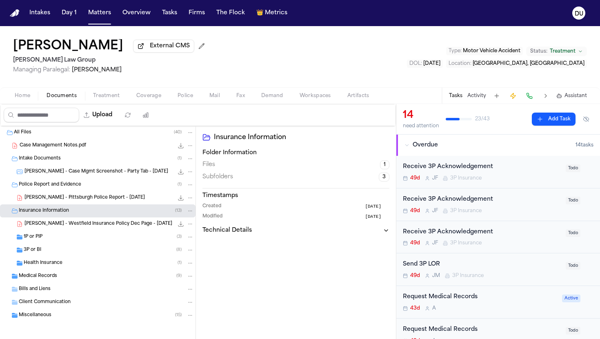
click at [60, 262] on span "Health Insurance" at bounding box center [43, 263] width 39 height 7
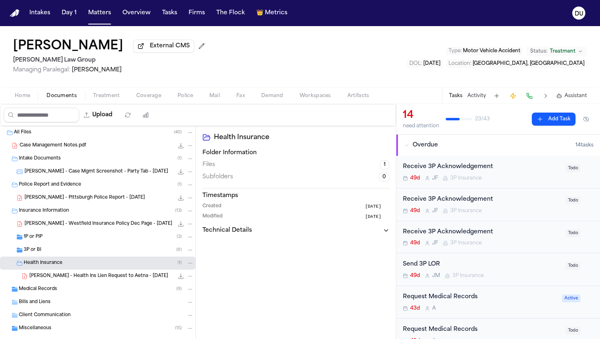
scroll to position [16, 0]
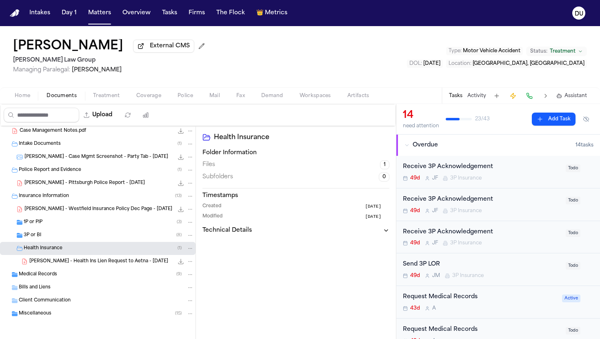
click at [52, 278] on span "Medical Records" at bounding box center [38, 274] width 38 height 7
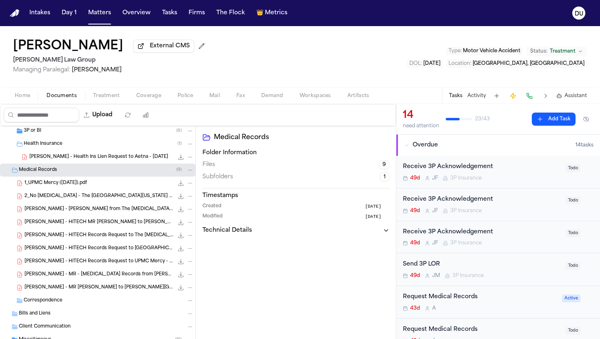
scroll to position [147, 0]
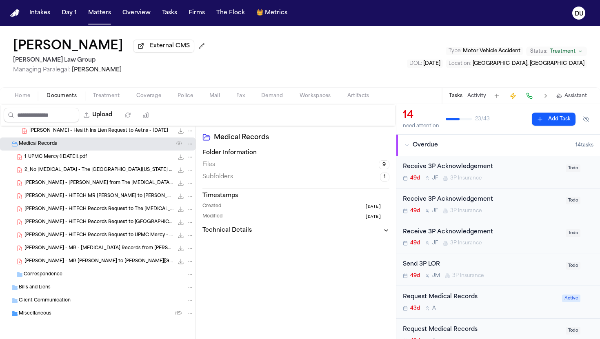
click at [50, 277] on span "Correspondence" at bounding box center [43, 274] width 39 height 7
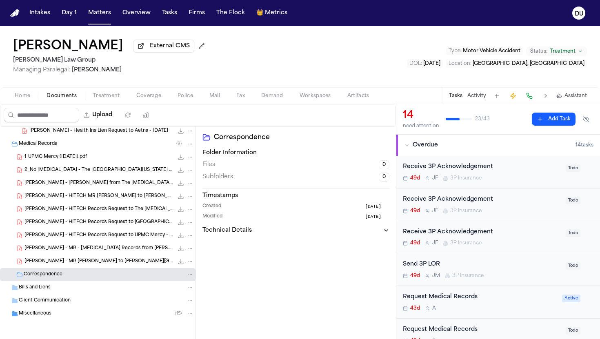
click at [34, 315] on span "Miscellaneous" at bounding box center [35, 314] width 33 height 7
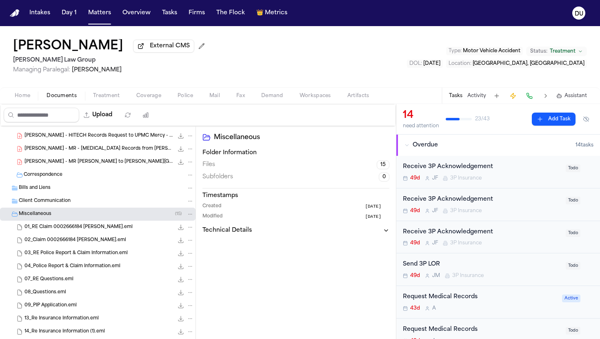
scroll to position [242, 0]
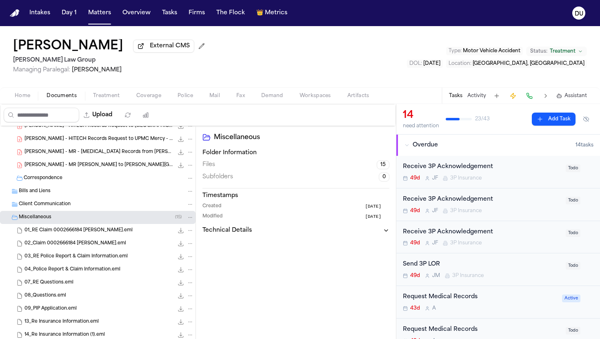
click at [38, 207] on span "Client Communication" at bounding box center [45, 204] width 52 height 7
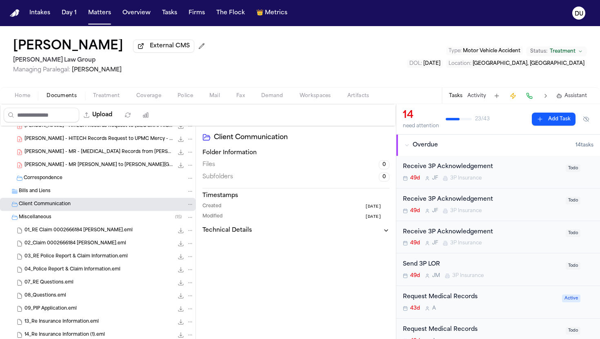
click at [50, 182] on span "Correspondence" at bounding box center [43, 178] width 39 height 7
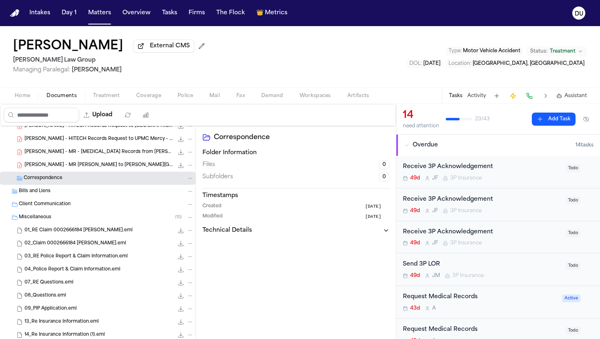
click at [77, 169] on span "S. Yang - MR Request to Lawrence Family Practice Center - 6.26.25" at bounding box center [98, 165] width 149 height 7
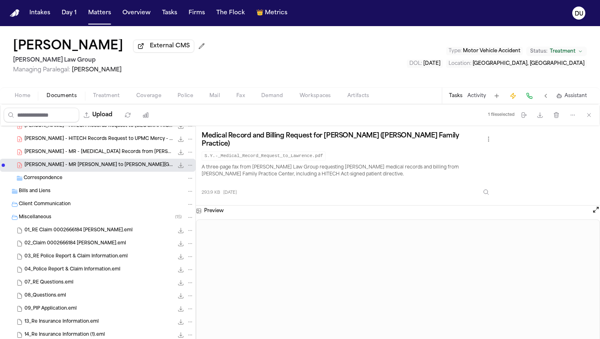
click at [464, 100] on div "Tasks Activity Assistant" at bounding box center [518, 96] width 152 height 16
click at [454, 99] on button "Tasks" at bounding box center [455, 96] width 13 height 7
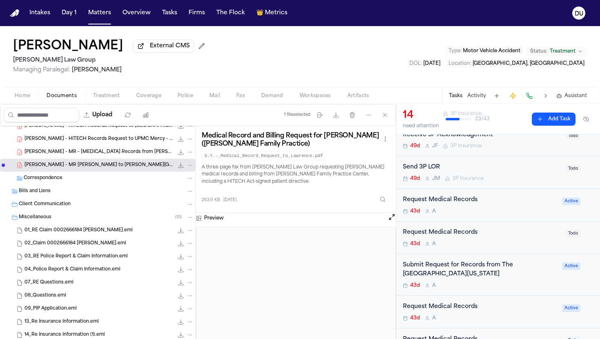
scroll to position [103, 0]
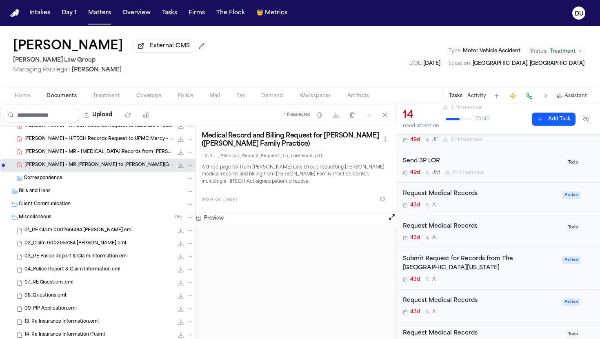
click at [461, 228] on div "Request Medical Records" at bounding box center [482, 226] width 158 height 9
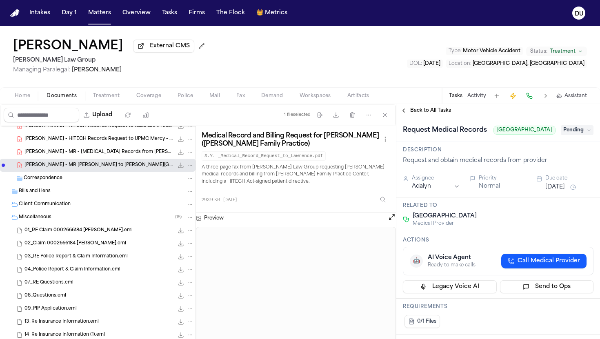
click at [567, 135] on span "Pending" at bounding box center [577, 130] width 33 height 10
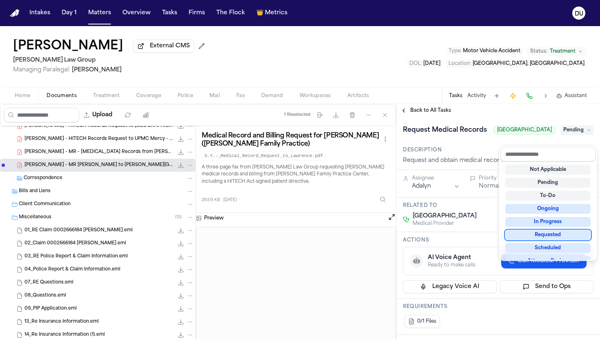
click at [549, 236] on div "Requested" at bounding box center [547, 235] width 85 height 10
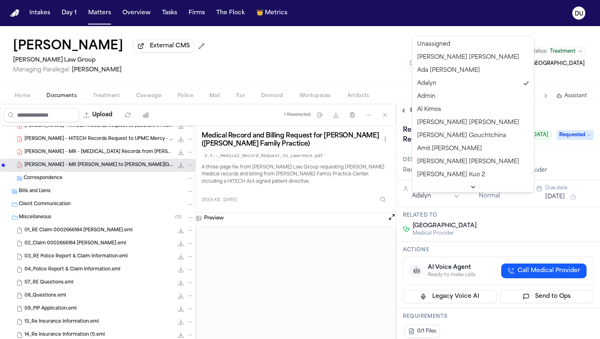
click at [433, 198] on html "Intakes Day 1 Matters Overview Tasks Firms The Flock 👑 Metrics DU Shawn Yang Ex…" at bounding box center [300, 169] width 600 height 339
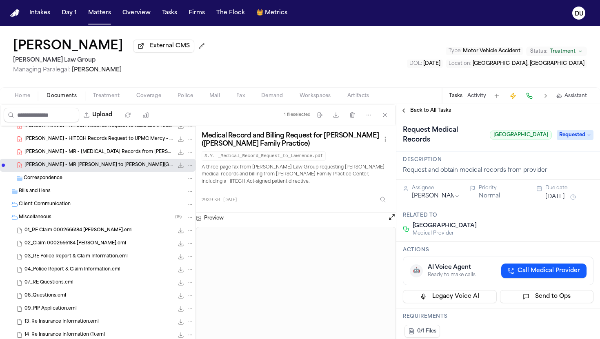
click at [558, 200] on button "Aug 14, 2025" at bounding box center [555, 197] width 20 height 8
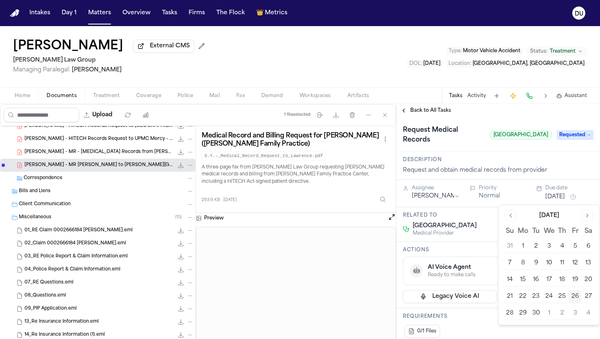
click at [538, 315] on button "30" at bounding box center [535, 313] width 13 height 13
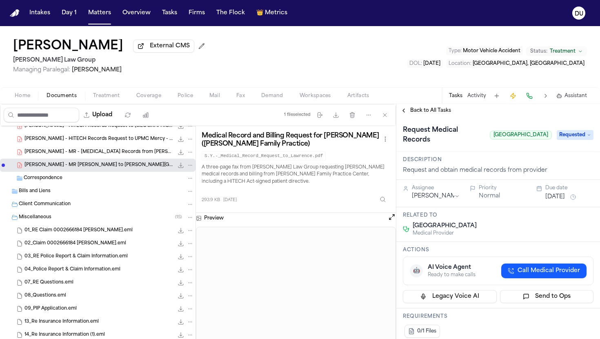
click at [537, 162] on h3 "Description" at bounding box center [498, 160] width 191 height 7
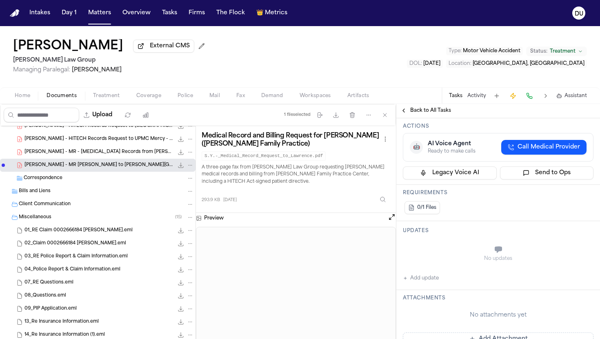
scroll to position [134, 0]
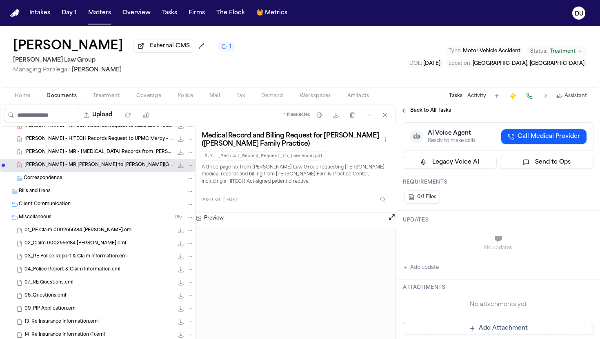
click at [473, 333] on button "Add Attachment" at bounding box center [498, 328] width 191 height 13
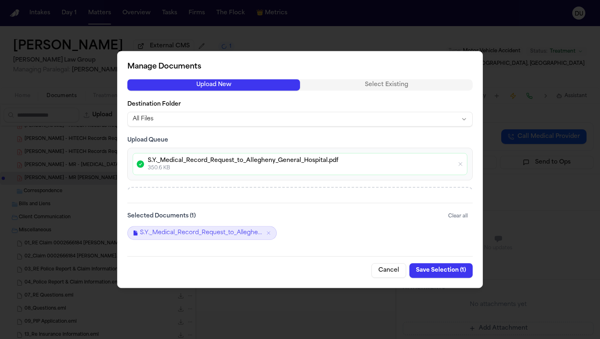
click at [441, 270] on button "Save Selection ( 1 )" at bounding box center [440, 270] width 63 height 15
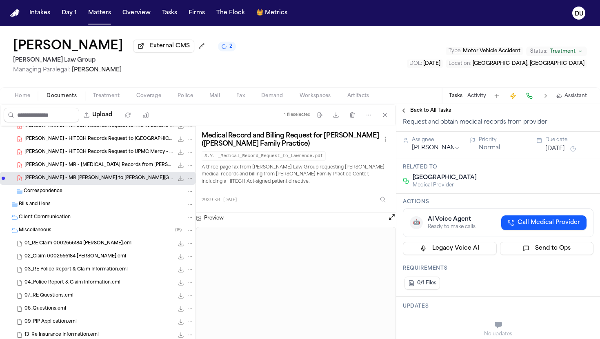
scroll to position [0, 0]
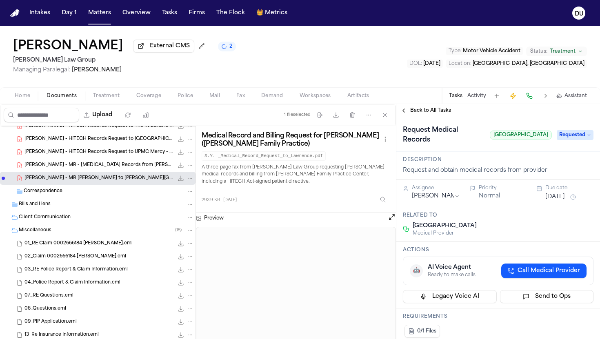
click at [431, 113] on span "Back to All Tasks" at bounding box center [430, 110] width 41 height 7
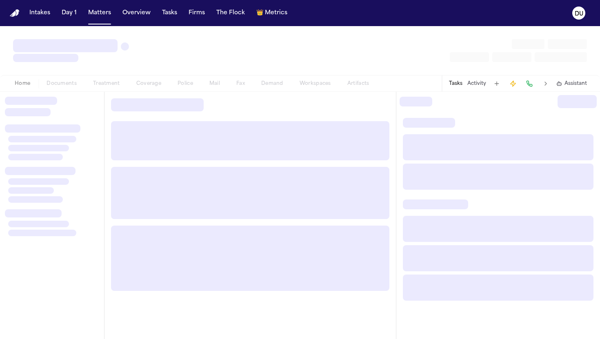
click at [309, 42] on div at bounding box center [300, 50] width 600 height 49
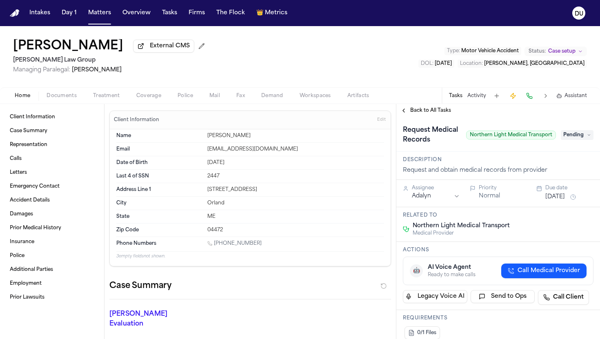
click at [473, 138] on span "Northern Light Medical Transport" at bounding box center [511, 135] width 90 height 9
drag, startPoint x: 477, startPoint y: 138, endPoint x: 471, endPoint y: 138, distance: 6.1
click at [476, 138] on span "Northern Light Medical Transport" at bounding box center [511, 135] width 90 height 9
drag, startPoint x: 471, startPoint y: 138, endPoint x: 554, endPoint y: 137, distance: 83.7
click at [554, 137] on span "Northern Light Medical Transport" at bounding box center [511, 135] width 90 height 9
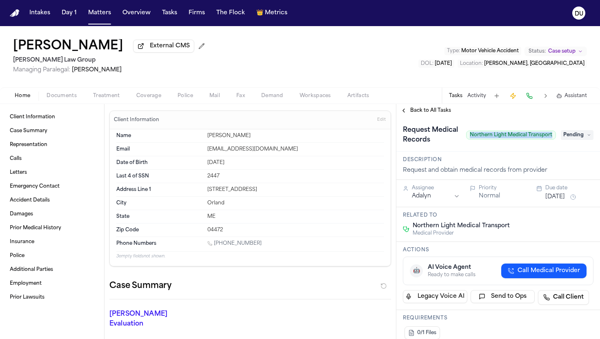
copy span "Northern Light Medical Transport"
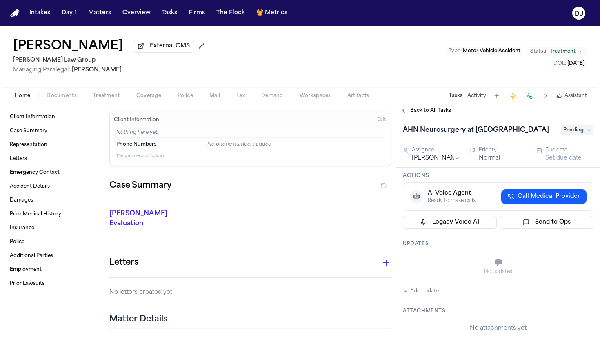
drag, startPoint x: 433, startPoint y: 143, endPoint x: 401, endPoint y: 135, distance: 33.4
click at [401, 135] on h1 "AHN Neurosurgery at [GEOGRAPHIC_DATA]" at bounding box center [476, 130] width 153 height 13
drag, startPoint x: 553, startPoint y: 133, endPoint x: 384, endPoint y: 129, distance: 168.6
click at [384, 129] on div "**********" at bounding box center [300, 221] width 600 height 235
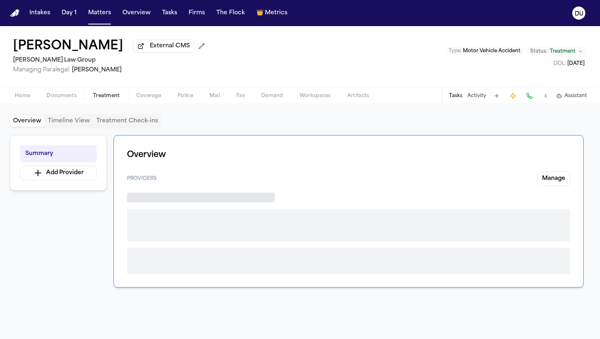
click at [107, 96] on span "Treatment" at bounding box center [106, 96] width 27 height 7
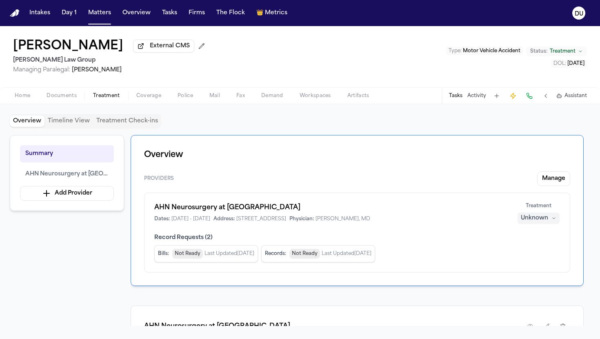
click at [65, 94] on span "Documents" at bounding box center [62, 96] width 30 height 7
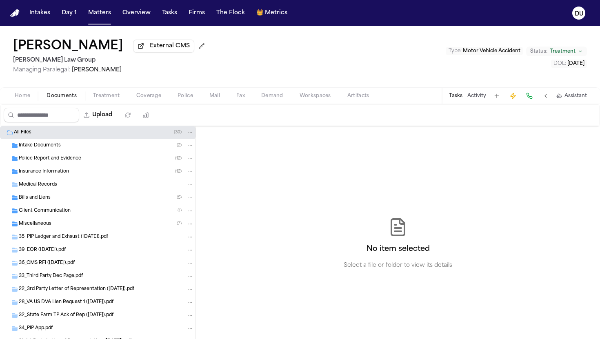
click at [41, 188] on span "Medical Records" at bounding box center [38, 185] width 38 height 7
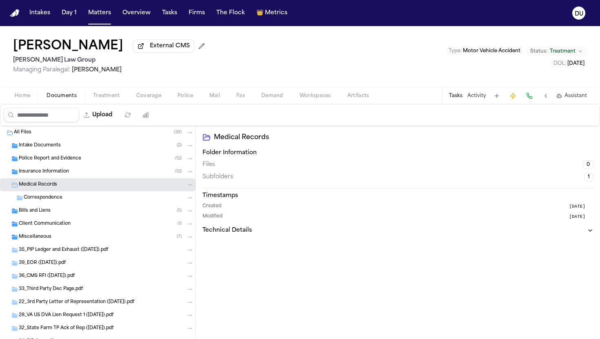
click at [42, 202] on span "Correspondence" at bounding box center [43, 198] width 39 height 7
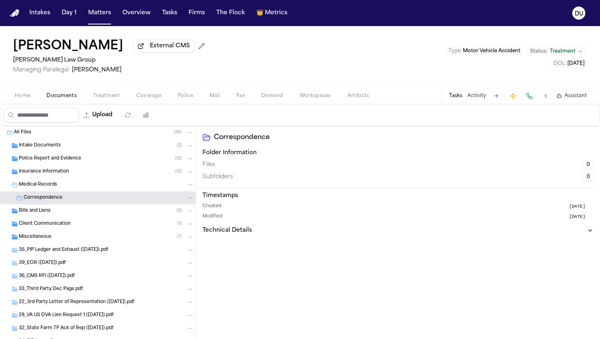
click at [29, 227] on span "Client Communication" at bounding box center [45, 224] width 52 height 7
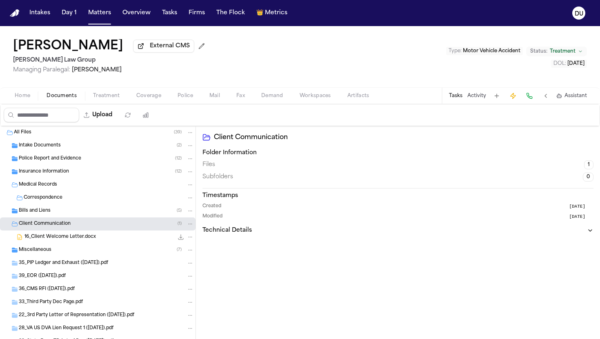
click at [40, 256] on div "Miscellaneous ( 7 )" at bounding box center [98, 250] width 196 height 13
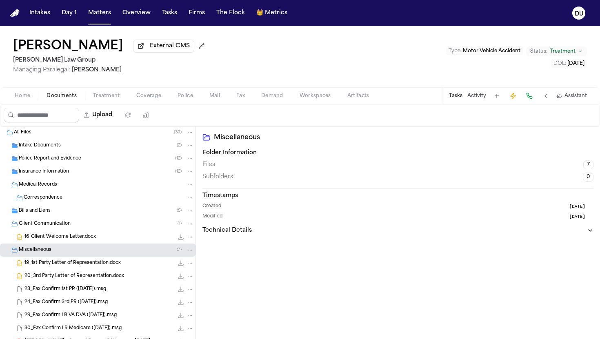
click at [33, 175] on span "Insurance Information" at bounding box center [44, 172] width 50 height 7
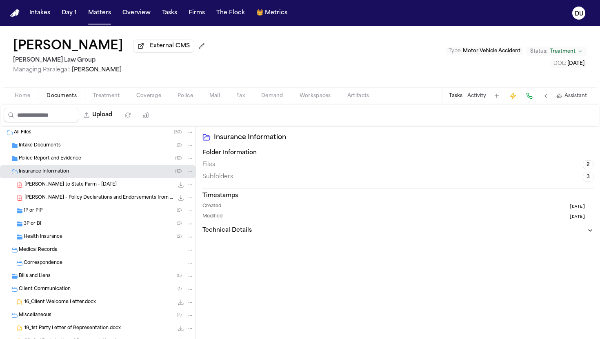
click at [48, 161] on span "Police Report and Evidence" at bounding box center [50, 159] width 62 height 7
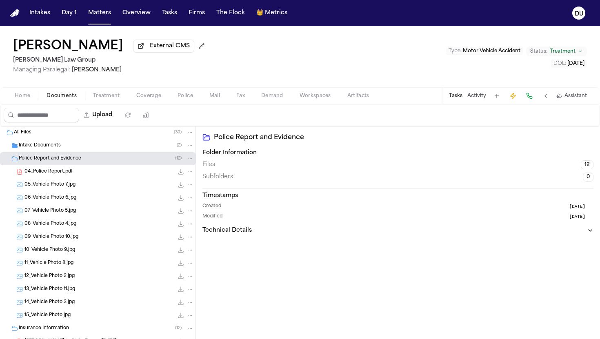
click at [41, 146] on span "Intake Documents" at bounding box center [40, 145] width 42 height 7
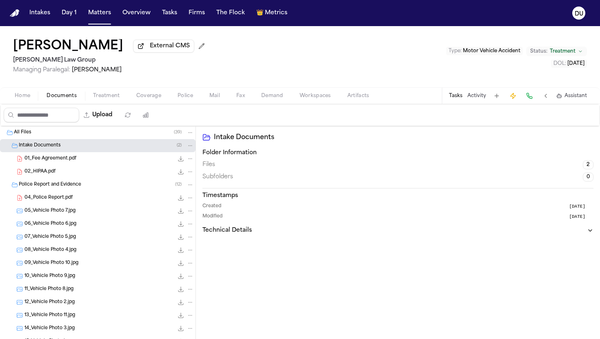
click at [180, 175] on icon "File: 02_HIPAA.pdf" at bounding box center [180, 171] width 5 height 5
click at [30, 96] on span "Home" at bounding box center [23, 96] width 16 height 7
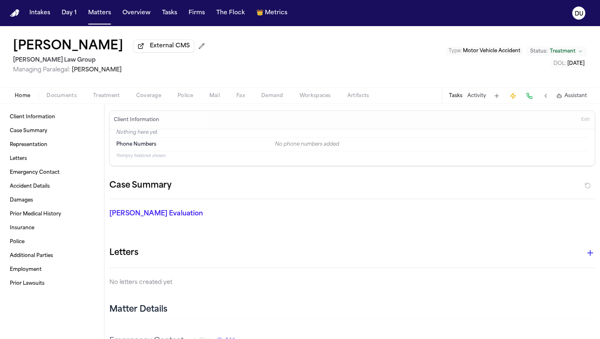
click at [457, 98] on button "Tasks" at bounding box center [455, 96] width 13 height 7
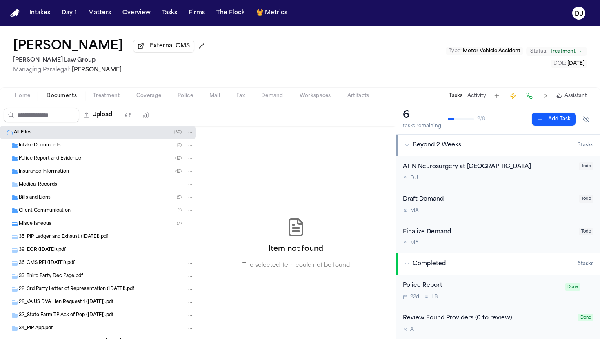
click at [67, 99] on span "Documents" at bounding box center [62, 96] width 30 height 7
click at [55, 149] on span "Intake Documents" at bounding box center [40, 145] width 42 height 7
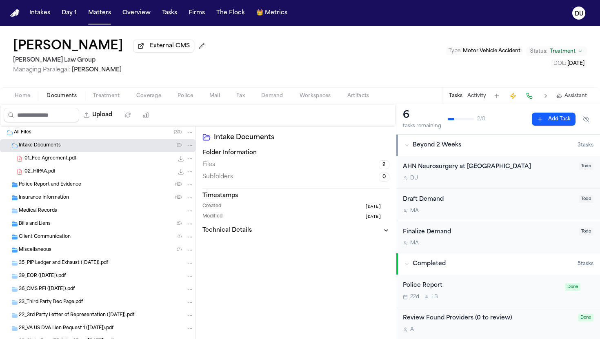
click at [65, 159] on span "01_Fee Agreement.pdf" at bounding box center [50, 159] width 52 height 7
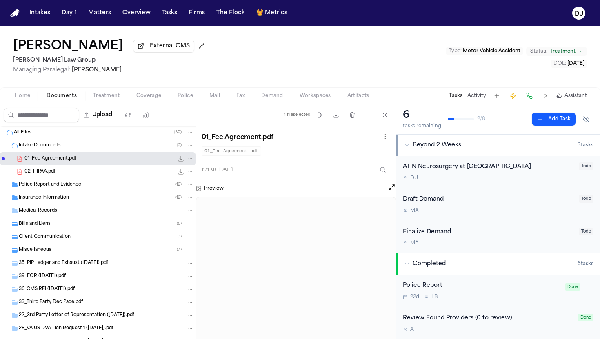
click at [51, 187] on span "Police Report and Evidence" at bounding box center [50, 185] width 62 height 7
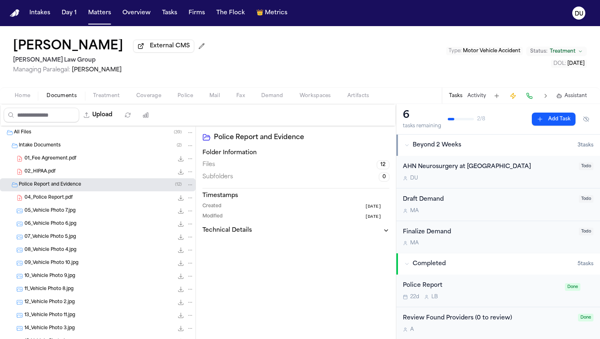
click at [59, 204] on div "04_Police Report.pdf 351.0 KB • PDF" at bounding box center [98, 197] width 196 height 13
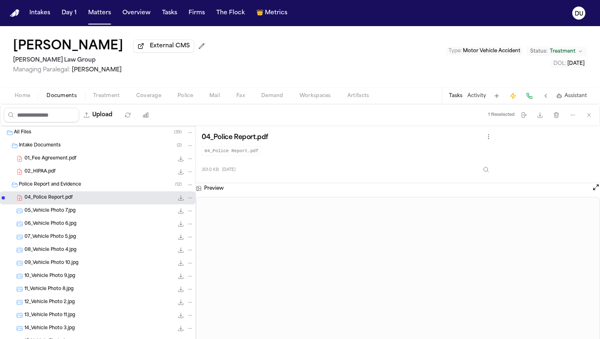
click at [455, 95] on button "Tasks" at bounding box center [455, 96] width 13 height 7
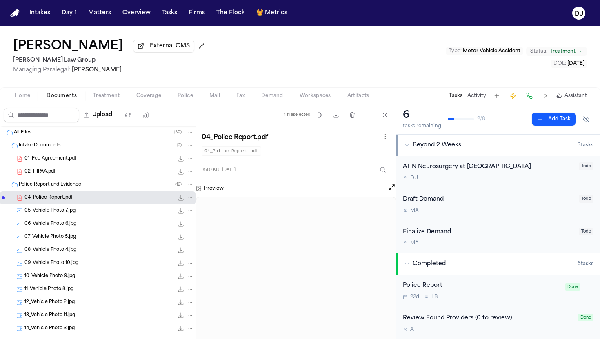
click at [475, 169] on div "AHN Neurosurgery at [GEOGRAPHIC_DATA]" at bounding box center [488, 166] width 171 height 9
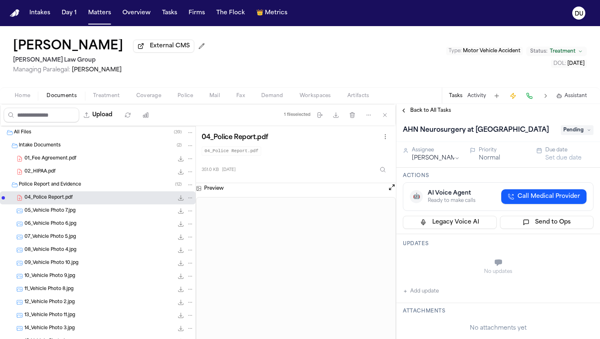
click at [566, 135] on span "Pending" at bounding box center [577, 130] width 33 height 10
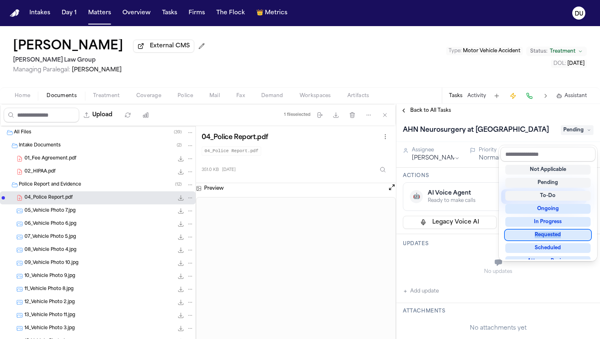
click at [529, 233] on div "Requested" at bounding box center [547, 235] width 85 height 10
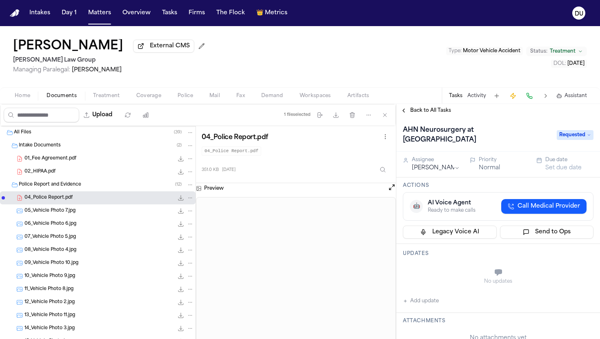
click at [565, 172] on button "Set due date" at bounding box center [563, 168] width 36 height 8
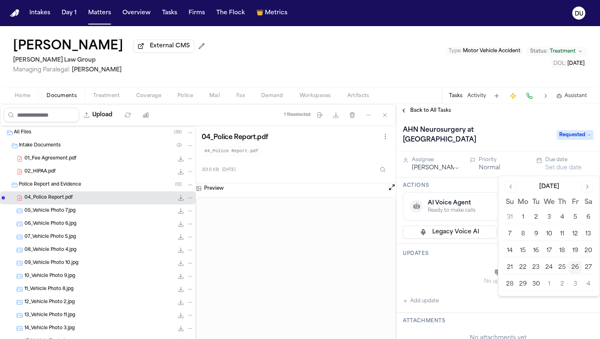
click at [535, 287] on button "30" at bounding box center [535, 284] width 13 height 13
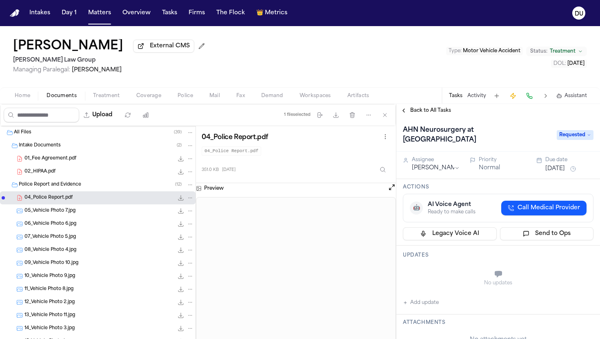
click at [490, 114] on div "Back to All Tasks" at bounding box center [498, 110] width 204 height 7
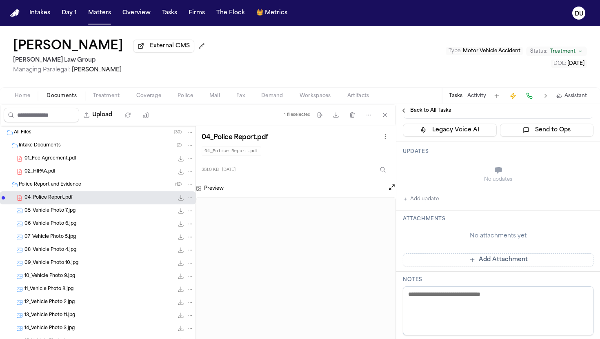
scroll to position [113, 0]
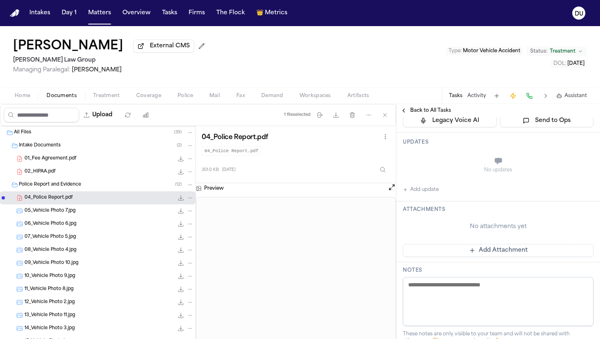
click at [473, 254] on button "Add Attachment" at bounding box center [498, 250] width 191 height 13
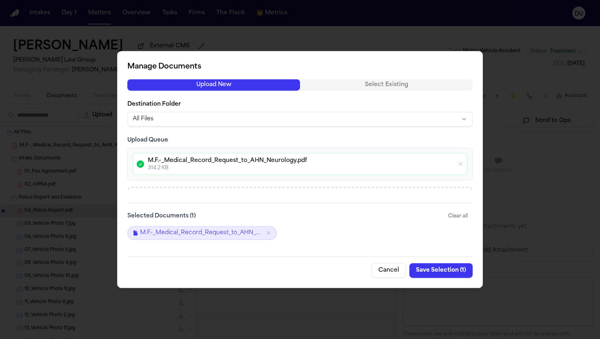
click at [439, 270] on button "Save Selection ( 1 )" at bounding box center [440, 270] width 63 height 15
